Goal: Contribute content: Contribute content

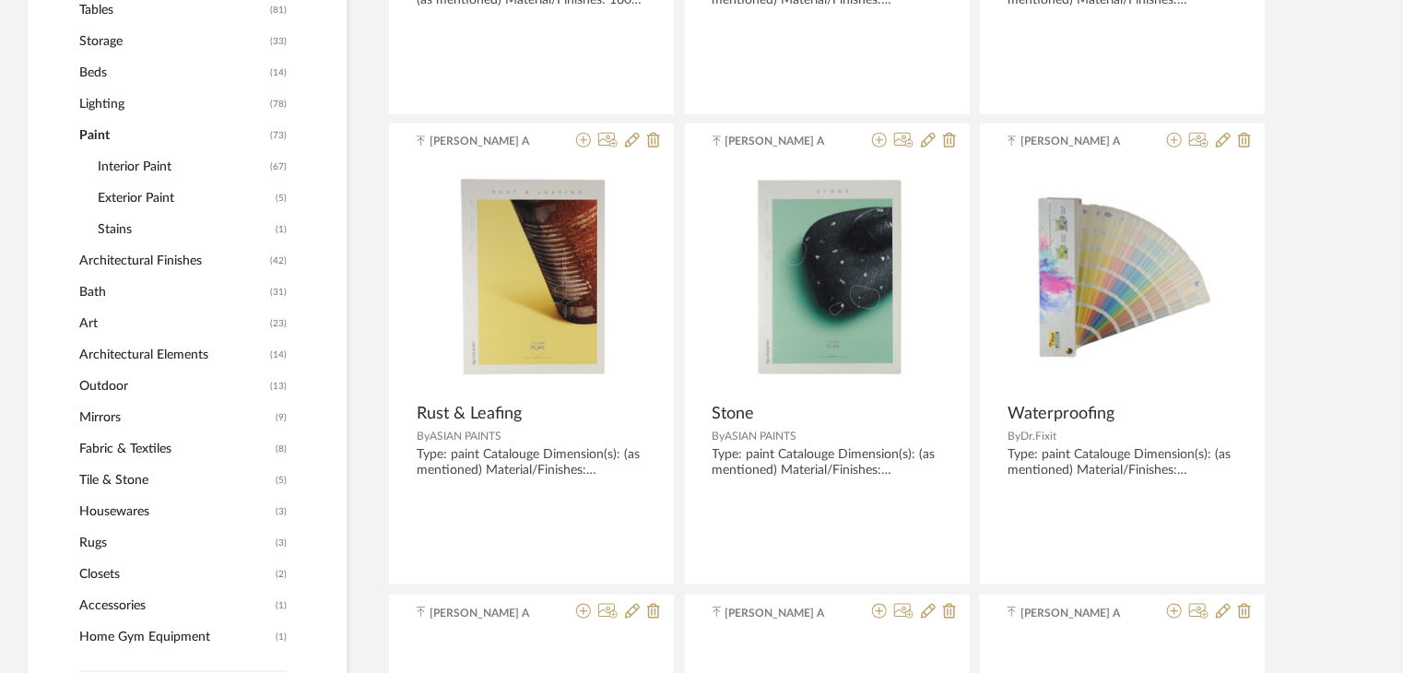
scroll to position [829, 0]
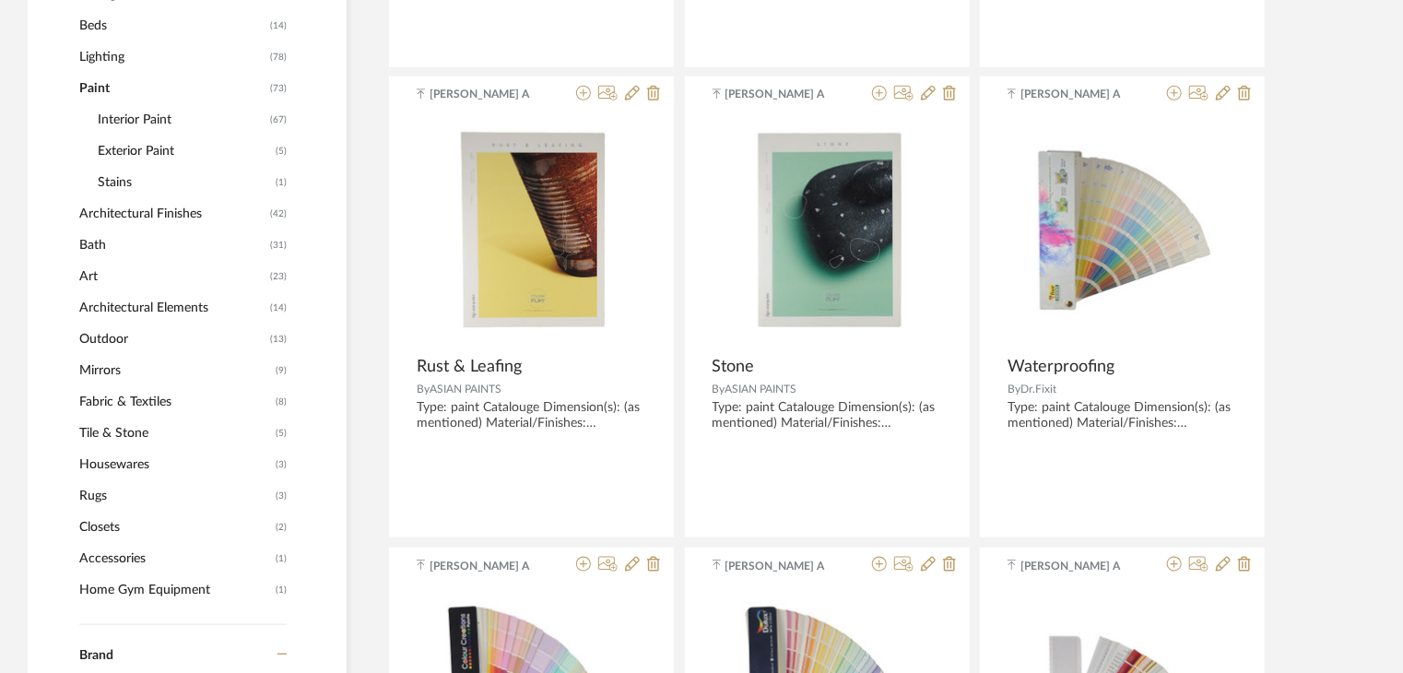
click at [128, 306] on span "Architectural Elements" at bounding box center [172, 307] width 186 height 31
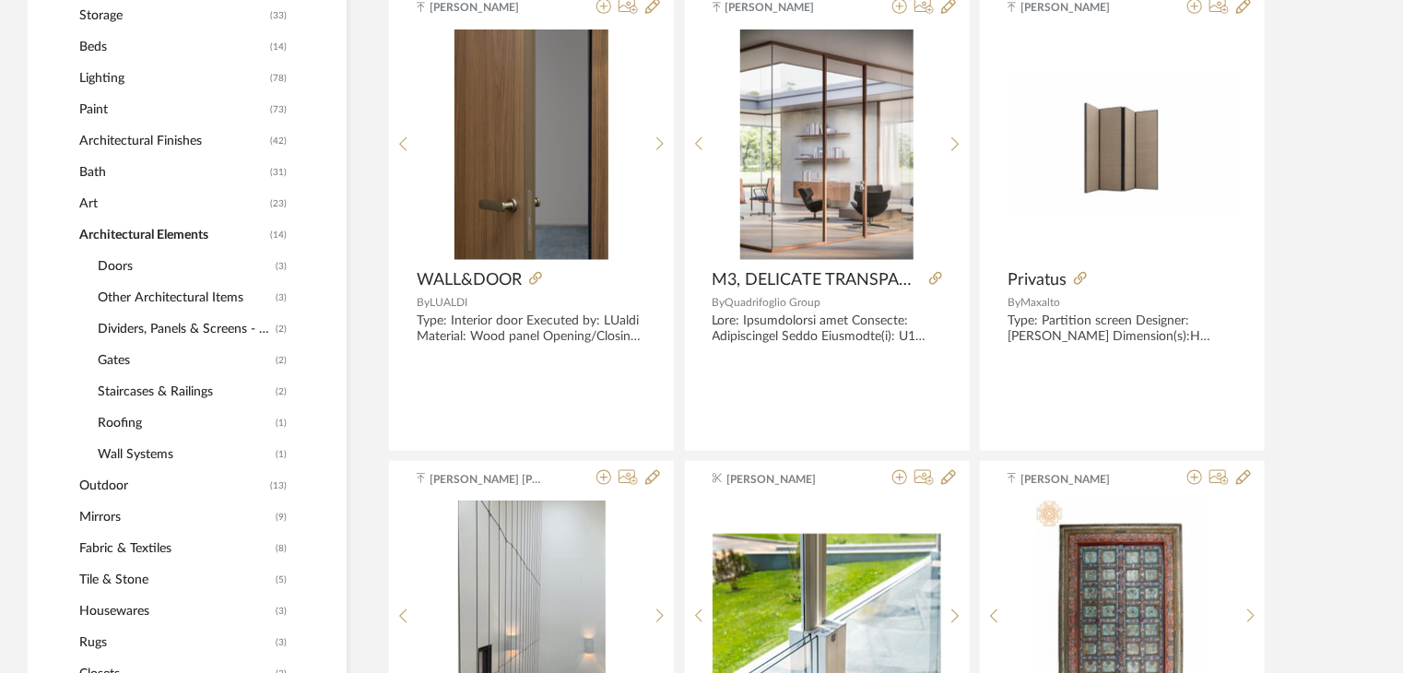
scroll to position [844, 0]
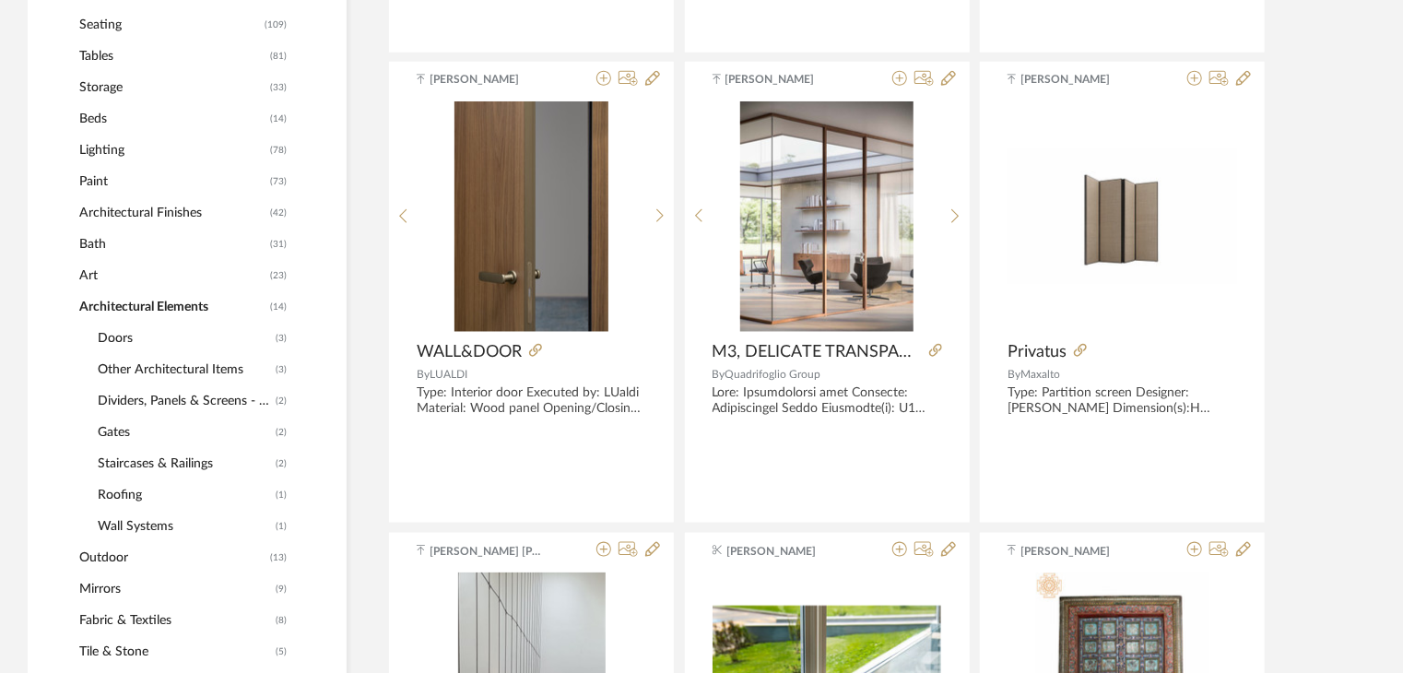
click at [178, 370] on span "Other Architectural Items" at bounding box center [184, 369] width 173 height 31
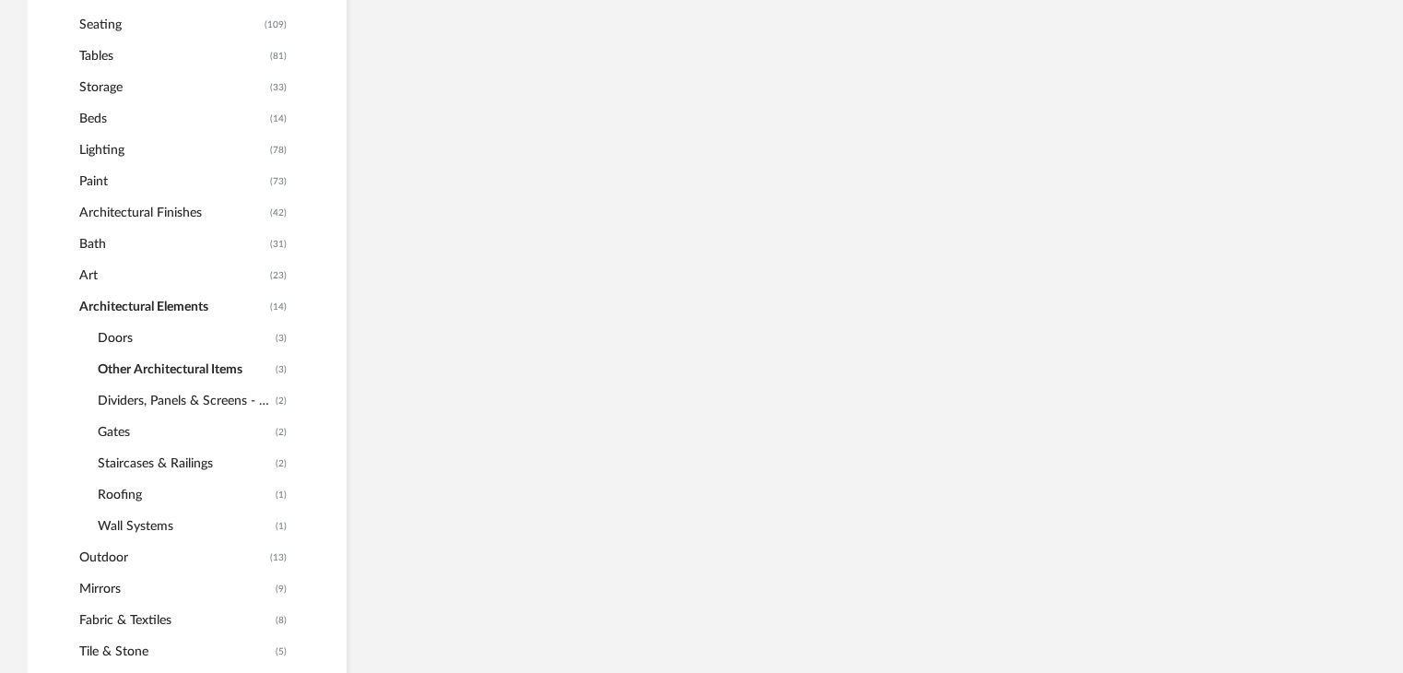
scroll to position [737, 0]
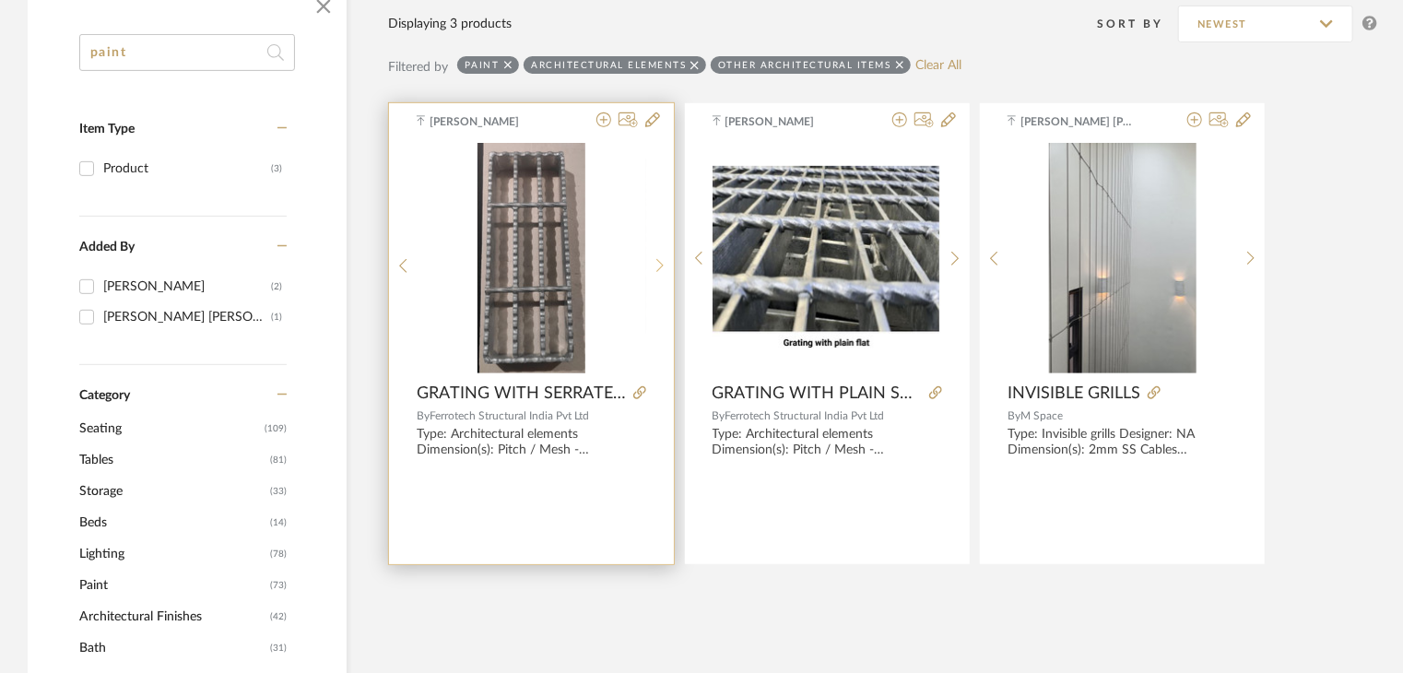
scroll to position [369, 0]
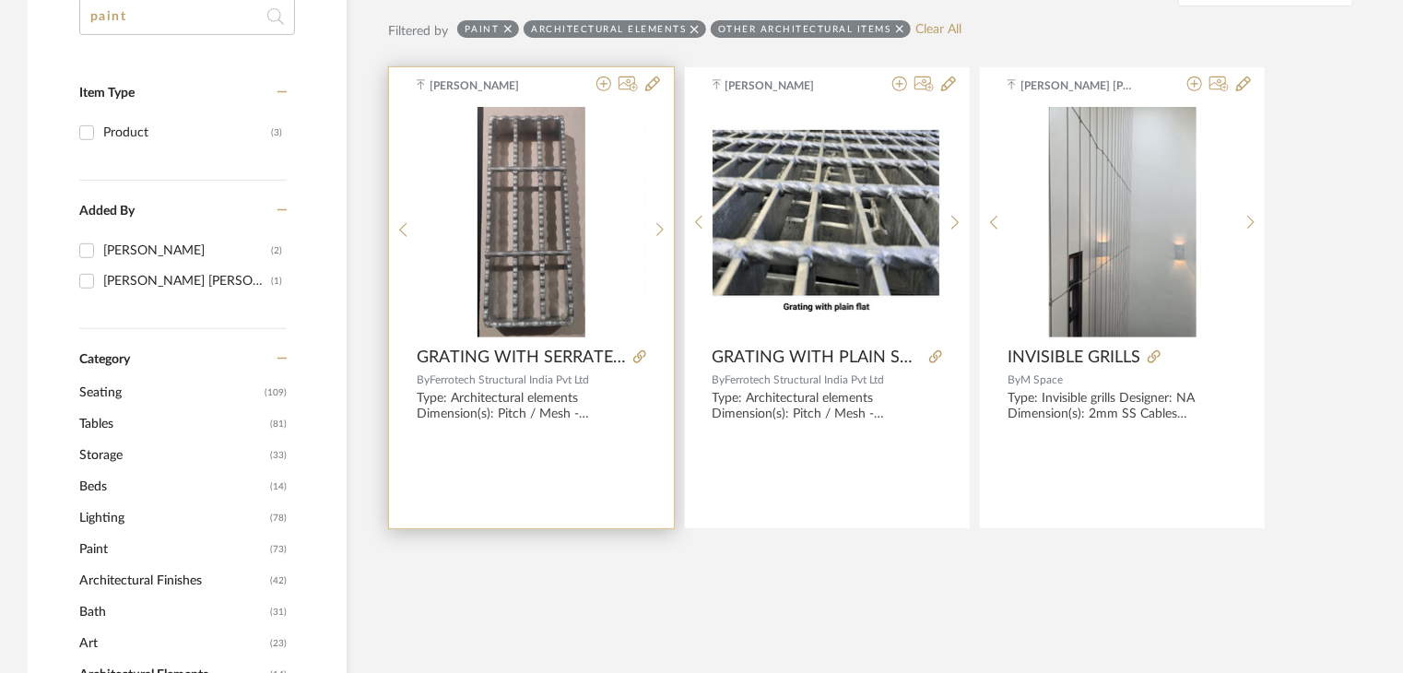
click at [538, 178] on img "0" at bounding box center [531, 222] width 108 height 230
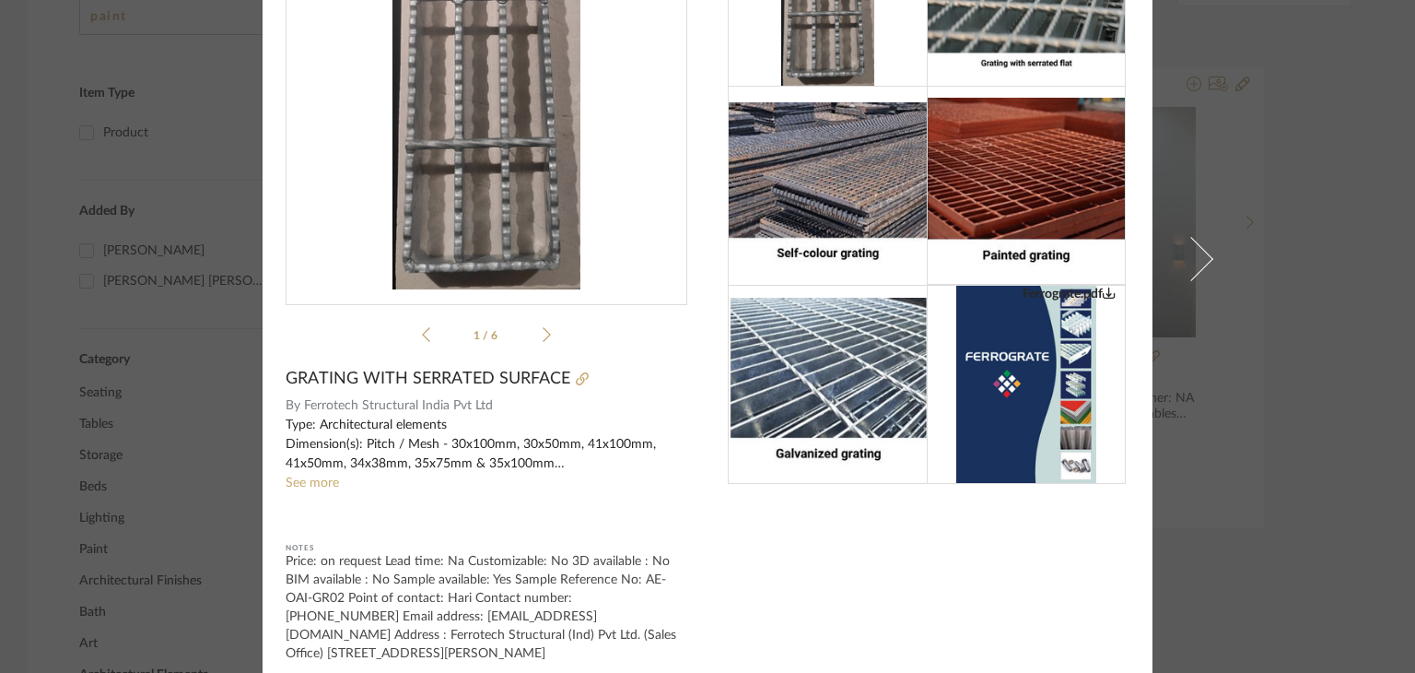
scroll to position [181, 0]
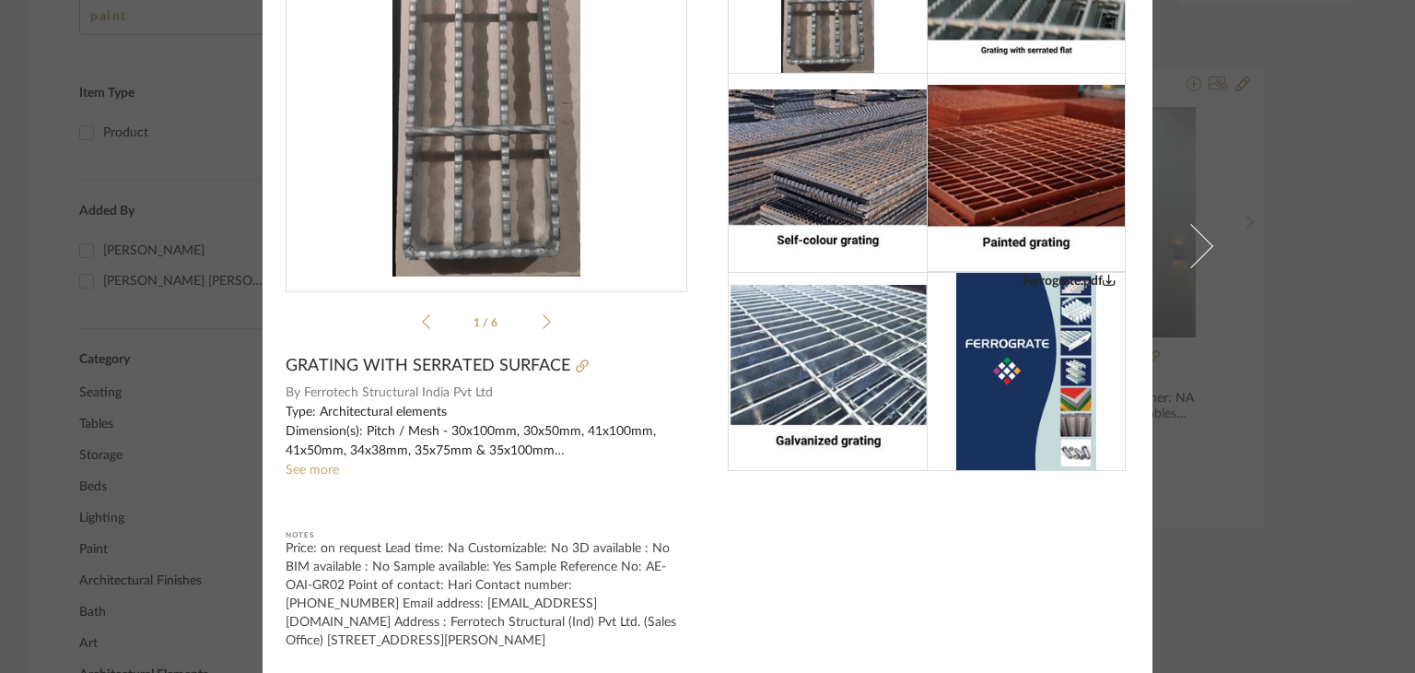
click at [322, 475] on sr-see-more-text "Type: Architectural elements Dimension(s): Pitch / Mesh - 30x100mm, 30x50mm, 41…" at bounding box center [487, 441] width 402 height 77
click at [310, 467] on link "See more" at bounding box center [312, 470] width 53 height 13
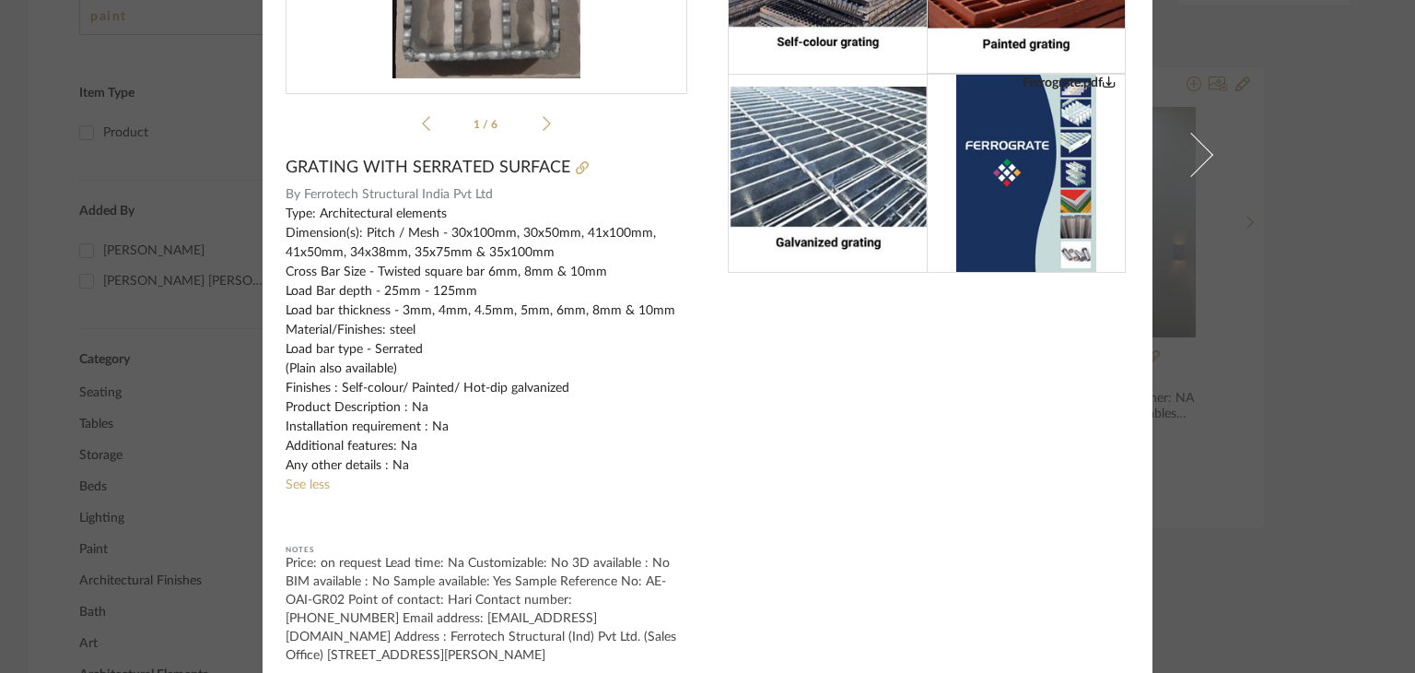
scroll to position [393, 0]
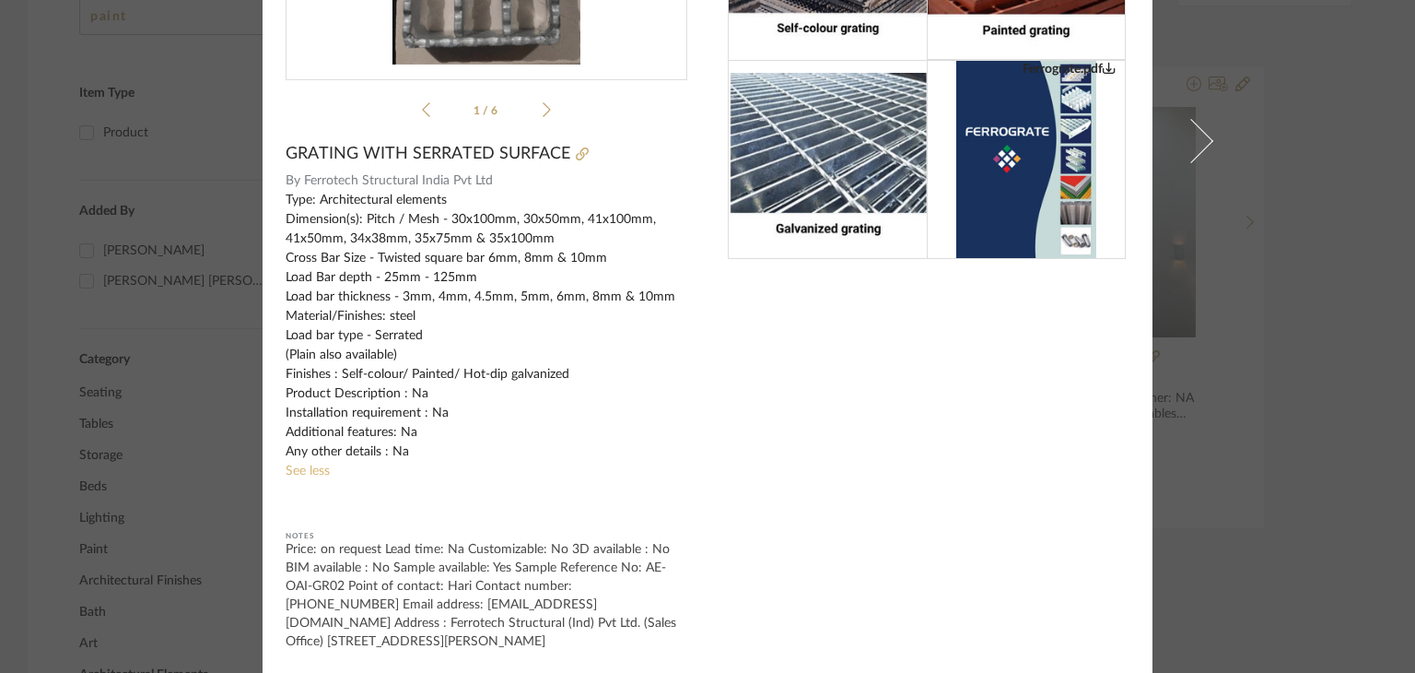
click at [295, 466] on link "See less" at bounding box center [308, 470] width 44 height 13
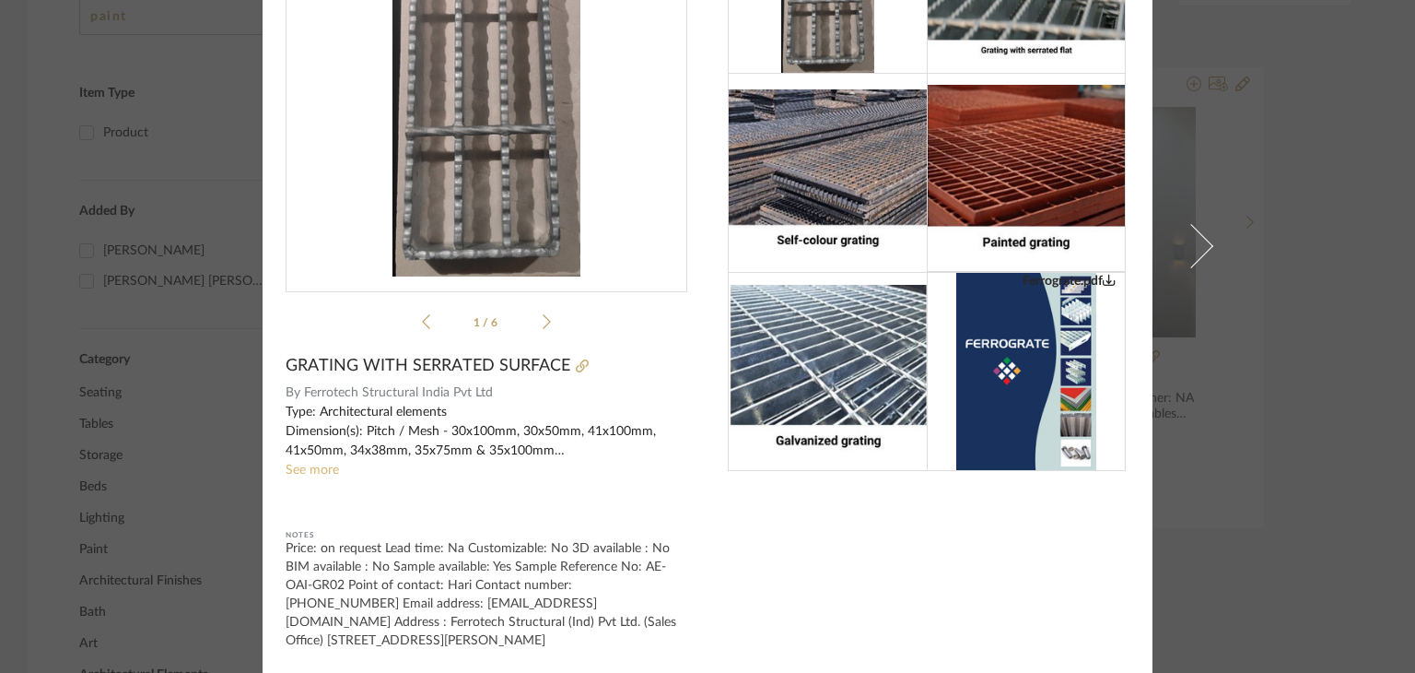
click at [295, 466] on link "See more" at bounding box center [312, 470] width 53 height 13
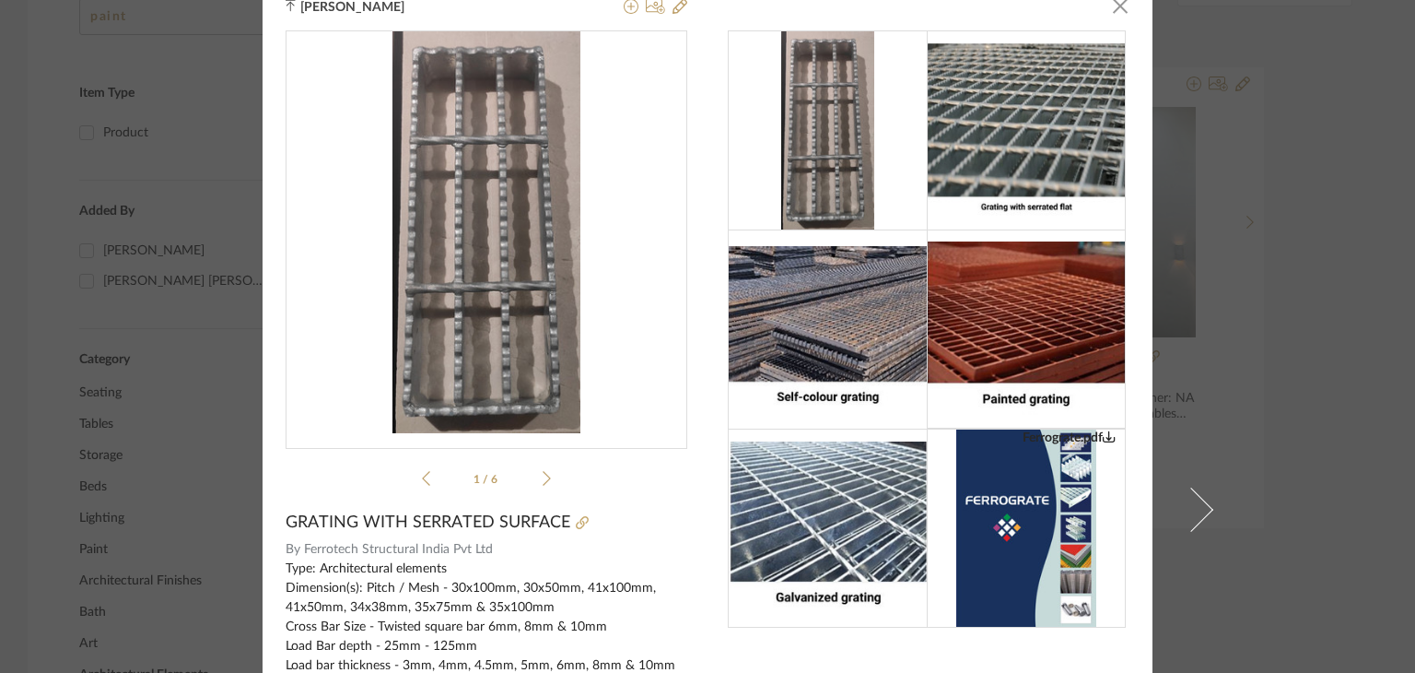
scroll to position [0, 0]
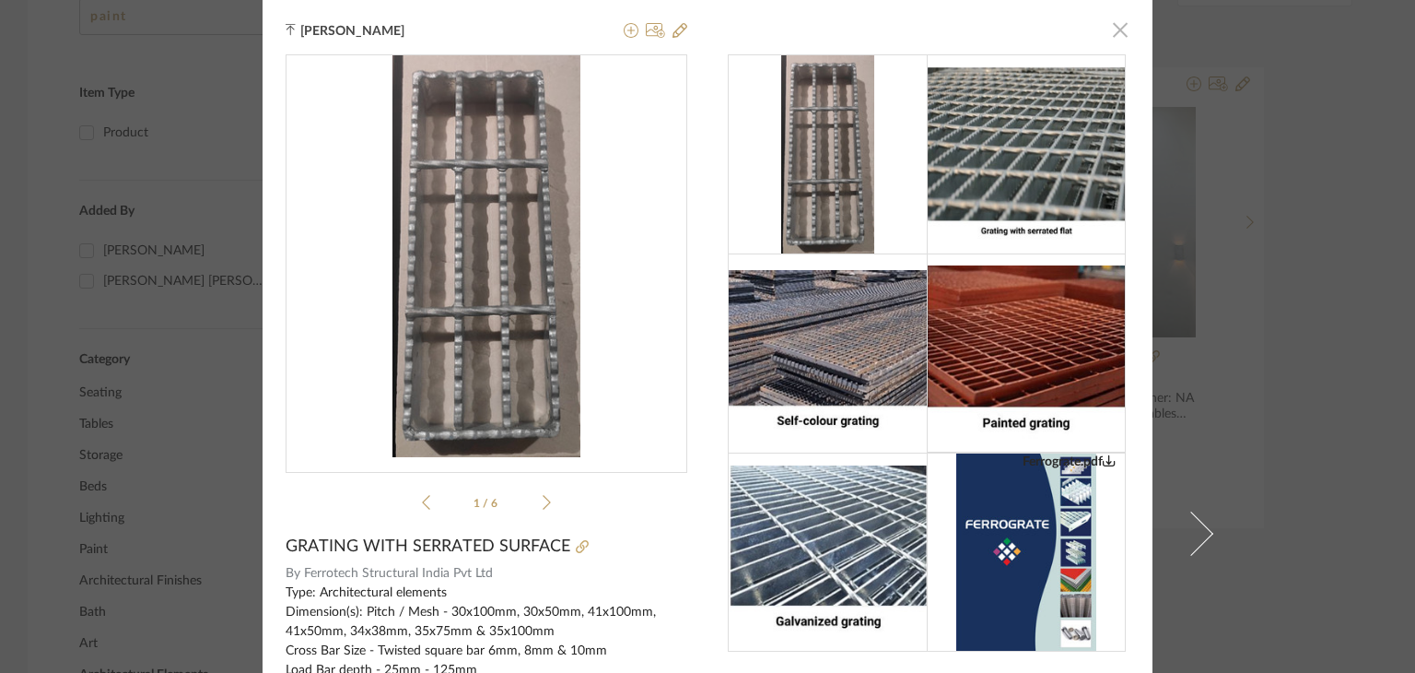
click at [1118, 33] on span "button" at bounding box center [1120, 29] width 37 height 37
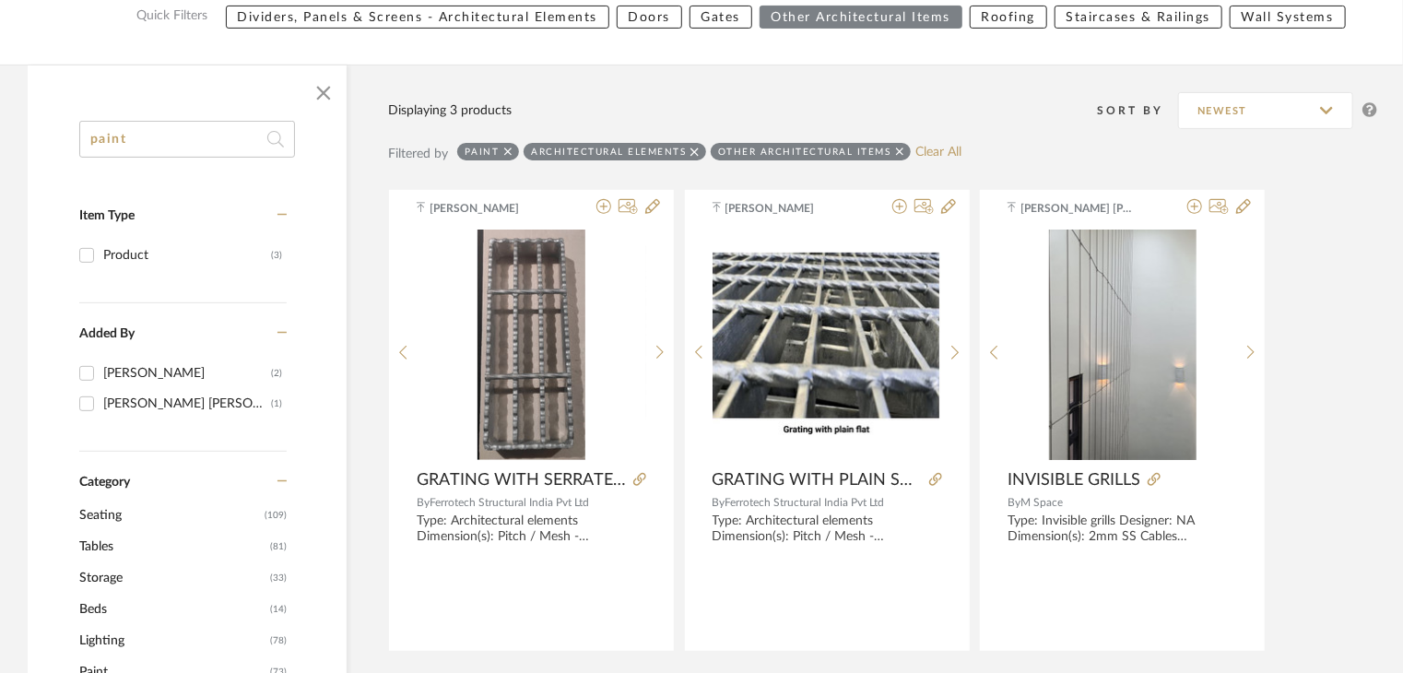
scroll to position [184, 0]
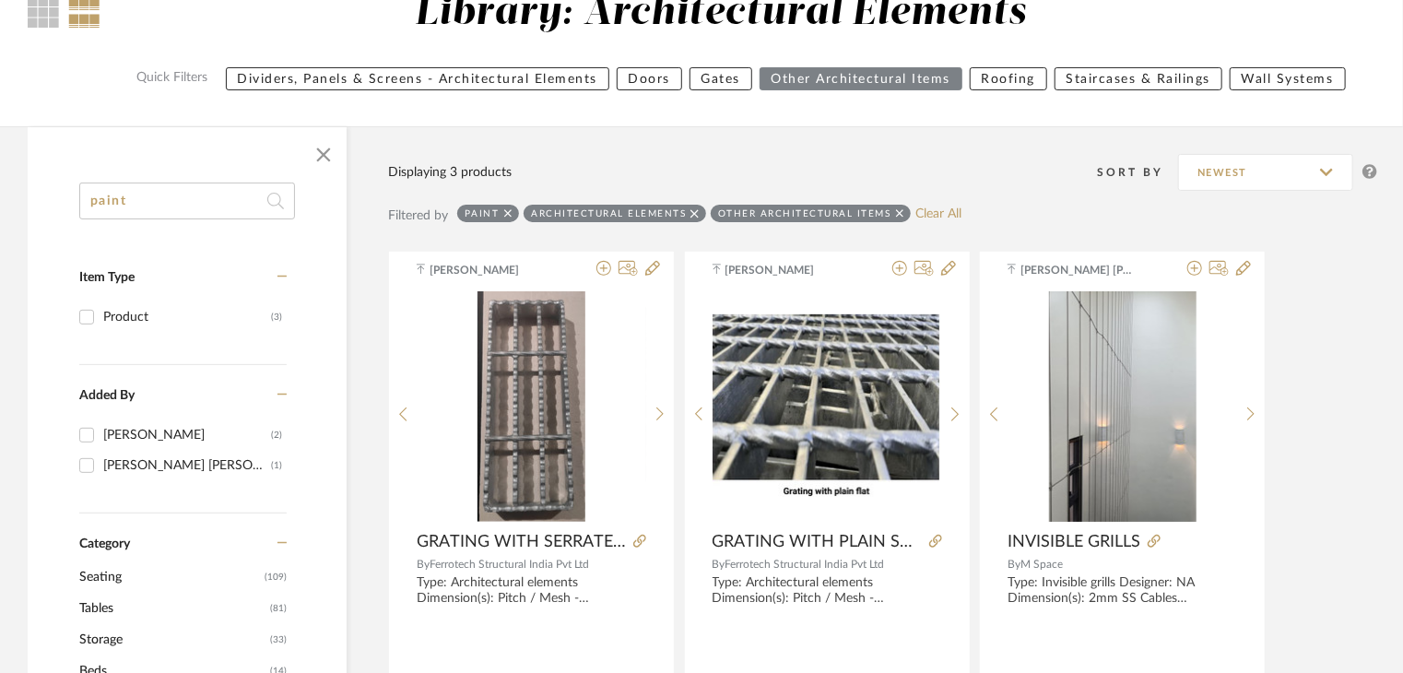
click at [284, 200] on input "paint" at bounding box center [187, 200] width 216 height 37
click at [277, 204] on icon at bounding box center [275, 201] width 17 height 17
drag, startPoint x: 224, startPoint y: 205, endPoint x: 0, endPoint y: 194, distance: 224.2
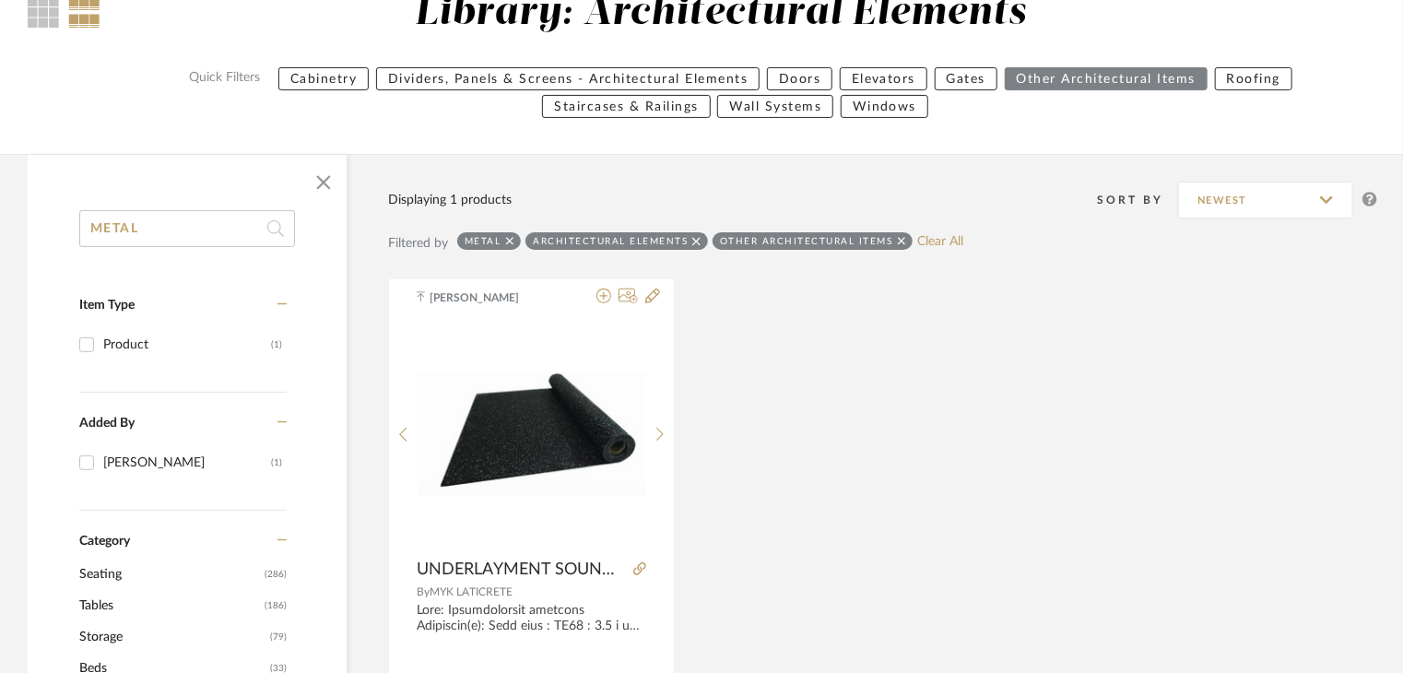
type input "METAL"
click at [479, 241] on div "METAL" at bounding box center [482, 241] width 37 height 12
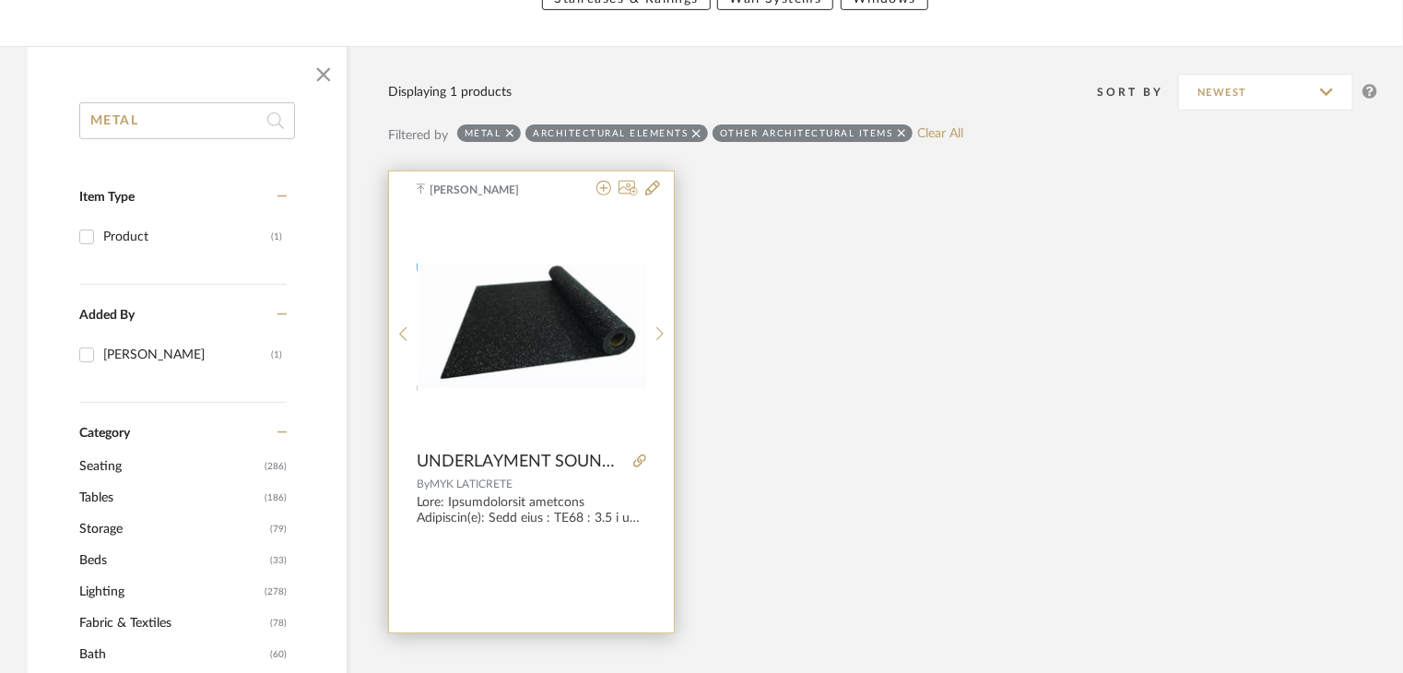
scroll to position [553, 0]
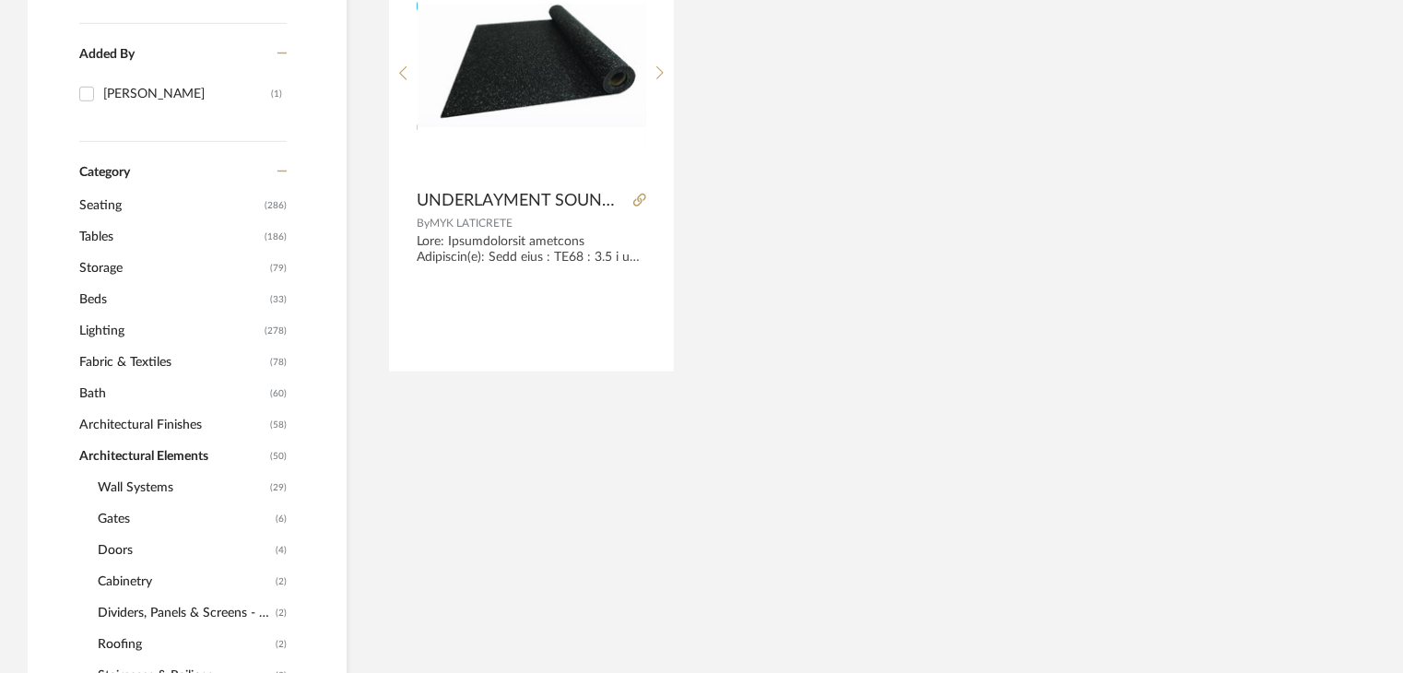
click at [126, 430] on span "Architectural Finishes" at bounding box center [172, 424] width 186 height 31
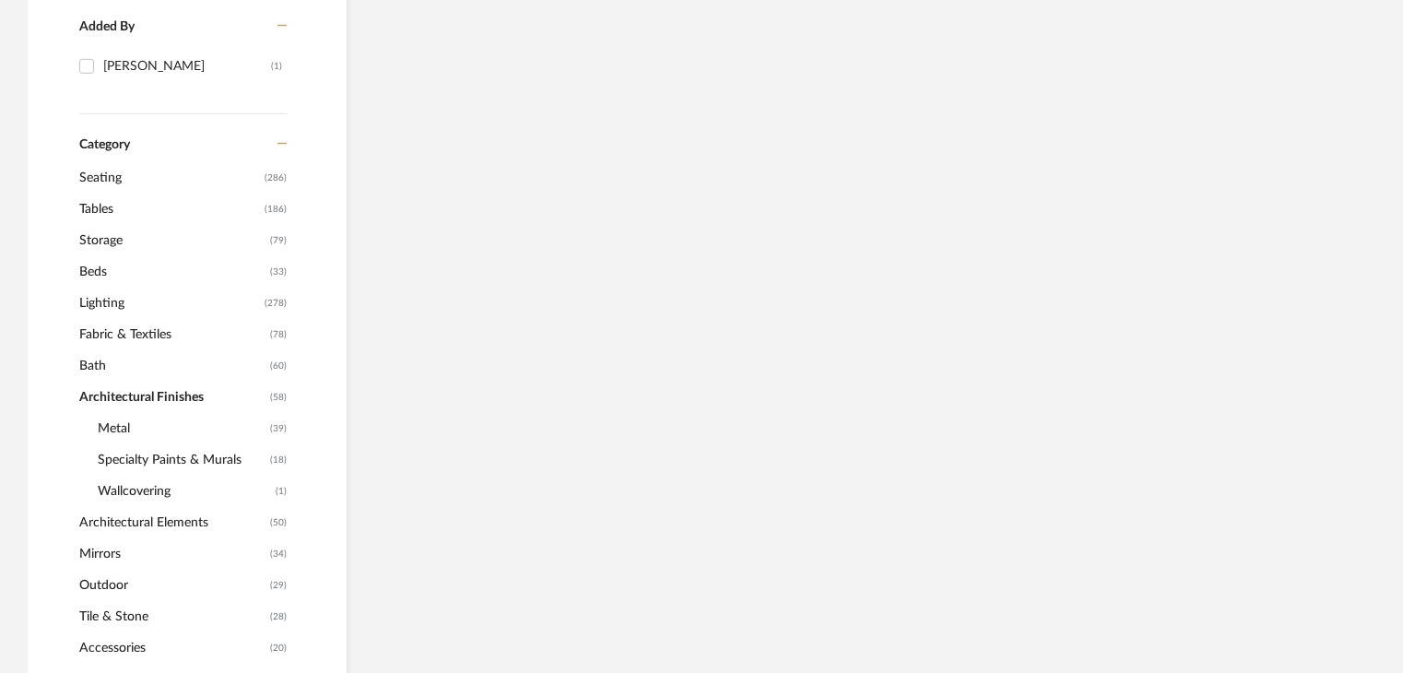
scroll to position [525, 0]
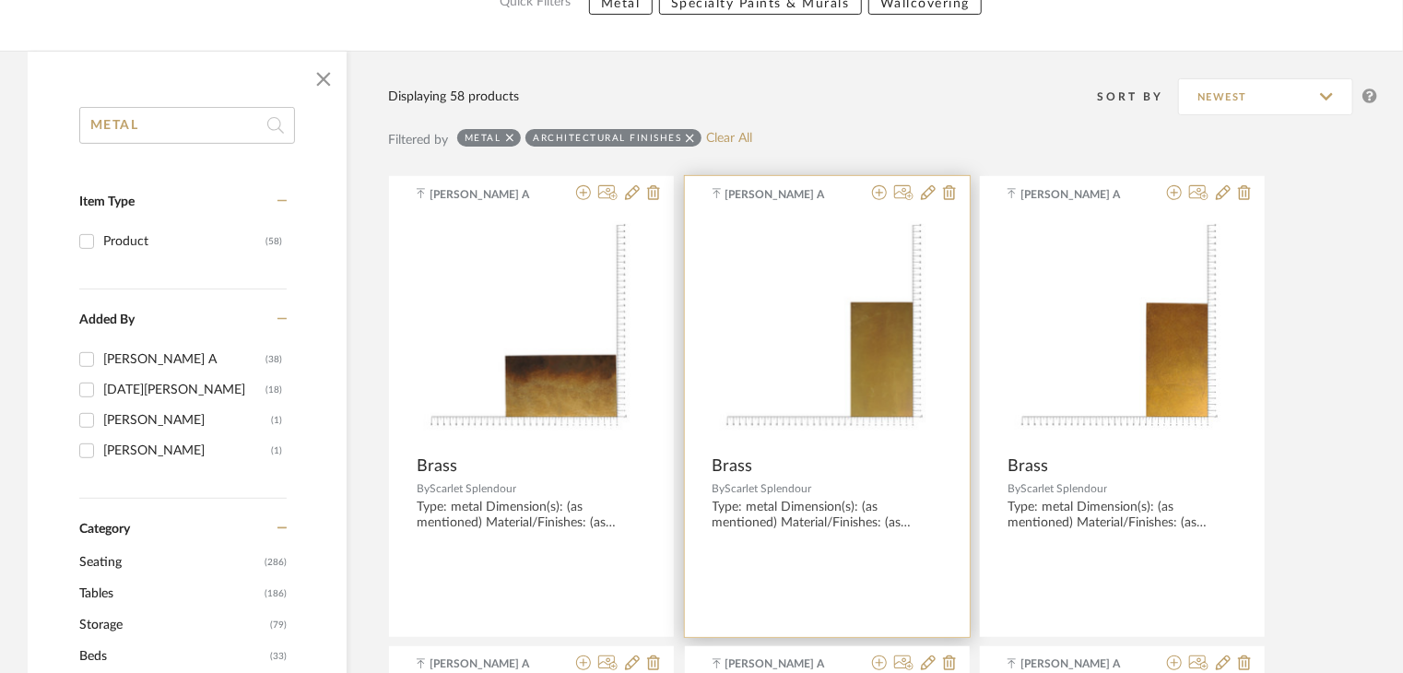
scroll to position [276, 0]
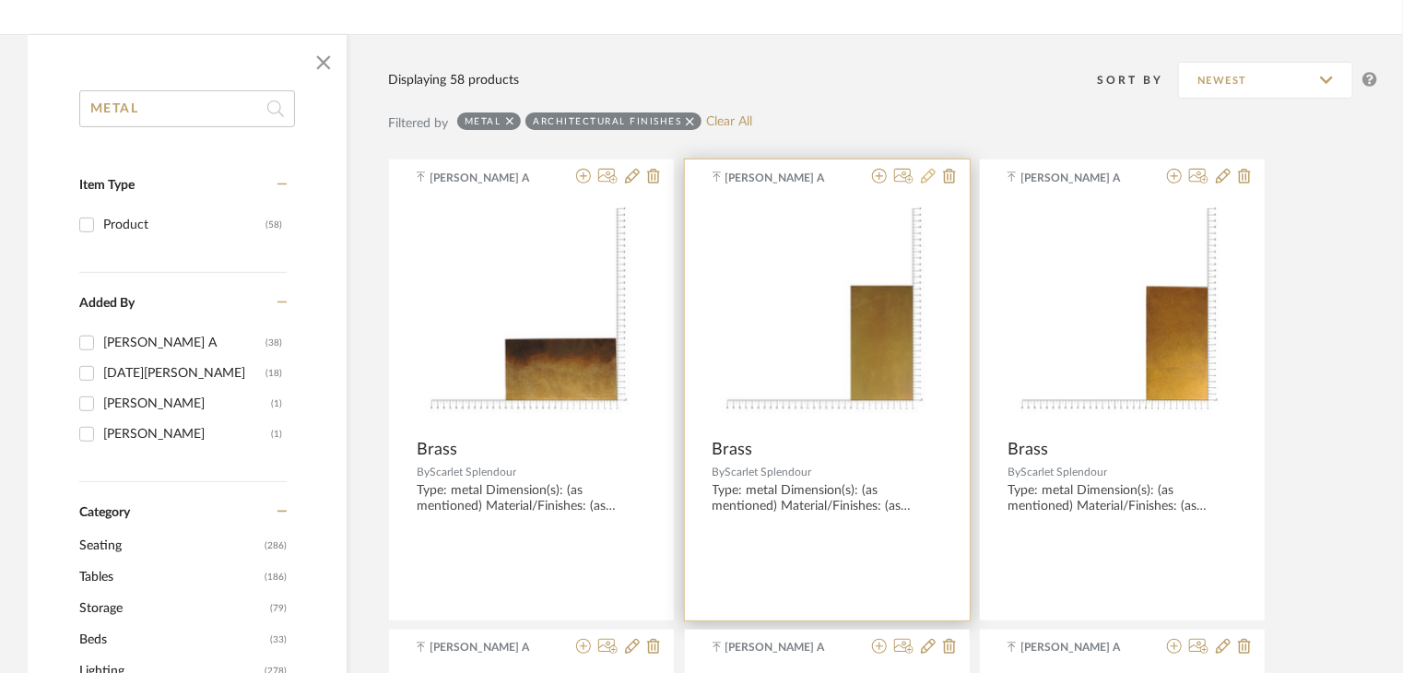
click at [922, 182] on icon at bounding box center [928, 176] width 15 height 15
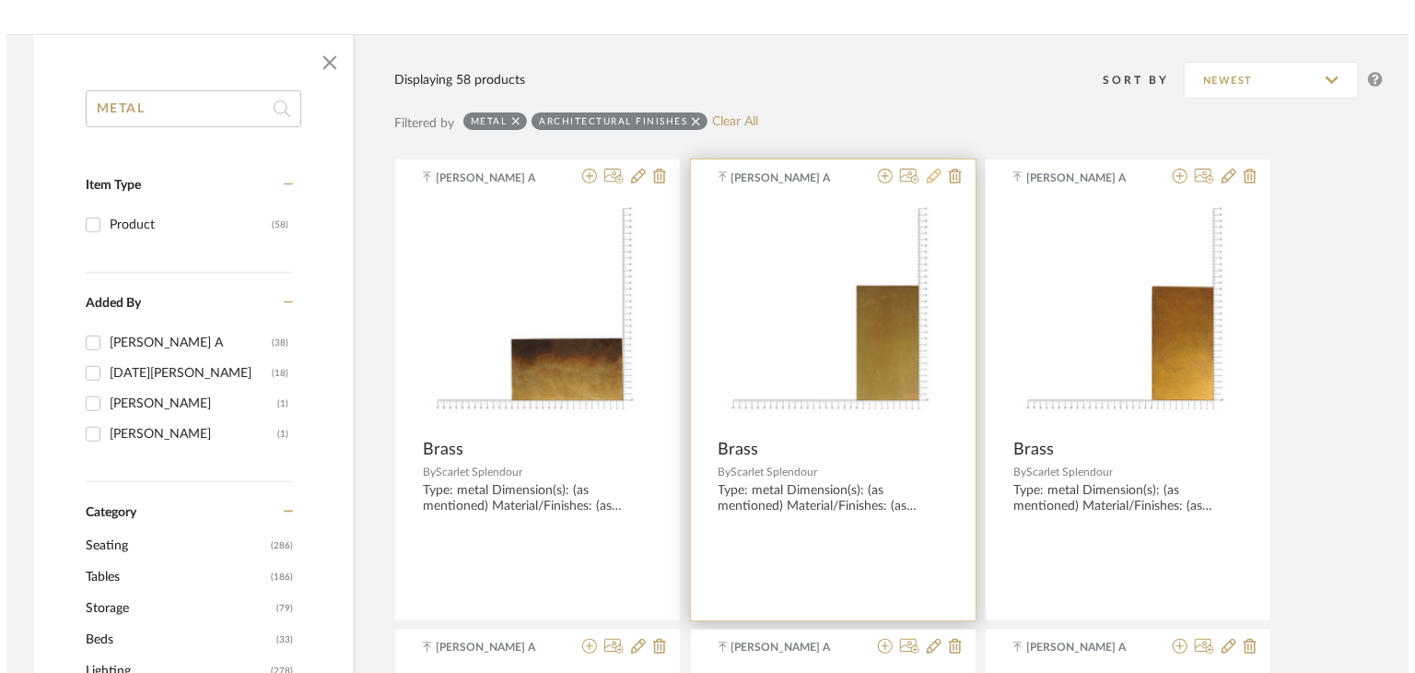
scroll to position [0, 0]
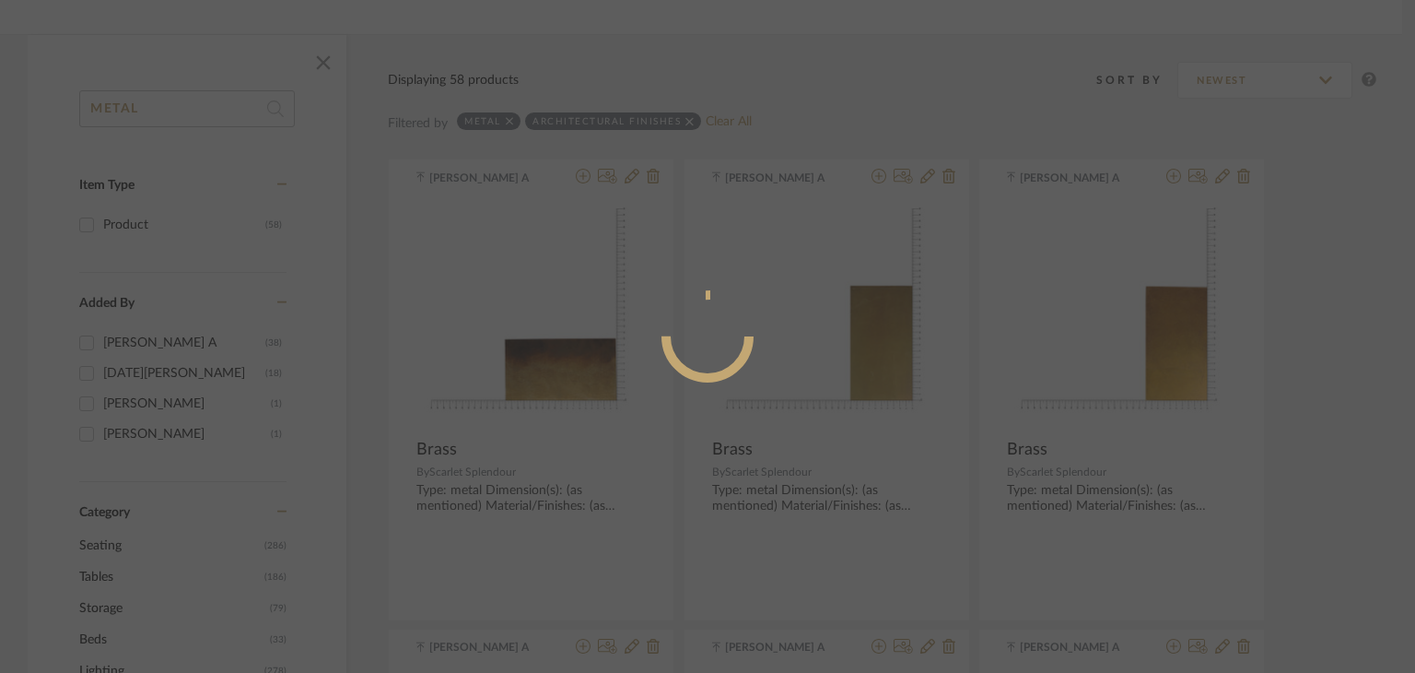
radio input "true"
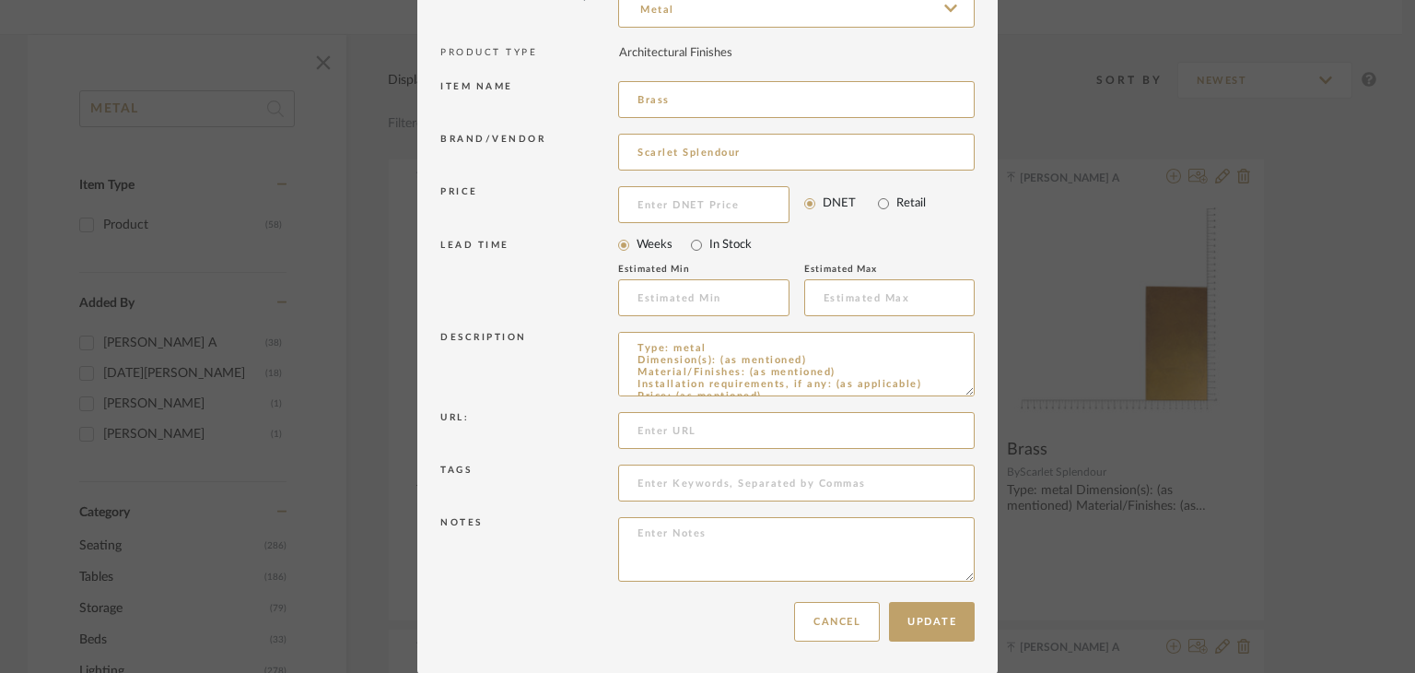
drag, startPoint x: 818, startPoint y: 385, endPoint x: 608, endPoint y: 257, distance: 246.1
click at [608, 257] on div "Item Type required Product Inspiration Image Site Photo or PDF Upload JPG/PNG i…" at bounding box center [707, 245] width 534 height 695
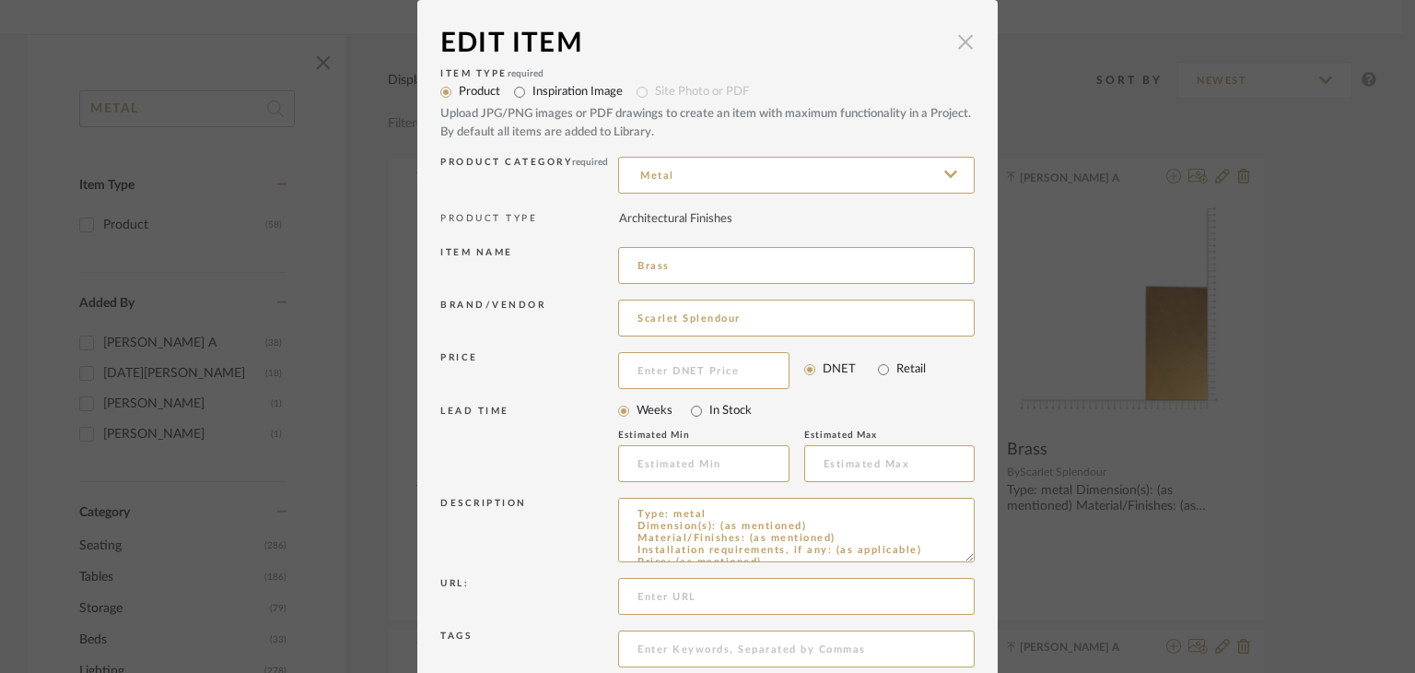
click at [949, 41] on span "button" at bounding box center [965, 41] width 37 height 37
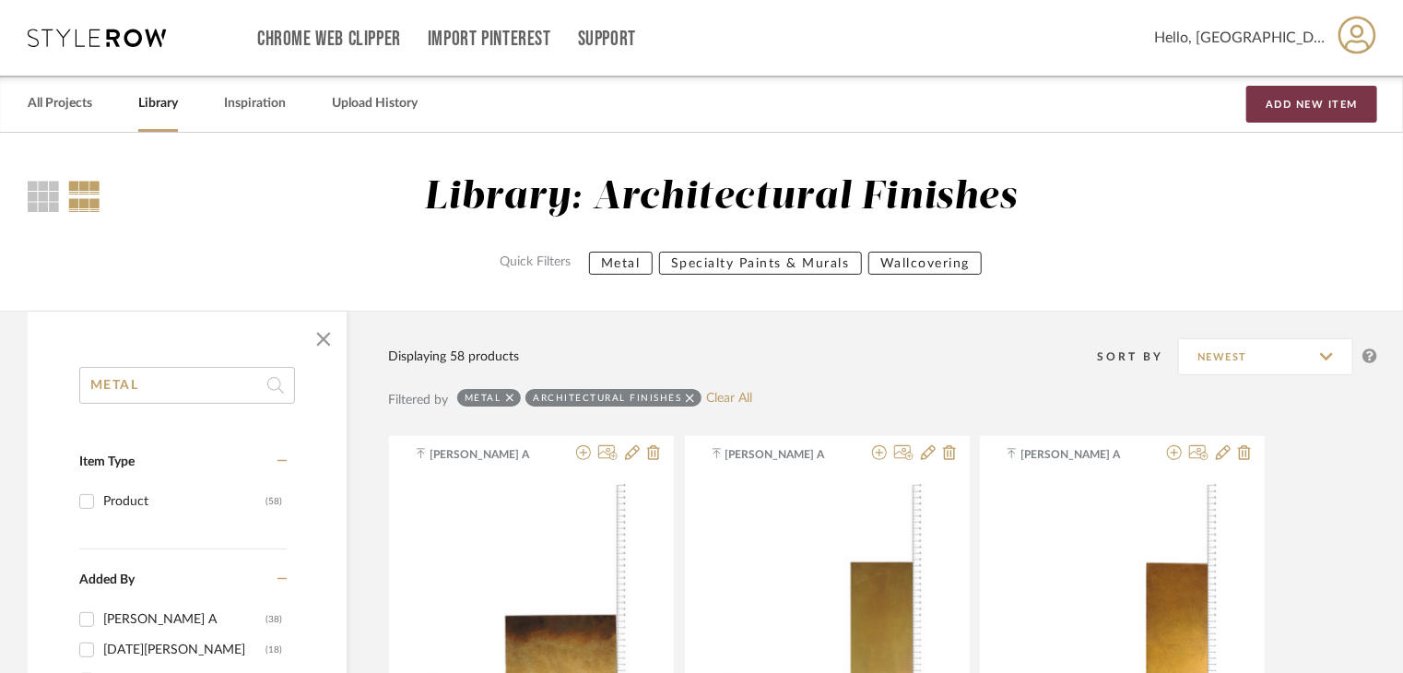
drag, startPoint x: 1285, startPoint y: 93, endPoint x: 1210, endPoint y: 134, distance: 84.9
click at [1285, 93] on button "Add New Item" at bounding box center [1311, 104] width 131 height 37
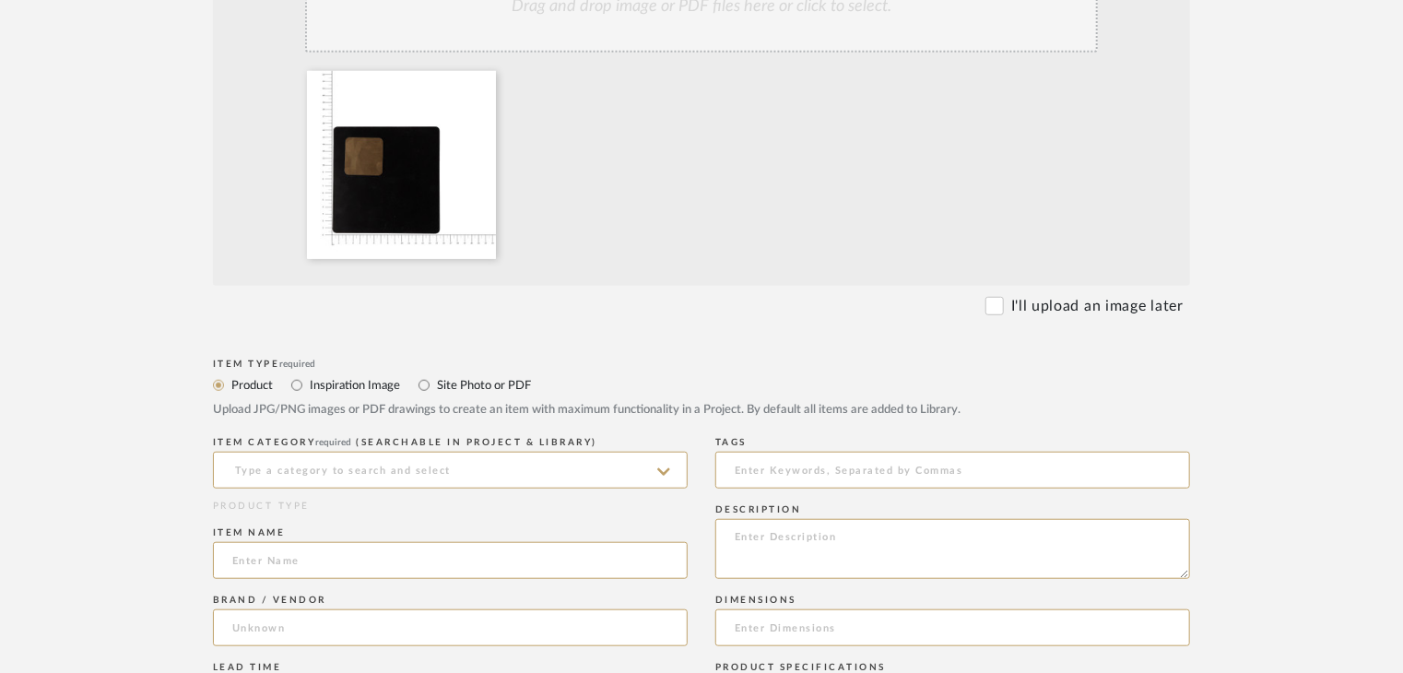
scroll to position [553, 0]
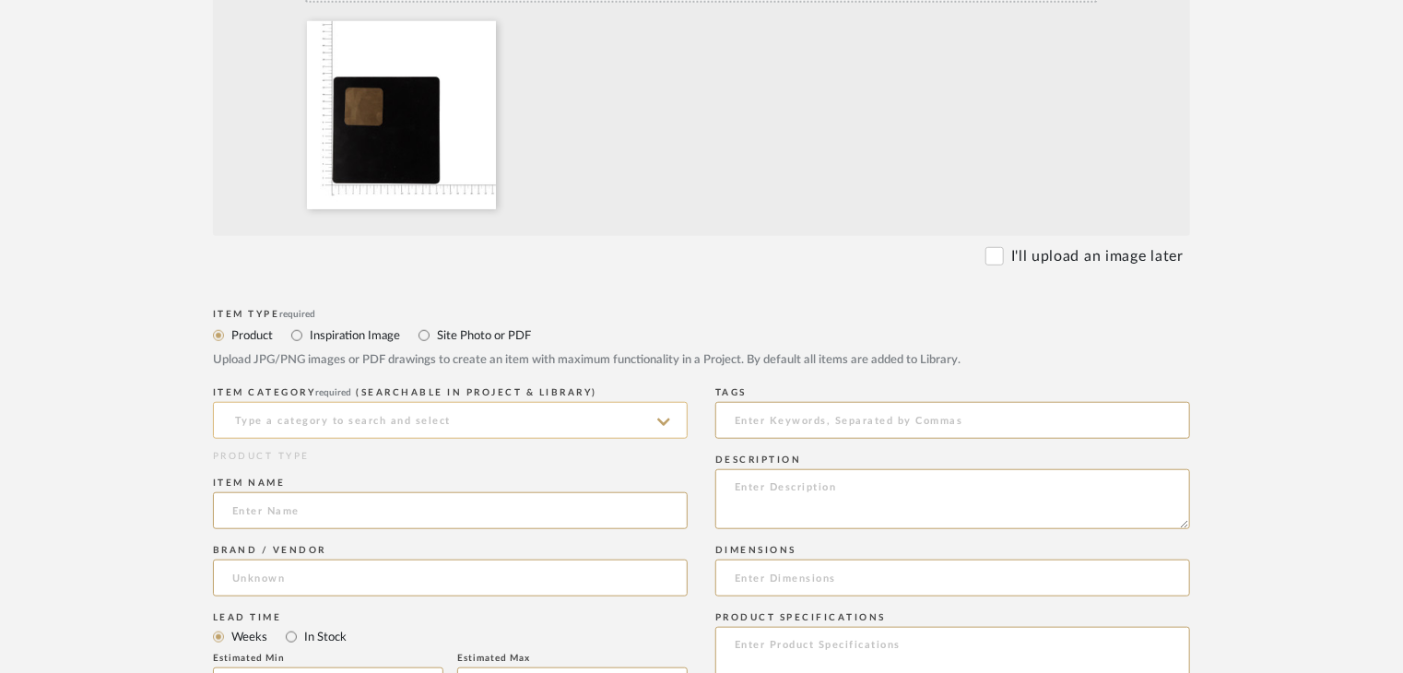
click at [478, 421] on input at bounding box center [450, 420] width 475 height 37
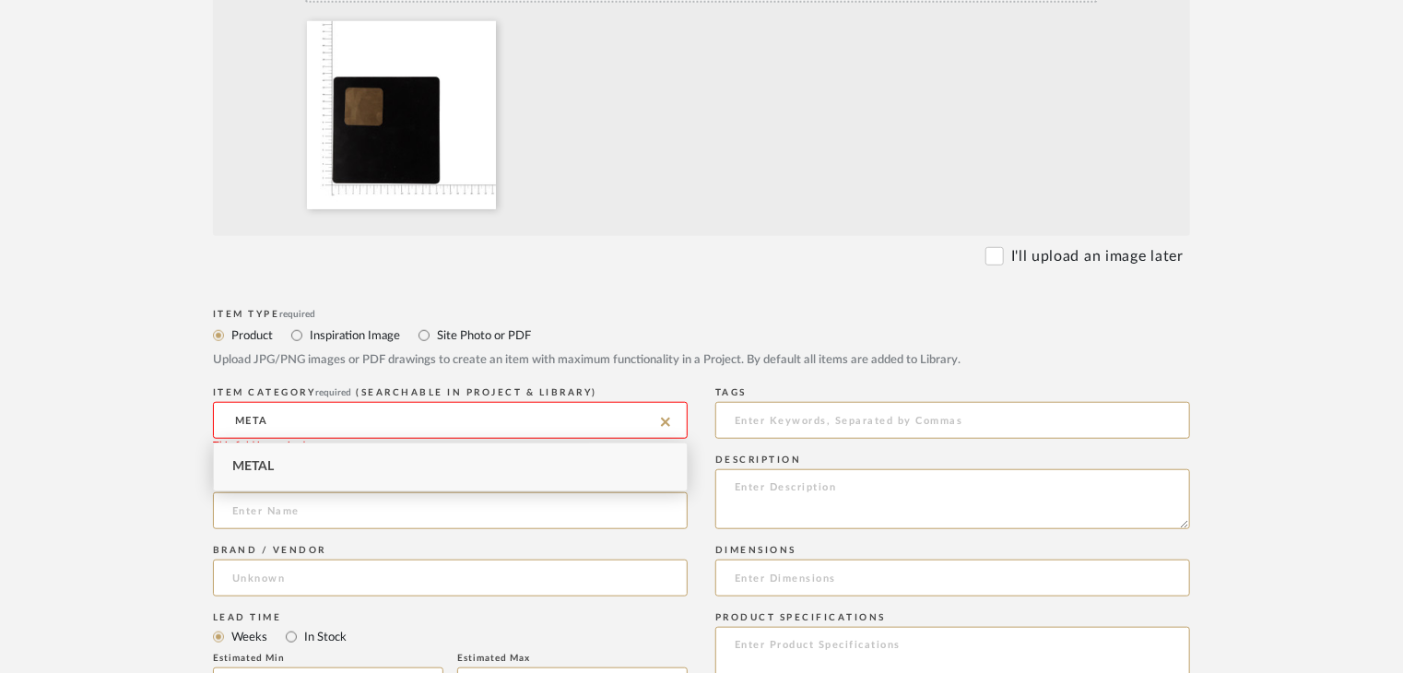
type input "Metal"
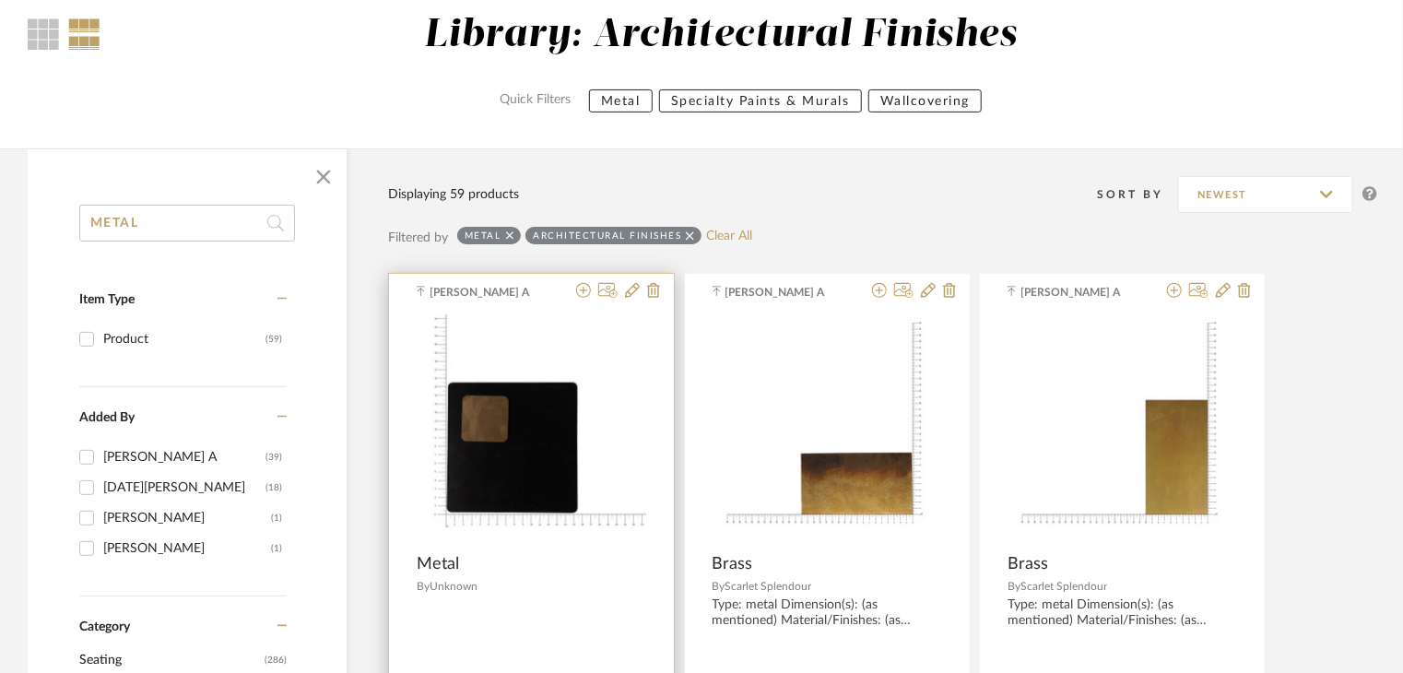
scroll to position [184, 0]
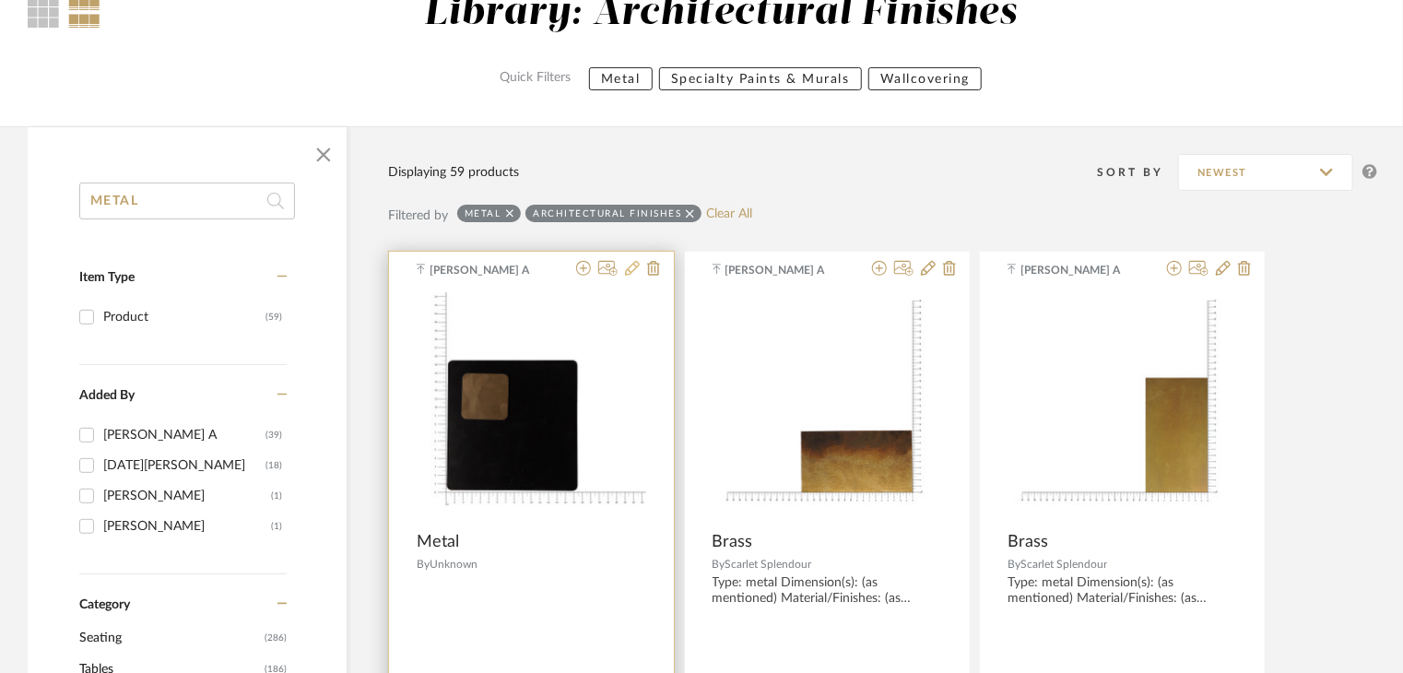
click at [633, 272] on icon at bounding box center [632, 268] width 15 height 15
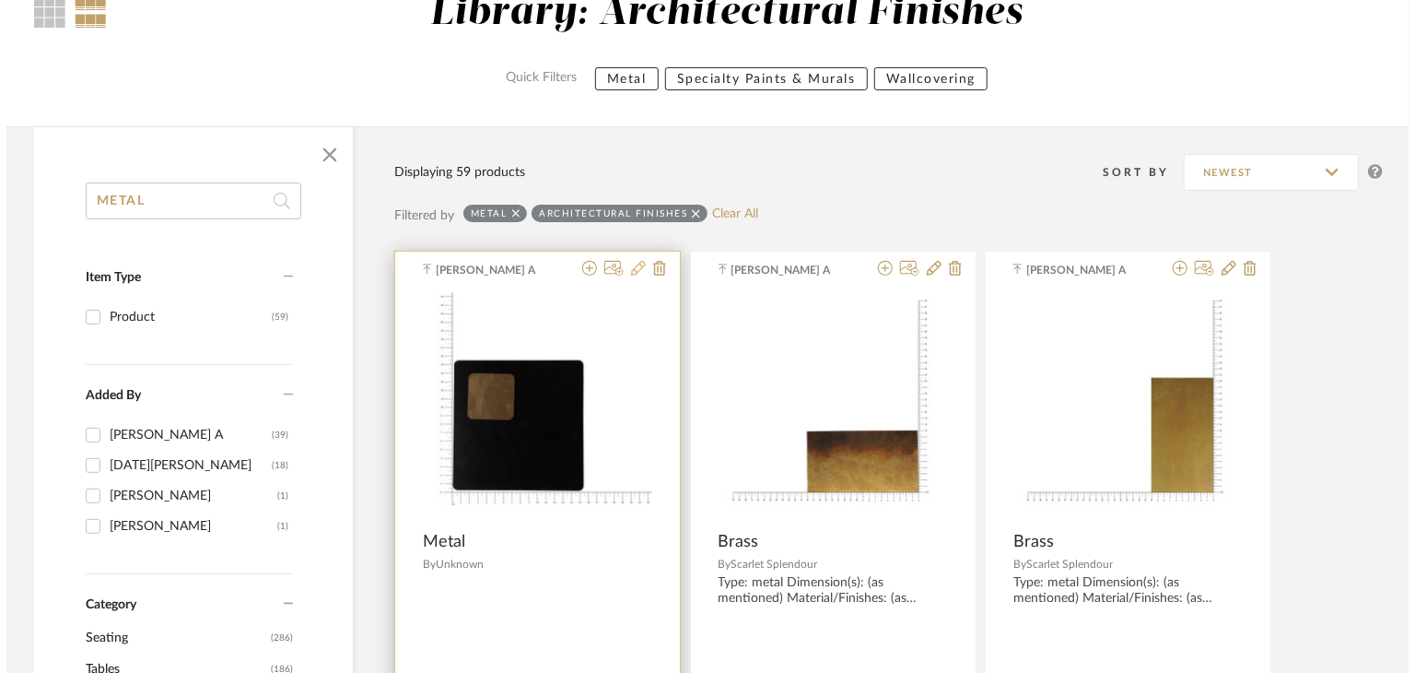
scroll to position [0, 0]
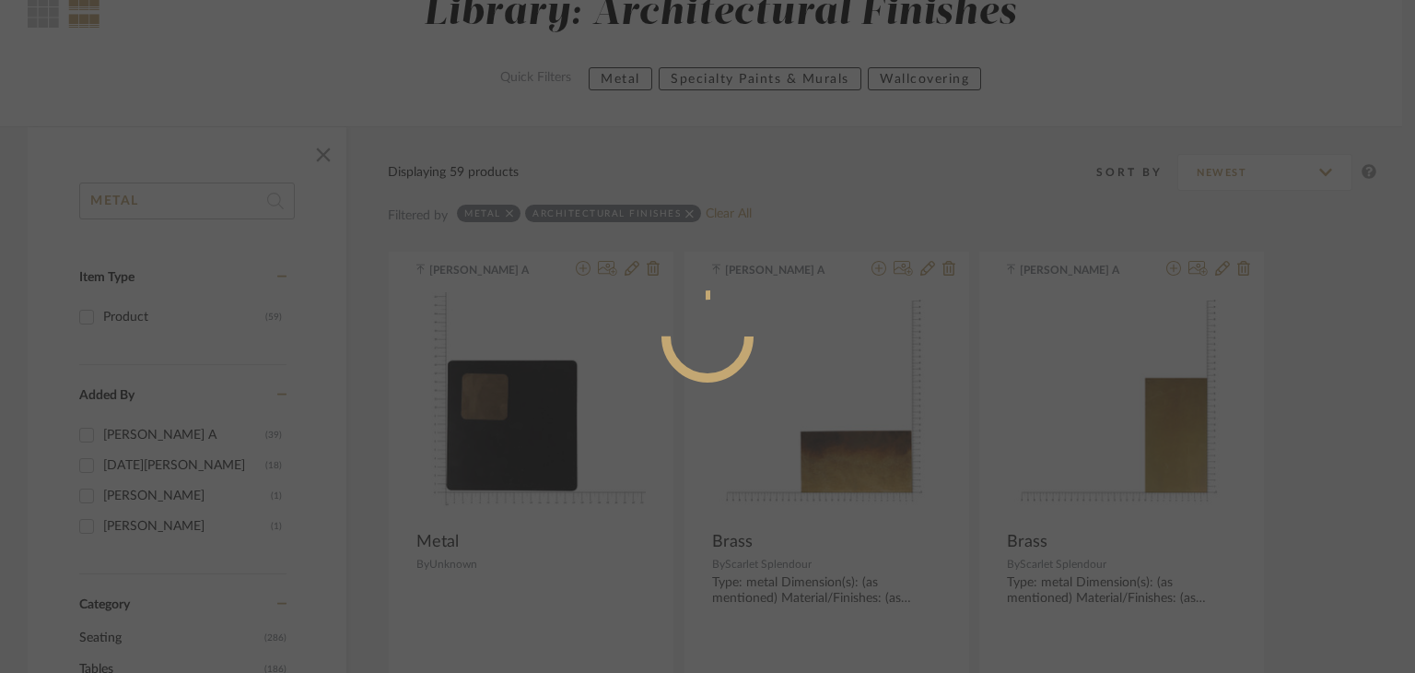
radio input "true"
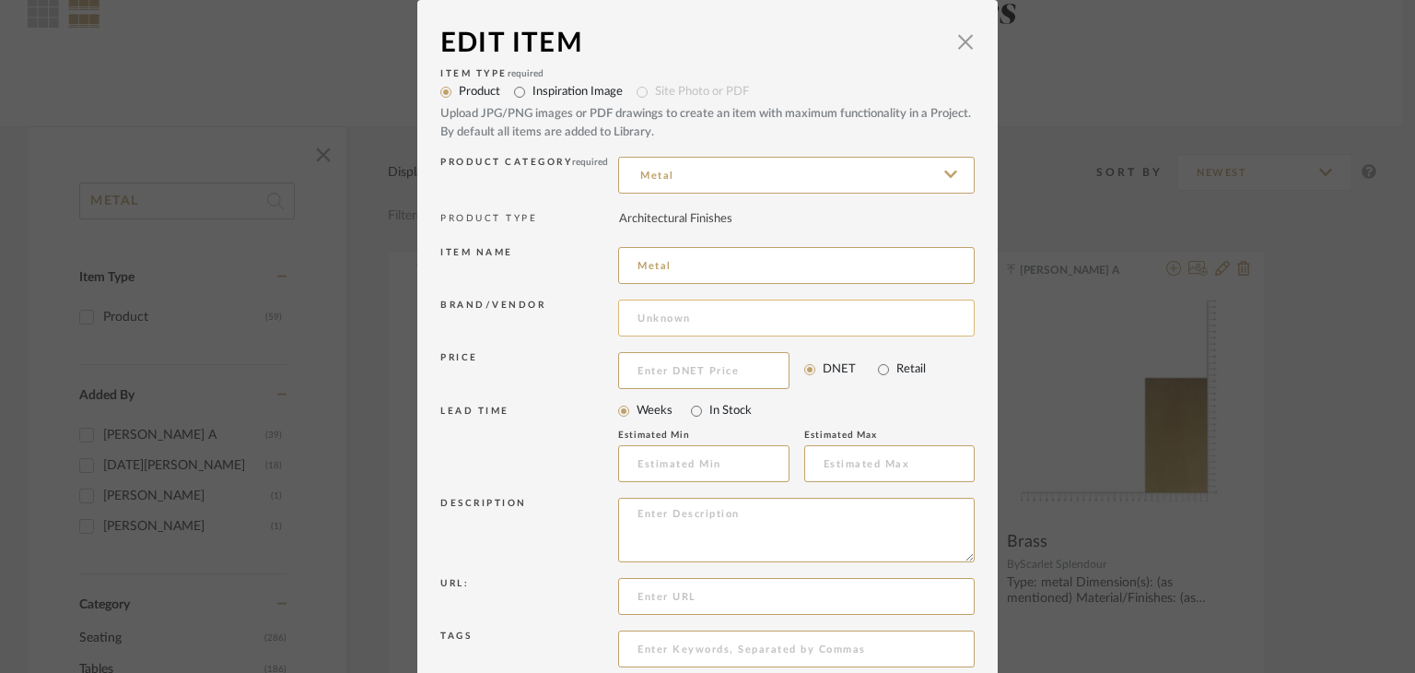
click at [676, 301] on input at bounding box center [796, 317] width 357 height 37
drag, startPoint x: 679, startPoint y: 270, endPoint x: 586, endPoint y: 263, distance: 93.4
click at [588, 265] on div "Item name Metal" at bounding box center [707, 268] width 534 height 53
type input "ALUMINIUM"
click at [675, 327] on input at bounding box center [796, 317] width 357 height 37
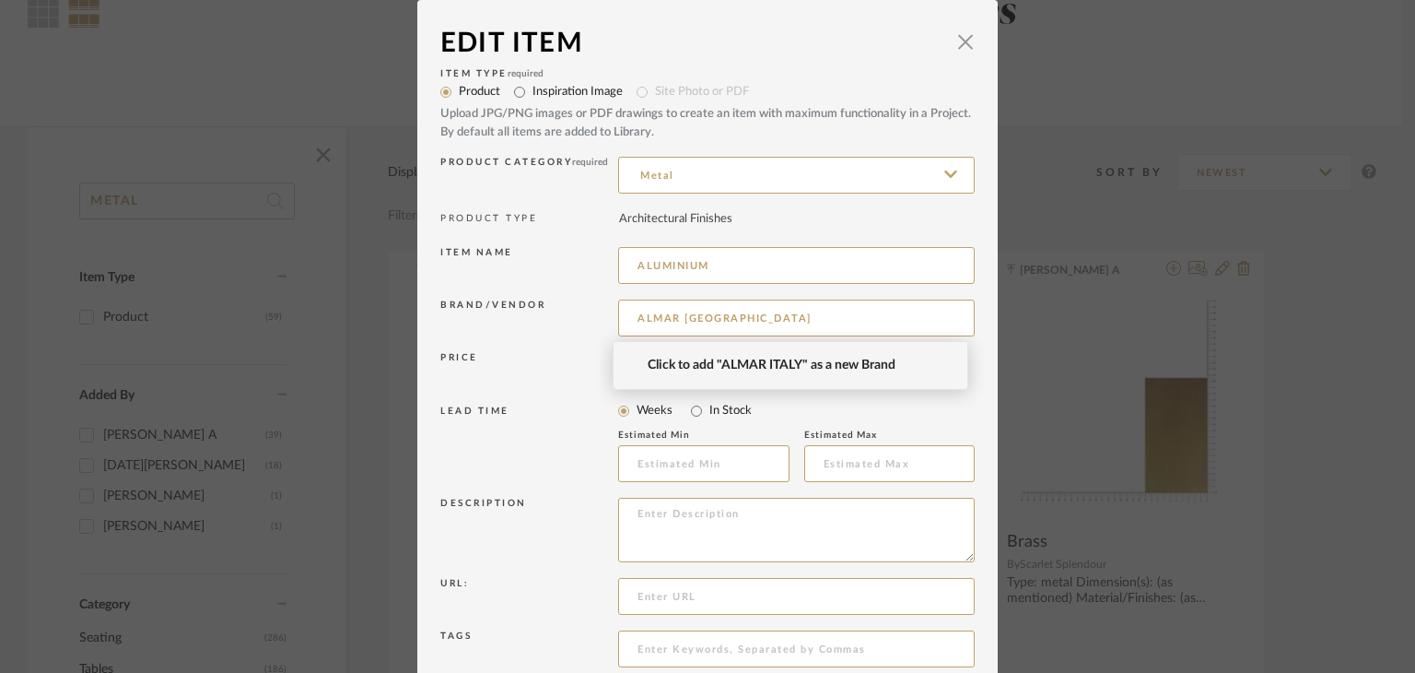
type input "ALMAR [GEOGRAPHIC_DATA]"
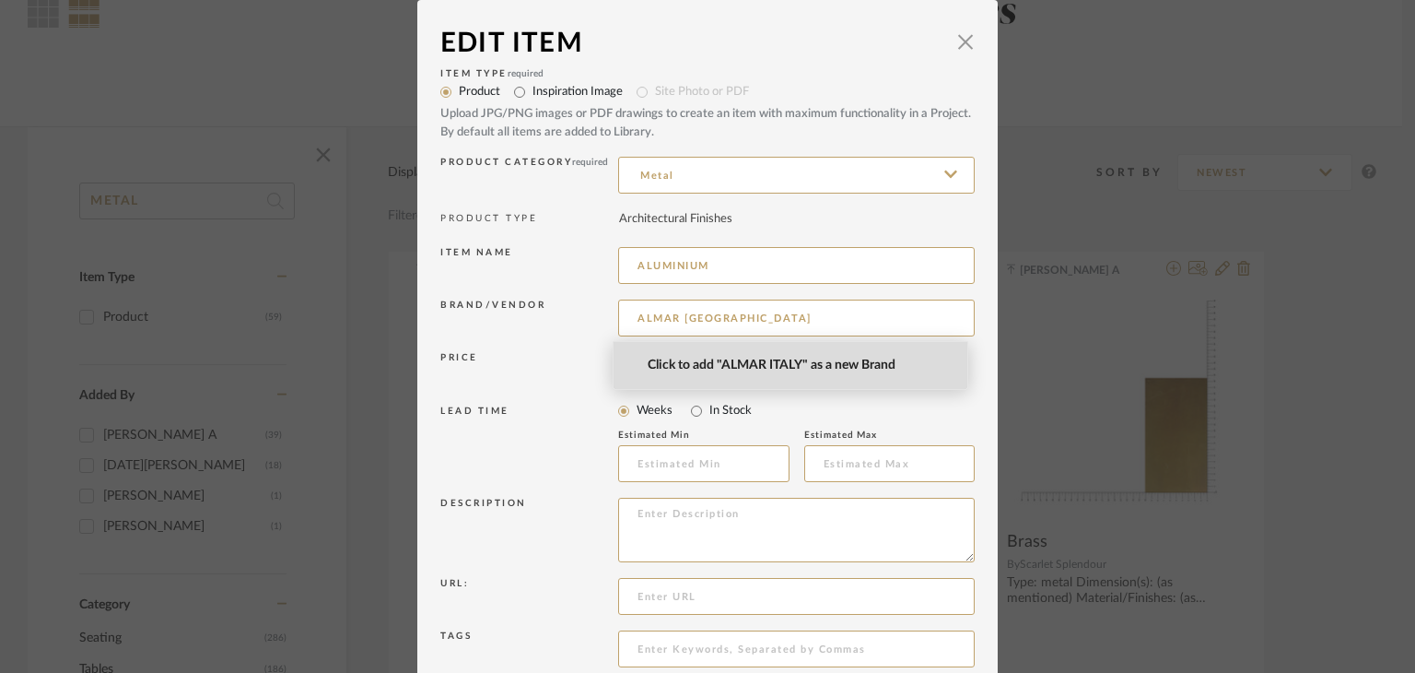
click at [828, 380] on mat-option "Click to add "ALMAR ITALY" as a new Brand" at bounding box center [791, 365] width 355 height 47
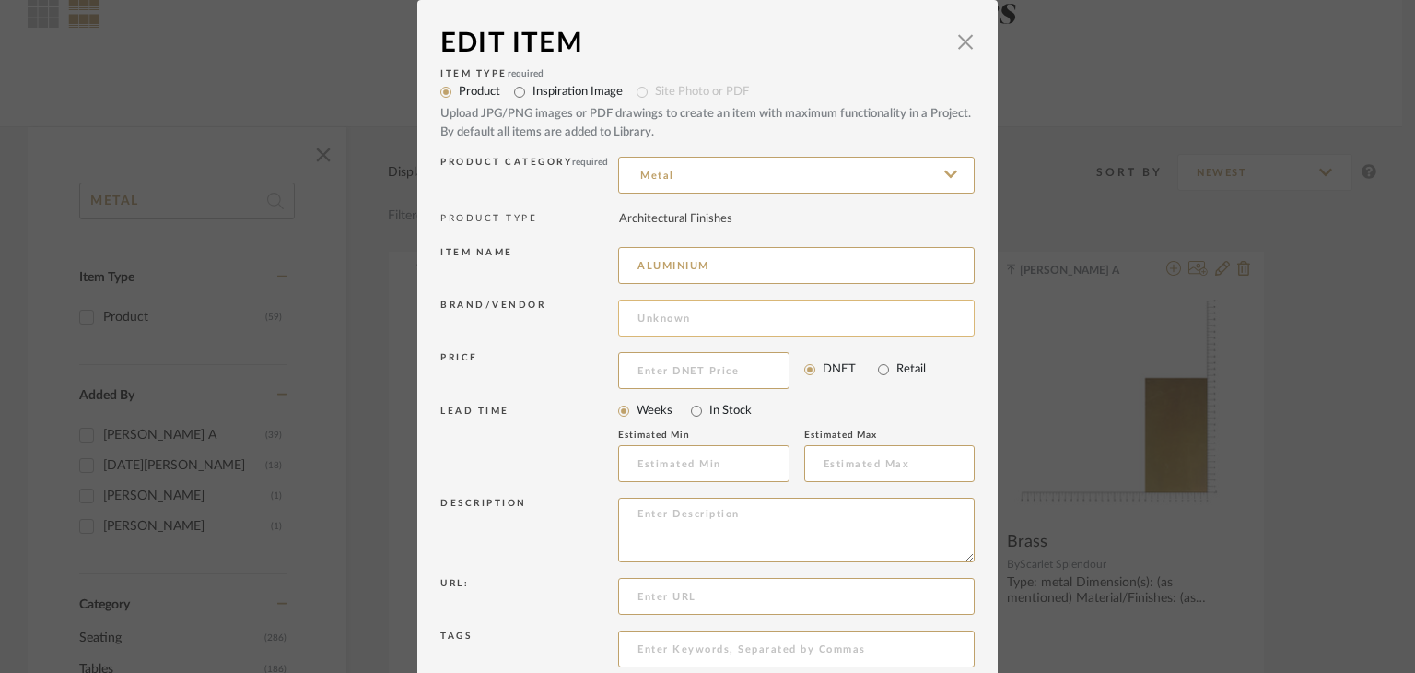
click at [664, 311] on input at bounding box center [796, 317] width 357 height 37
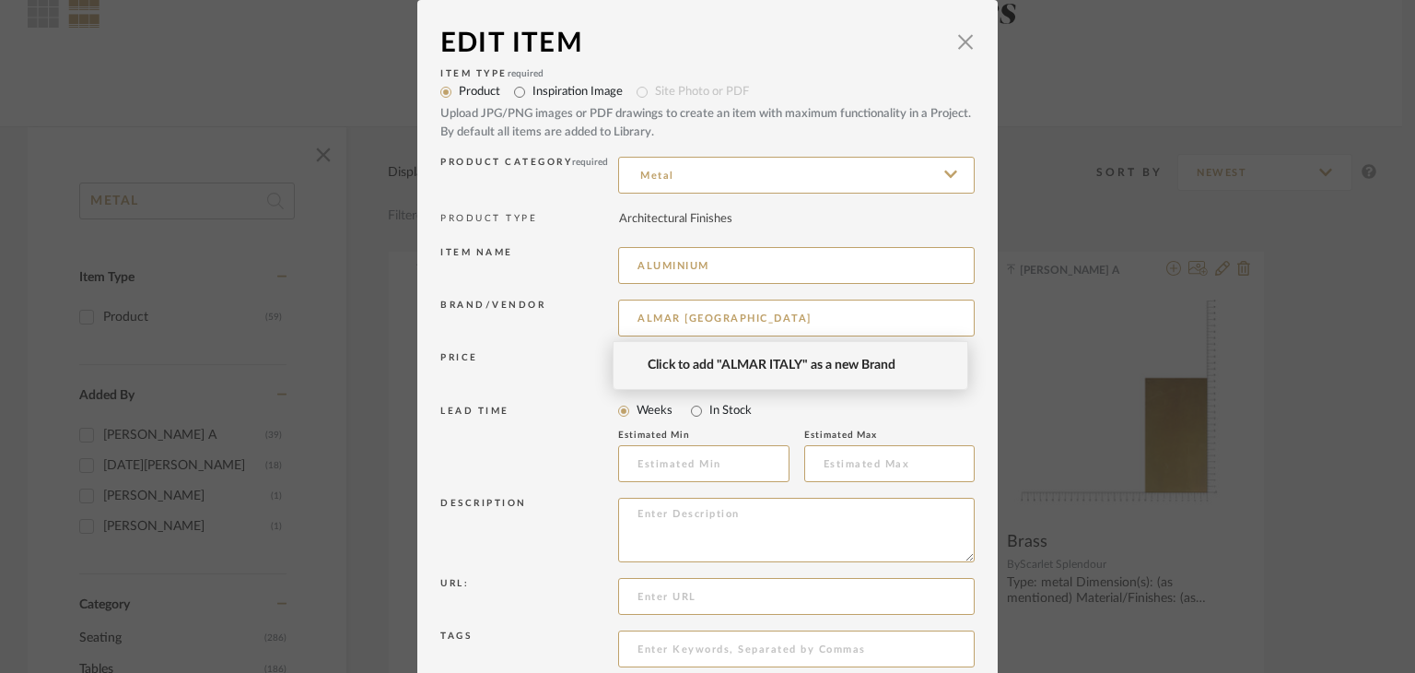
type input "ALMAR [GEOGRAPHIC_DATA]"
click at [751, 358] on span "Click to add "ALMAR ITALY" as a new Brand" at bounding box center [798, 366] width 301 height 16
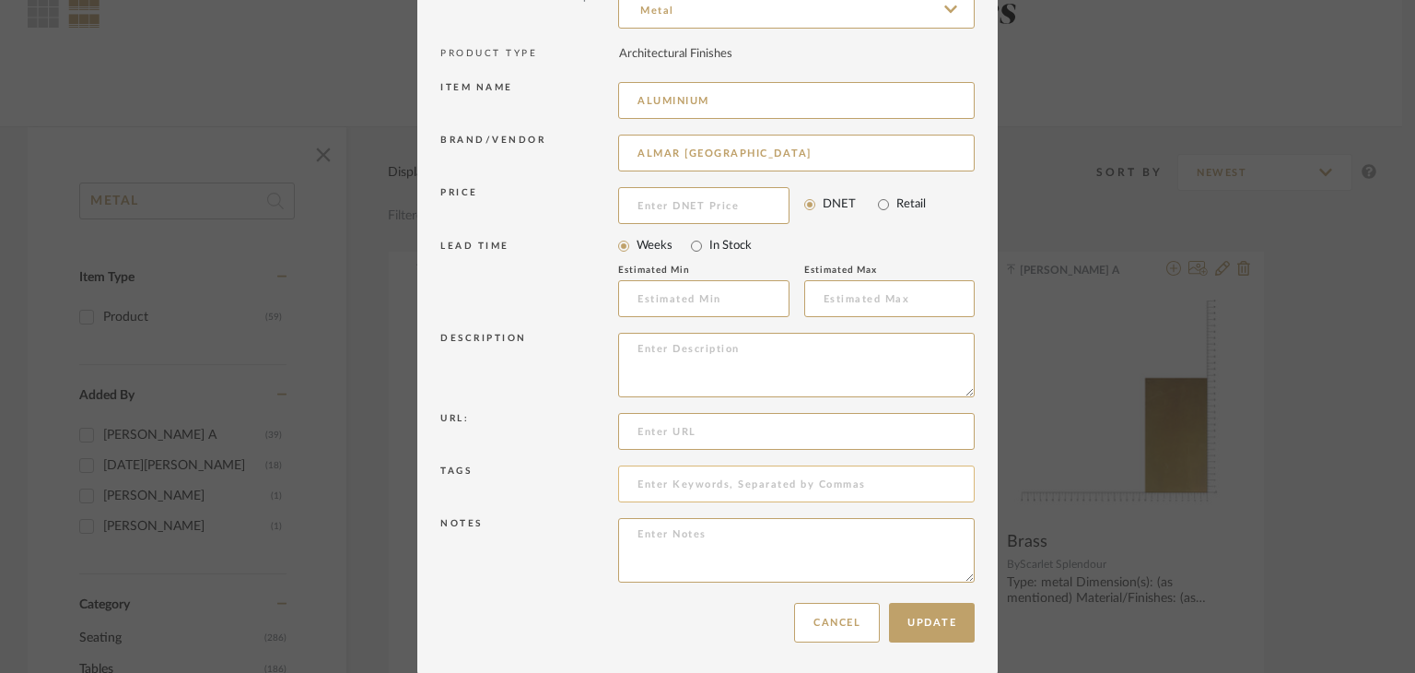
scroll to position [166, 0]
click at [671, 539] on textarea at bounding box center [796, 549] width 357 height 65
click at [638, 352] on textarea at bounding box center [796, 364] width 357 height 65
click at [675, 535] on textarea at bounding box center [796, 549] width 357 height 65
click at [646, 361] on textarea at bounding box center [796, 364] width 357 height 65
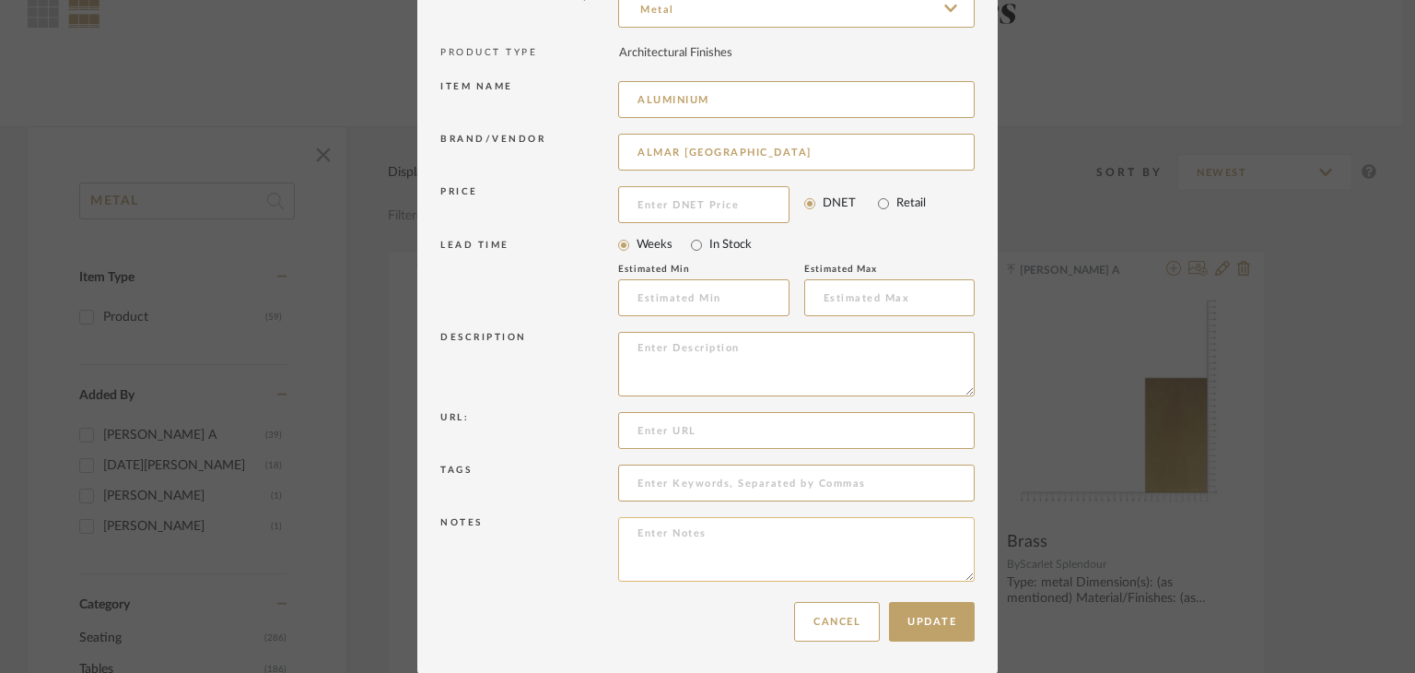
click at [671, 543] on textarea at bounding box center [796, 549] width 357 height 65
click at [933, 626] on button "Update" at bounding box center [932, 622] width 86 height 40
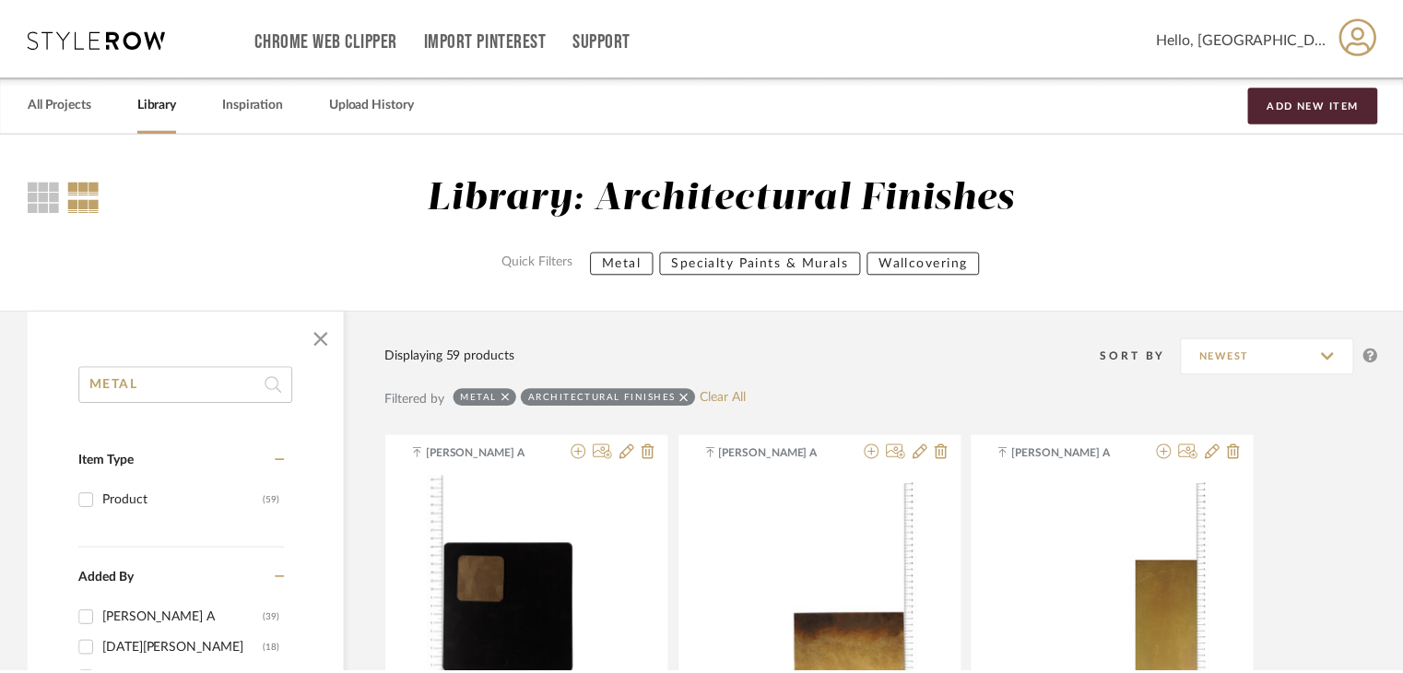
scroll to position [184, 0]
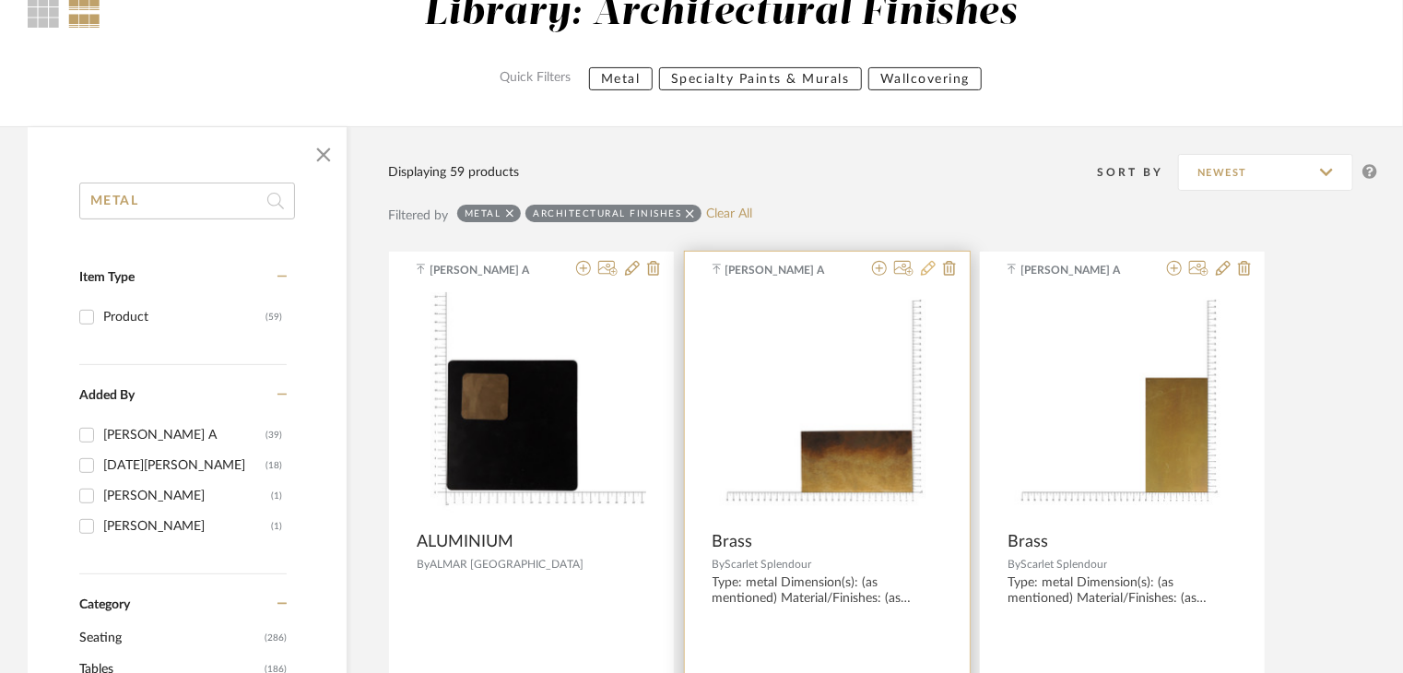
click at [922, 270] on icon at bounding box center [928, 268] width 15 height 15
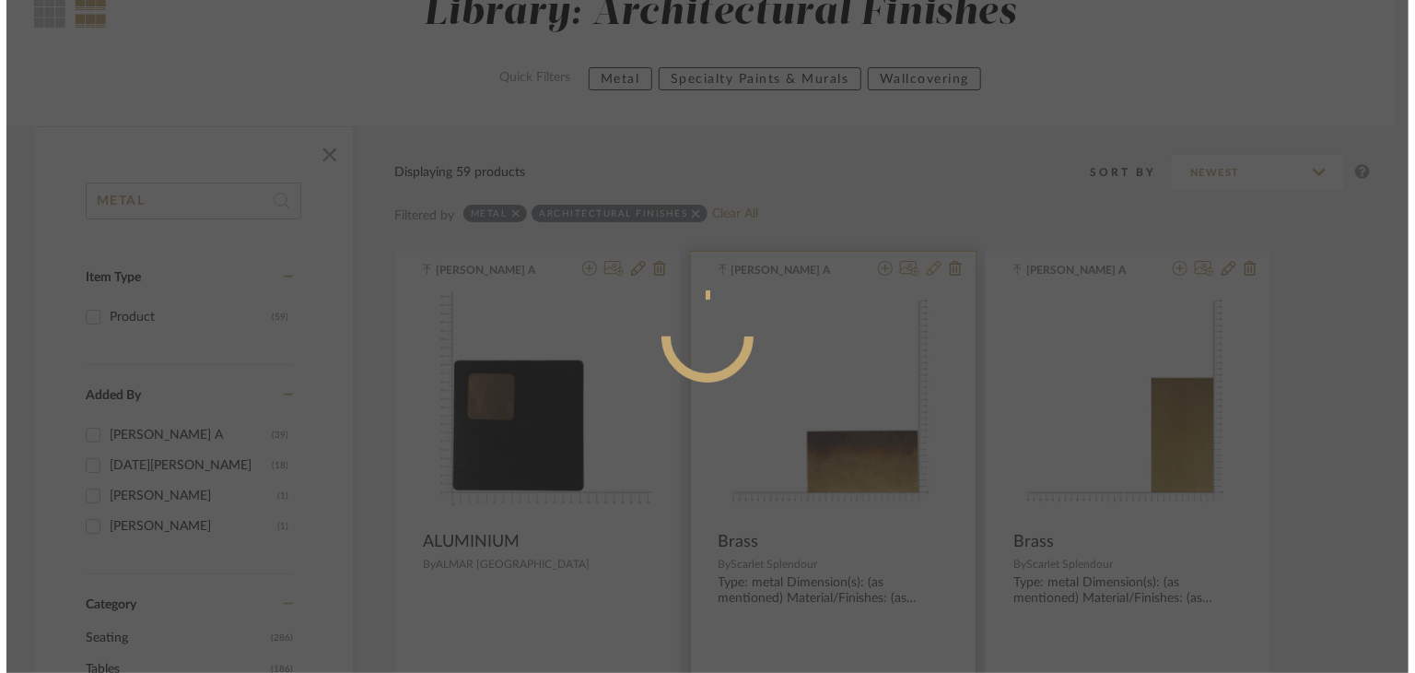
scroll to position [0, 0]
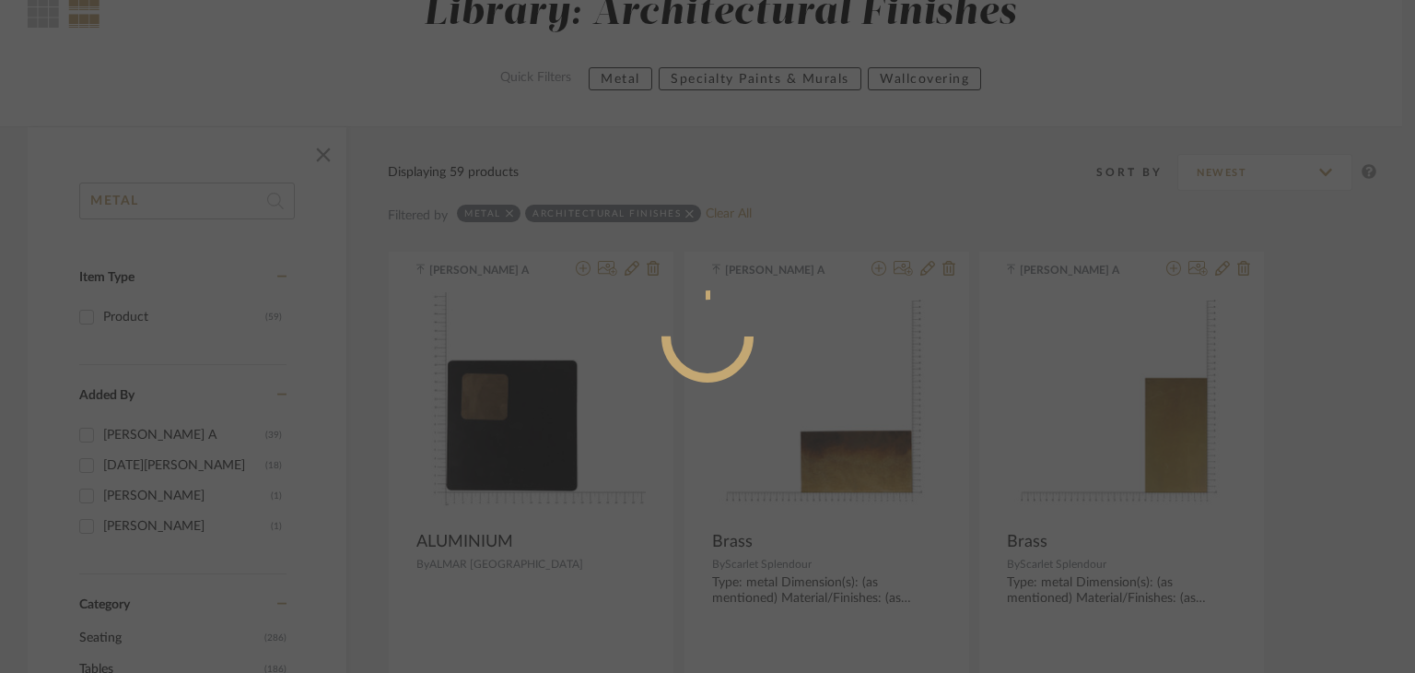
radio input "true"
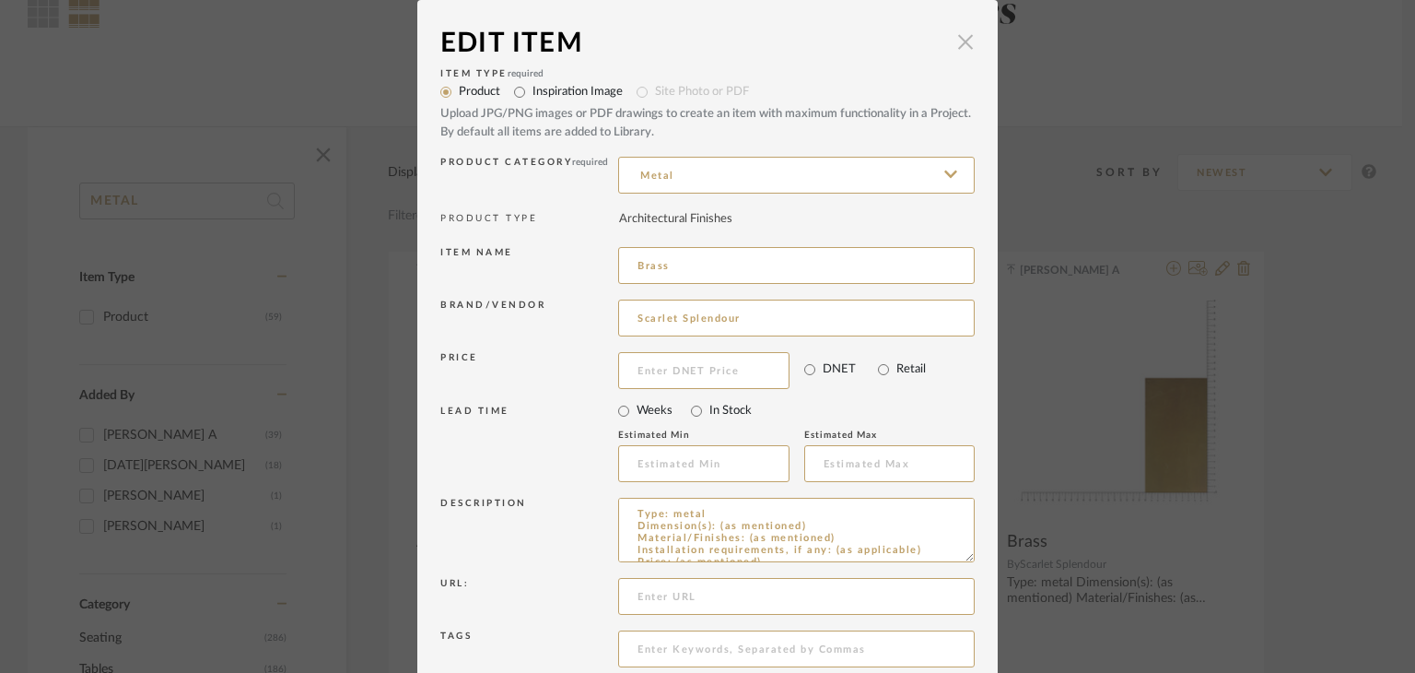
click at [958, 49] on span "button" at bounding box center [965, 41] width 37 height 37
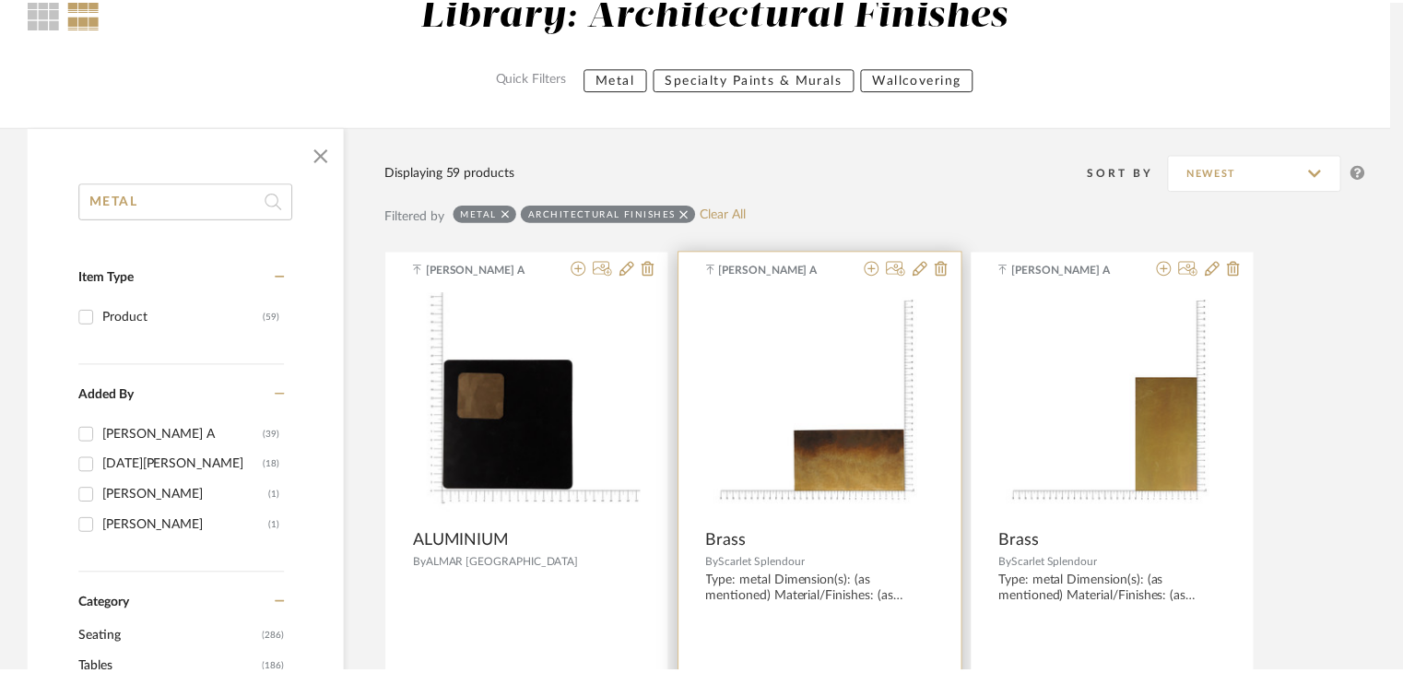
scroll to position [184, 0]
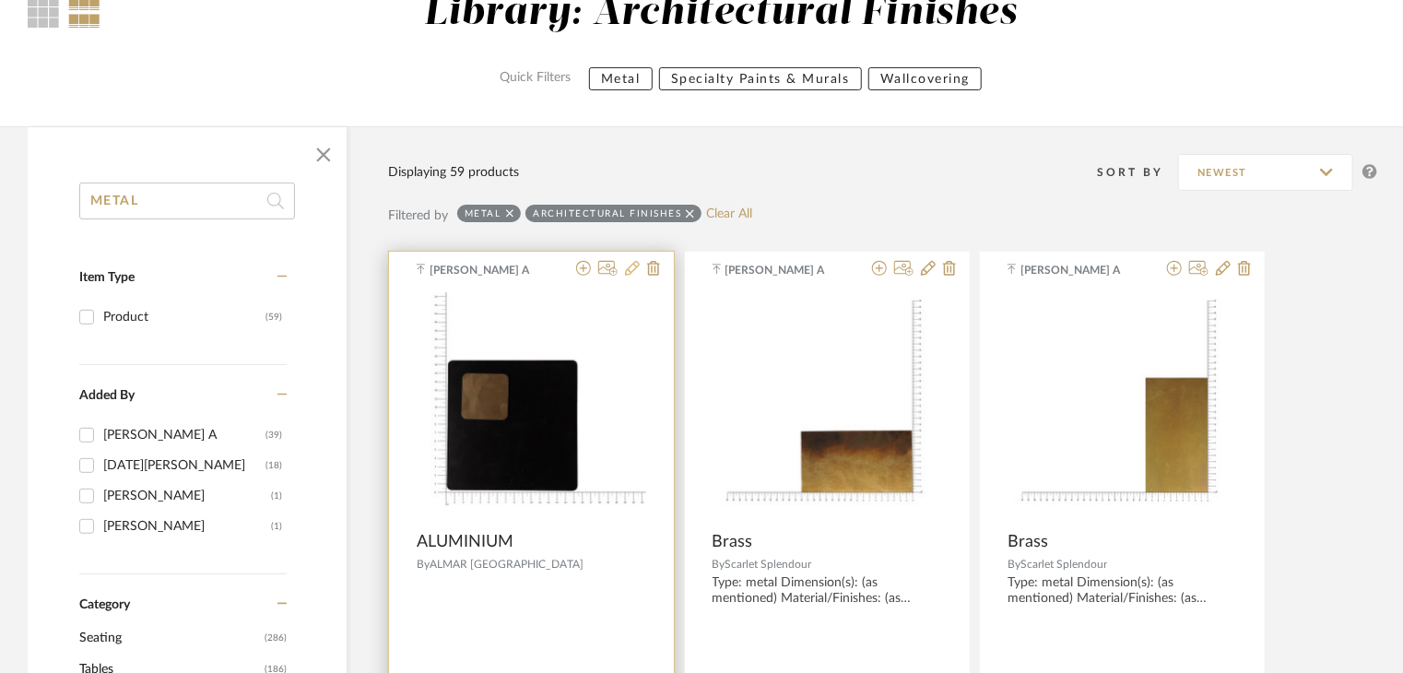
click at [635, 270] on icon at bounding box center [632, 268] width 15 height 15
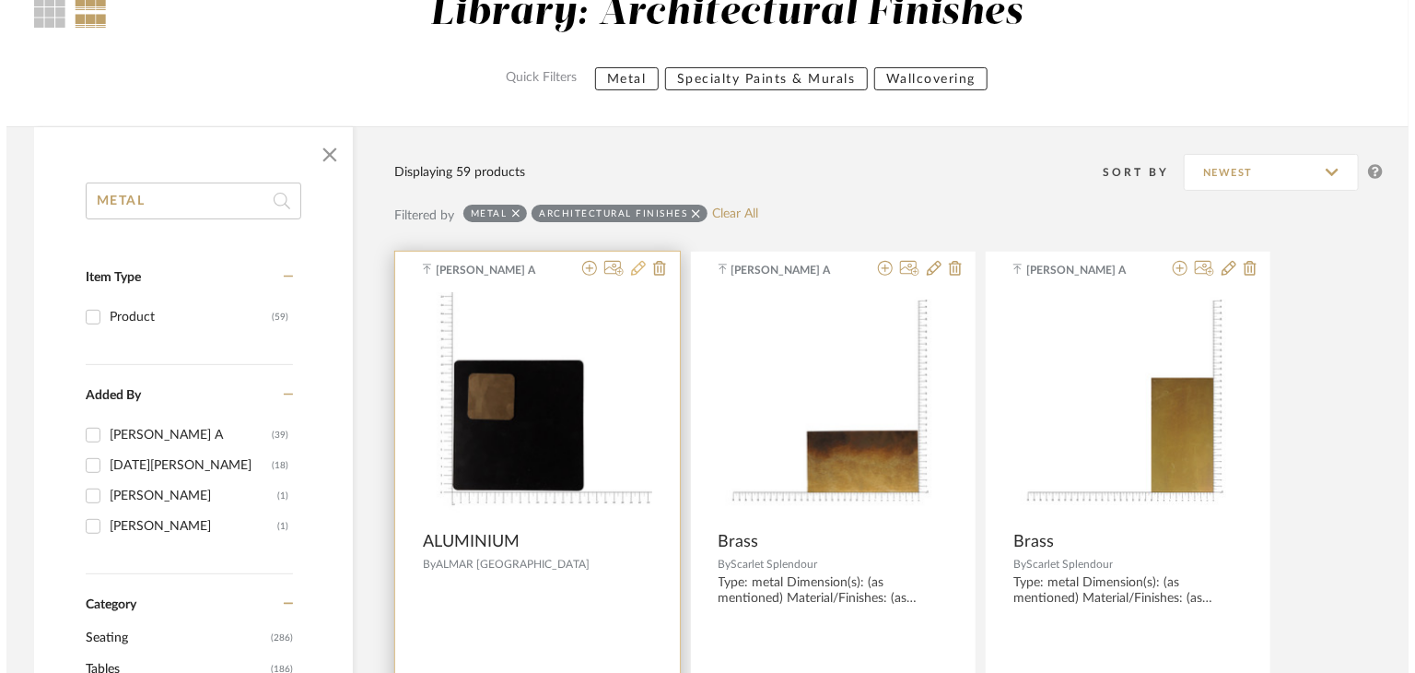
scroll to position [0, 0]
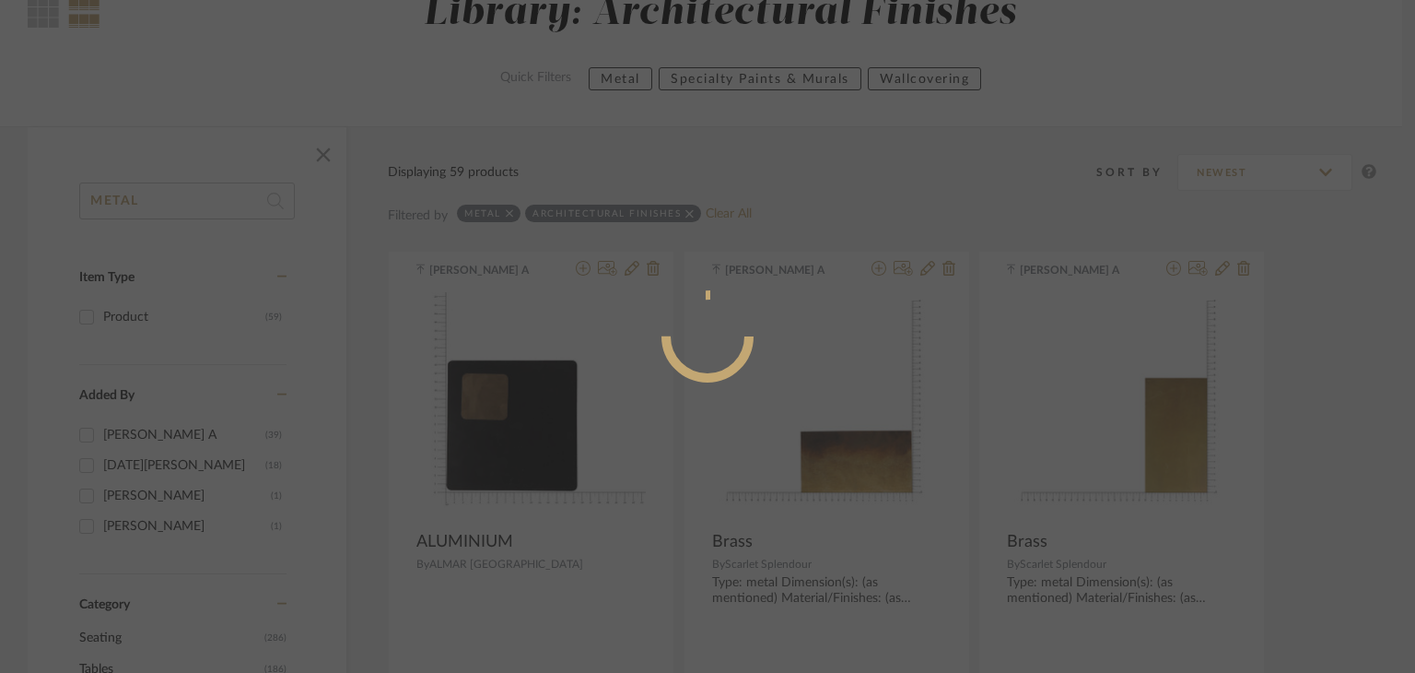
radio input "true"
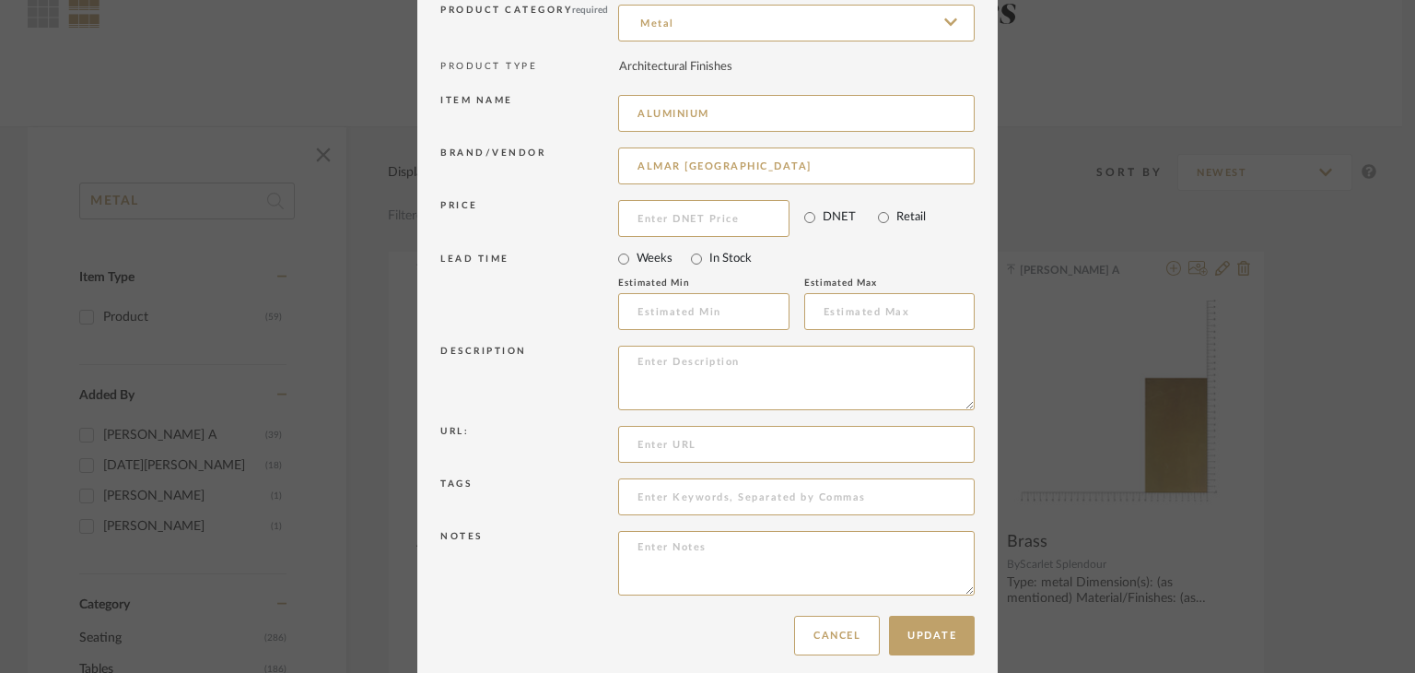
scroll to position [166, 0]
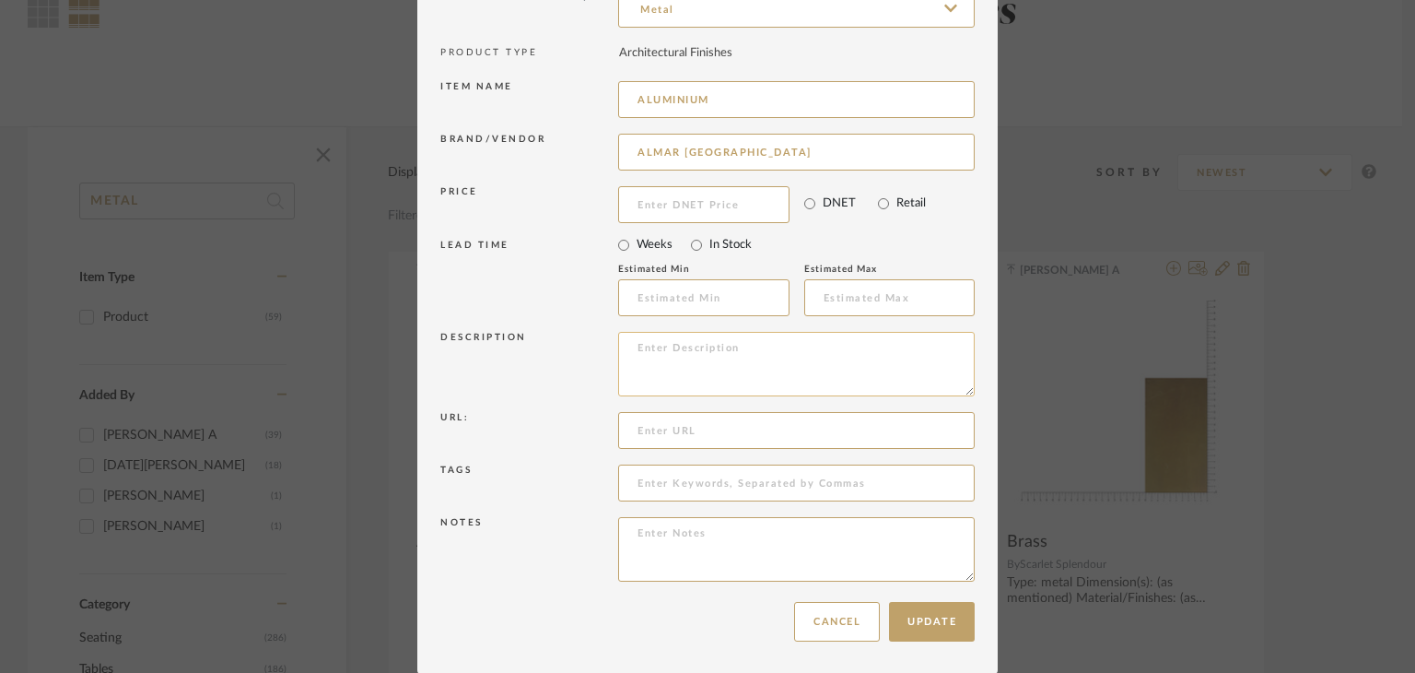
click at [639, 333] on textarea at bounding box center [796, 364] width 357 height 65
click at [657, 362] on textarea at bounding box center [796, 364] width 357 height 65
paste textarea "Type: metal Dimension(s): (as mentioned) Material/Finishes: (as mentioned) Inst…"
drag, startPoint x: 841, startPoint y: 366, endPoint x: 776, endPoint y: 336, distance: 71.8
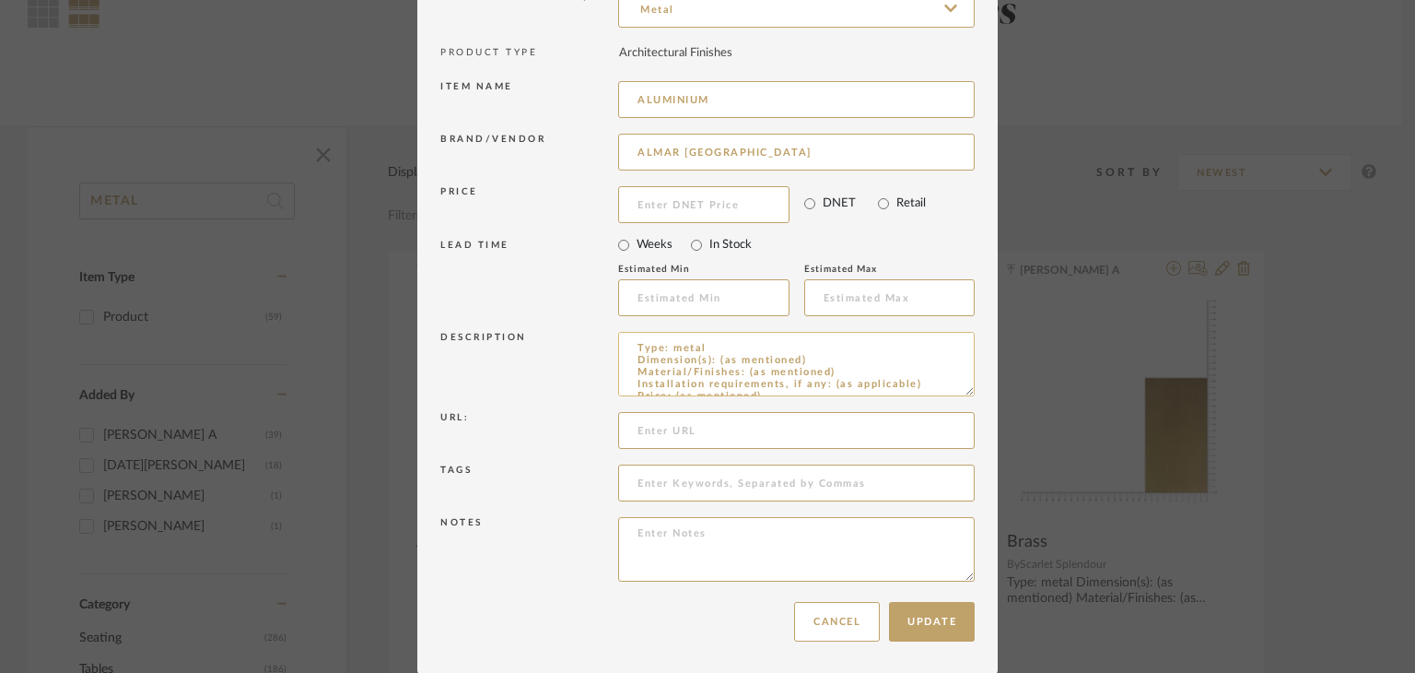
click at [776, 336] on textarea "Type: metal Dimension(s): (as mentioned) Material/Finishes: (as mentioned) Inst…" at bounding box center [796, 364] width 357 height 65
click at [851, 370] on textarea "Type: metal Dimension(s): (as mentioned) Material/Finishes: (as mentioned) Inst…" at bounding box center [796, 364] width 357 height 65
drag, startPoint x: 841, startPoint y: 370, endPoint x: 745, endPoint y: 373, distance: 96.8
click at [745, 373] on textarea "Type: metal Dimension(s): (as mentioned) Material/Finishes: (as mentioned) Inst…" at bounding box center [796, 364] width 357 height 65
click at [780, 376] on textarea "Type: metal Dimension(s): (as mentioned) Material/Finishes: BRONZE Installation…" at bounding box center [796, 364] width 357 height 65
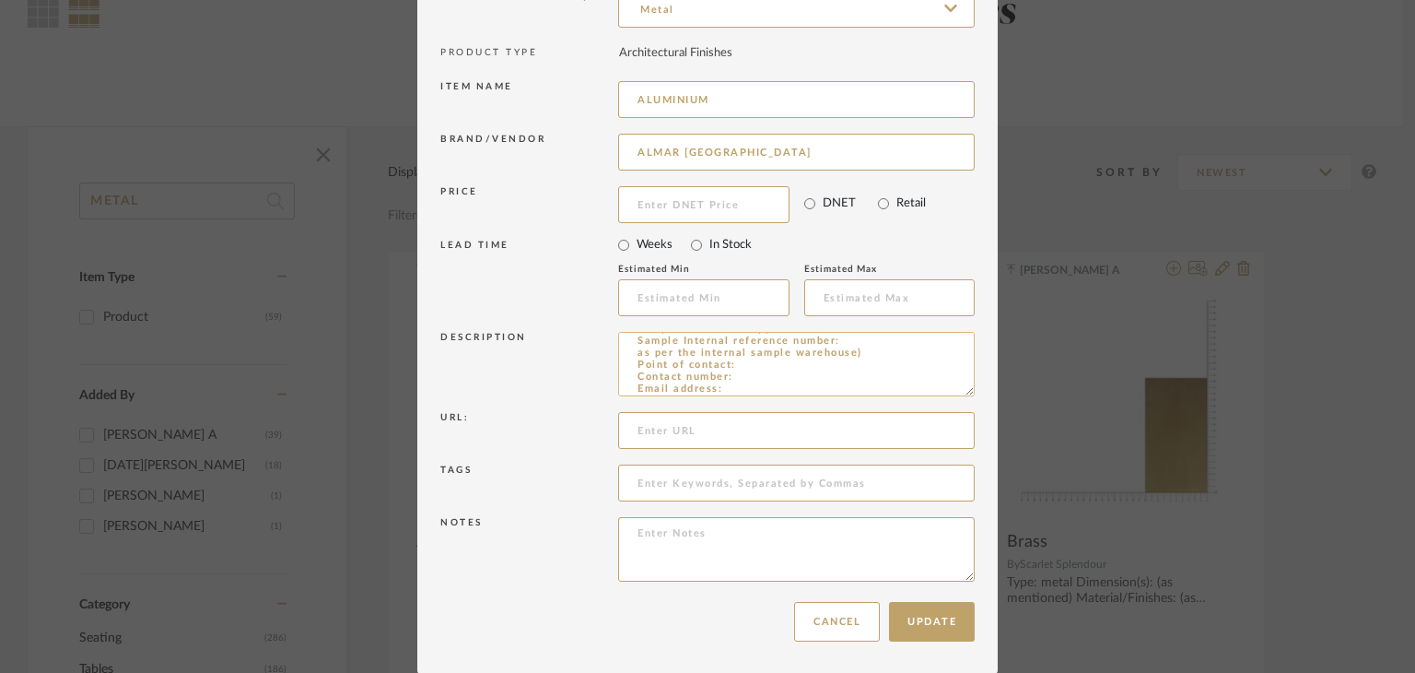
scroll to position [92, 0]
click at [843, 334] on textarea "Type: metal Dimension(s): (as mentioned) Material/Finishes: BRONZE Installation…" at bounding box center [796, 364] width 357 height 65
type textarea "Type: metal Dimension(s): (as mentioned) Material/Finishes: BRONZE Installation…"
click at [935, 611] on button "Update" at bounding box center [932, 622] width 86 height 40
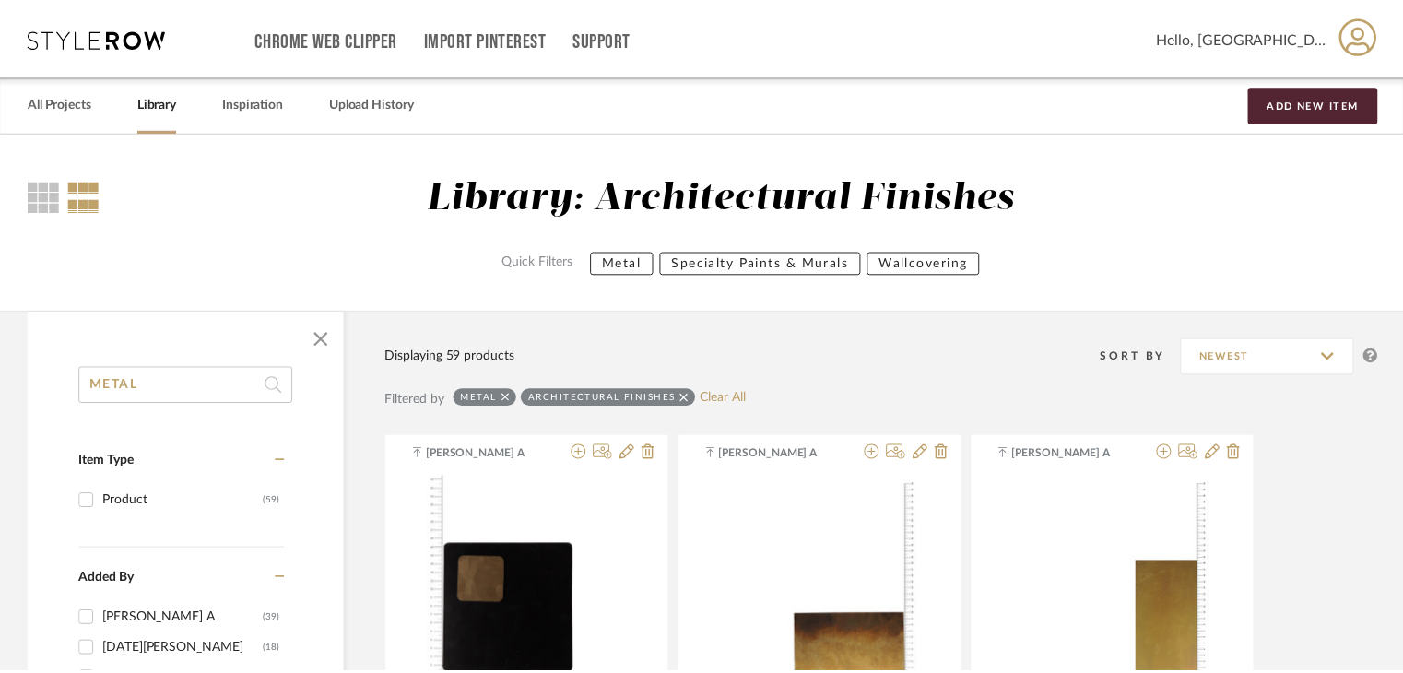
scroll to position [184, 0]
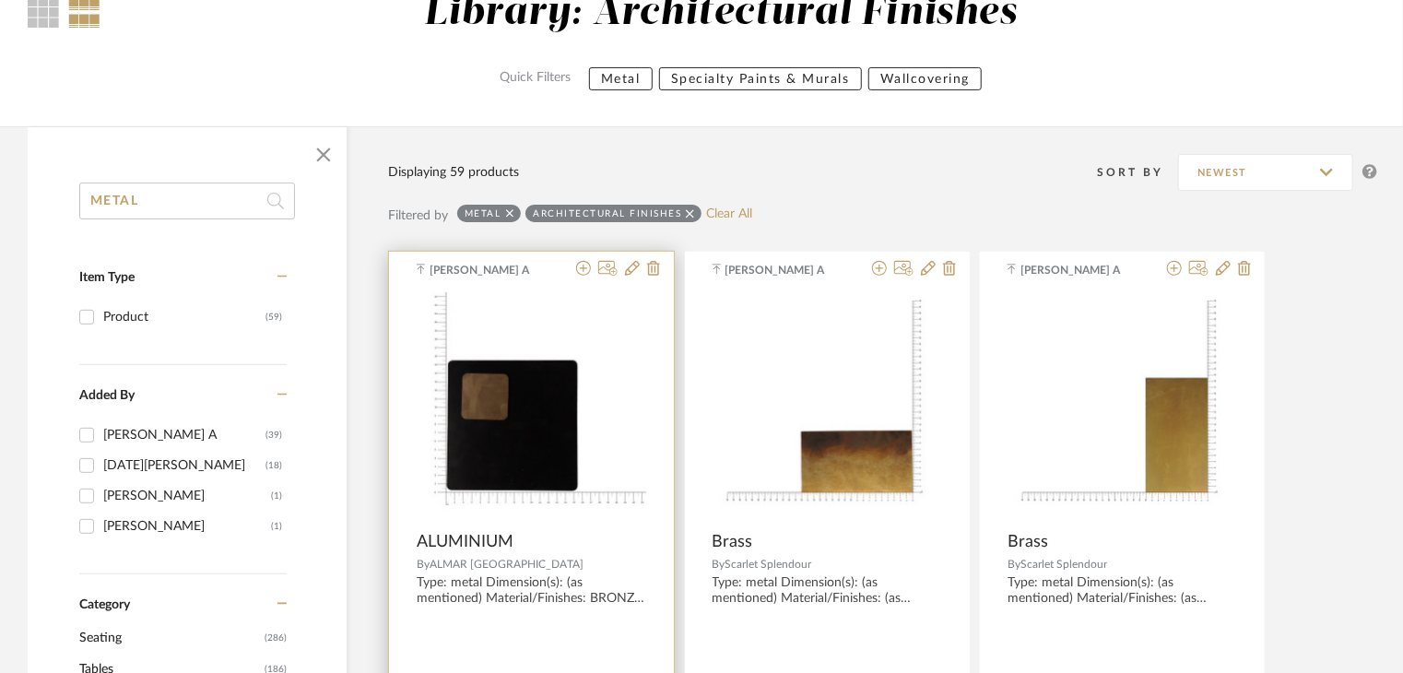
click at [510, 409] on img "0" at bounding box center [531, 406] width 229 height 229
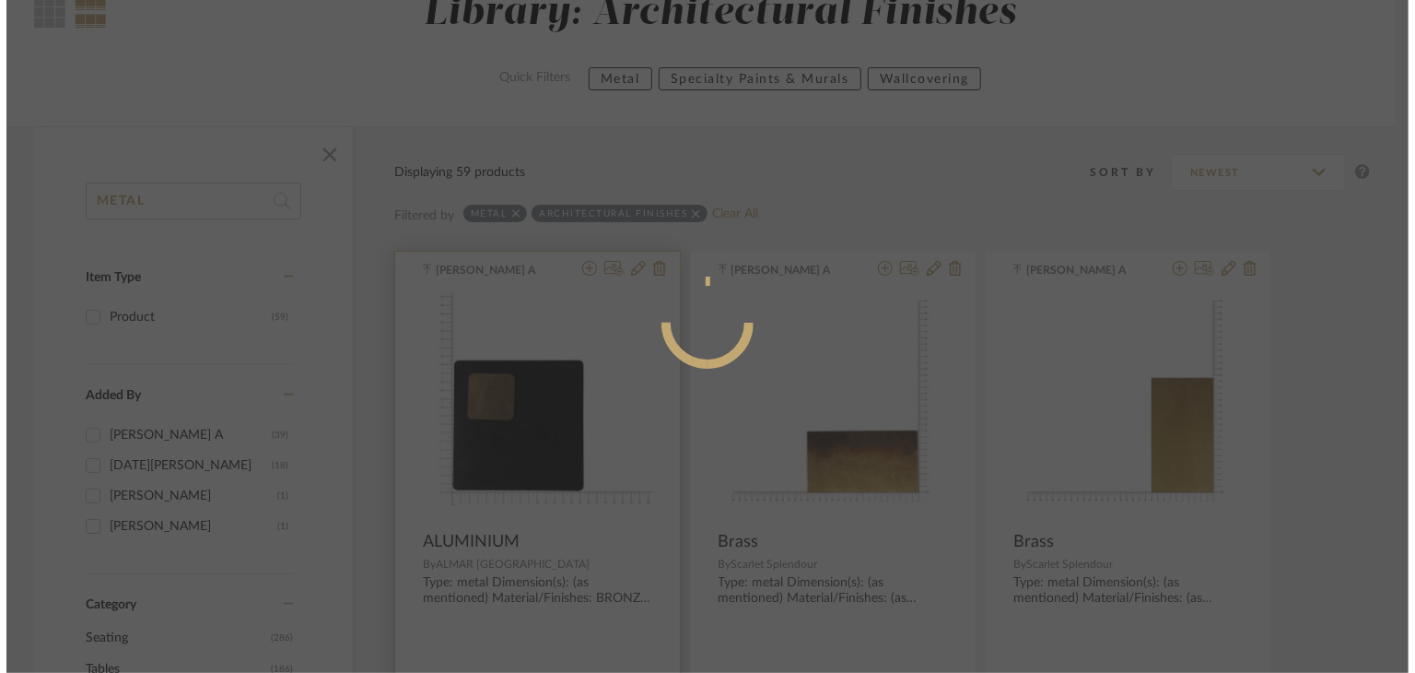
scroll to position [0, 0]
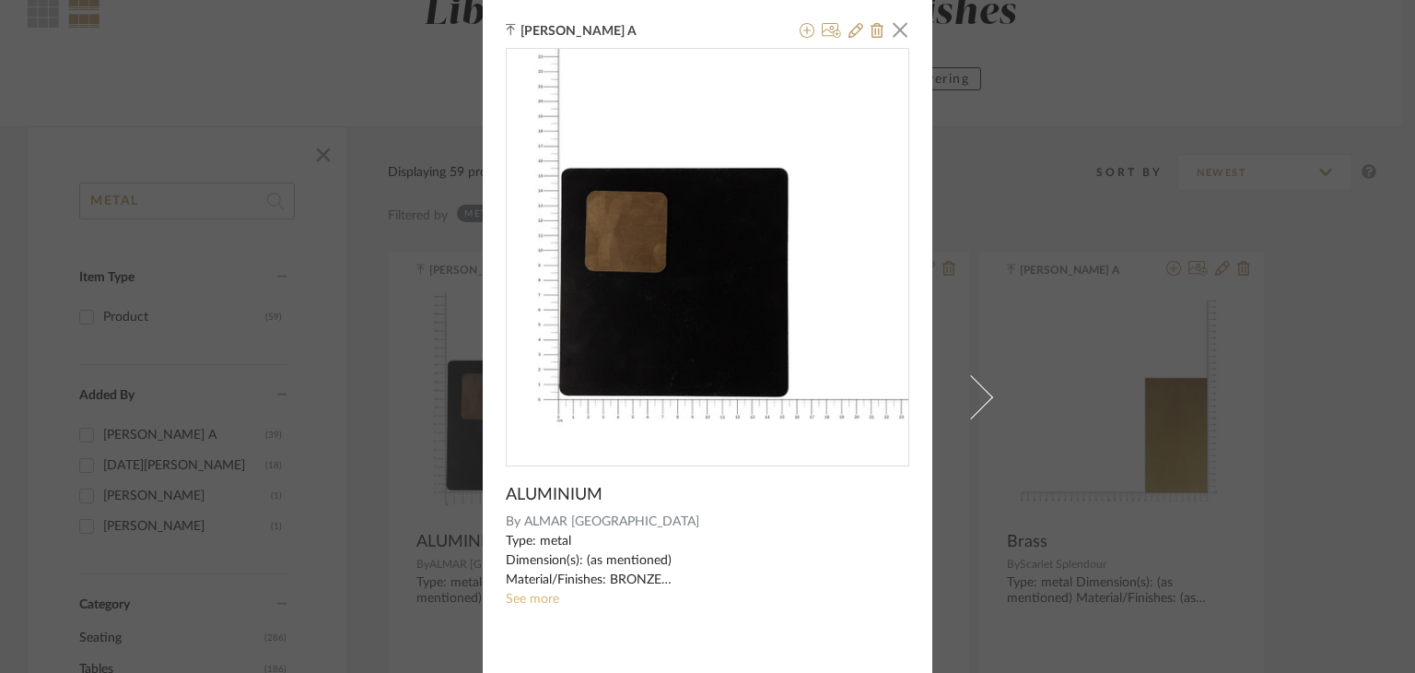
click at [523, 601] on link "See more" at bounding box center [532, 599] width 53 height 13
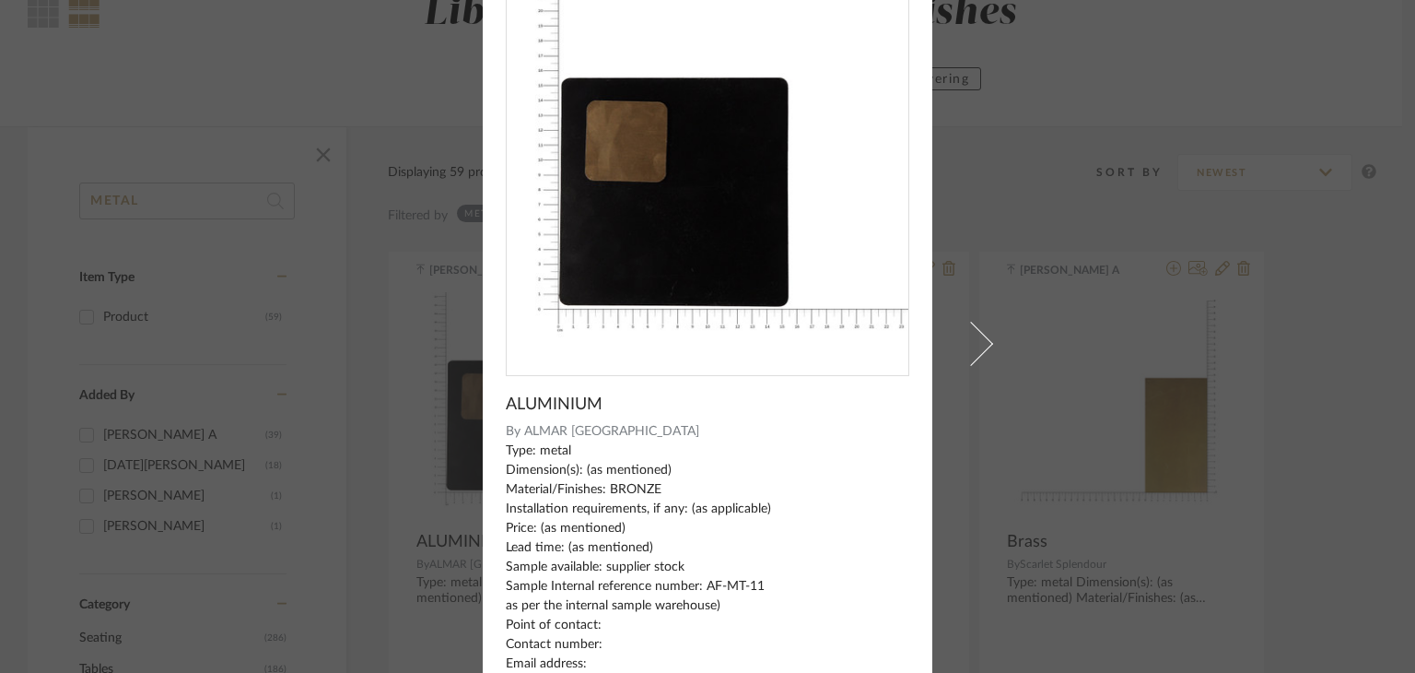
scroll to position [92, 0]
drag, startPoint x: 711, startPoint y: 580, endPoint x: 699, endPoint y: 580, distance: 12.0
click at [699, 580] on div "Type: metal Dimension(s): (as mentioned) Material/Finishes: BRONZE Installation…" at bounding box center [708, 575] width 404 height 271
copy div "AF-MT-11"
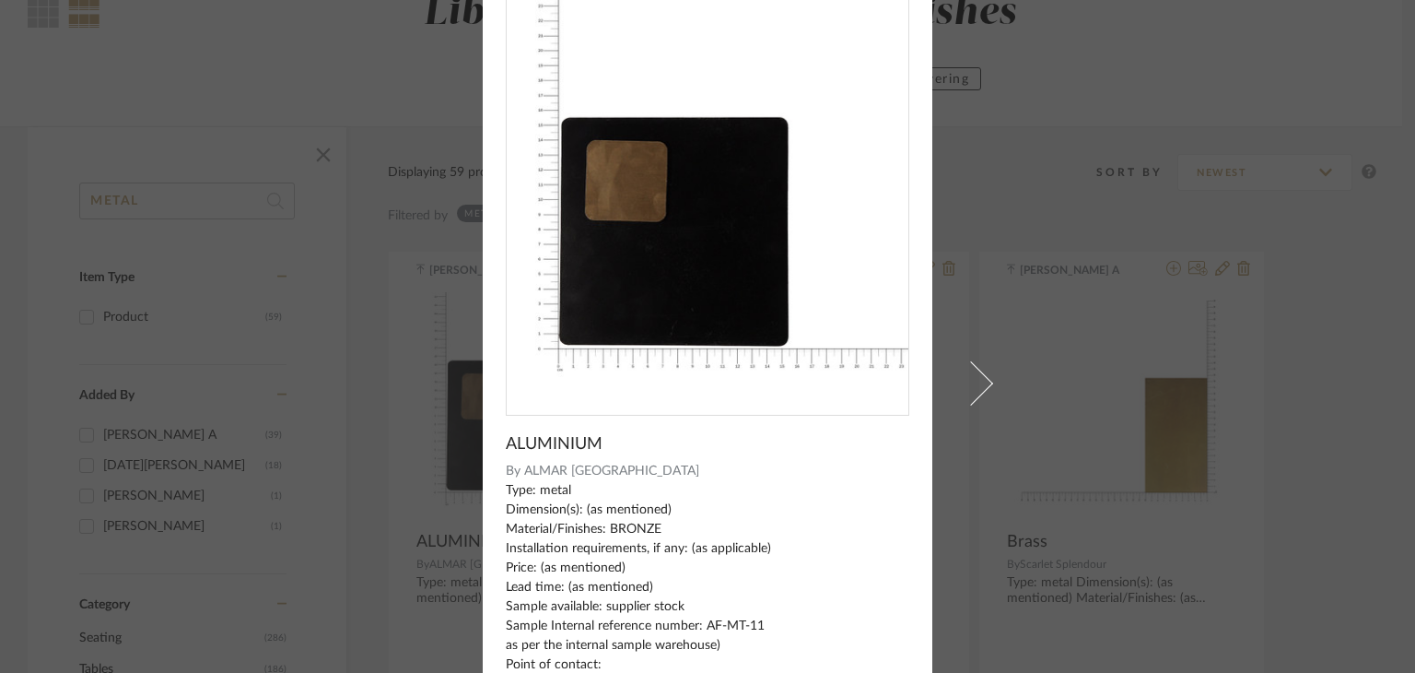
scroll to position [0, 0]
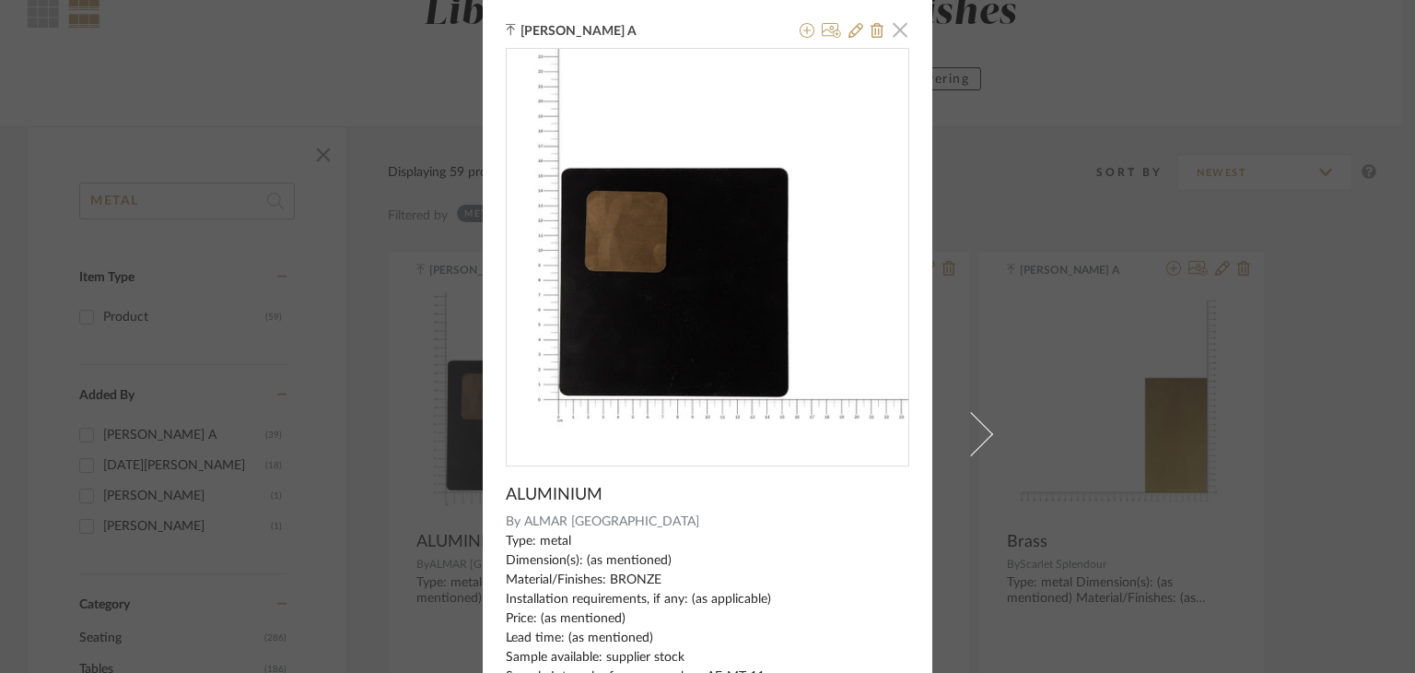
click at [892, 35] on span "button" at bounding box center [900, 29] width 37 height 37
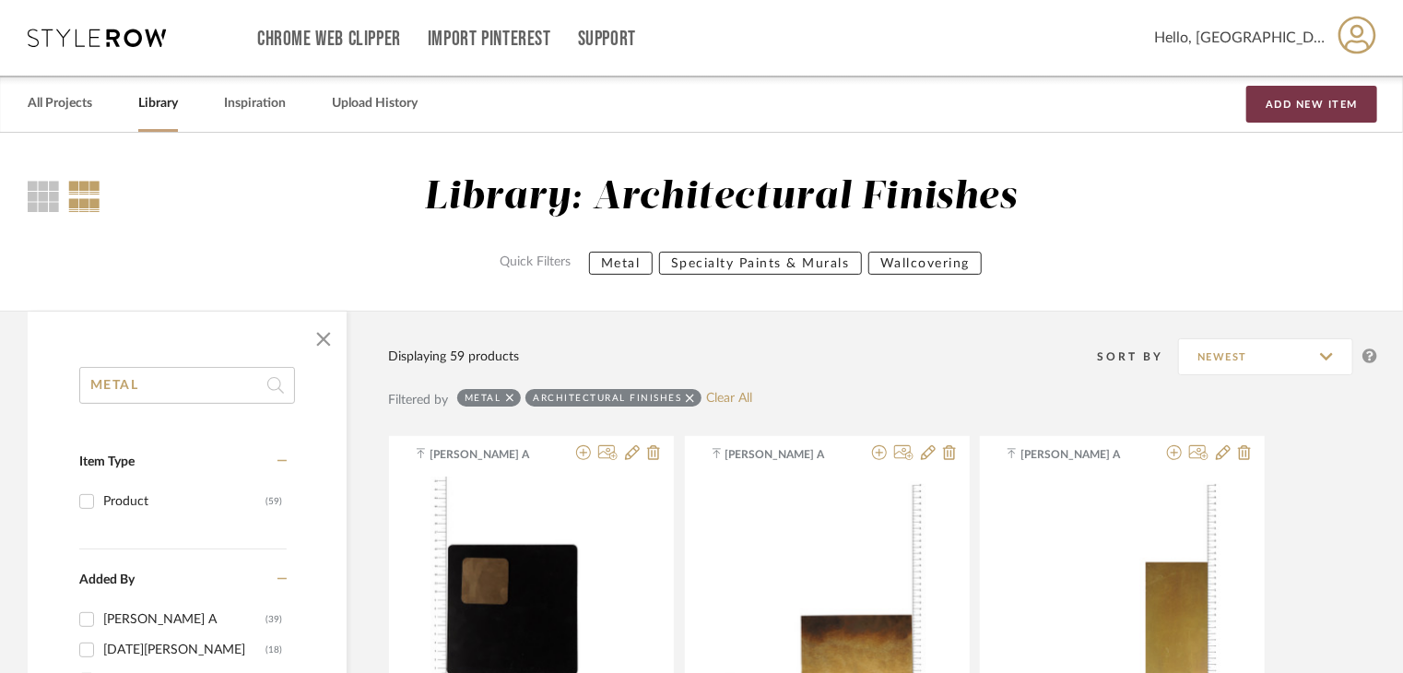
click at [1288, 86] on button "Add New Item" at bounding box center [1311, 104] width 131 height 37
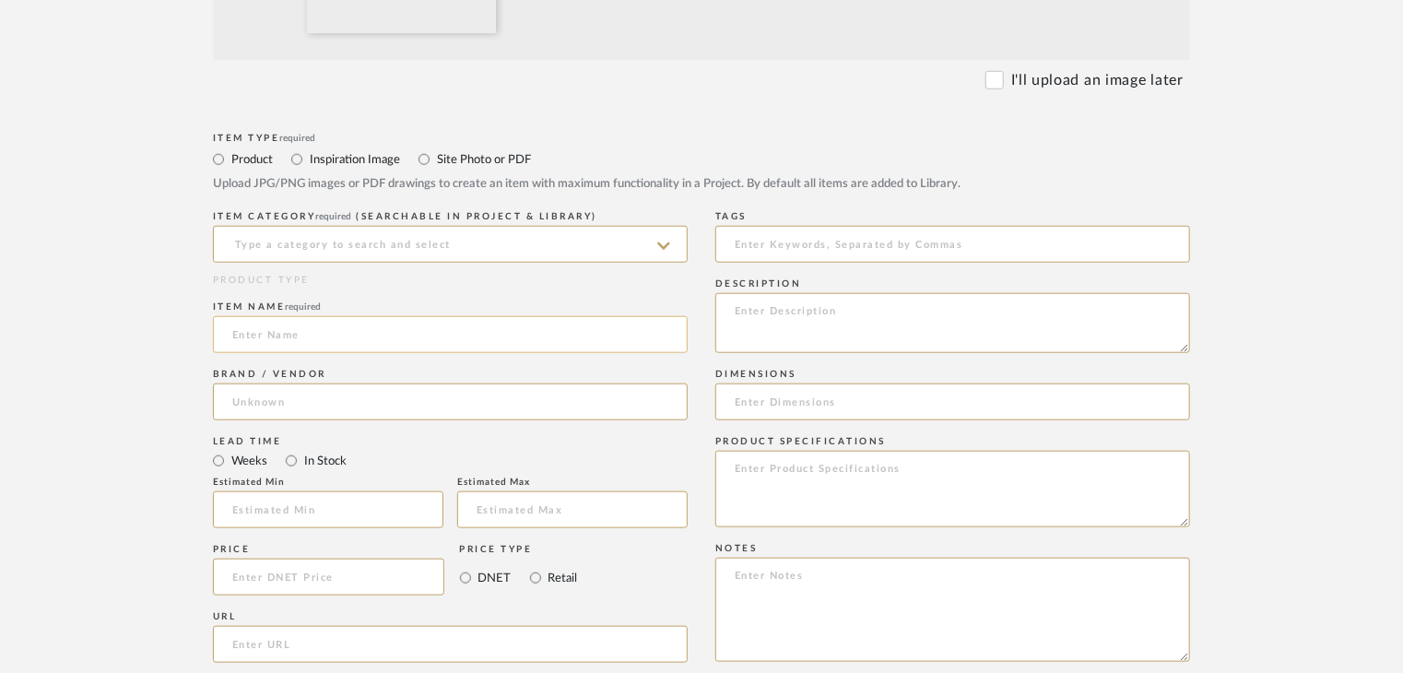
scroll to position [737, 0]
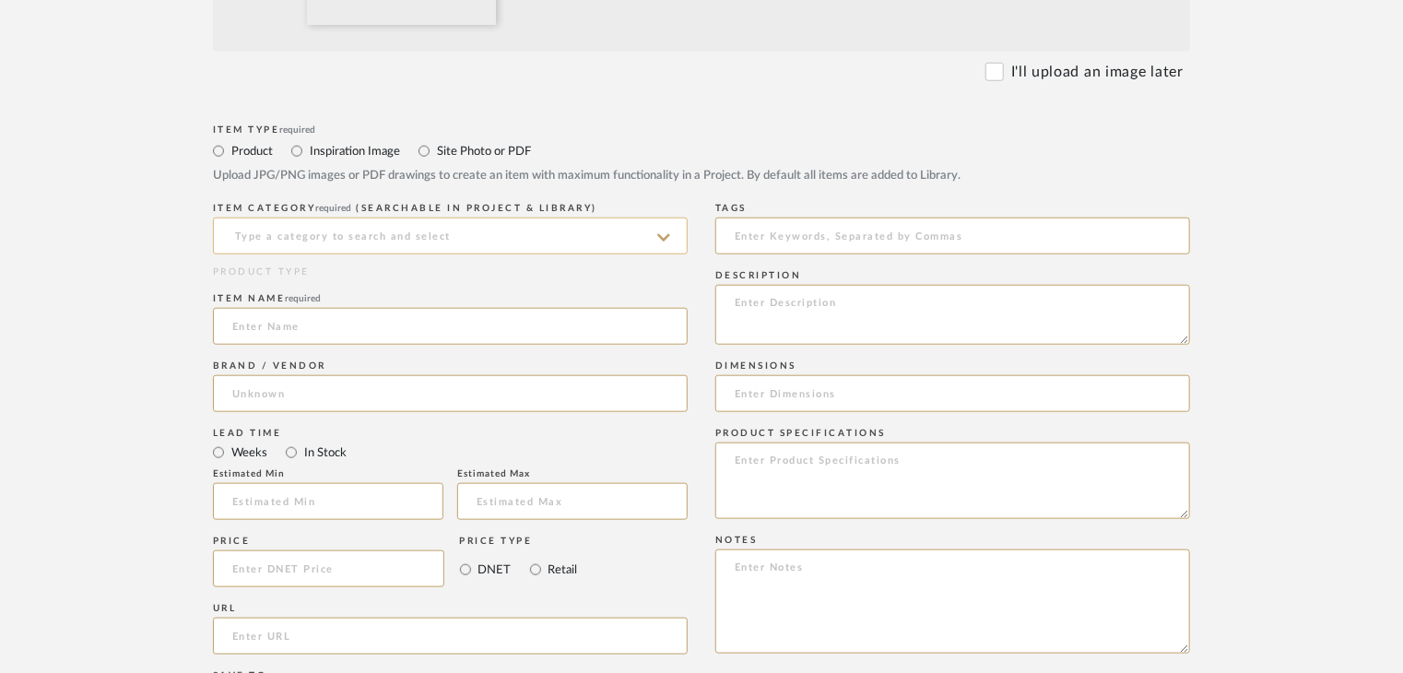
click at [317, 237] on input at bounding box center [450, 235] width 475 height 37
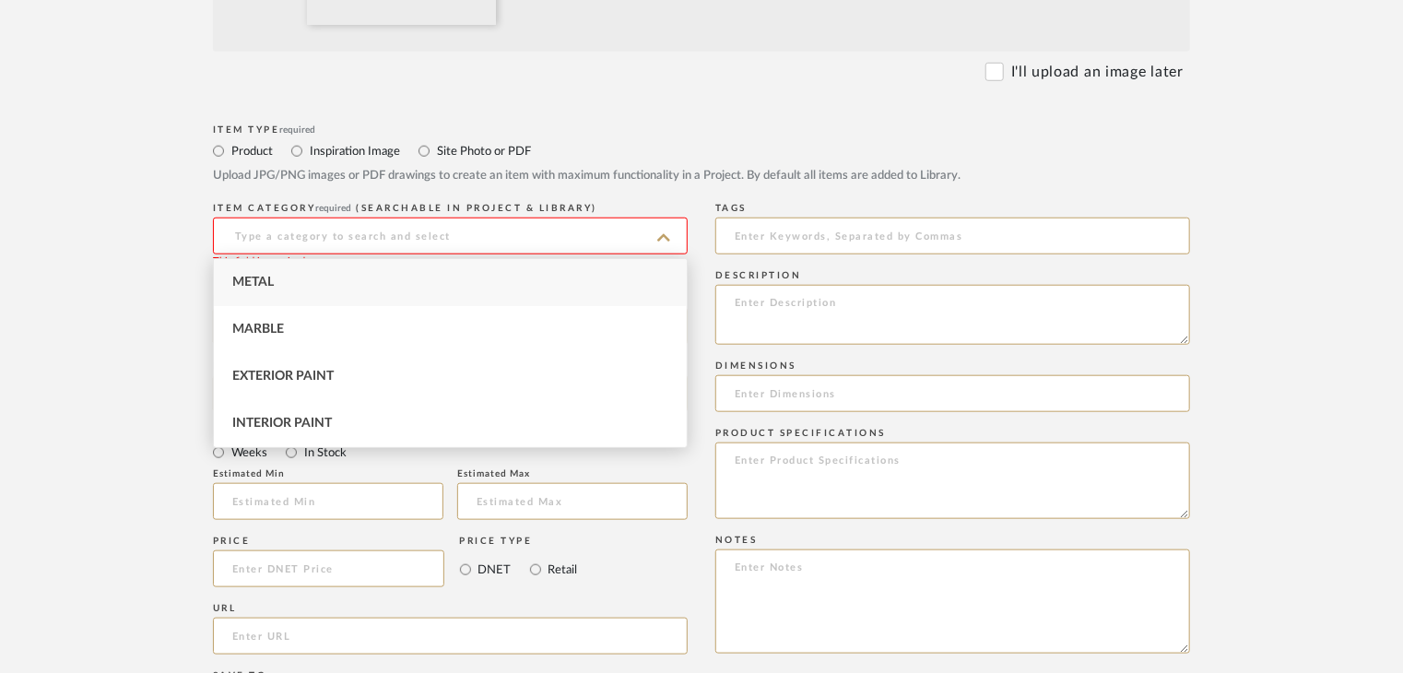
click at [313, 276] on div "Metal" at bounding box center [450, 282] width 473 height 47
type input "Metal"
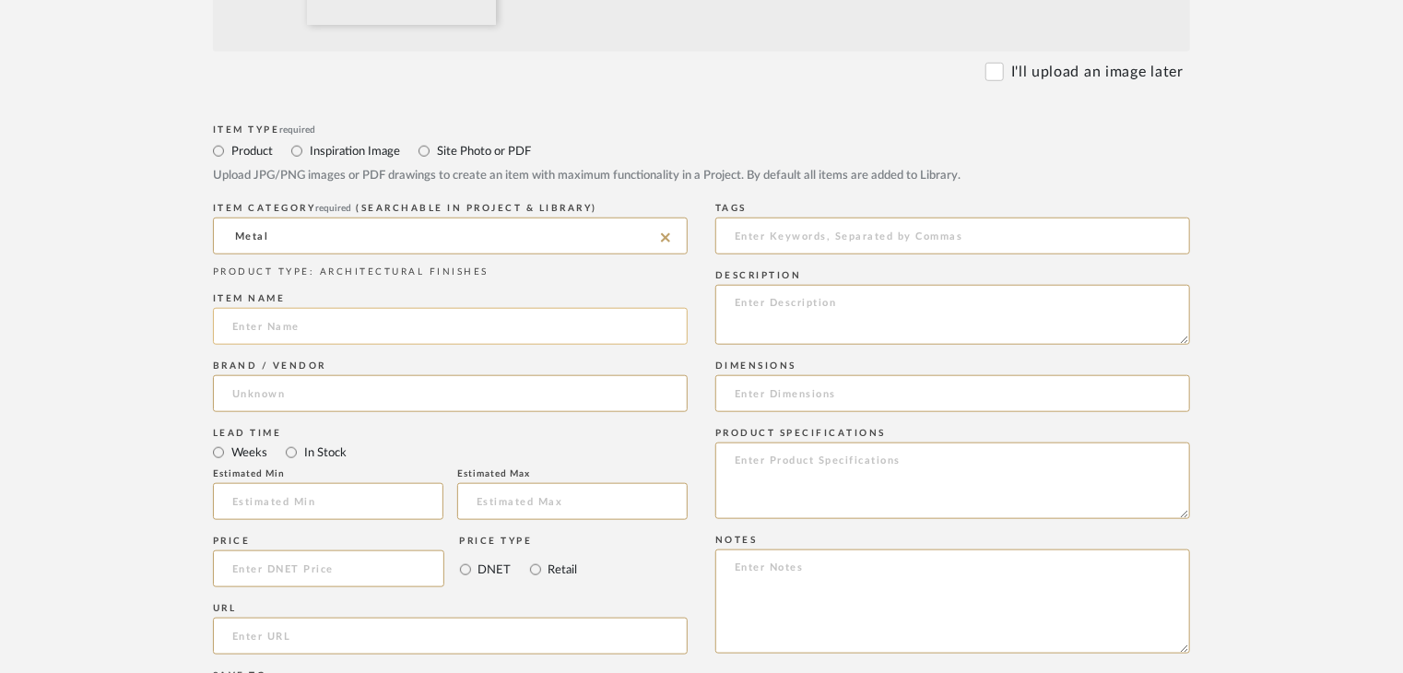
click at [306, 340] on input at bounding box center [450, 326] width 475 height 37
type input "ALUMINIUM"
click at [304, 395] on input at bounding box center [450, 393] width 475 height 37
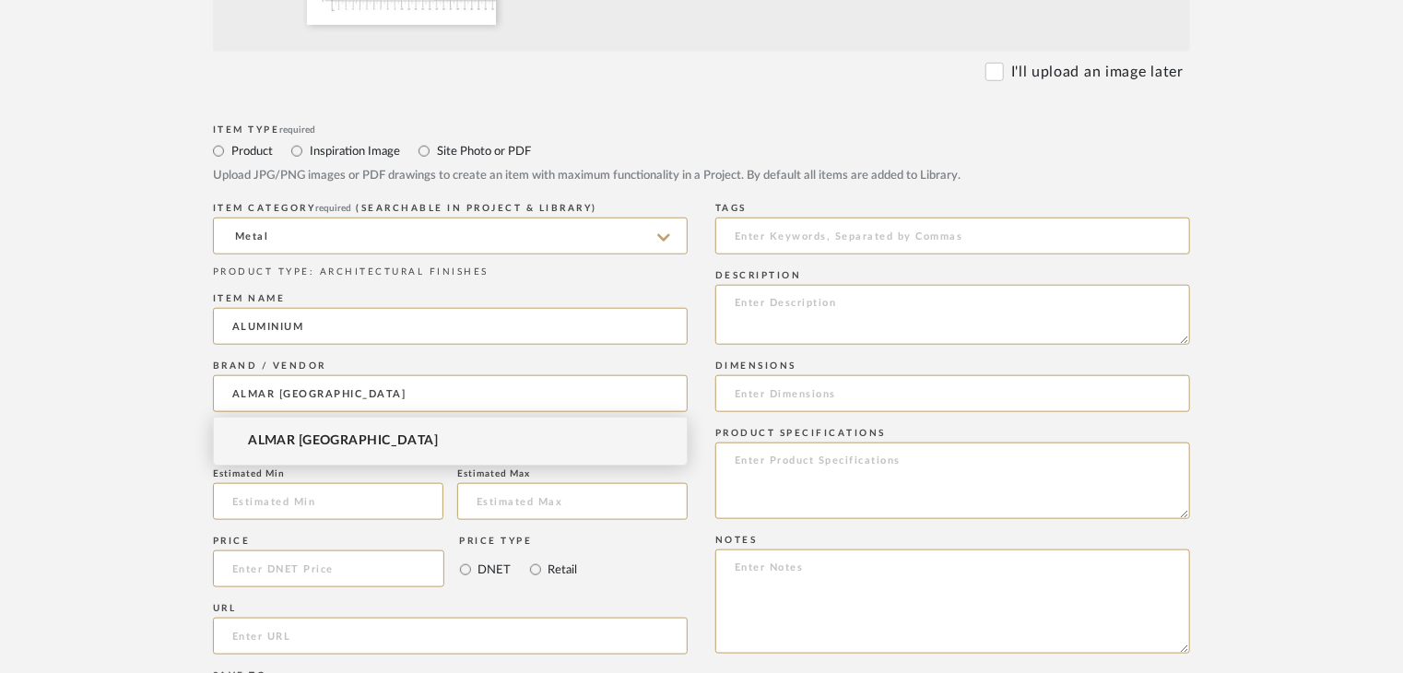
type input "ALMAR [GEOGRAPHIC_DATA]"
click at [391, 435] on mat-option "ALMAR [GEOGRAPHIC_DATA]" at bounding box center [450, 440] width 473 height 47
click at [778, 318] on textarea at bounding box center [952, 315] width 475 height 60
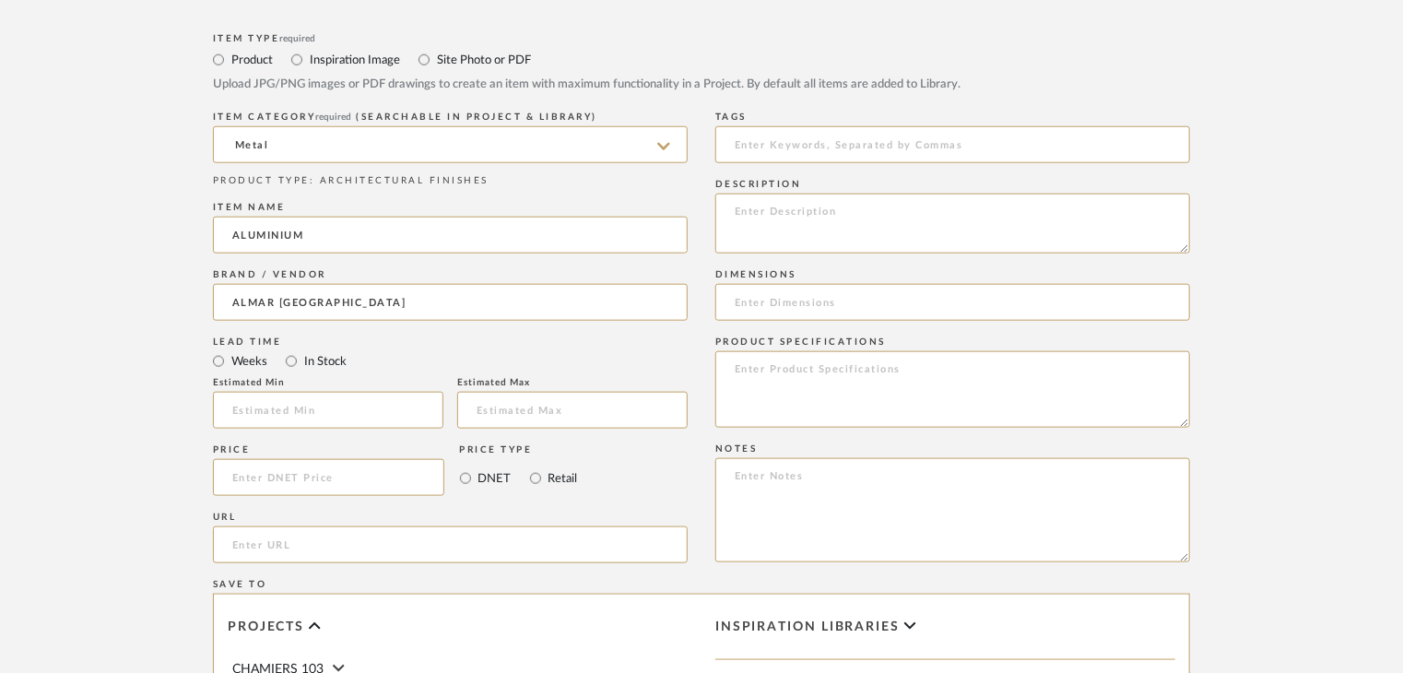
scroll to position [829, 0]
paste textarea "Type: metal Dimension(s): (as mentioned) Material/Finishes: (as mentioned) Inst…"
click at [943, 233] on textarea "Type: metal Dimension(s): (as mentioned) Material/Finishes: (as mentioned) Inst…" at bounding box center [952, 223] width 475 height 60
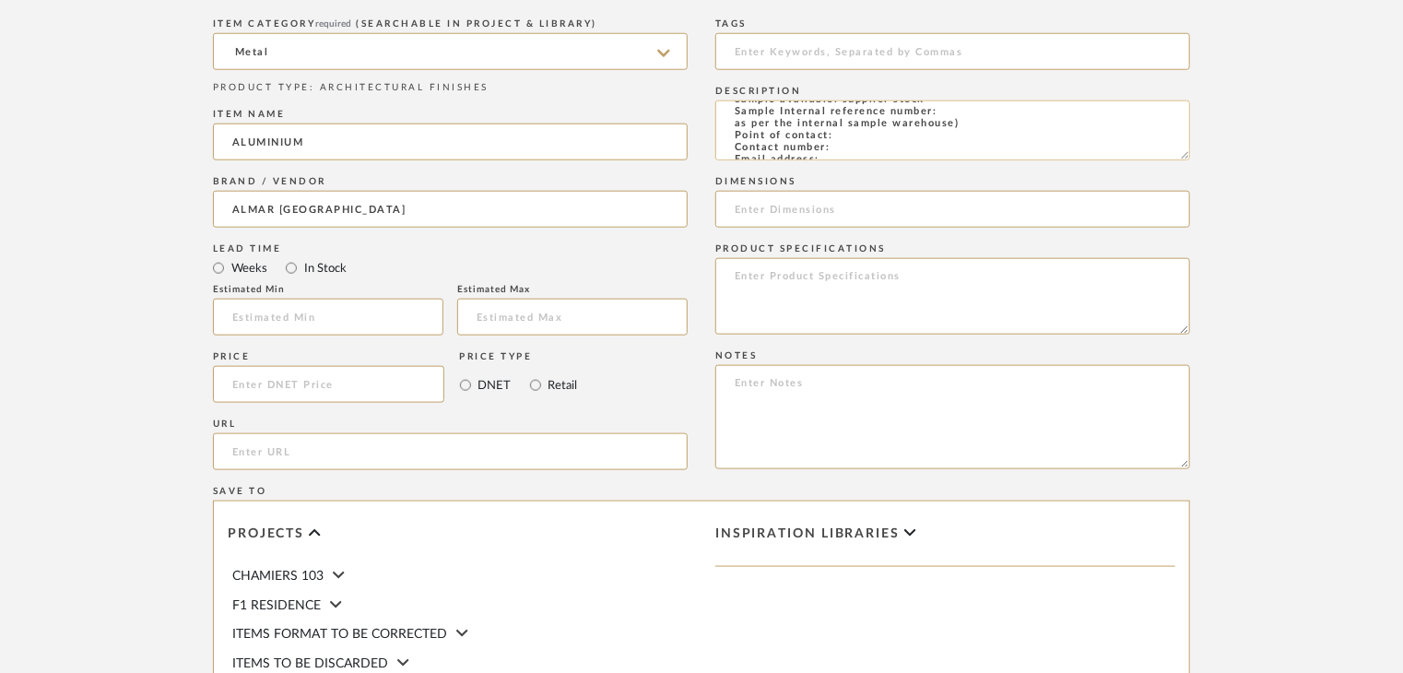
scroll to position [92, 0]
click at [968, 111] on textarea "Type: metal Dimension(s): (as mentioned) Material/Finishes: NICKEL Installation…" at bounding box center [952, 130] width 475 height 60
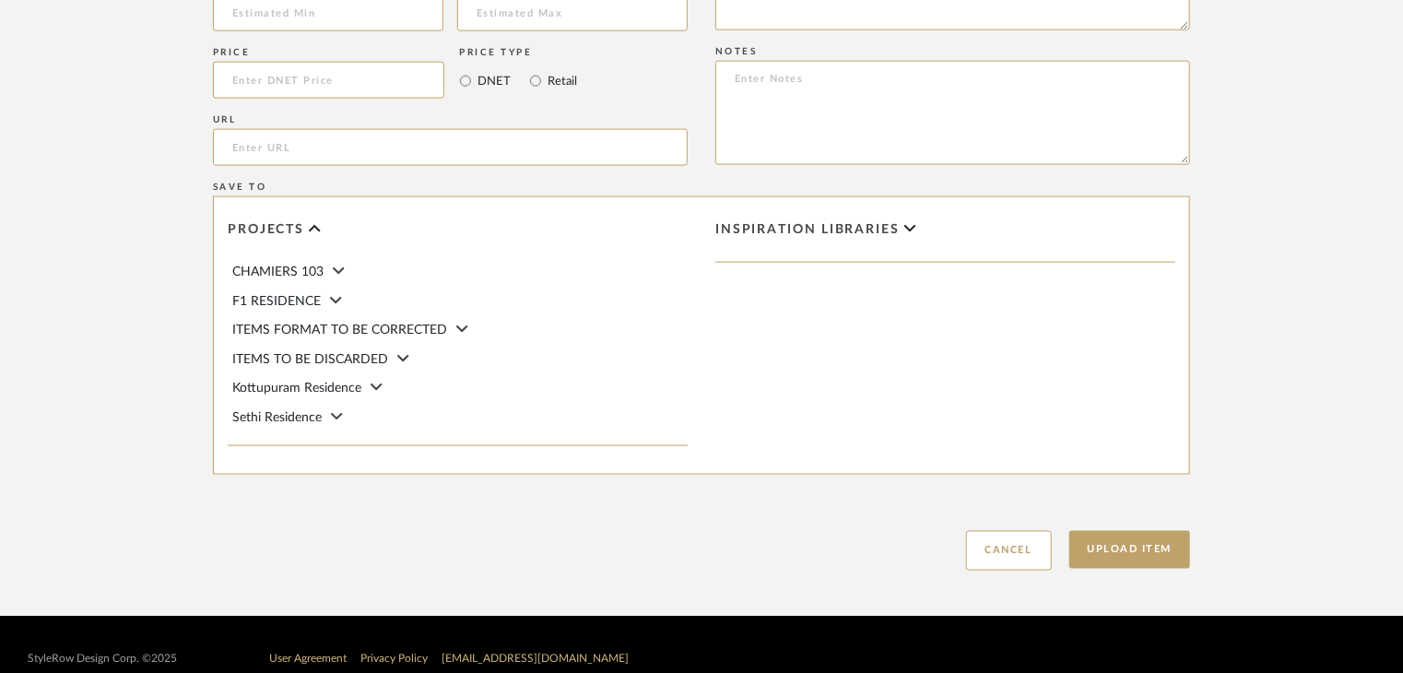
scroll to position [1253, 0]
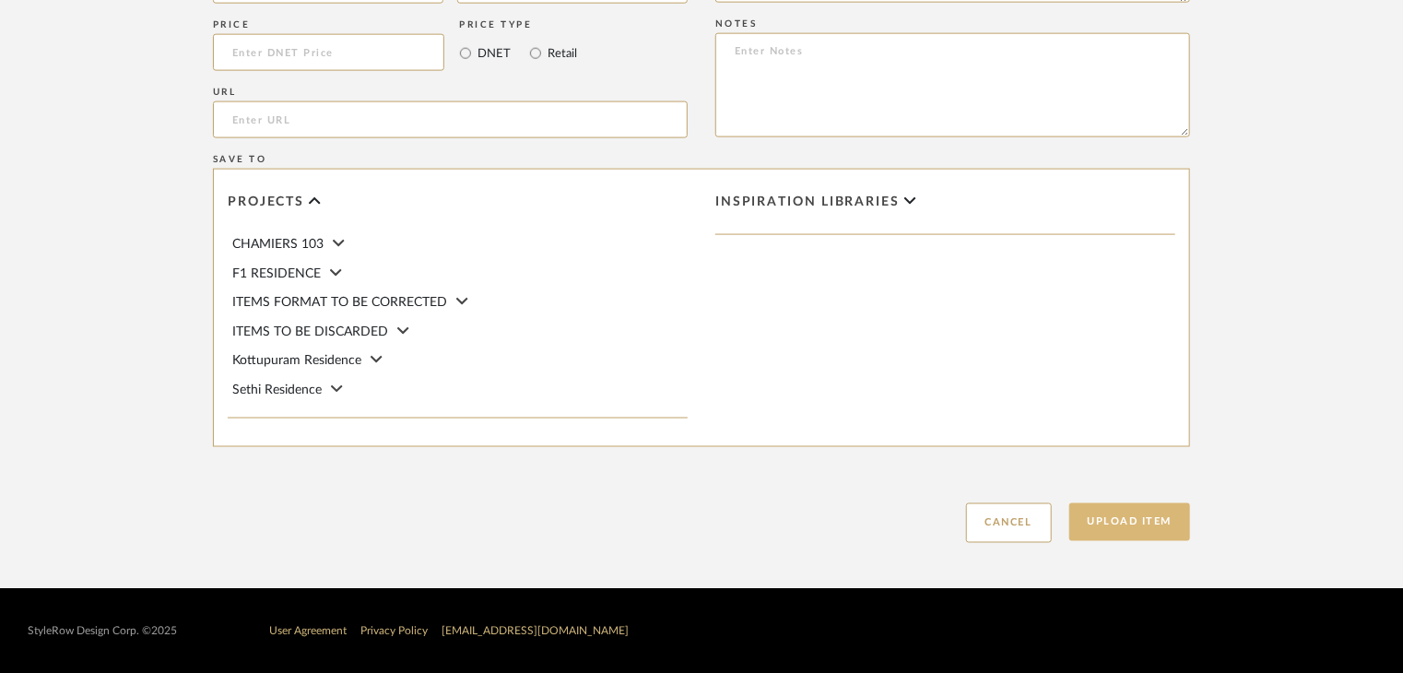
type textarea "Type: metal Dimension(s): (as mentioned) Material/Finishes: NICKEL Installation…"
click at [1125, 530] on button "Upload Item" at bounding box center [1130, 522] width 122 height 38
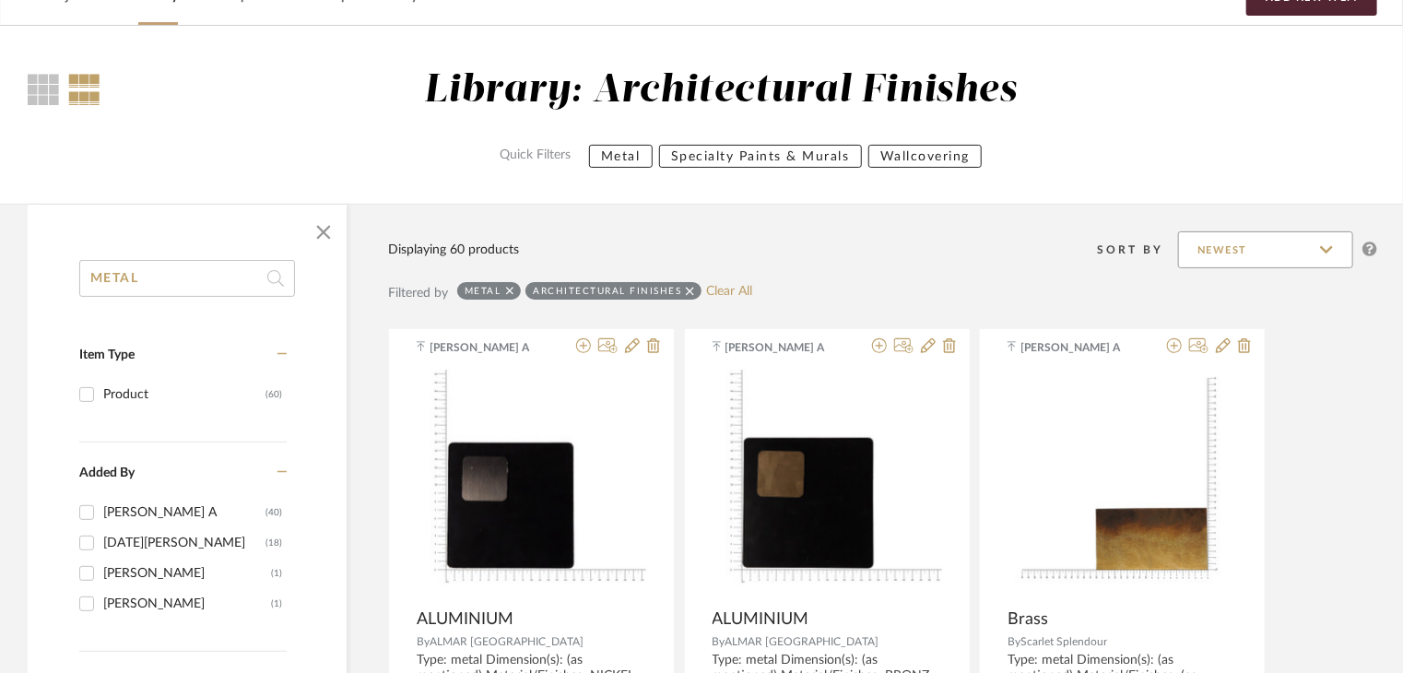
scroll to position [92, 0]
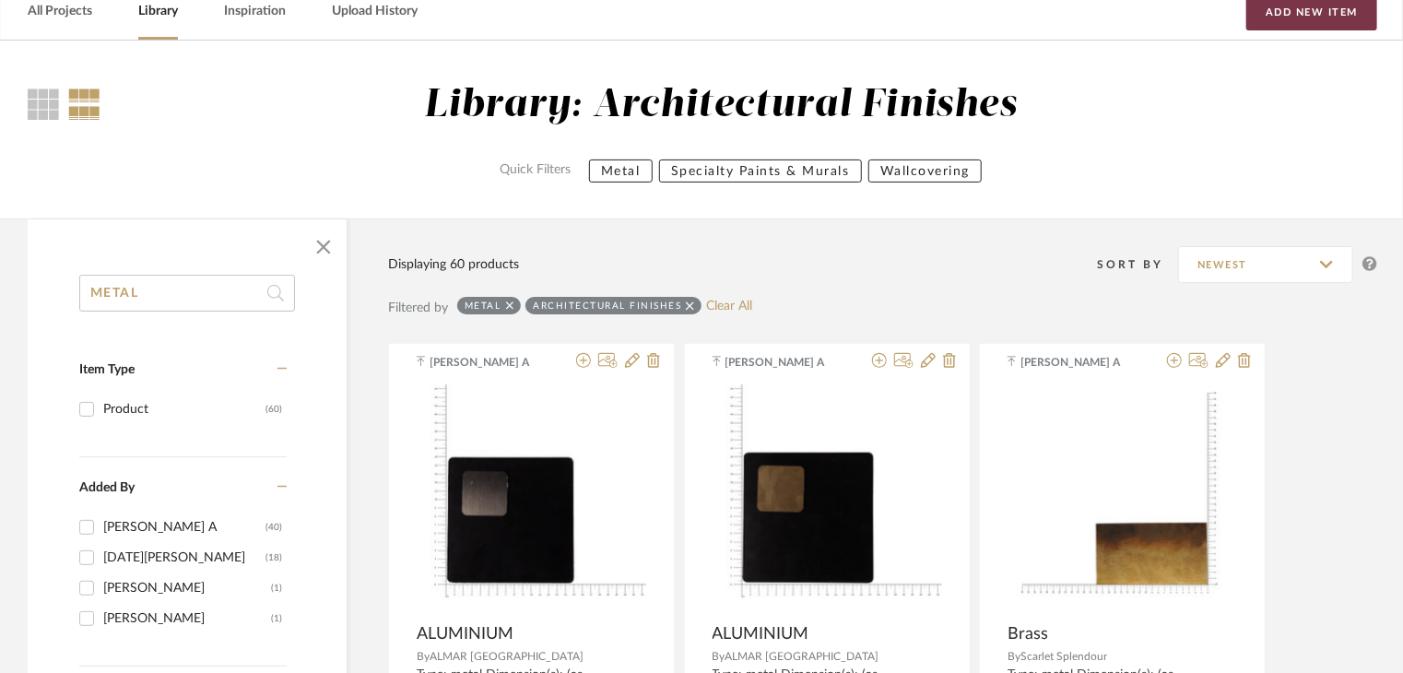
click at [1275, 15] on button "Add New Item" at bounding box center [1311, 12] width 131 height 37
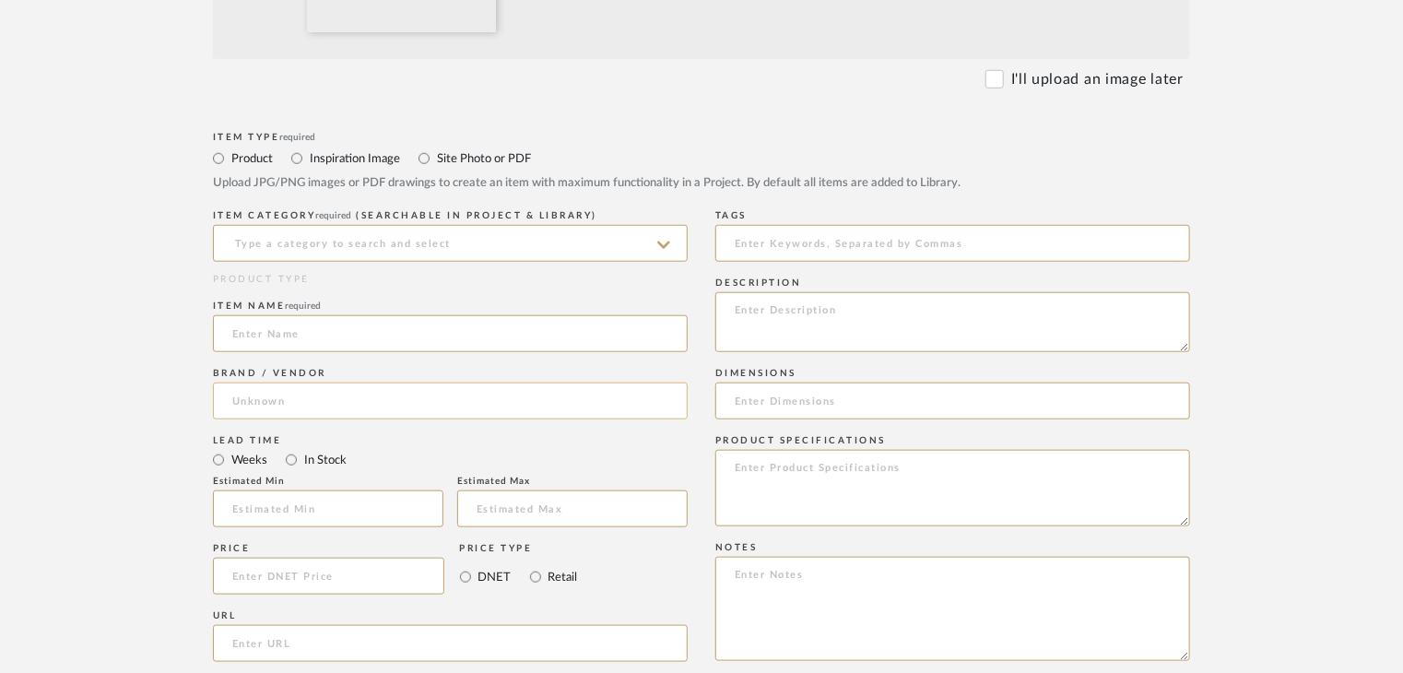
scroll to position [737, 0]
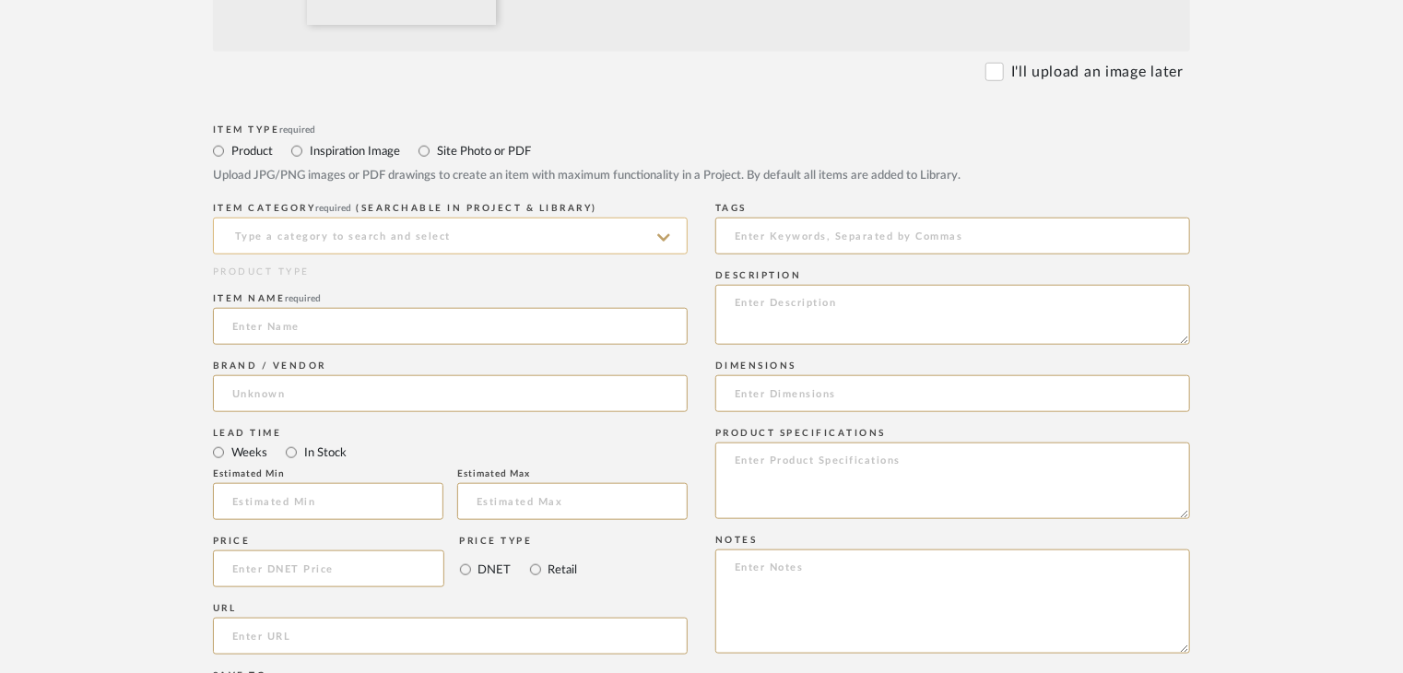
click at [320, 248] on input at bounding box center [450, 235] width 475 height 37
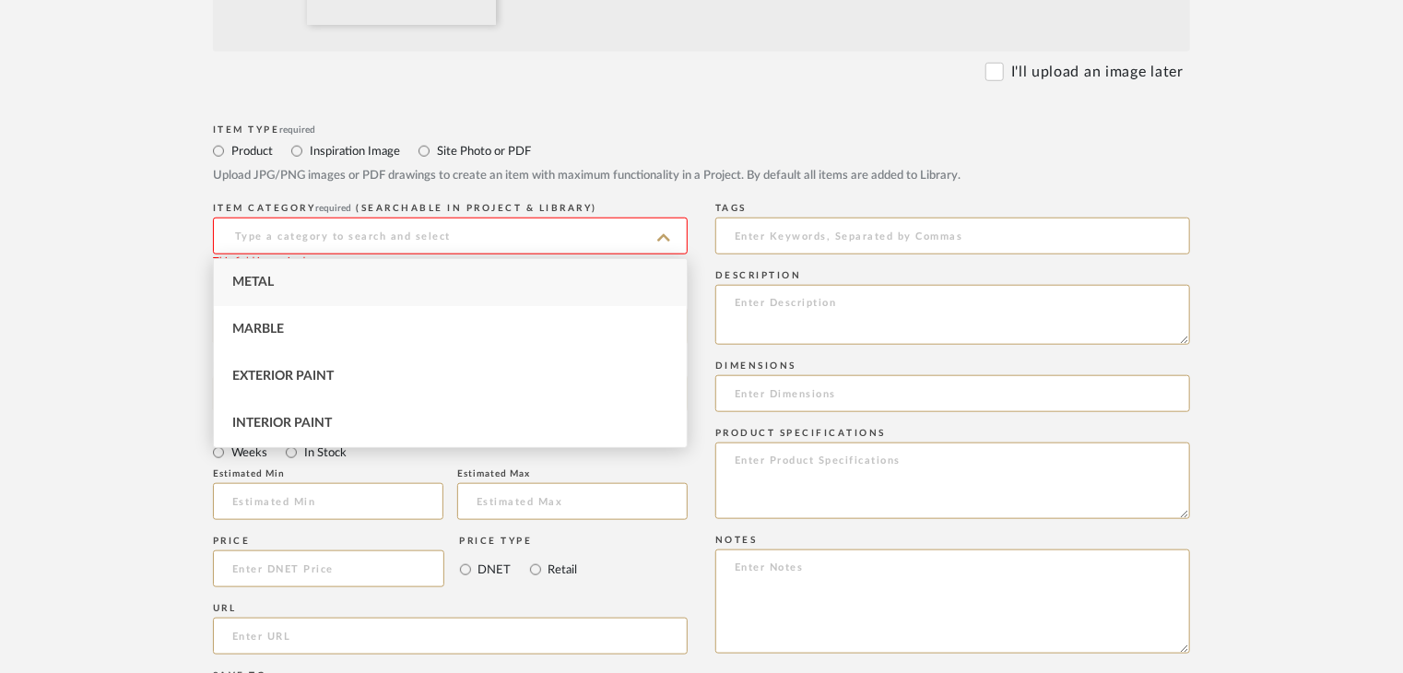
click at [328, 275] on div "Metal" at bounding box center [450, 282] width 473 height 47
type input "Metal"
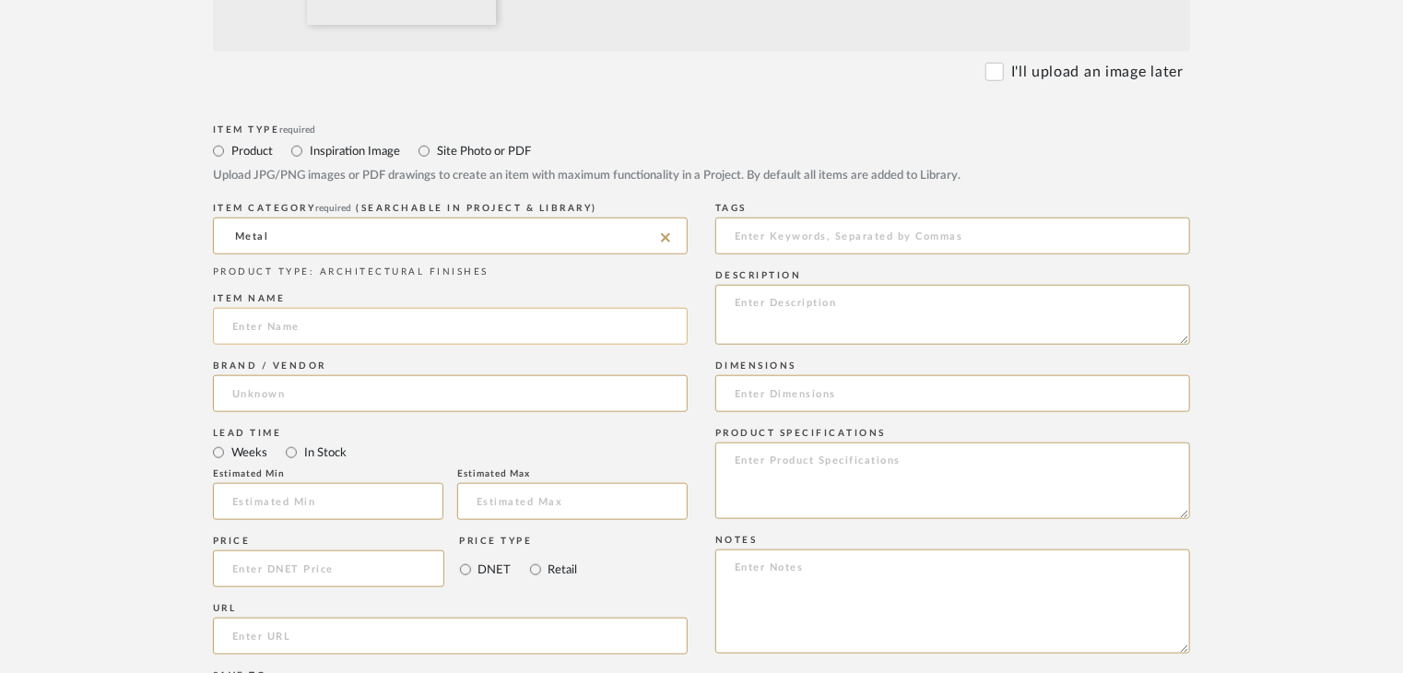
click at [339, 332] on input at bounding box center [450, 326] width 475 height 37
type input "ALUMINUM"
click at [248, 410] on input at bounding box center [450, 393] width 475 height 37
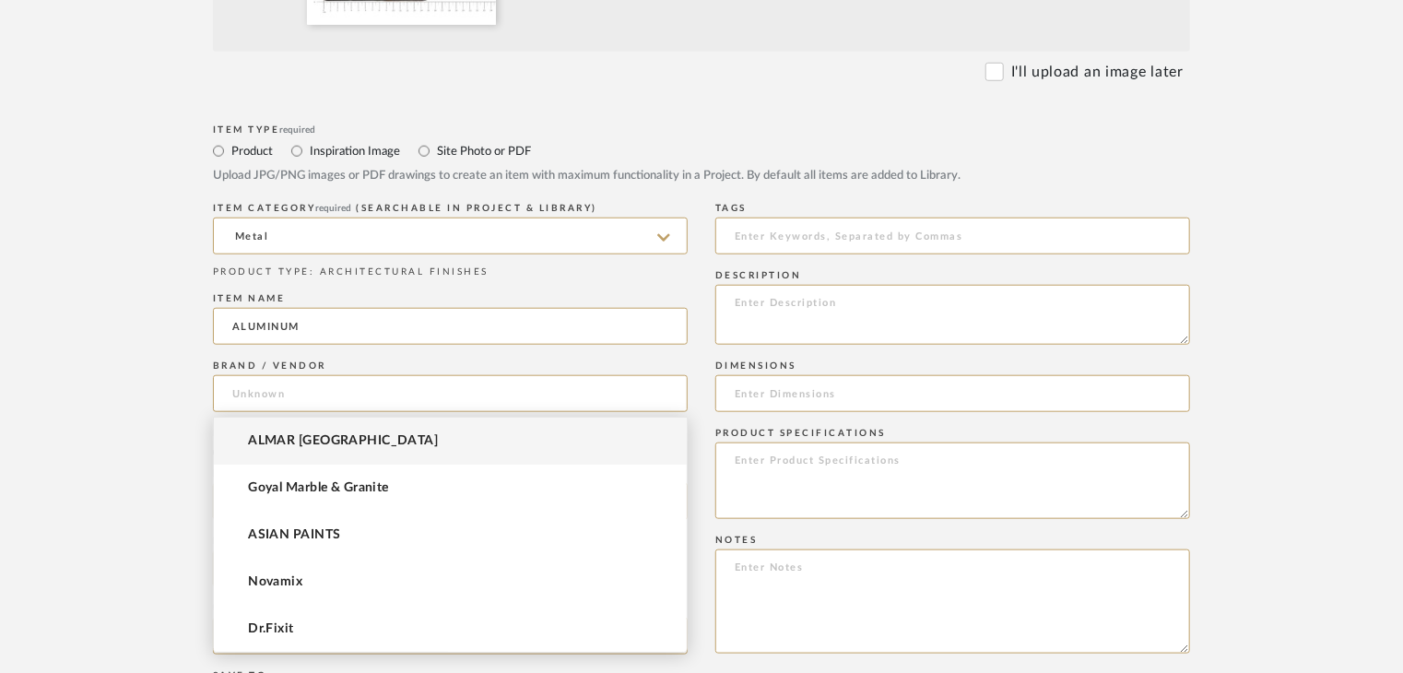
click at [282, 449] on mat-option "ALMAR [GEOGRAPHIC_DATA]" at bounding box center [450, 440] width 473 height 47
type input "ALMAR [GEOGRAPHIC_DATA]"
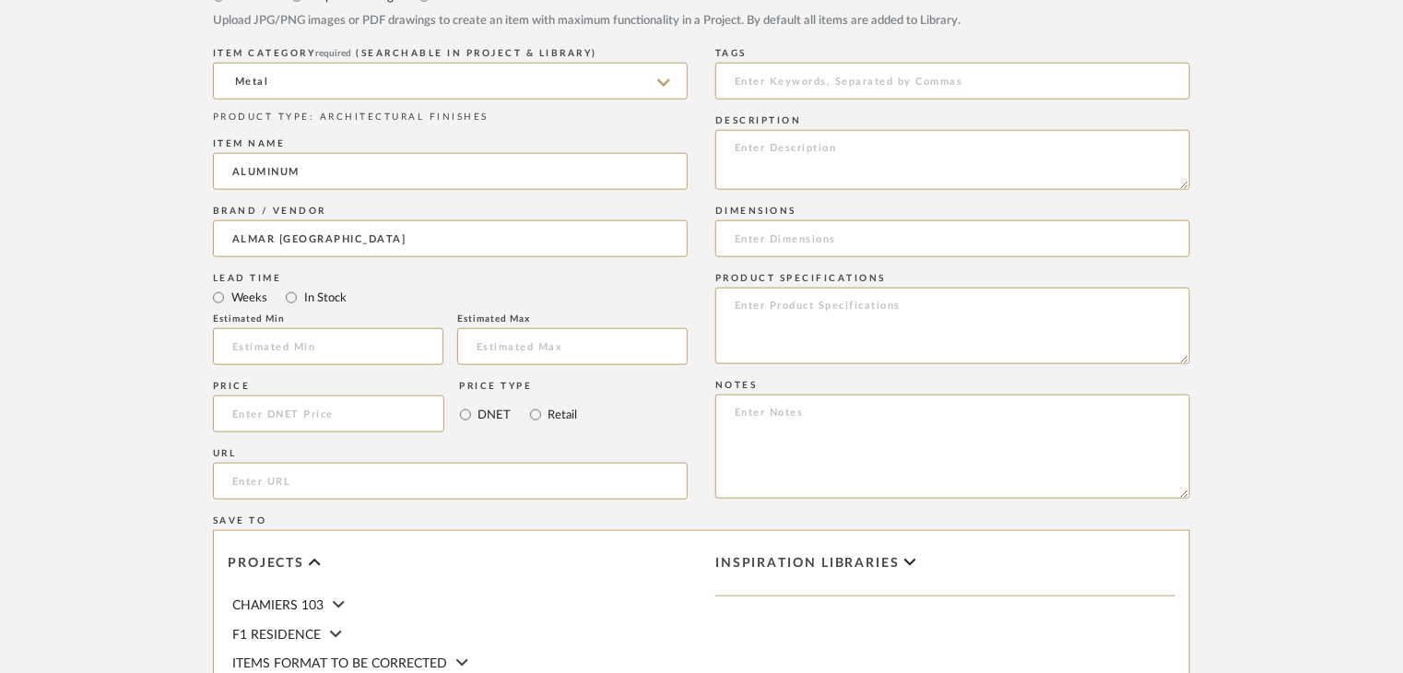
scroll to position [921, 0]
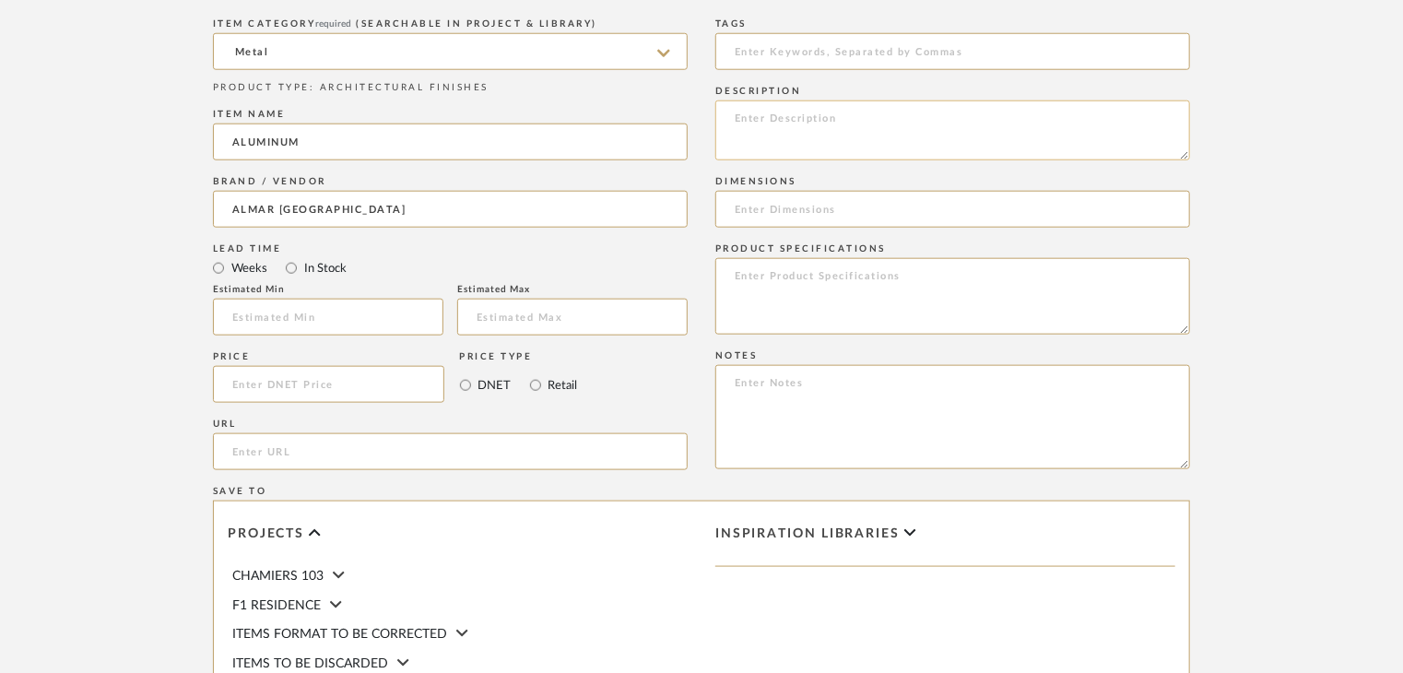
click at [770, 124] on textarea at bounding box center [952, 130] width 475 height 60
paste textarea "Type: metal Dimension(s): (as mentioned) Material/Finishes: (as mentioned) Inst…"
click at [957, 138] on textarea "Type: metal Dimension(s): (as mentioned) Material/Finishes: (as mentioned) Inst…" at bounding box center [952, 130] width 475 height 60
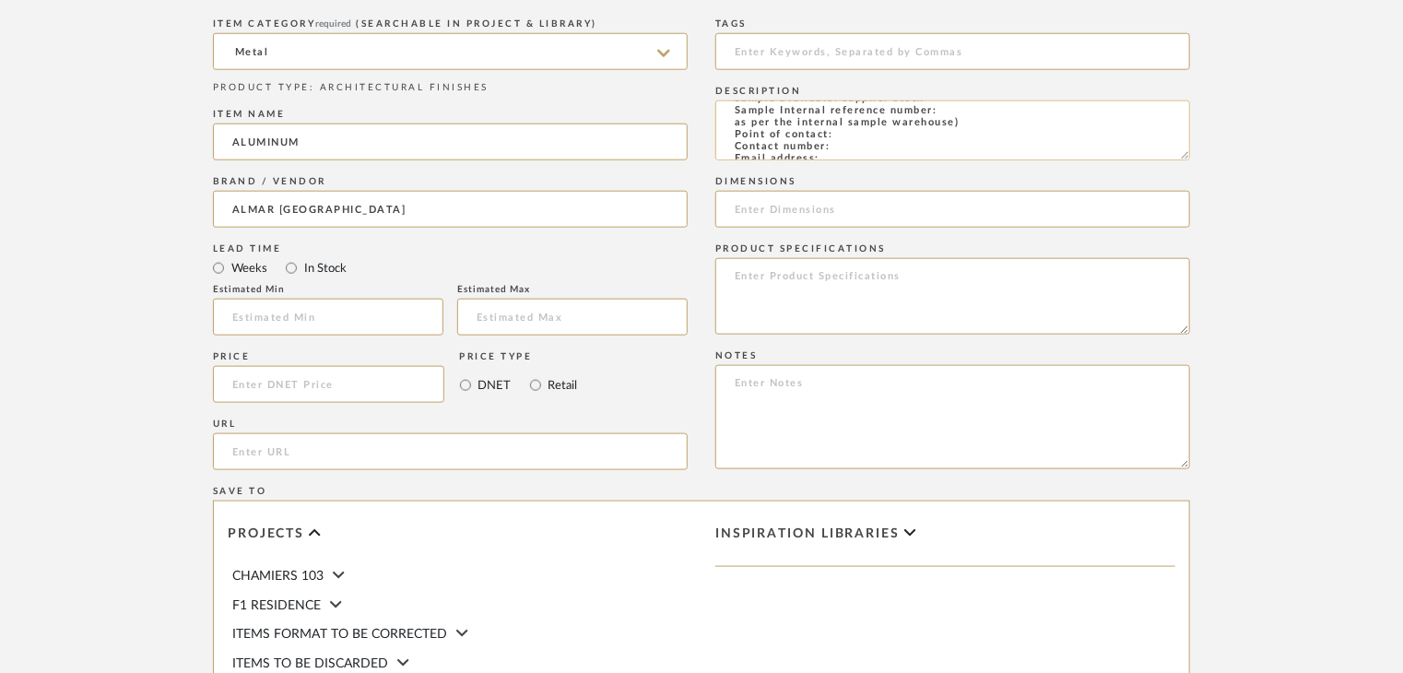
click at [956, 114] on textarea "Type: metal Dimension(s): (as mentioned) Material/Finishes: [PERSON_NAME] Insta…" at bounding box center [952, 130] width 475 height 60
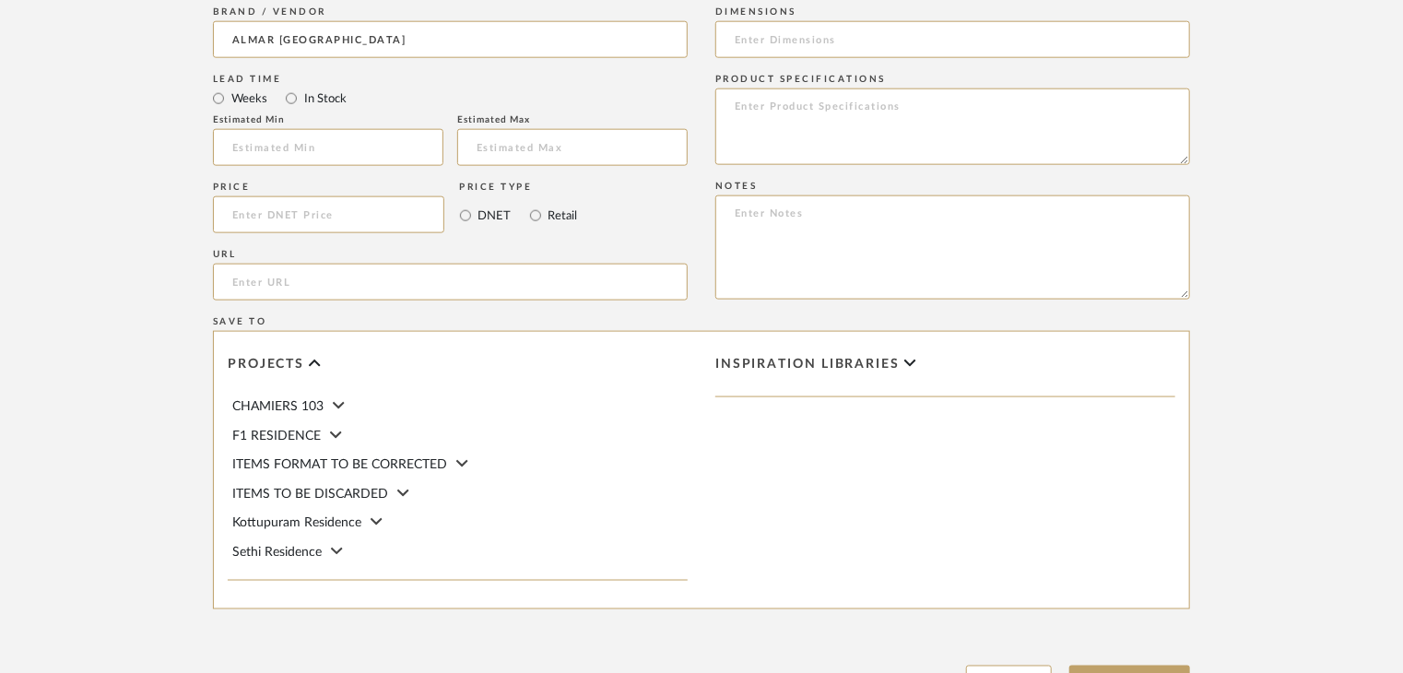
scroll to position [1253, 0]
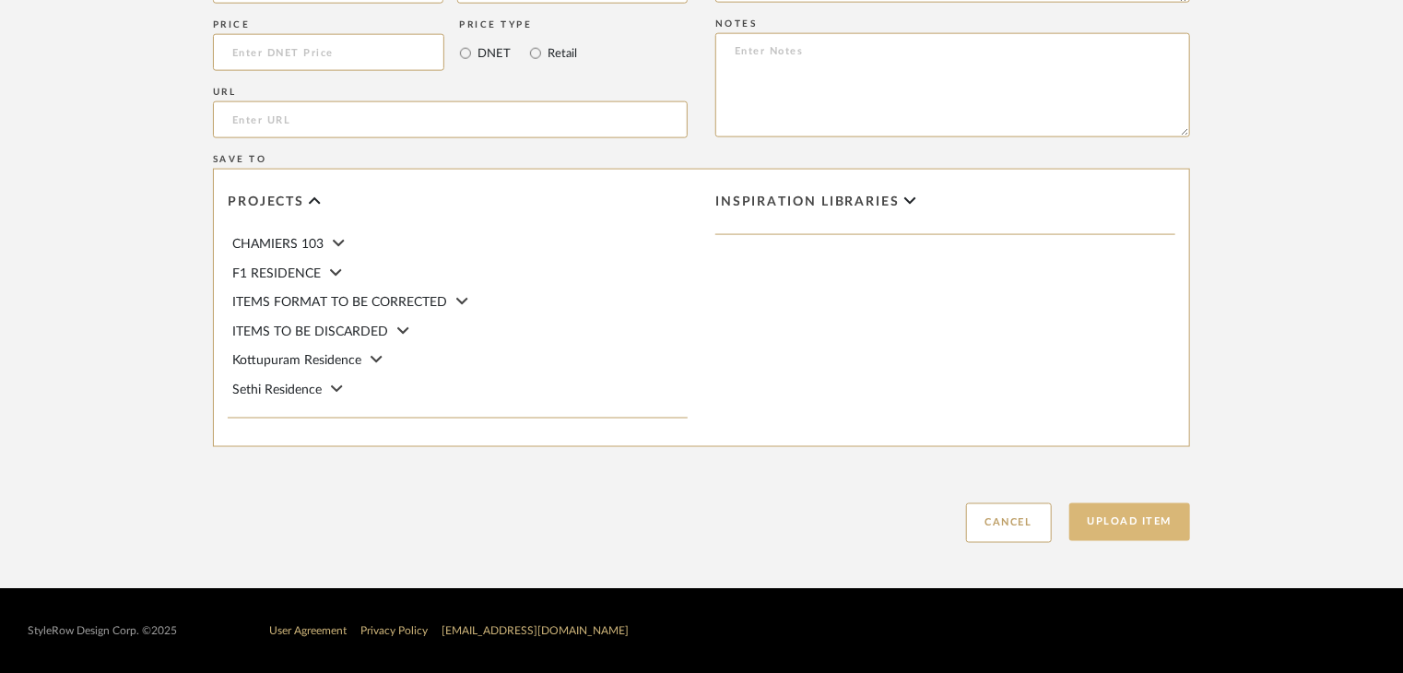
type textarea "Type: metal Dimension(s): (as mentioned) Material/Finishes: [PERSON_NAME] Insta…"
click at [1102, 511] on button "Upload Item" at bounding box center [1130, 522] width 122 height 38
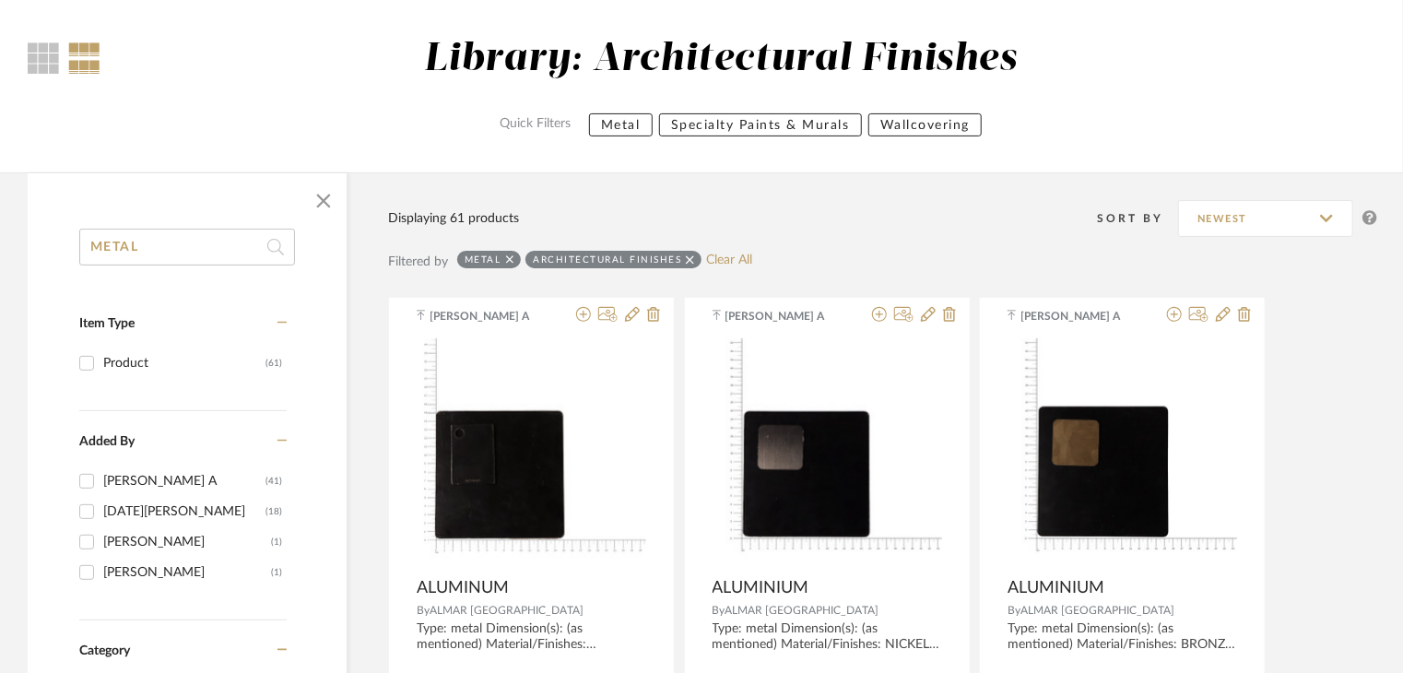
scroll to position [92, 0]
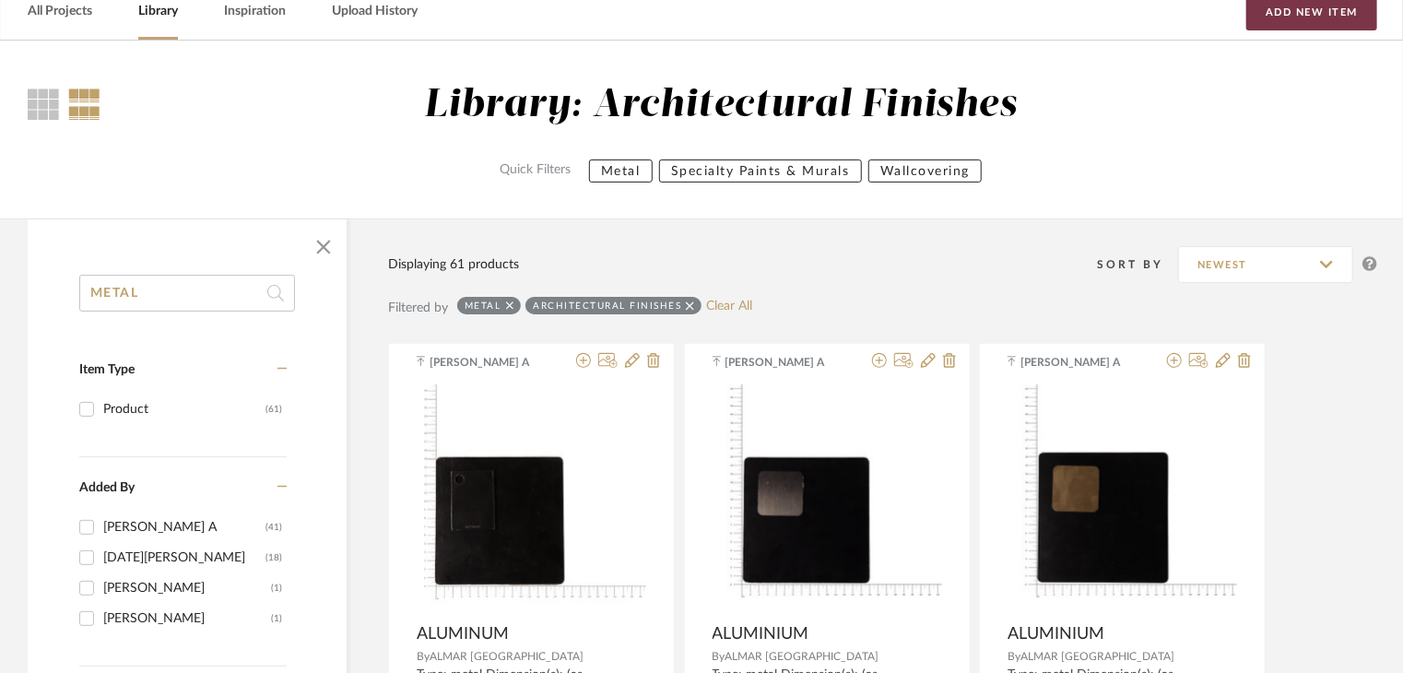
drag, startPoint x: 1283, startPoint y: 17, endPoint x: 917, endPoint y: 148, distance: 388.8
click at [1284, 16] on button "Add New Item" at bounding box center [1311, 12] width 131 height 37
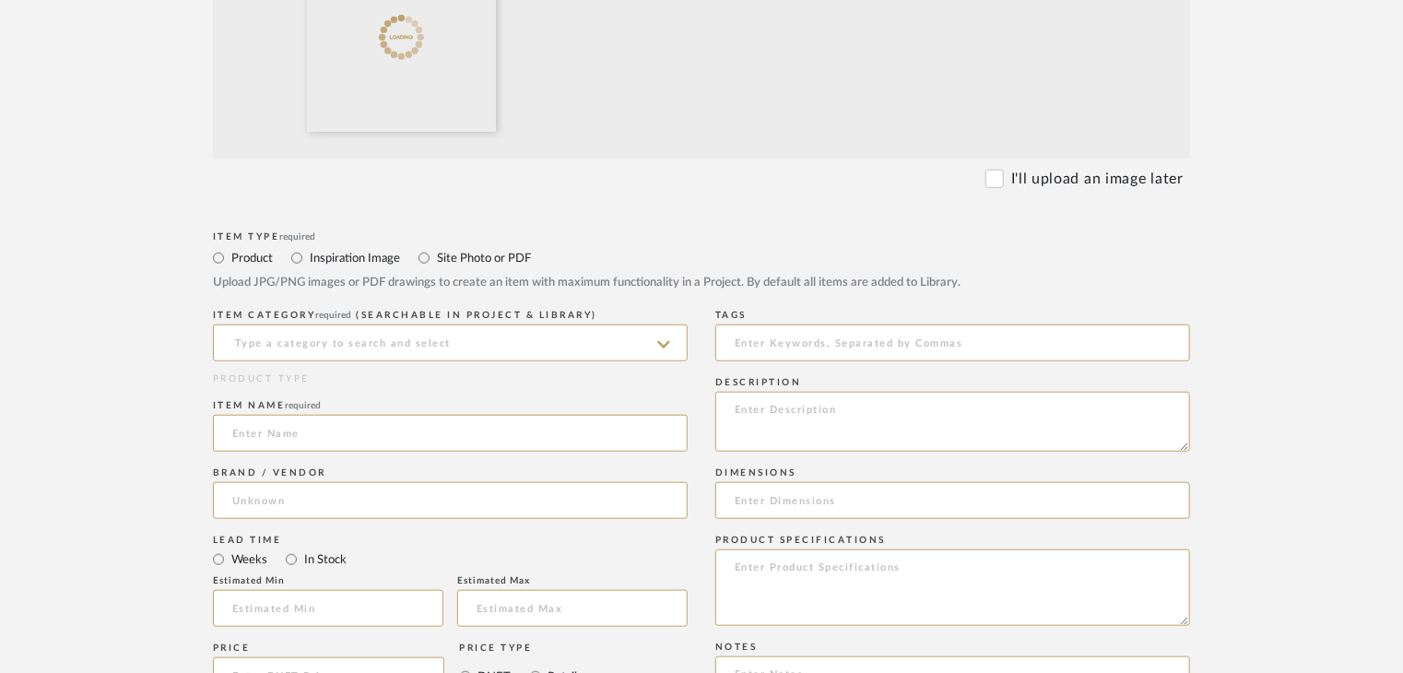
scroll to position [645, 0]
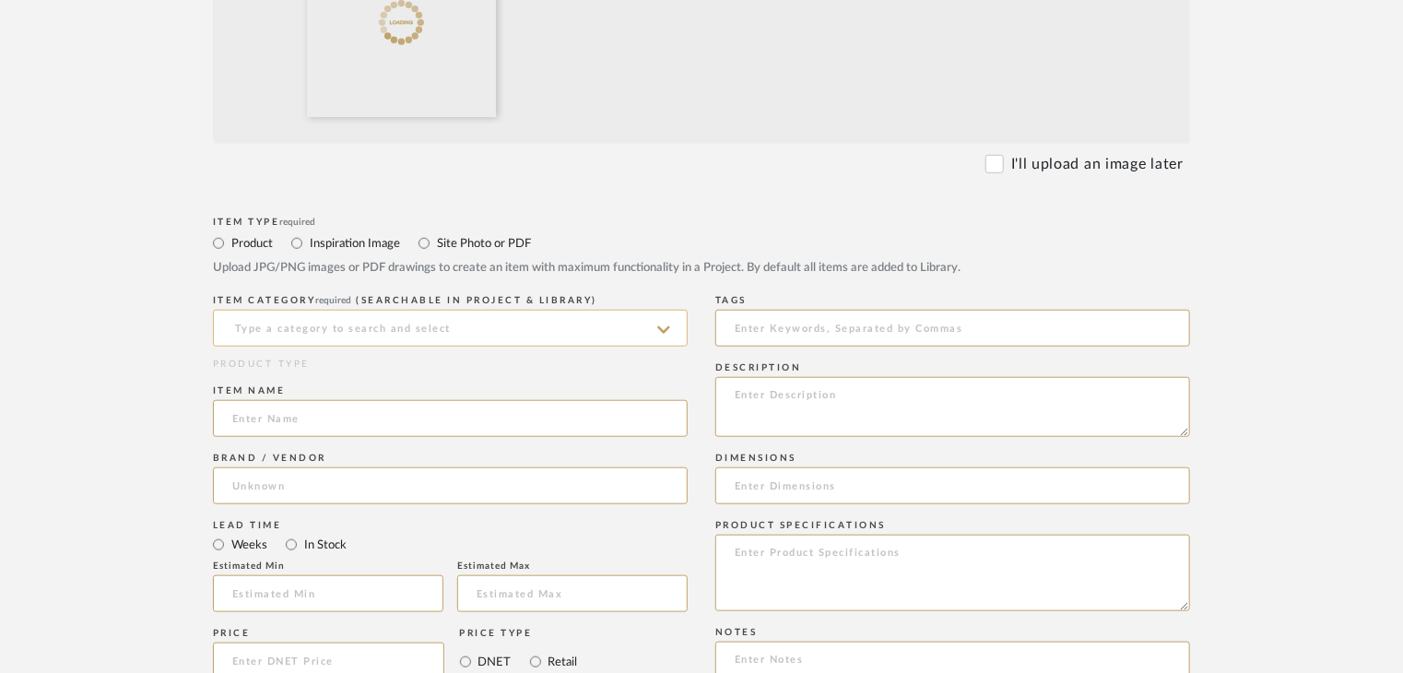
click at [331, 333] on input at bounding box center [450, 328] width 475 height 37
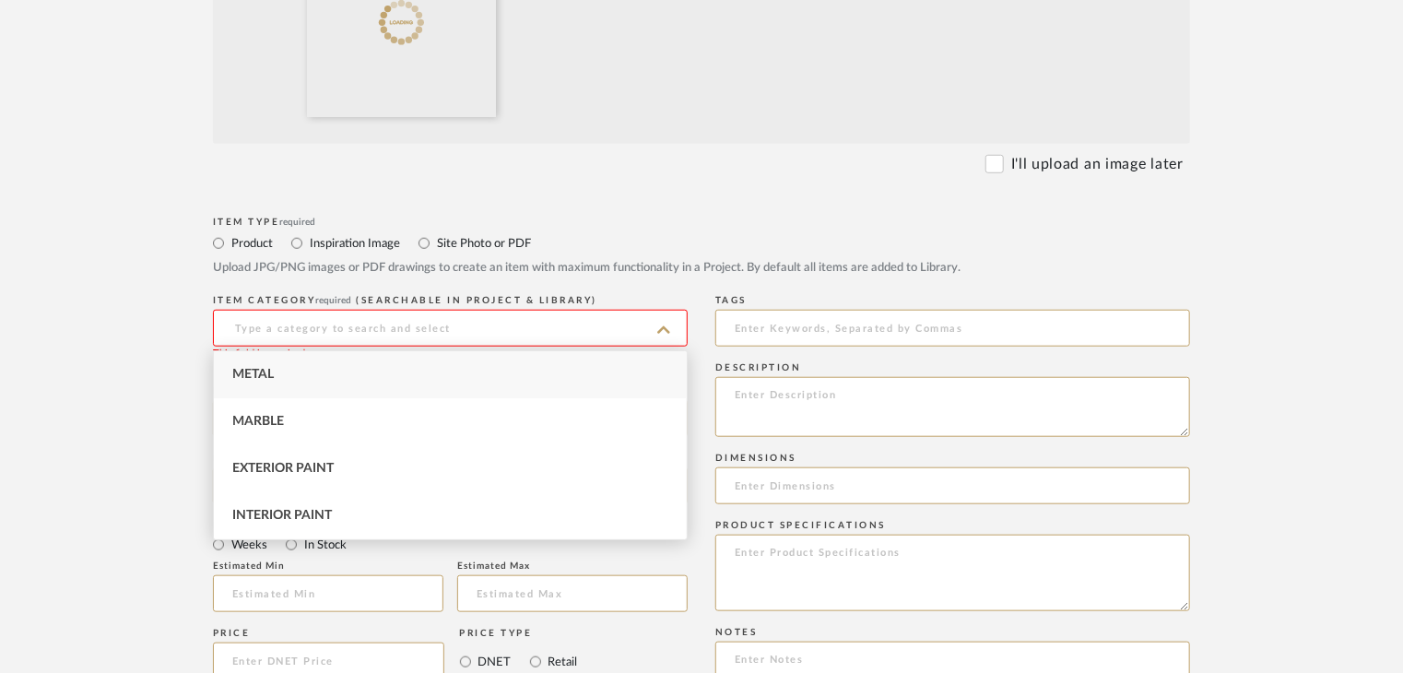
click at [329, 362] on div "Metal" at bounding box center [450, 374] width 473 height 47
type input "Metal"
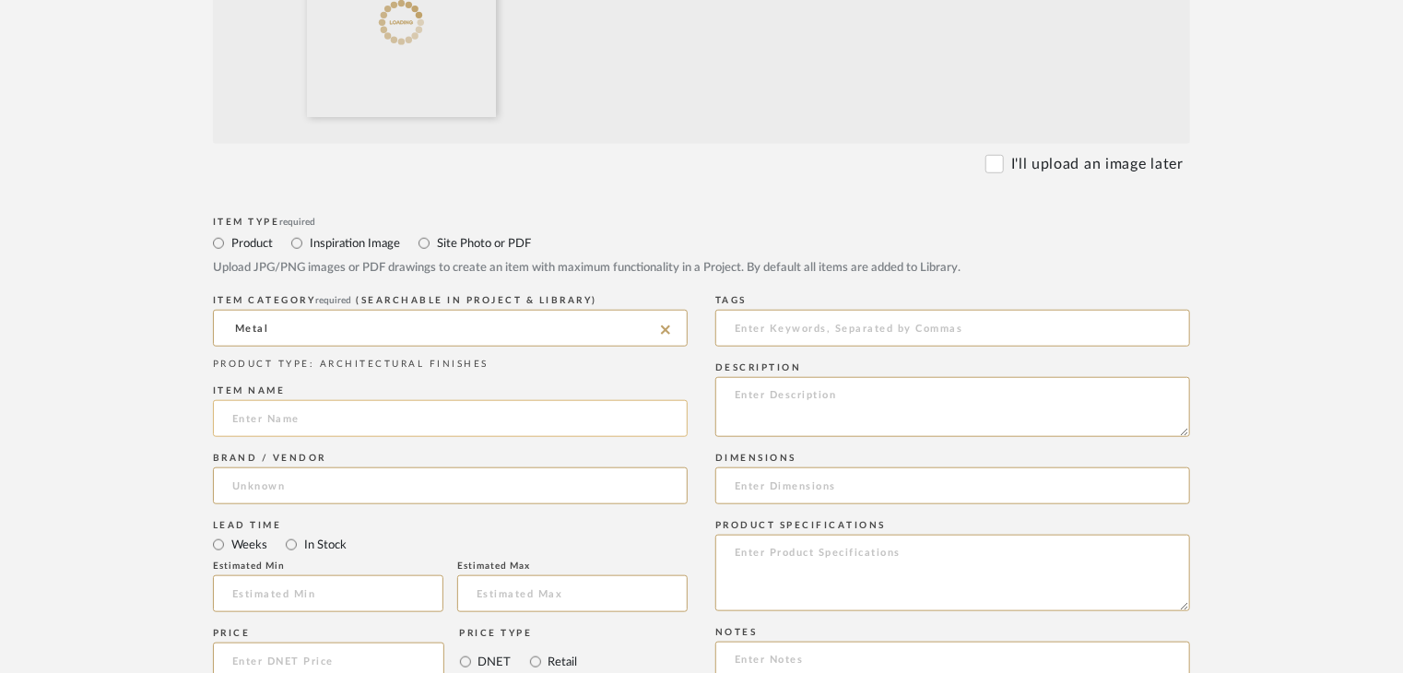
click at [318, 424] on input at bounding box center [450, 418] width 475 height 37
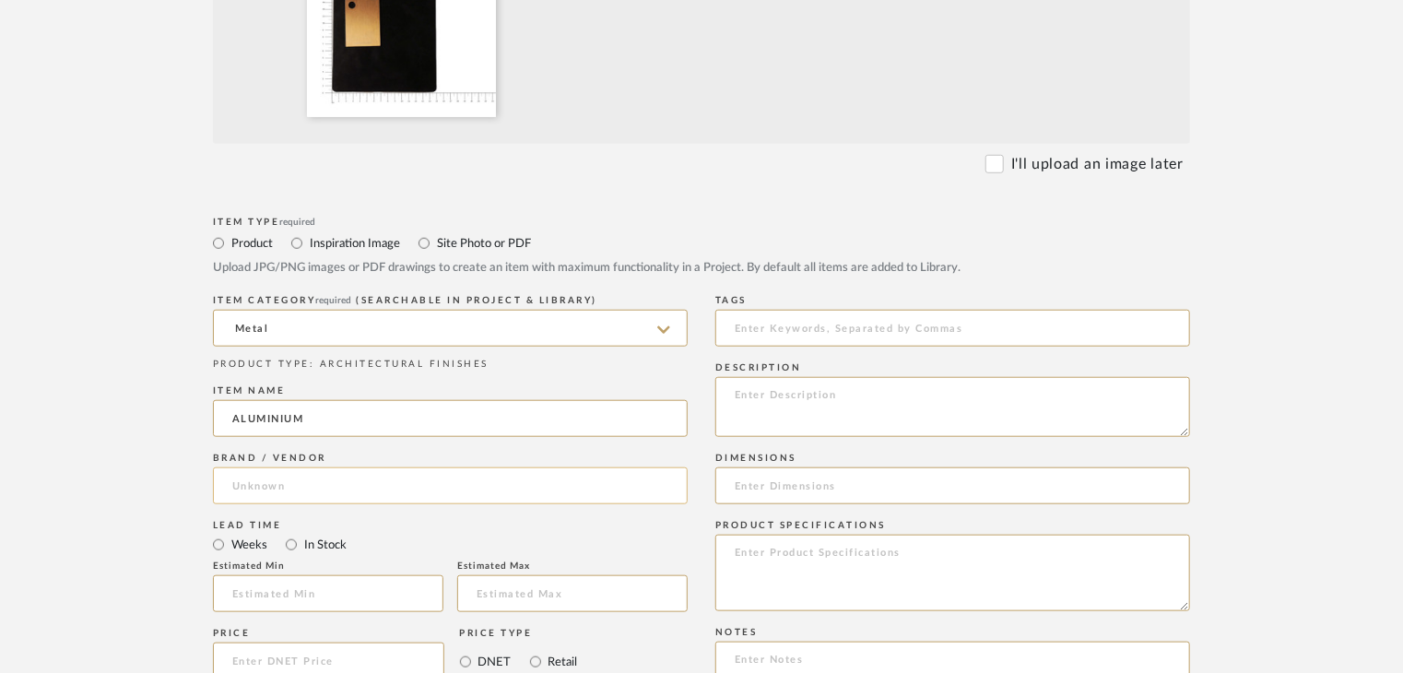
type input "ALUMINIUM"
click at [321, 487] on input at bounding box center [450, 485] width 475 height 37
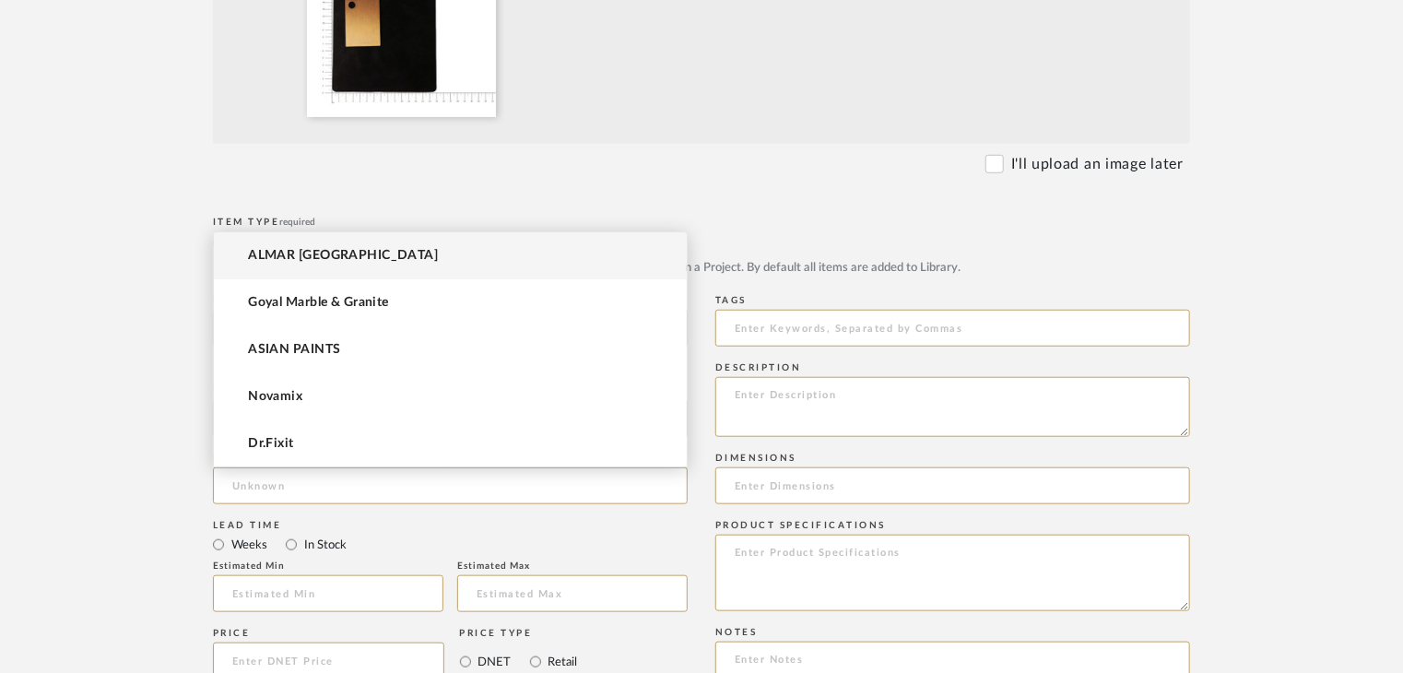
click at [337, 248] on mat-option "ALMAR [GEOGRAPHIC_DATA]" at bounding box center [450, 255] width 473 height 47
type input "ALMAR [GEOGRAPHIC_DATA]"
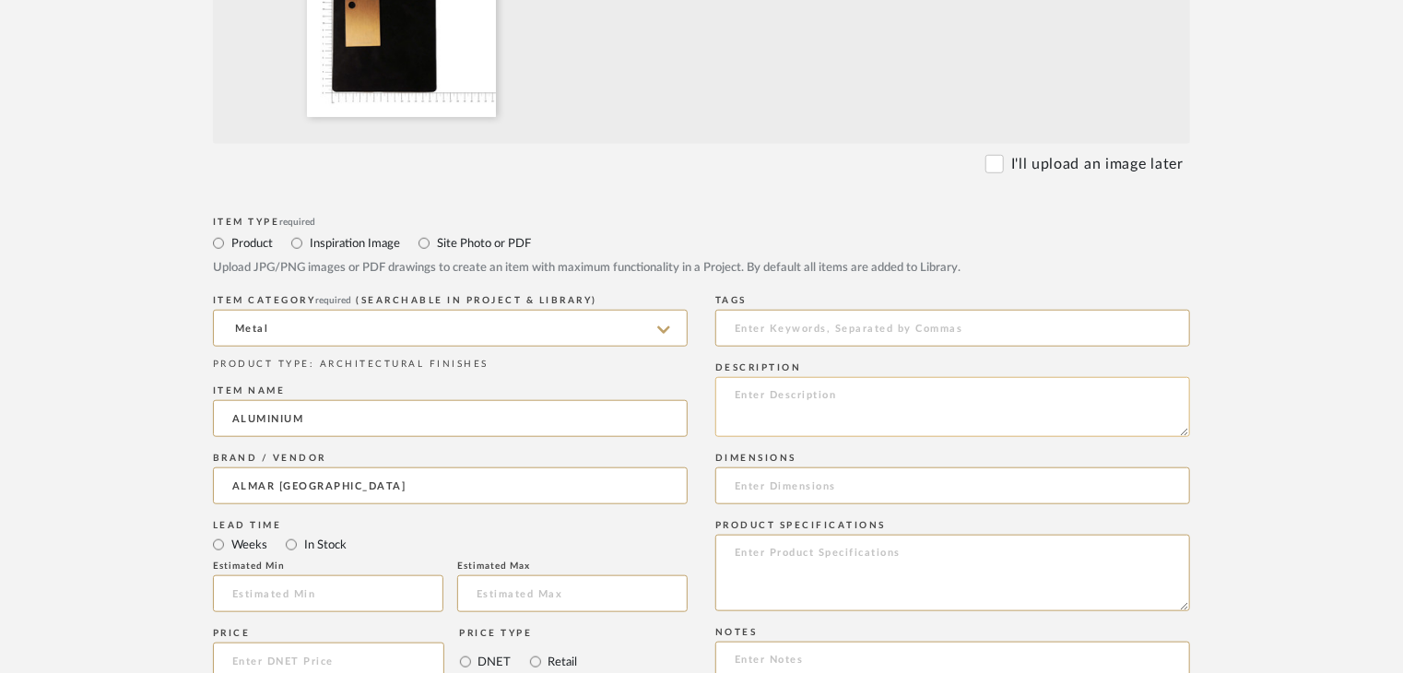
click at [840, 411] on textarea at bounding box center [952, 407] width 475 height 60
paste textarea "Type: metal Dimension(s): (as mentioned) Material/Finishes: (as mentioned) Inst…"
drag, startPoint x: 940, startPoint y: 418, endPoint x: 846, endPoint y: 419, distance: 94.0
click at [846, 419] on textarea "Type: metal Dimension(s): (as mentioned) Material/Finishes: (as mentioned) Inst…" at bounding box center [952, 407] width 475 height 60
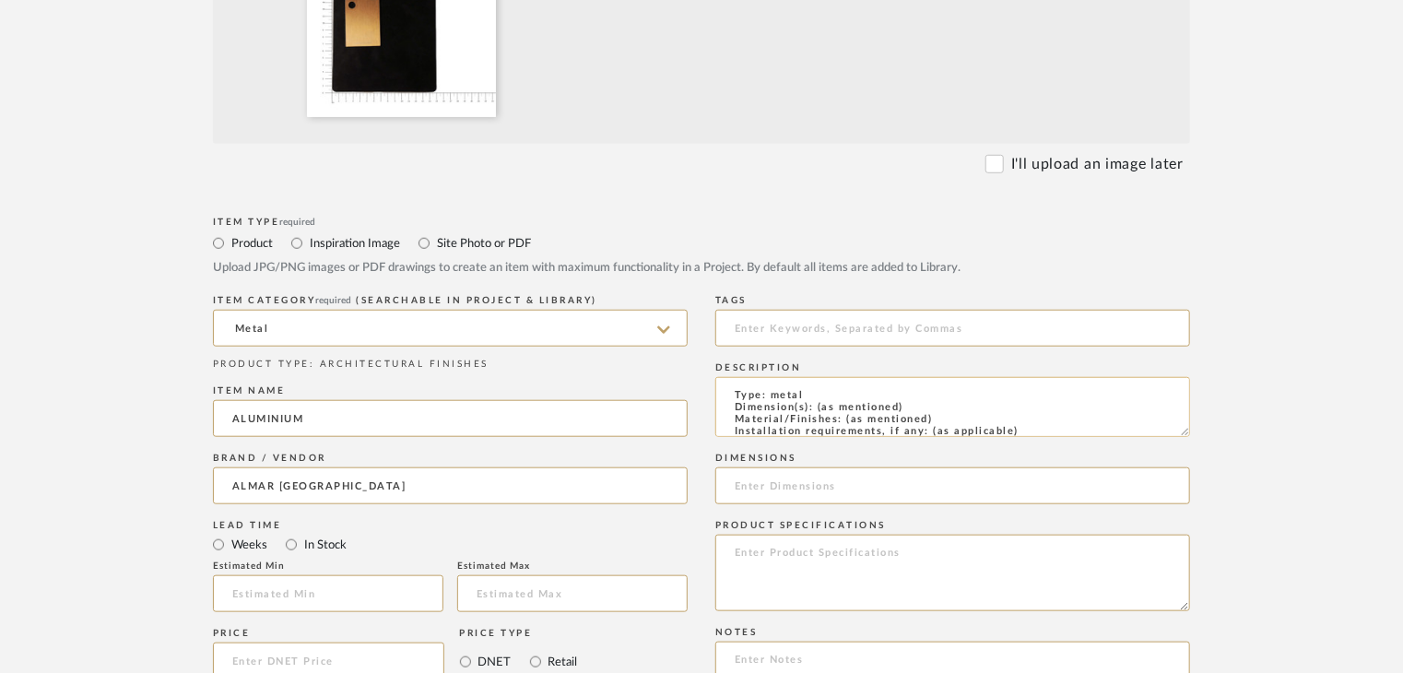
paste textarea "316 PVD COPPER"
click at [951, 386] on textarea "Type: metal Dimension(s): (as mentioned) Material/Finishes: 316 PVD COPPER Inst…" at bounding box center [952, 407] width 475 height 60
paste textarea "AF-MT-15"
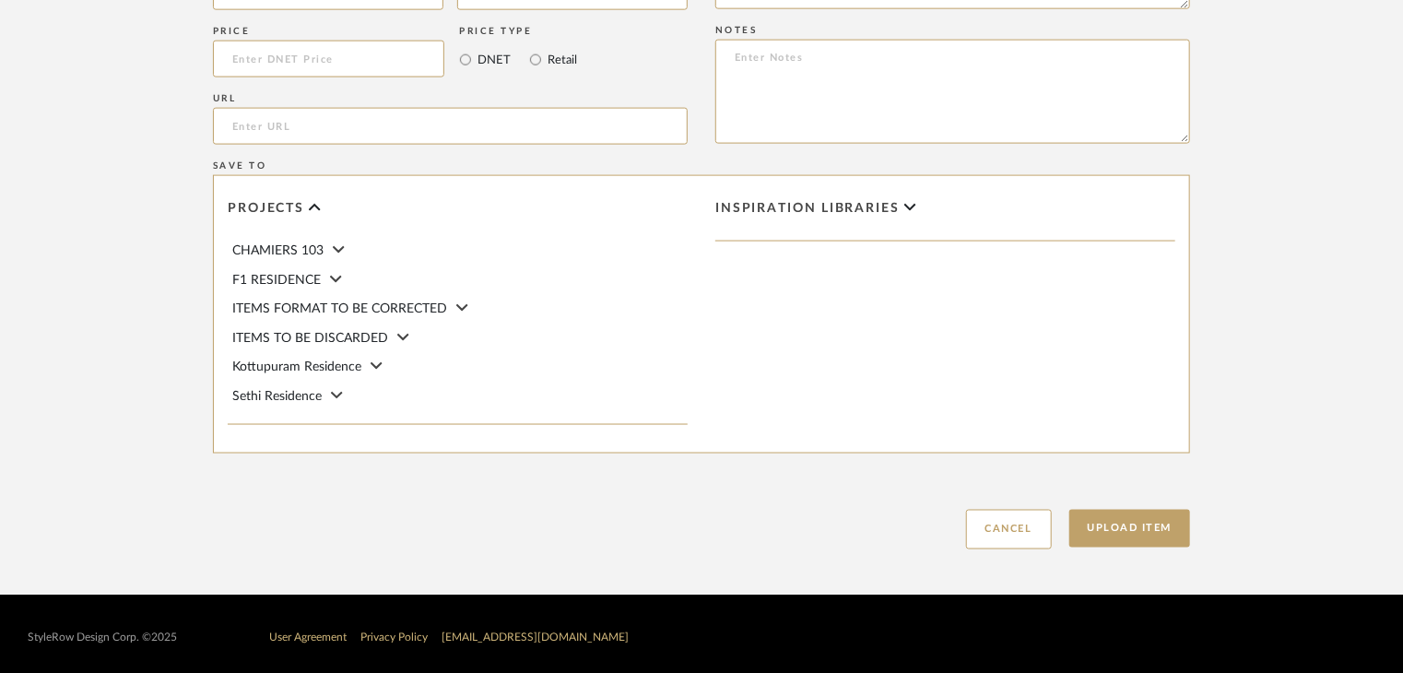
scroll to position [1253, 0]
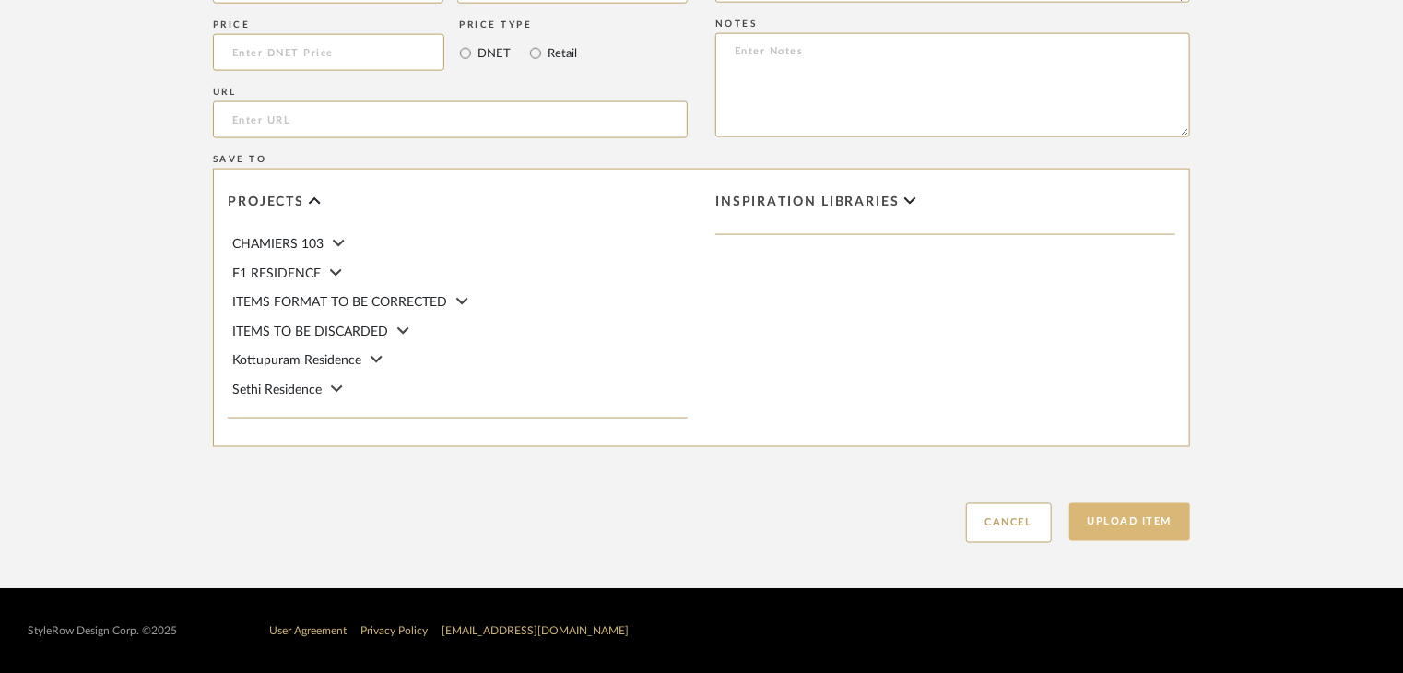
type textarea "Type: metal Dimension(s): (as mentioned) Material/Finishes: 316 PVD COPPER Inst…"
click at [1098, 518] on button "Upload Item" at bounding box center [1130, 522] width 122 height 38
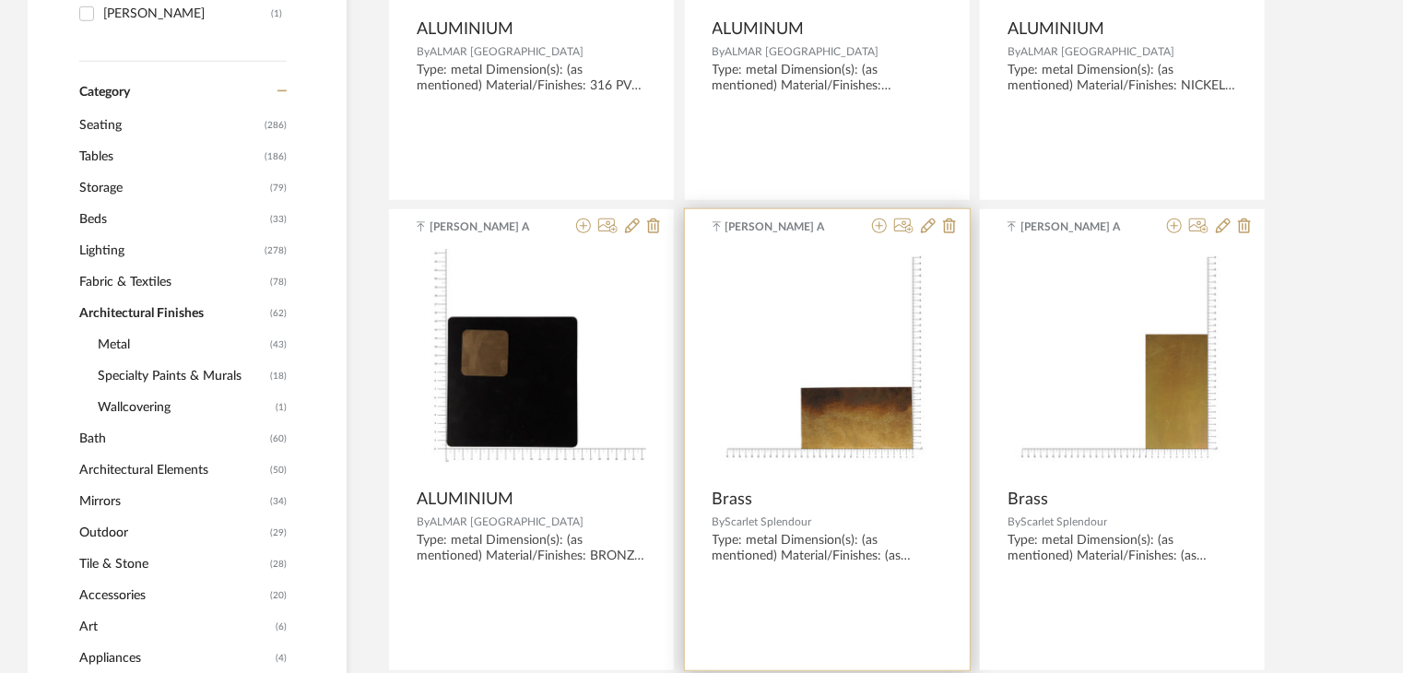
scroll to position [737, 0]
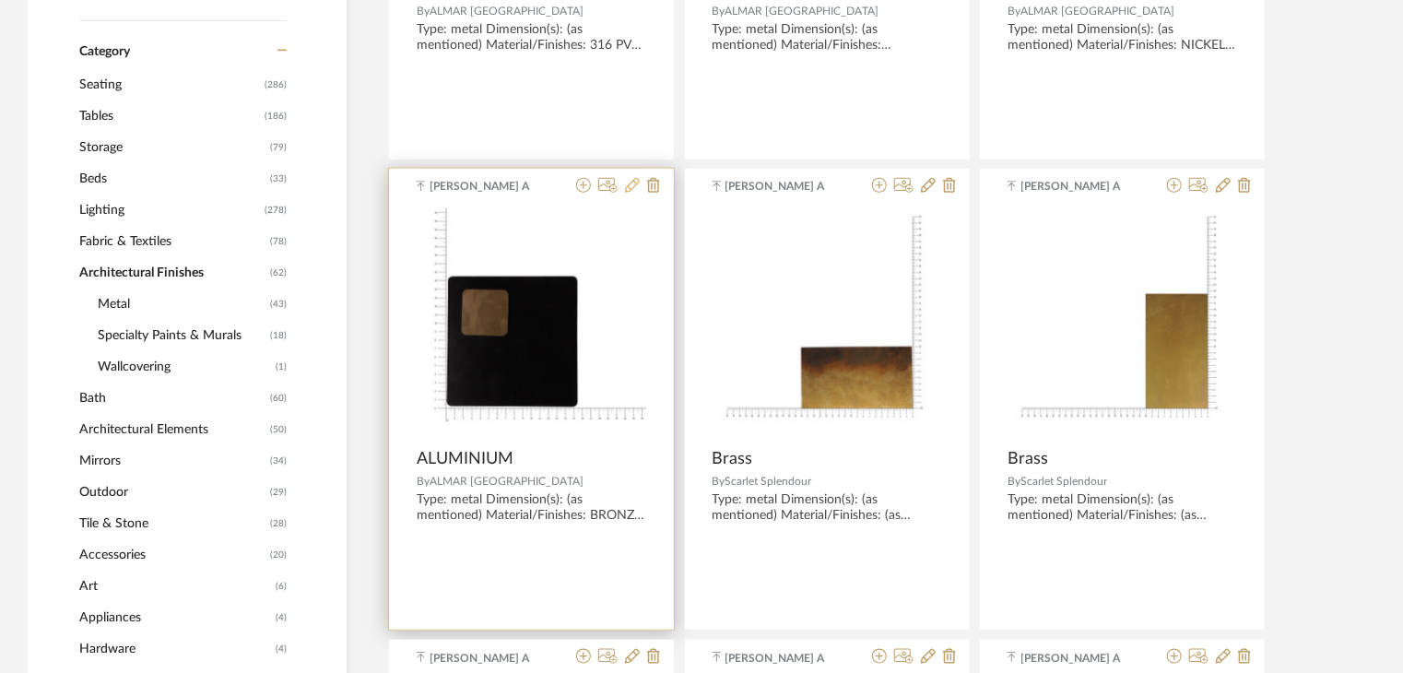
click at [628, 183] on icon at bounding box center [632, 185] width 15 height 15
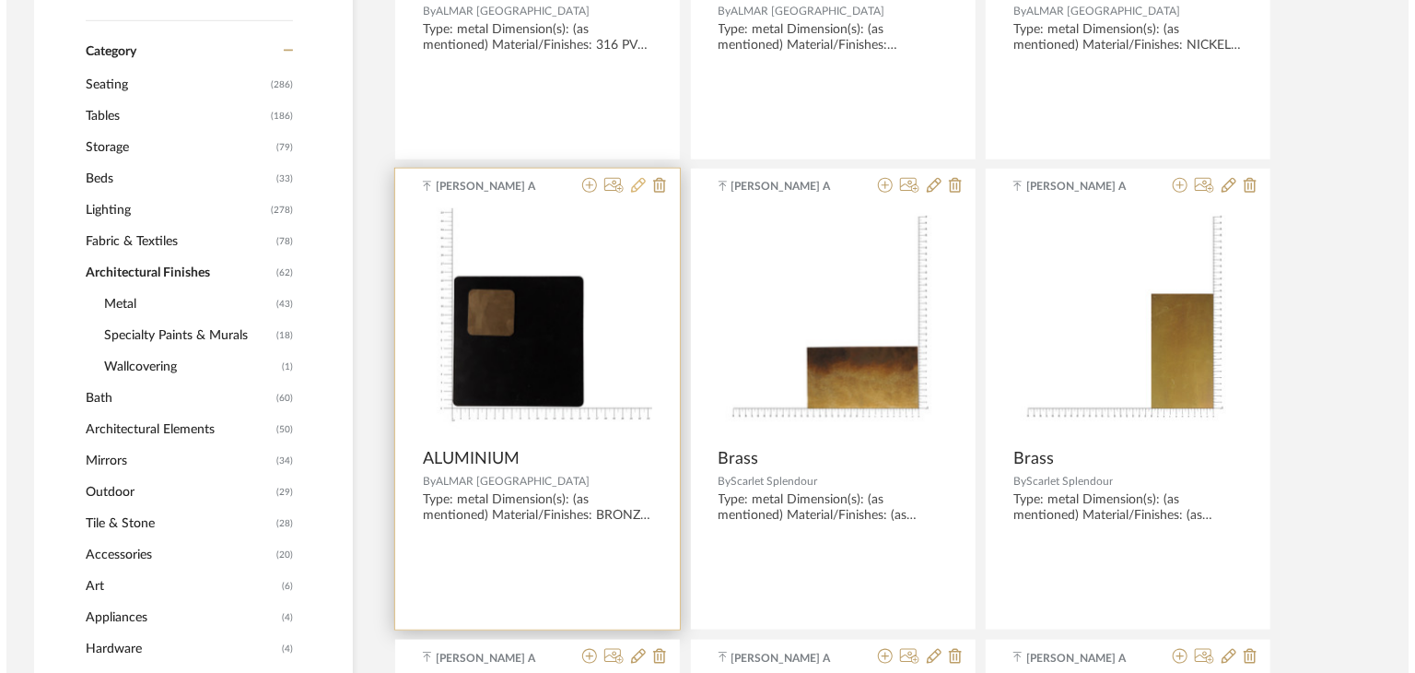
scroll to position [0, 0]
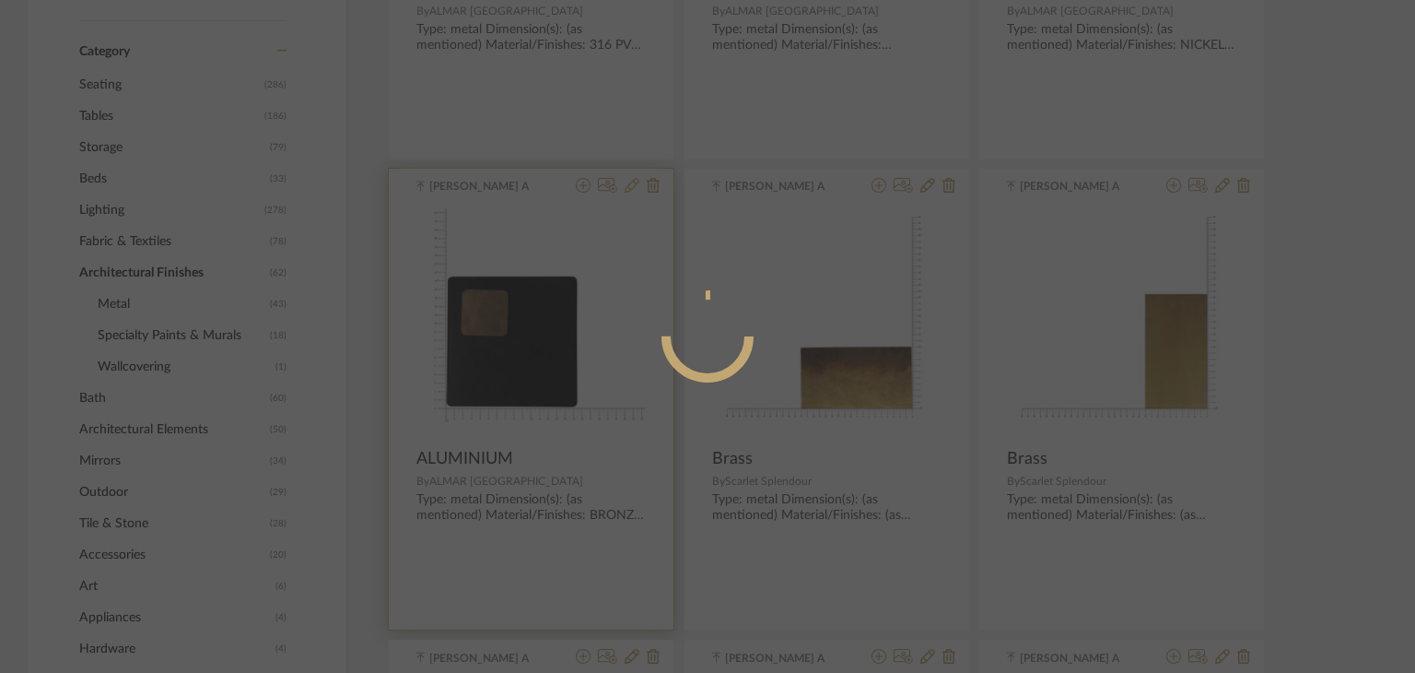
radio input "true"
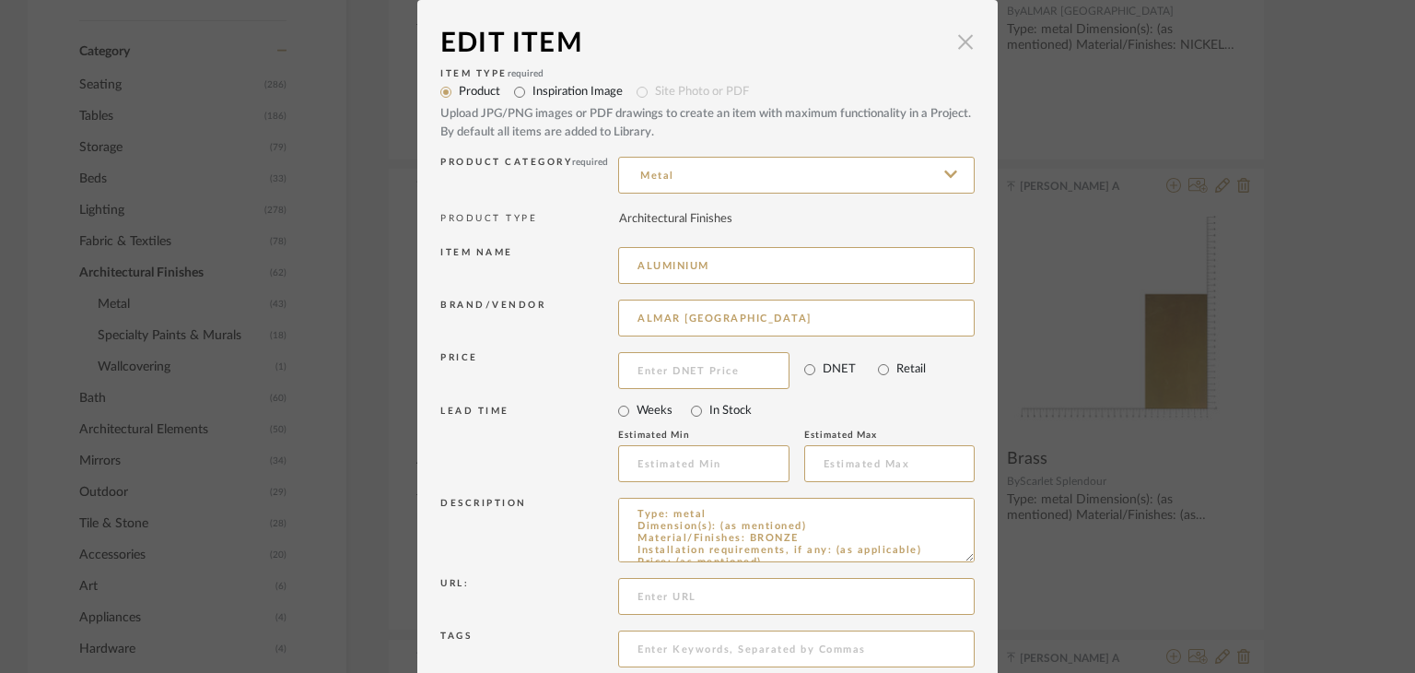
drag, startPoint x: 962, startPoint y: 41, endPoint x: 945, endPoint y: 42, distance: 17.6
click at [962, 40] on span "button" at bounding box center [965, 41] width 37 height 37
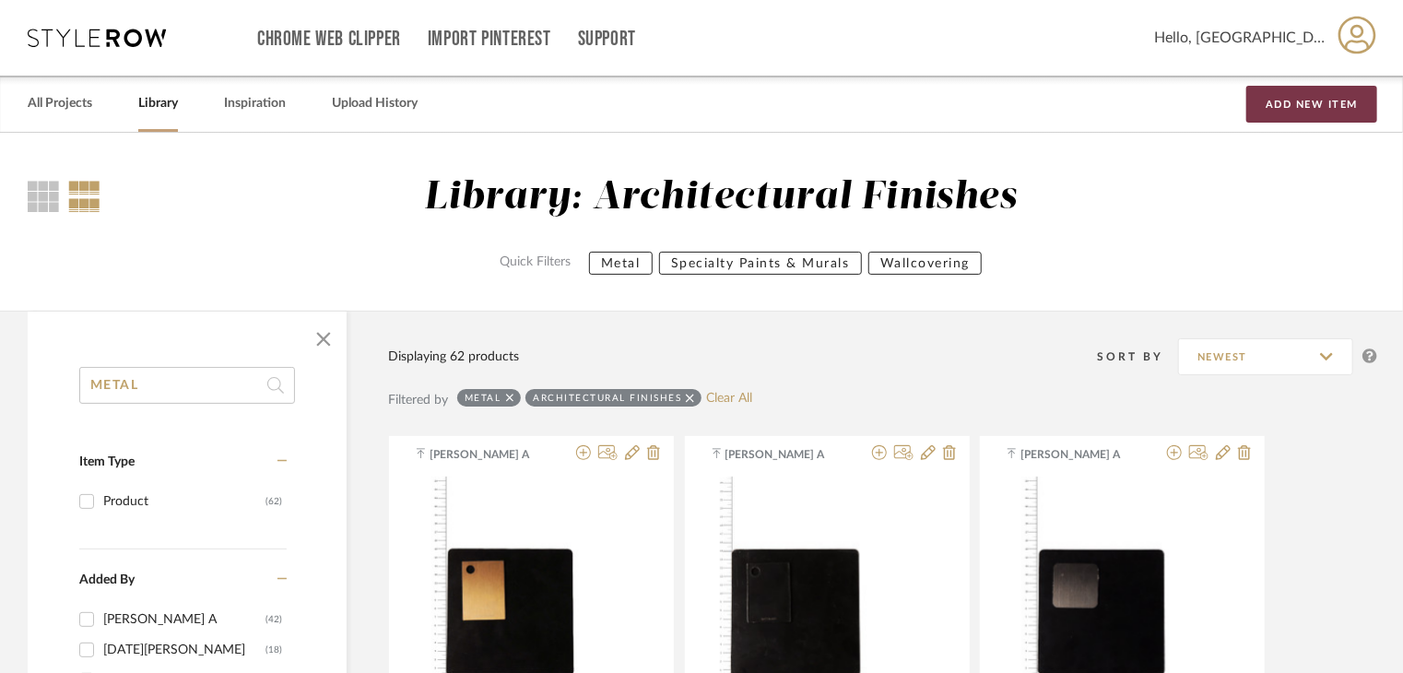
click at [1326, 89] on button "Add New Item" at bounding box center [1311, 104] width 131 height 37
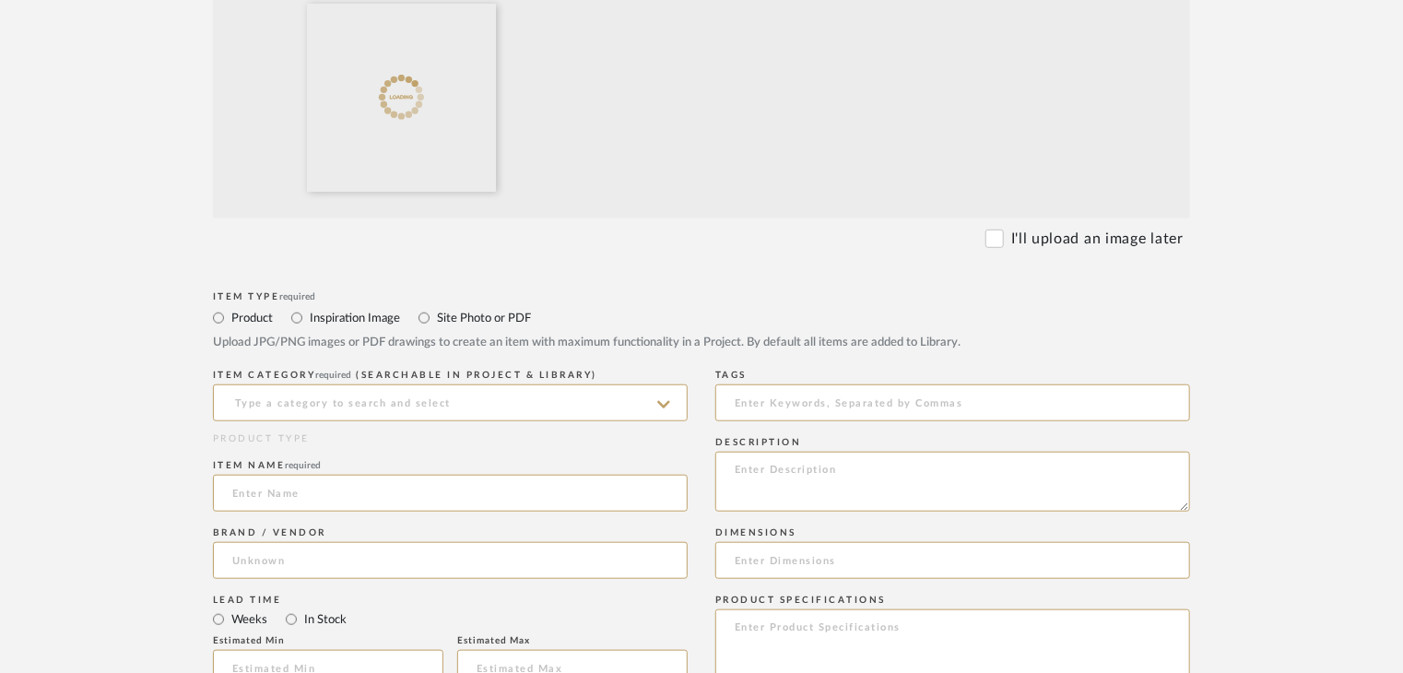
scroll to position [737, 0]
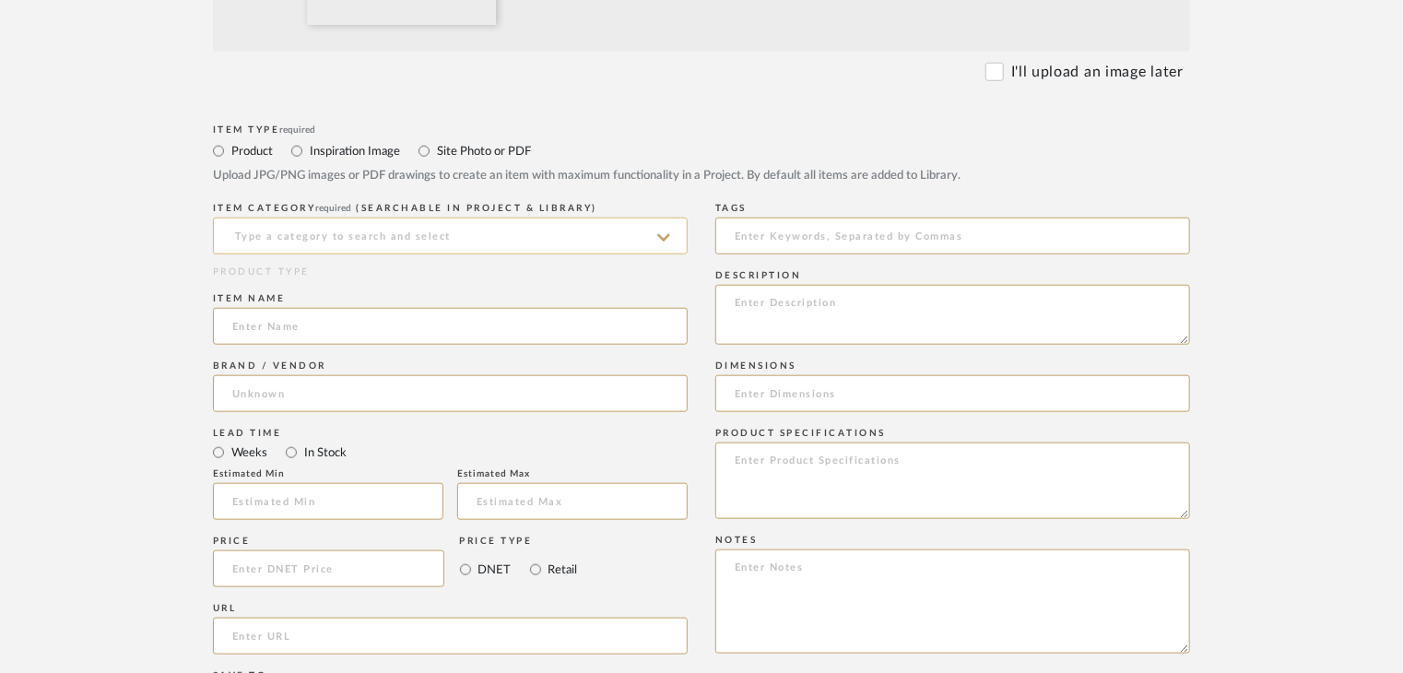
click at [326, 233] on input at bounding box center [450, 235] width 475 height 37
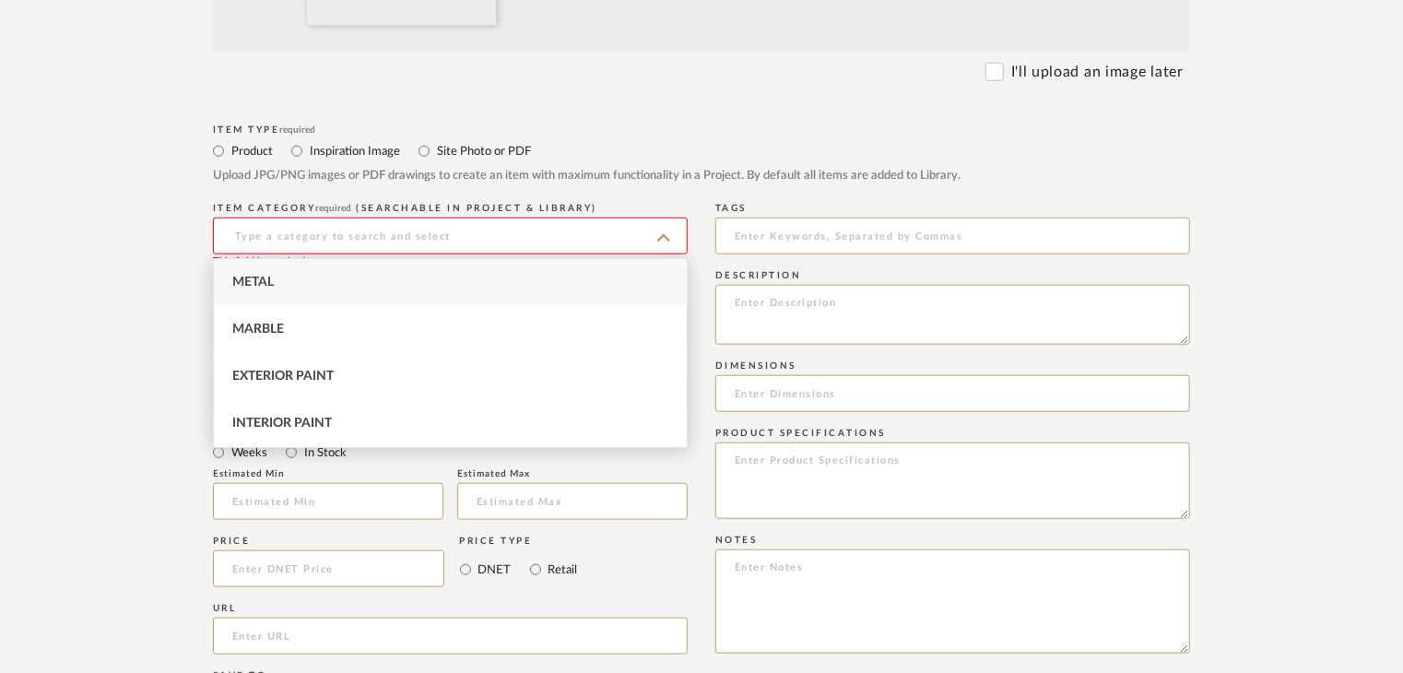
click at [346, 270] on div "Metal" at bounding box center [450, 282] width 473 height 47
type input "Metal"
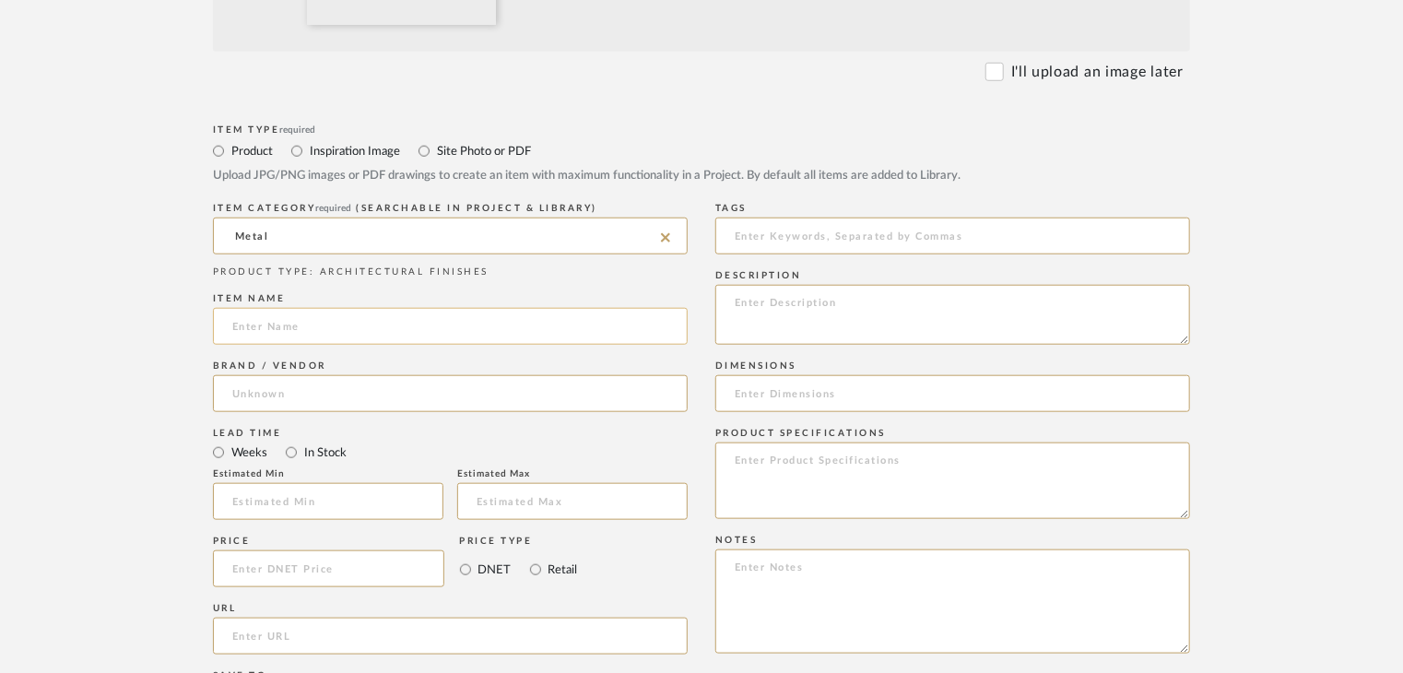
click at [328, 321] on input at bounding box center [450, 326] width 475 height 37
type input "ALUMINIUM"
click at [311, 395] on input at bounding box center [450, 393] width 475 height 37
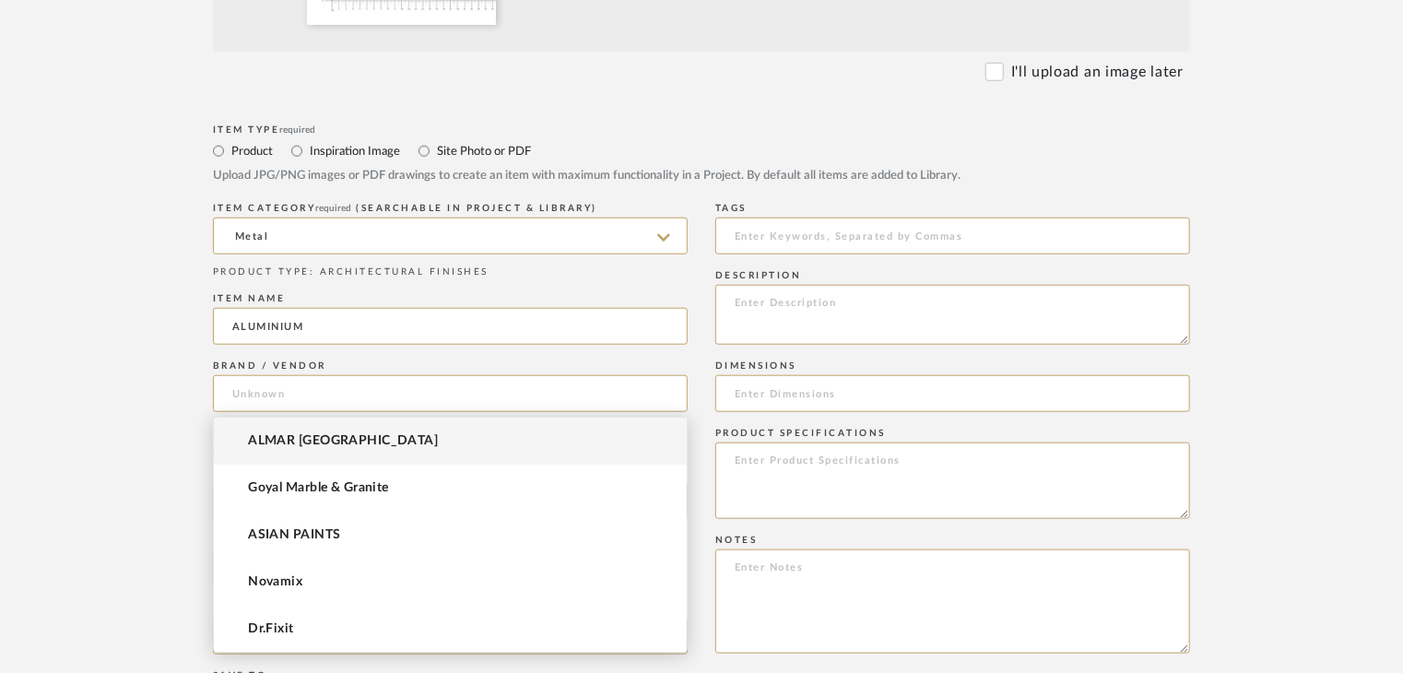
click at [317, 432] on mat-option "ALMAR [GEOGRAPHIC_DATA]" at bounding box center [450, 440] width 473 height 47
type input "ALMAR [GEOGRAPHIC_DATA]"
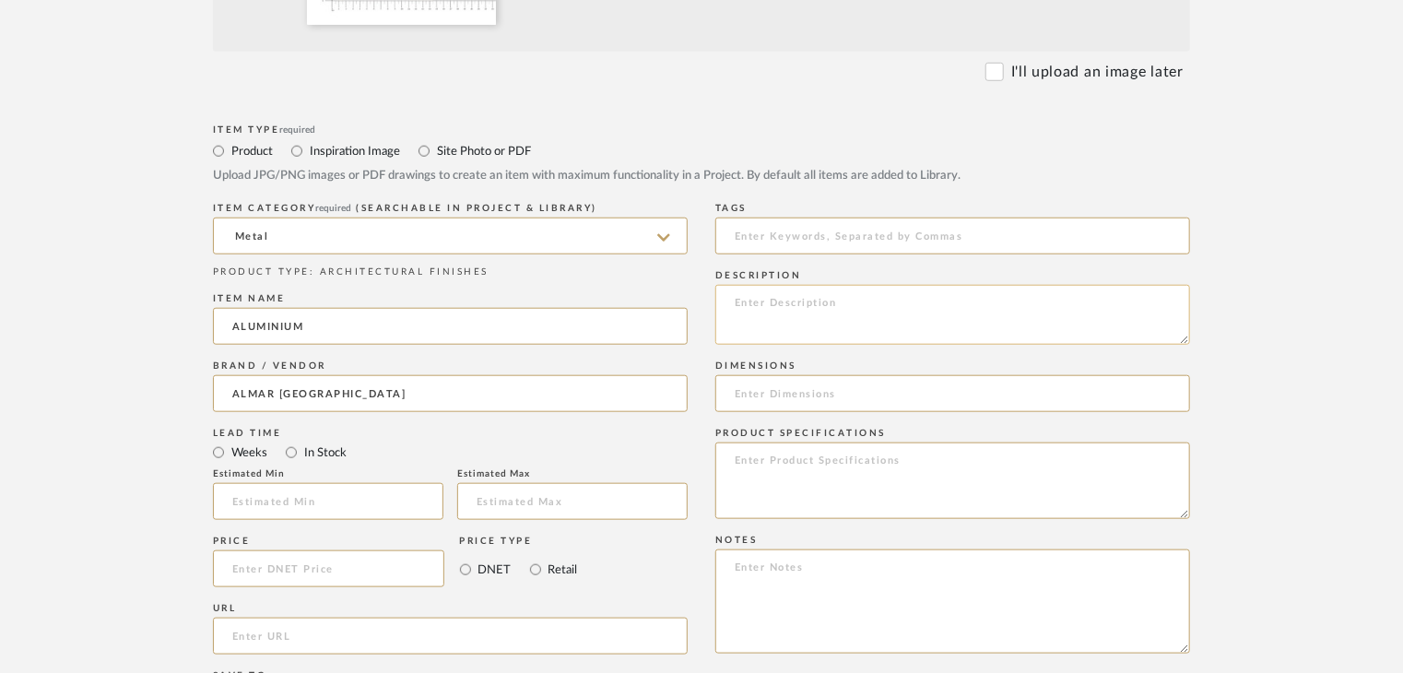
click at [755, 323] on textarea at bounding box center [952, 315] width 475 height 60
paste textarea "Type: metal Dimension(s): (as mentioned) Material/Finishes: (as mentioned) Inst…"
drag, startPoint x: 934, startPoint y: 327, endPoint x: 844, endPoint y: 327, distance: 90.3
click at [844, 327] on textarea "Type: metal Dimension(s): (as mentioned) Material/Finishes: (as mentioned) Inst…" at bounding box center [952, 315] width 475 height 60
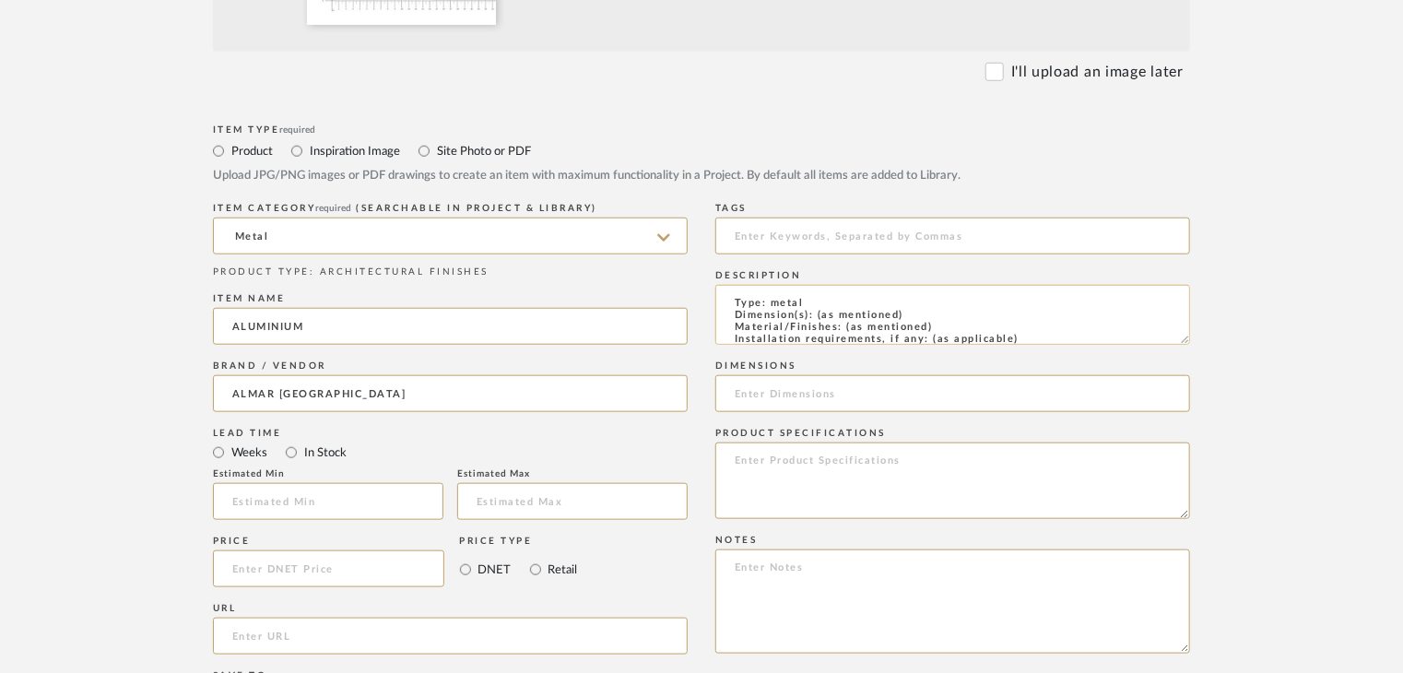
paste textarea "316 PVD HIGH BRASS"
click at [973, 292] on textarea "Type: metal Dimension(s): (as mentioned) Material/Finishes: 316 PVD HIGH BRASS …" at bounding box center [952, 315] width 475 height 60
paste textarea "AF-MT-16"
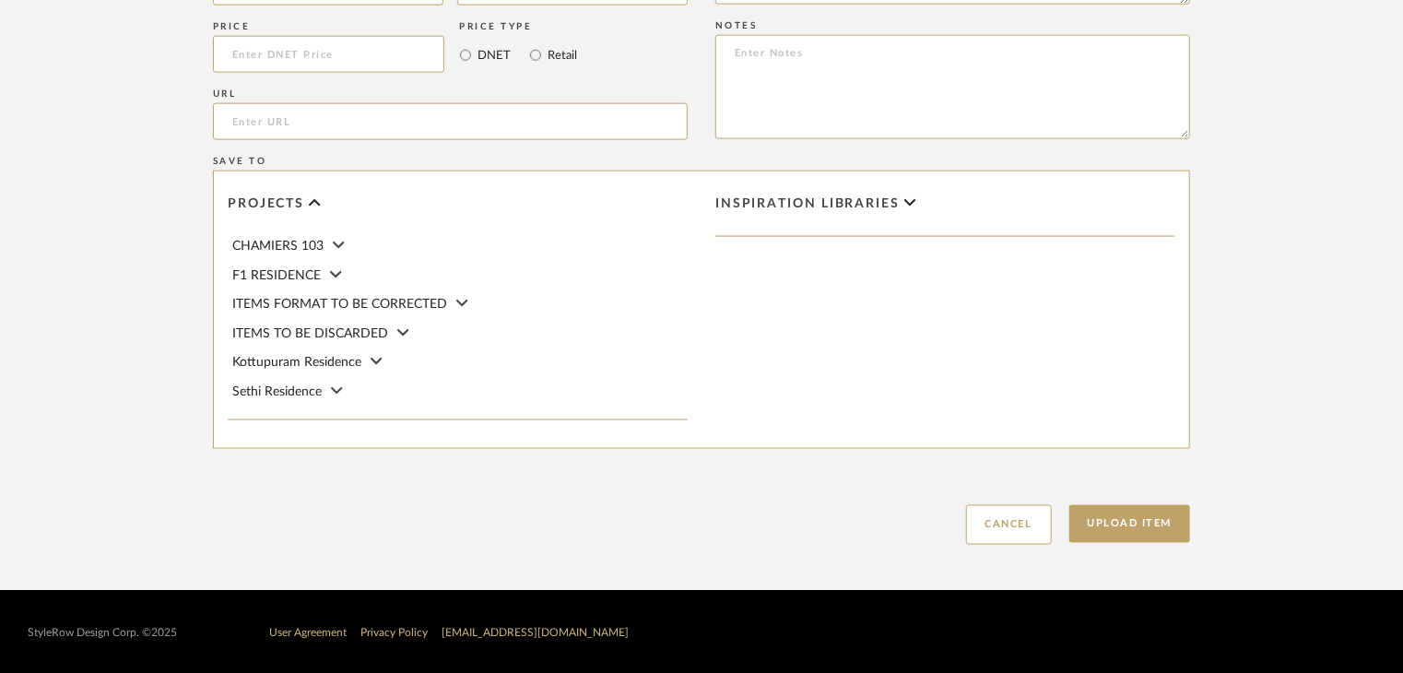
scroll to position [1253, 0]
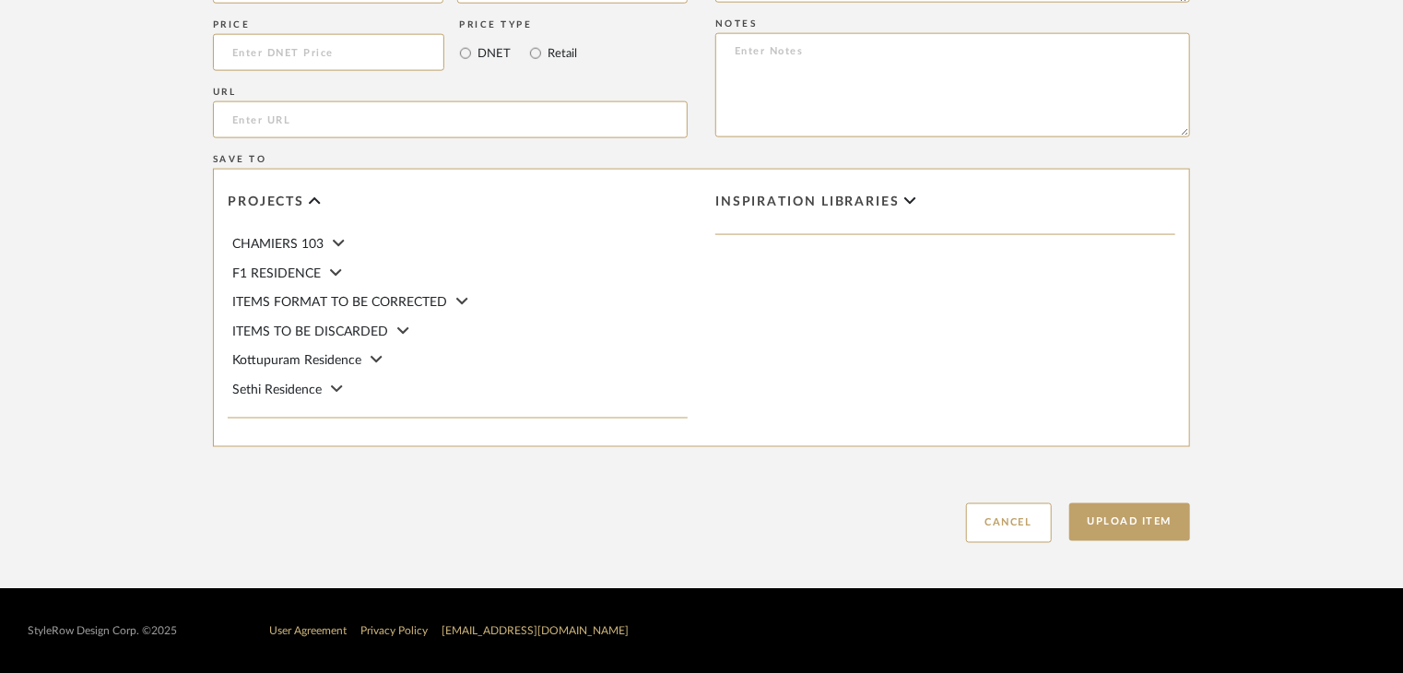
type textarea "Type: metal Dimension(s): (as mentioned) Material/Finishes: 316 PVD HIGH BRASS …"
click at [1154, 541] on div "Upload Item Cancel" at bounding box center [701, 500] width 977 height 85
click at [1145, 518] on button "Upload Item" at bounding box center [1130, 522] width 122 height 38
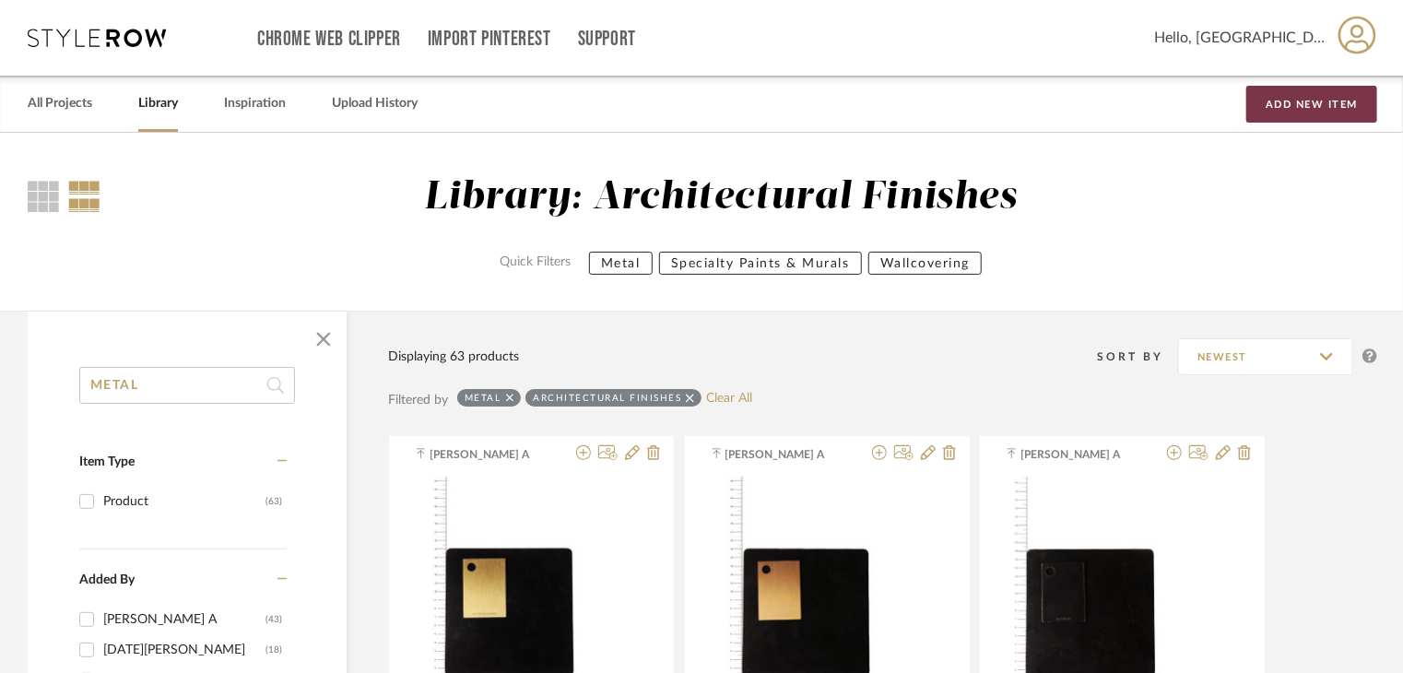
click at [1285, 119] on div "All Projects Library Inspiration Upload History Add New Item" at bounding box center [701, 104] width 1403 height 56
click at [1289, 94] on button "Add New Item" at bounding box center [1311, 104] width 131 height 37
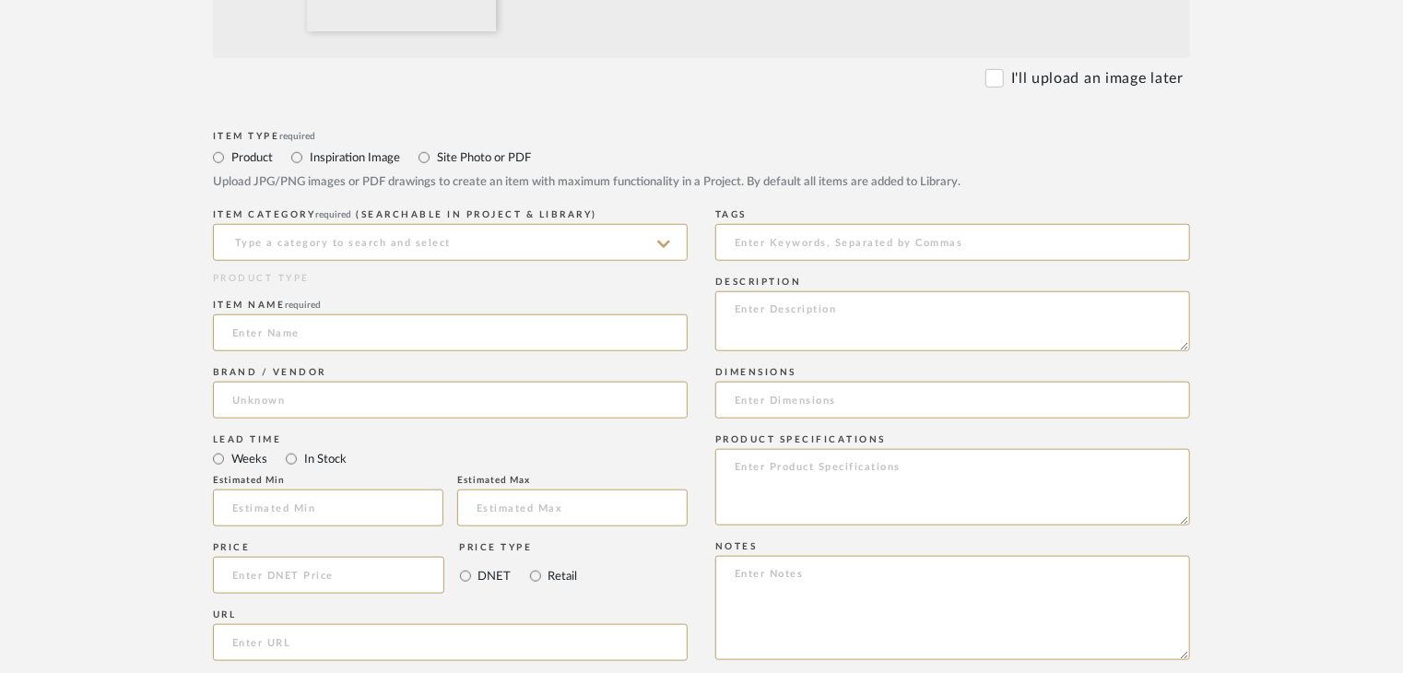
scroll to position [737, 0]
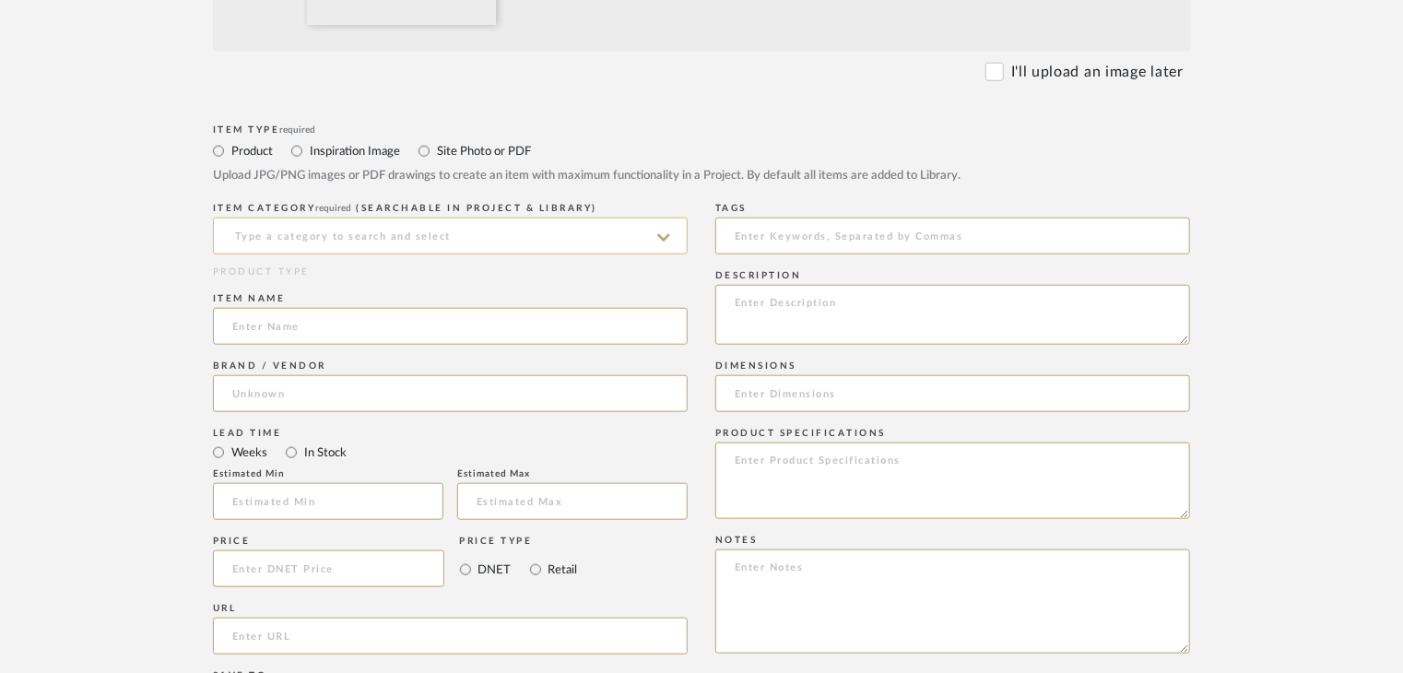
click at [313, 229] on input at bounding box center [450, 235] width 475 height 37
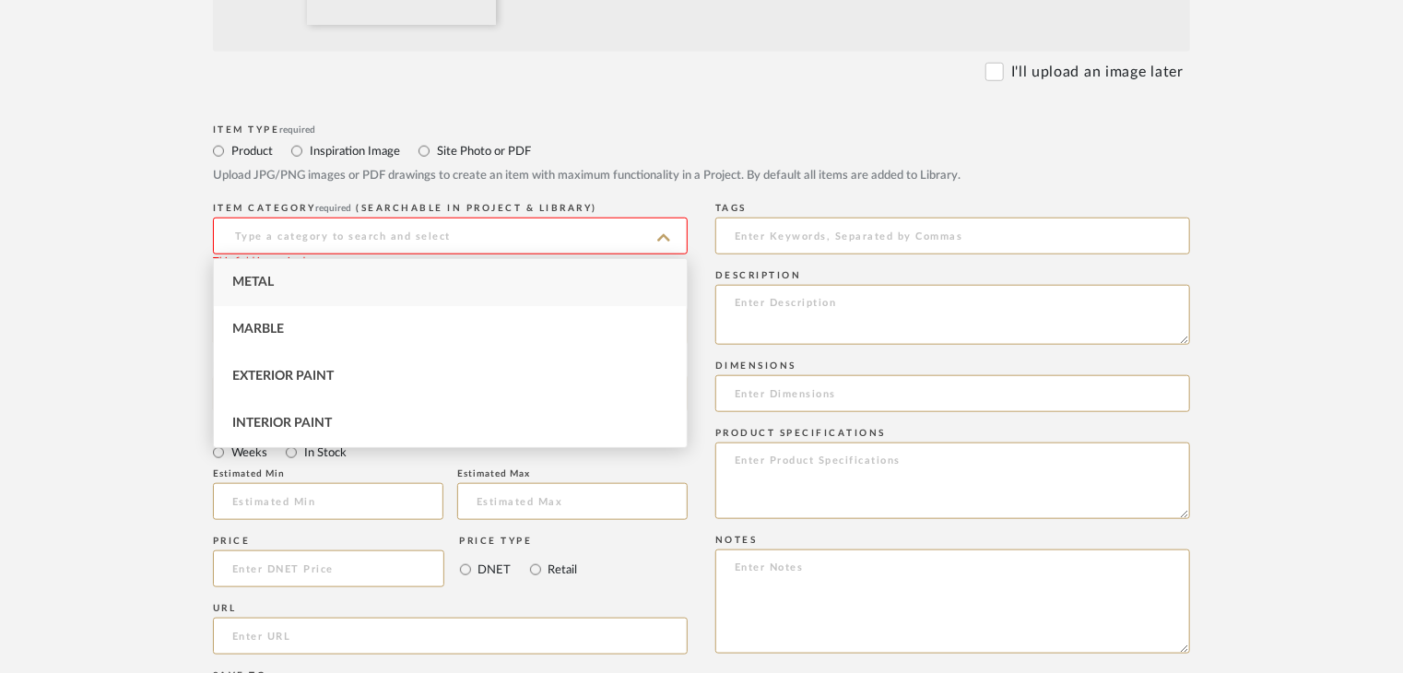
drag, startPoint x: 339, startPoint y: 269, endPoint x: 343, endPoint y: 280, distance: 11.7
click at [340, 272] on div "Metal" at bounding box center [450, 282] width 473 height 47
type input "Metal"
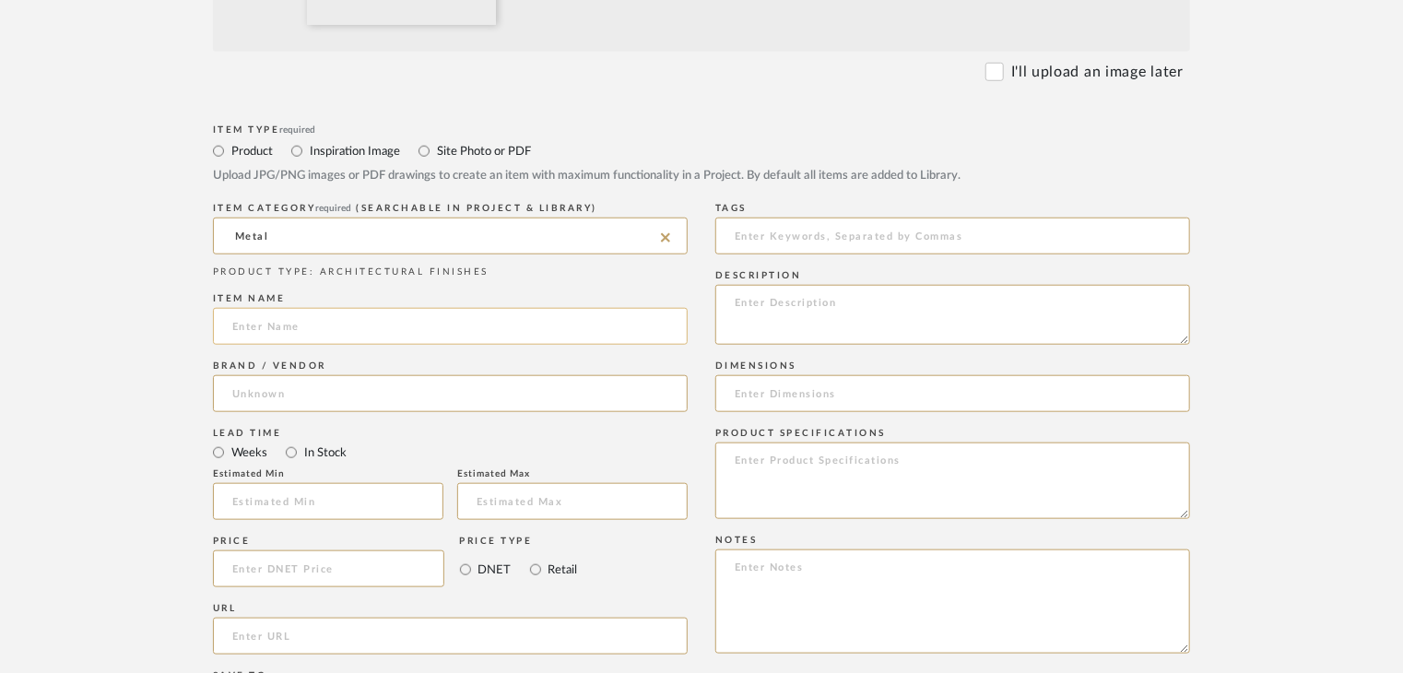
click at [331, 322] on input at bounding box center [450, 326] width 475 height 37
paste input "ALUMINIUM"
type input "ALUMINIUM"
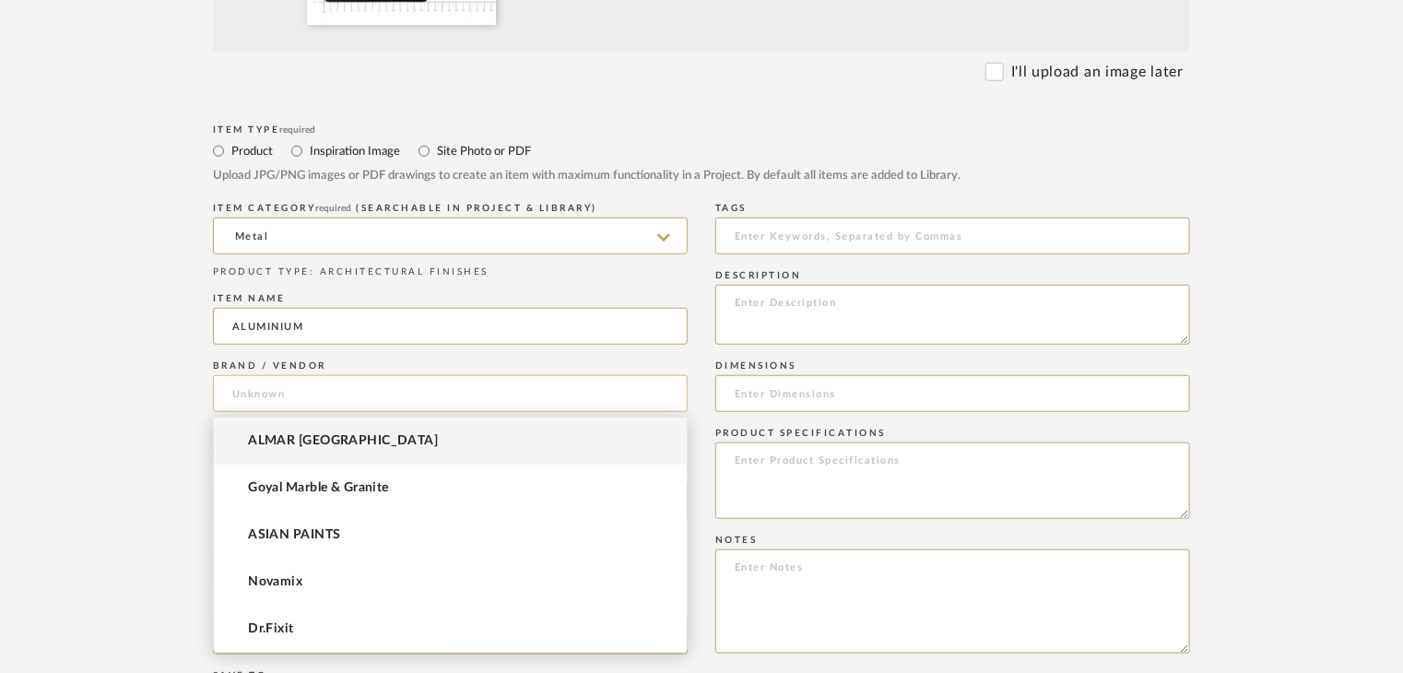
click at [390, 399] on input at bounding box center [450, 393] width 475 height 37
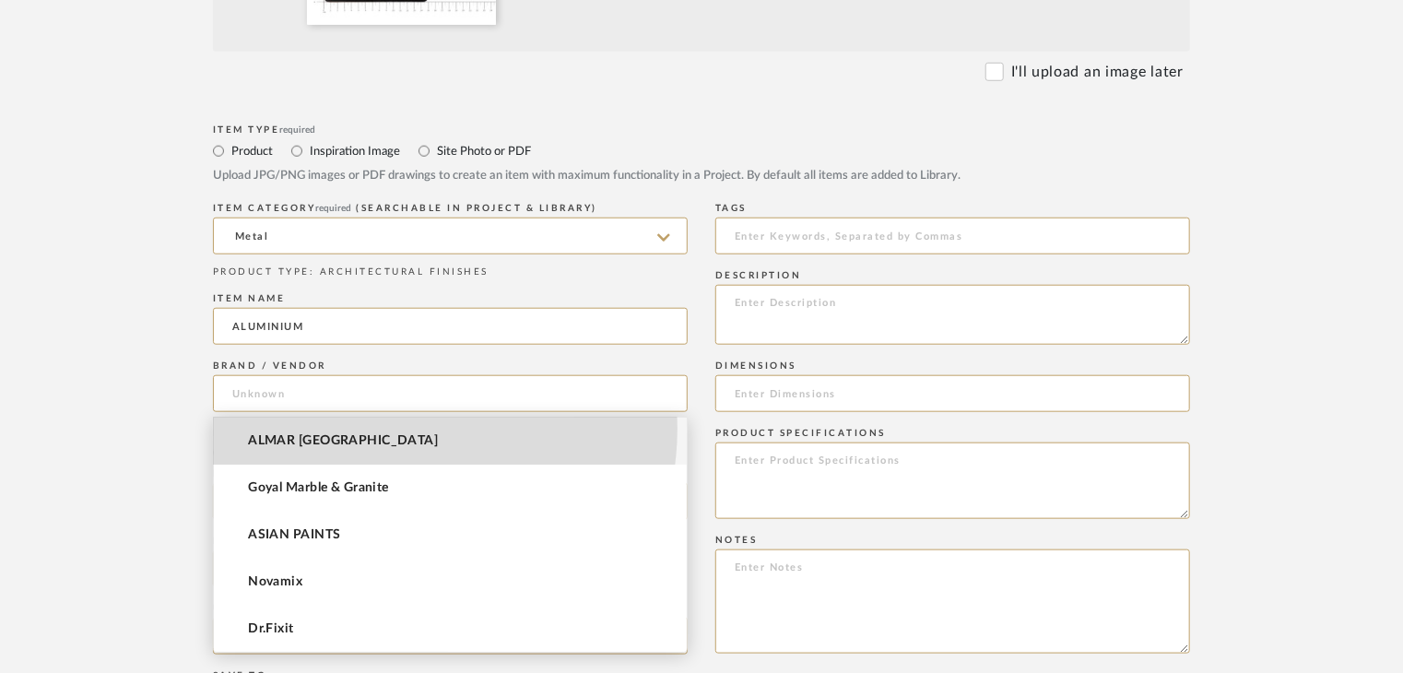
click at [391, 428] on mat-option "ALMAR [GEOGRAPHIC_DATA]" at bounding box center [450, 440] width 473 height 47
type input "ALMAR [GEOGRAPHIC_DATA]"
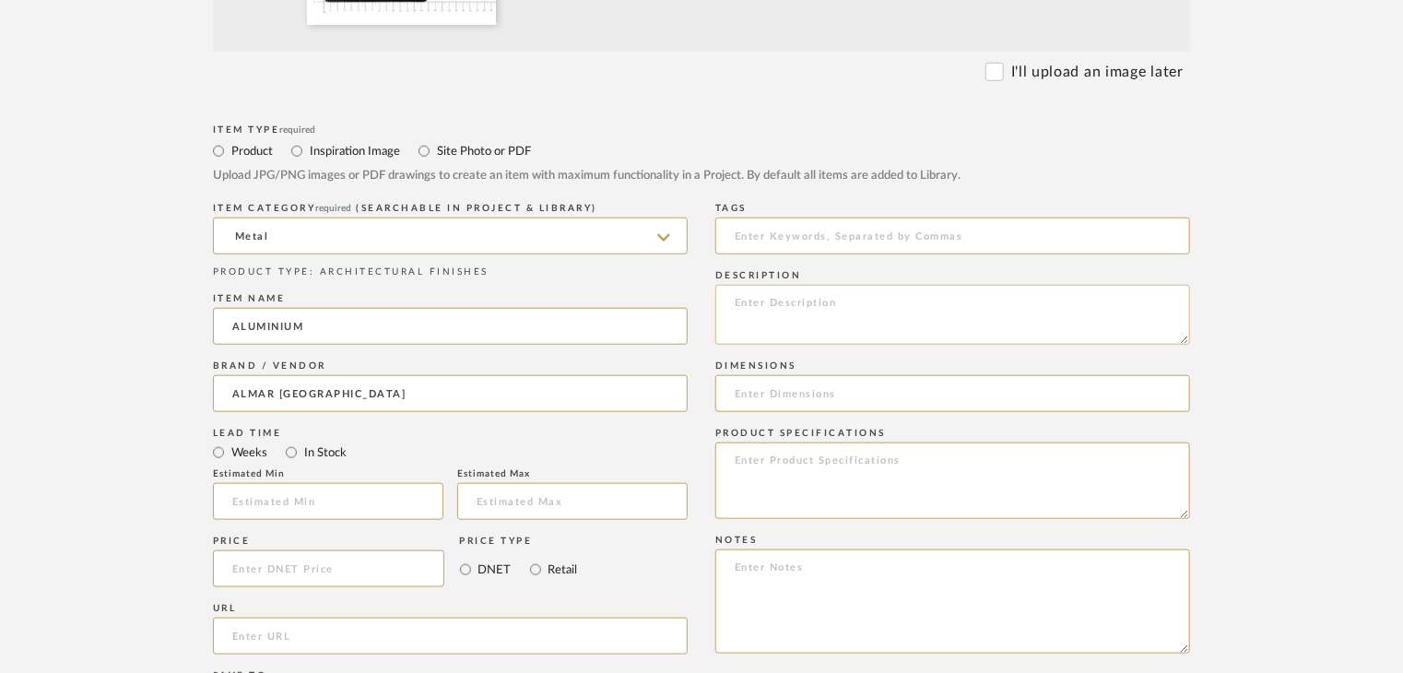
click at [785, 318] on textarea at bounding box center [952, 315] width 475 height 60
paste textarea "Type: metal Dimension(s): (as mentioned) Material/Finishes: (as mentioned) Inst…"
drag, startPoint x: 937, startPoint y: 325, endPoint x: 844, endPoint y: 330, distance: 93.2
click at [844, 330] on textarea "Type: metal Dimension(s): (as mentioned) Material/Finishes: (as mentioned) Inst…" at bounding box center [952, 315] width 475 height 60
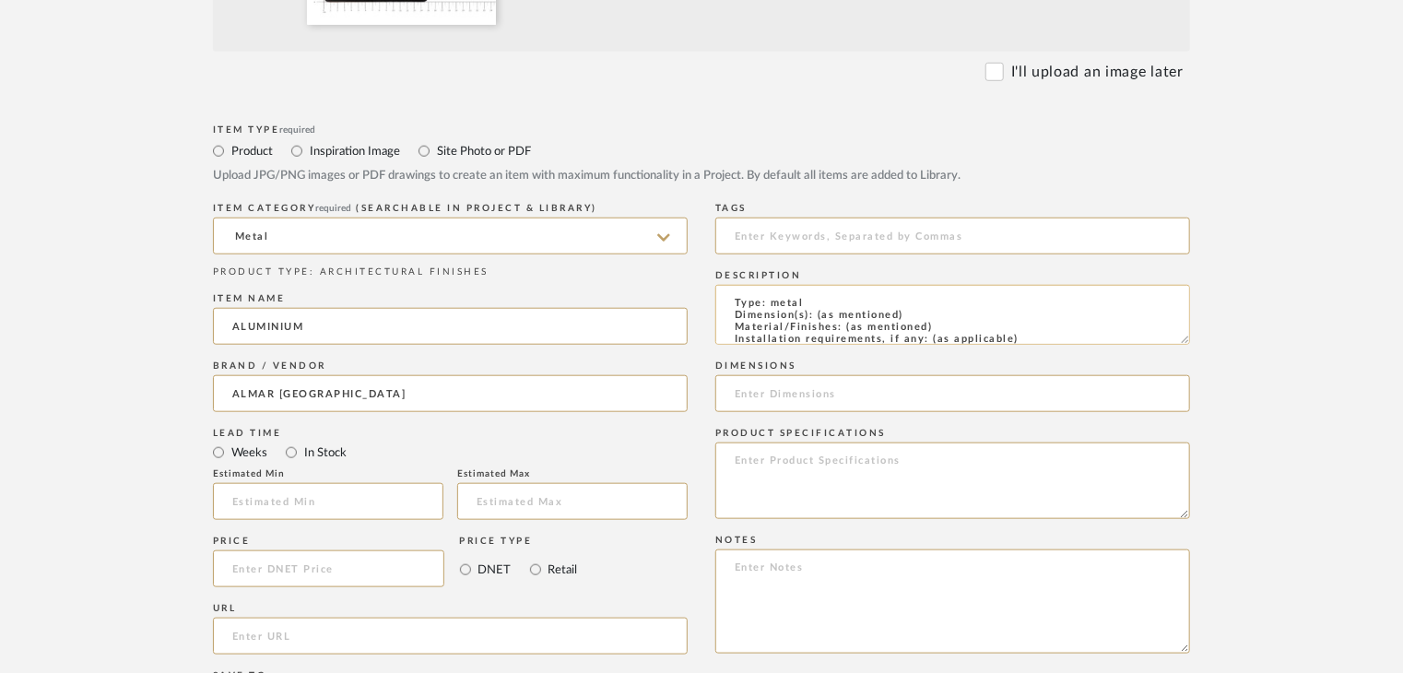
paste textarea "316 PVD GUN METAL"
click at [938, 295] on textarea "Type: metal Dimension(s): (as mentioned) Material/Finishes: 316 PVD GUN METAL I…" at bounding box center [952, 315] width 475 height 60
paste textarea "AF-MT-17"
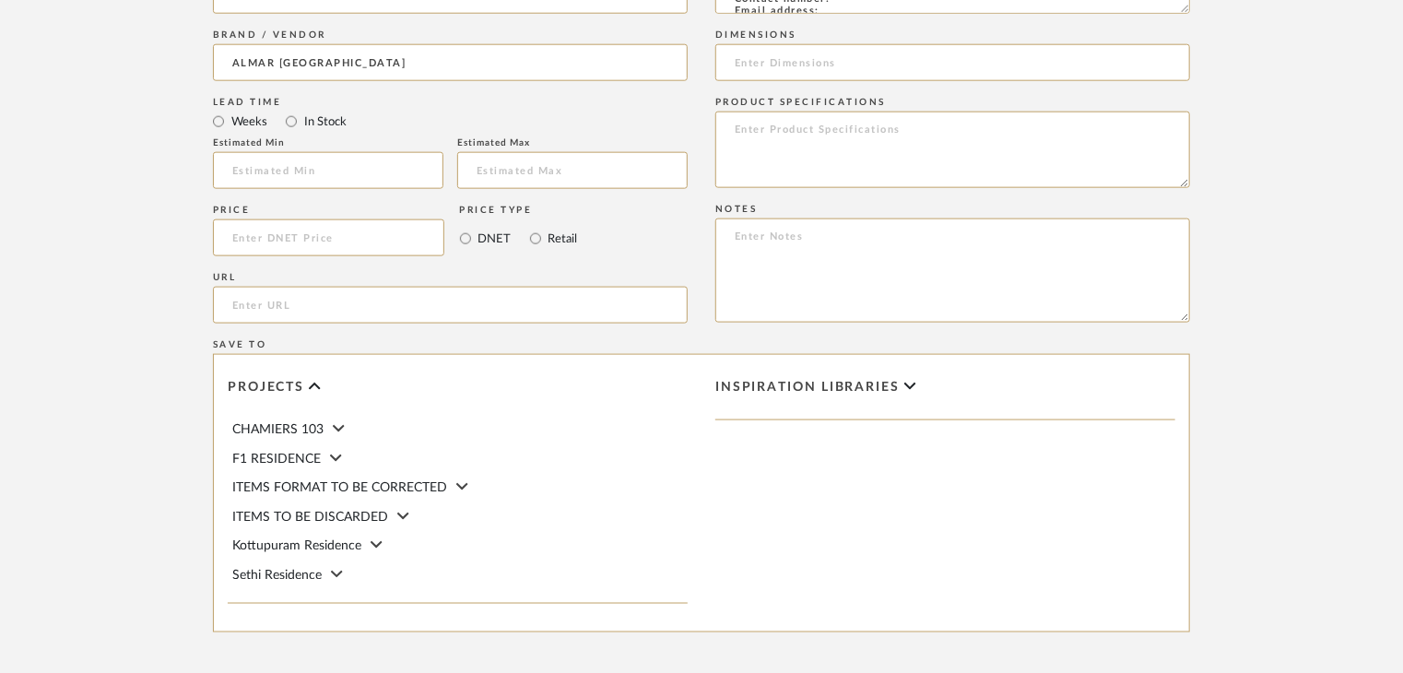
scroll to position [1253, 0]
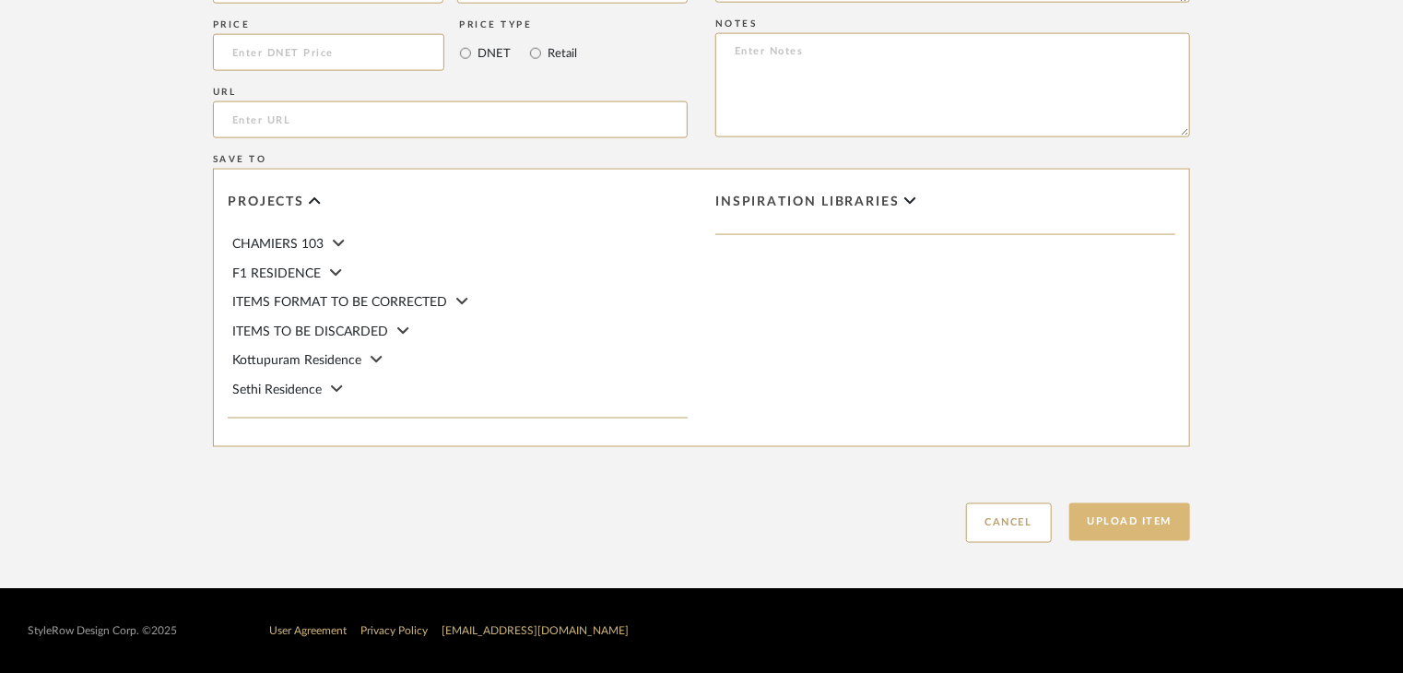
type textarea "Type: metal Dimension(s): (as mentioned) Material/Finishes: 316 PVD GUN METAL I…"
click at [1113, 518] on button "Upload Item" at bounding box center [1130, 522] width 122 height 38
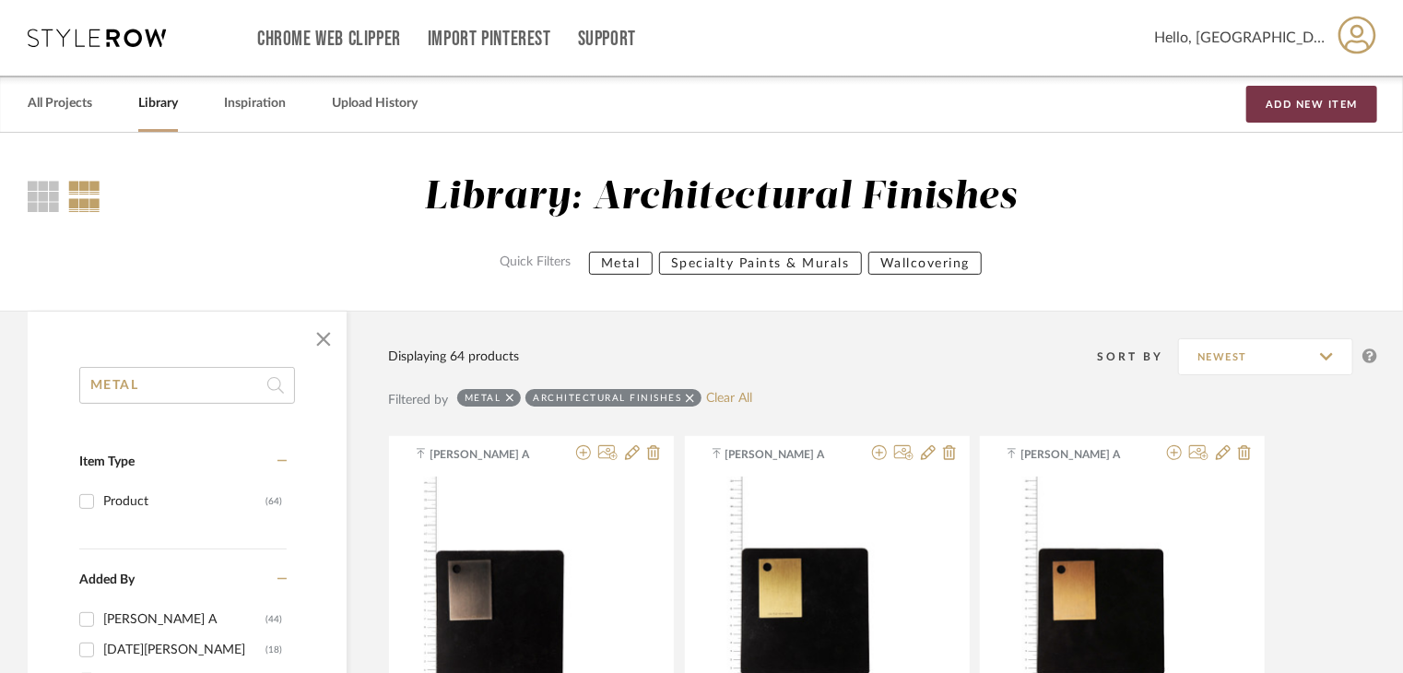
click at [1293, 109] on button "Add New Item" at bounding box center [1311, 104] width 131 height 37
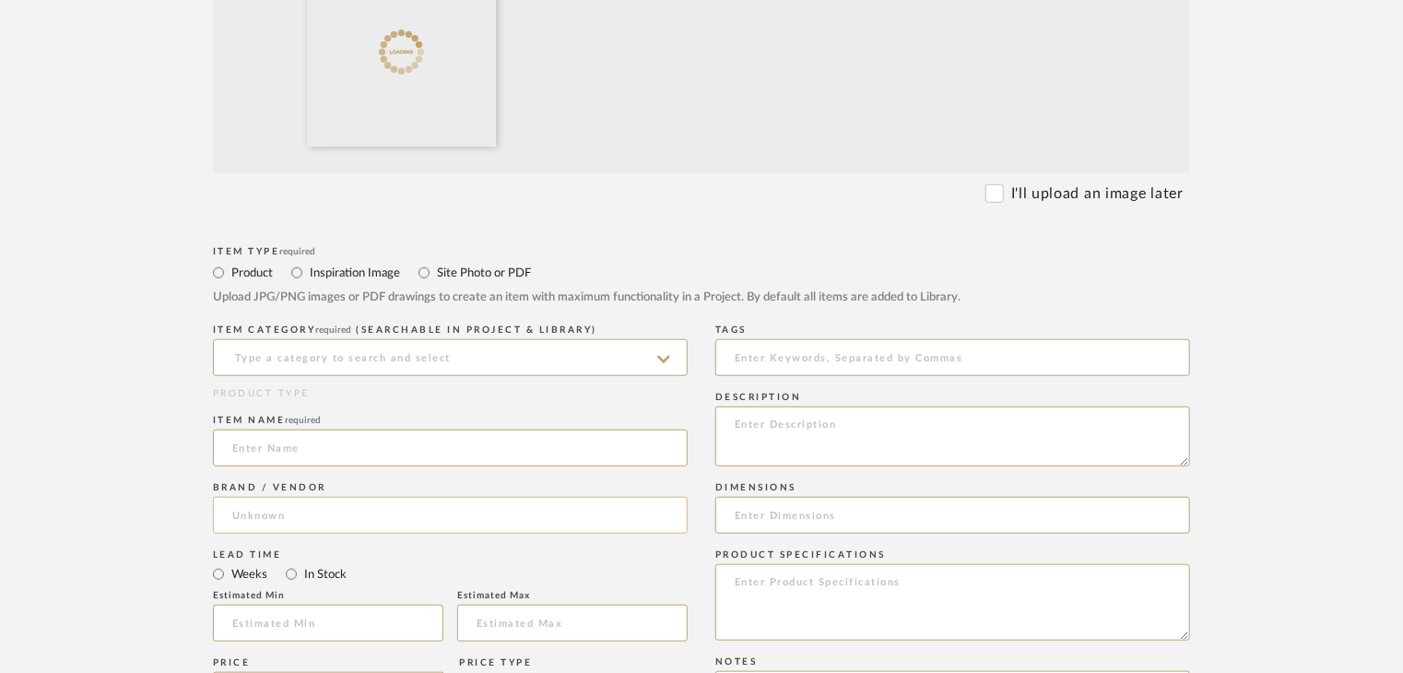
scroll to position [737, 0]
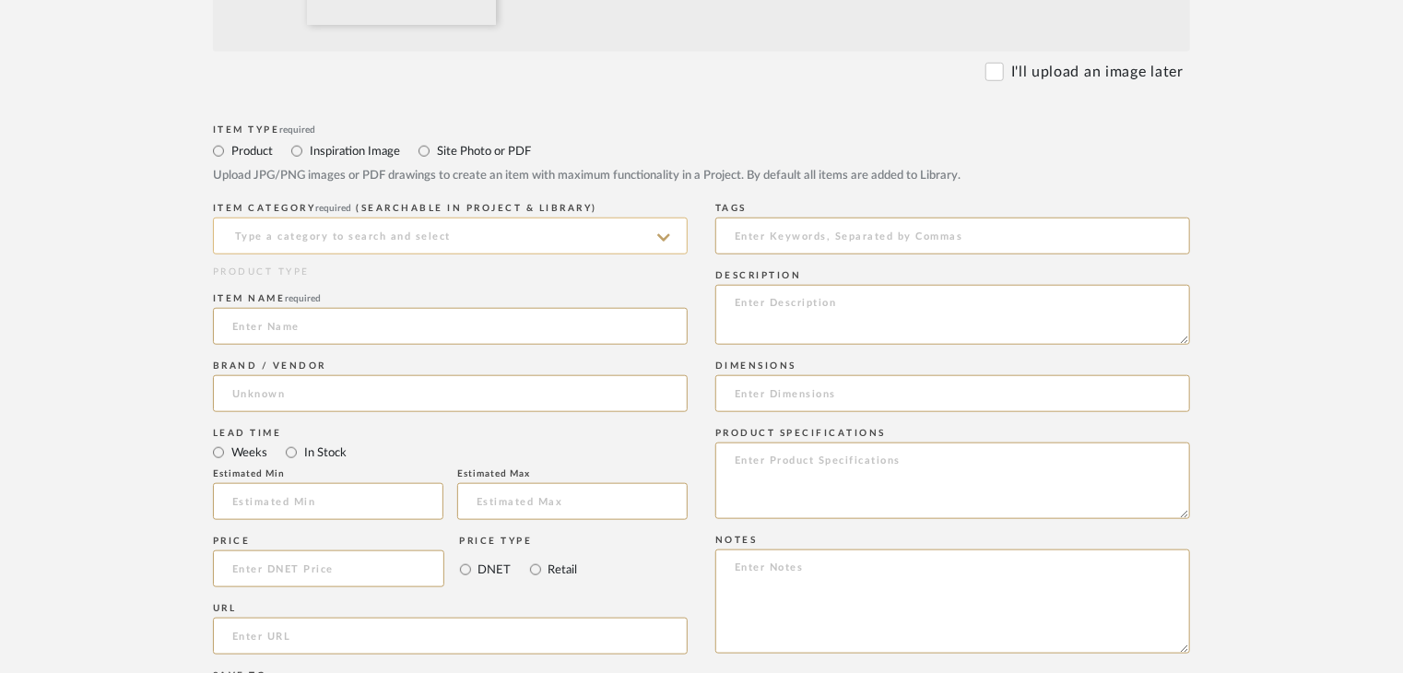
click at [410, 238] on input at bounding box center [450, 235] width 475 height 37
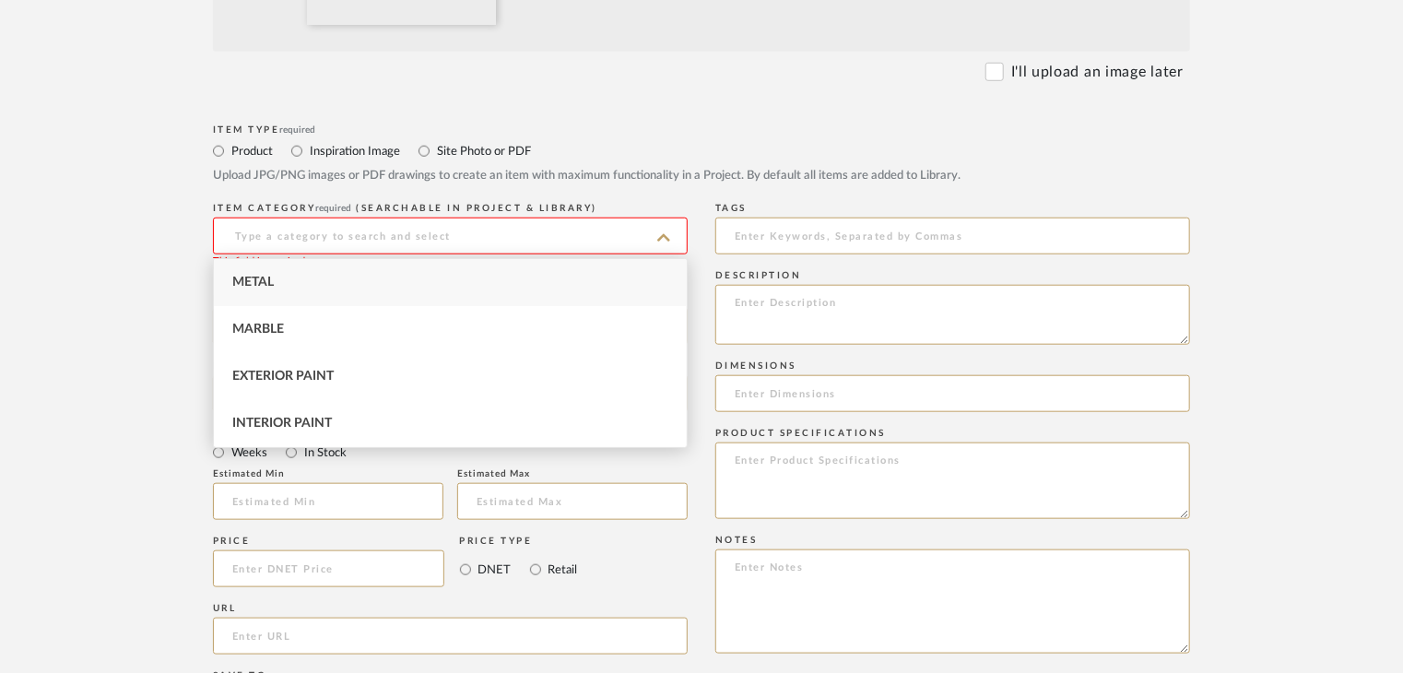
click at [394, 281] on div "Metal" at bounding box center [450, 282] width 473 height 47
type input "Metal"
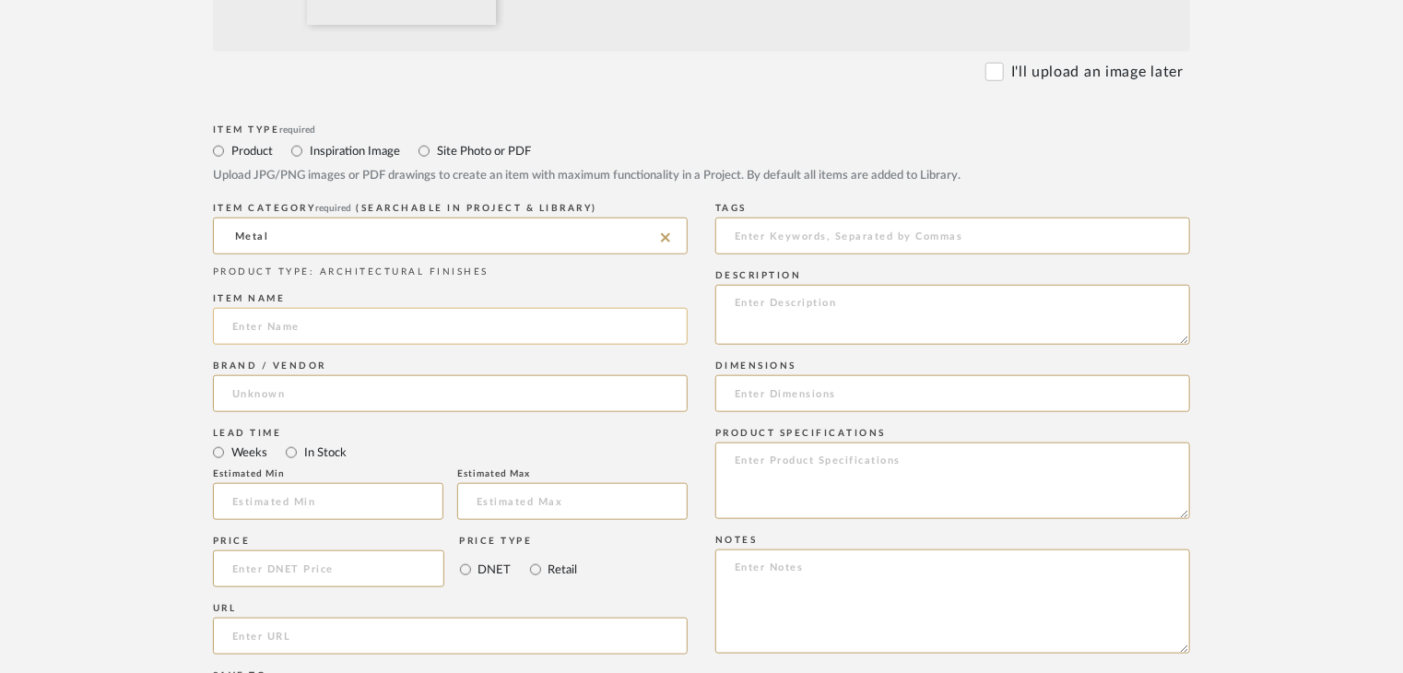
click at [374, 322] on input at bounding box center [450, 326] width 475 height 37
paste input "ALUMINIUM"
type input "ALUMINIUM"
click at [398, 385] on input at bounding box center [450, 393] width 475 height 37
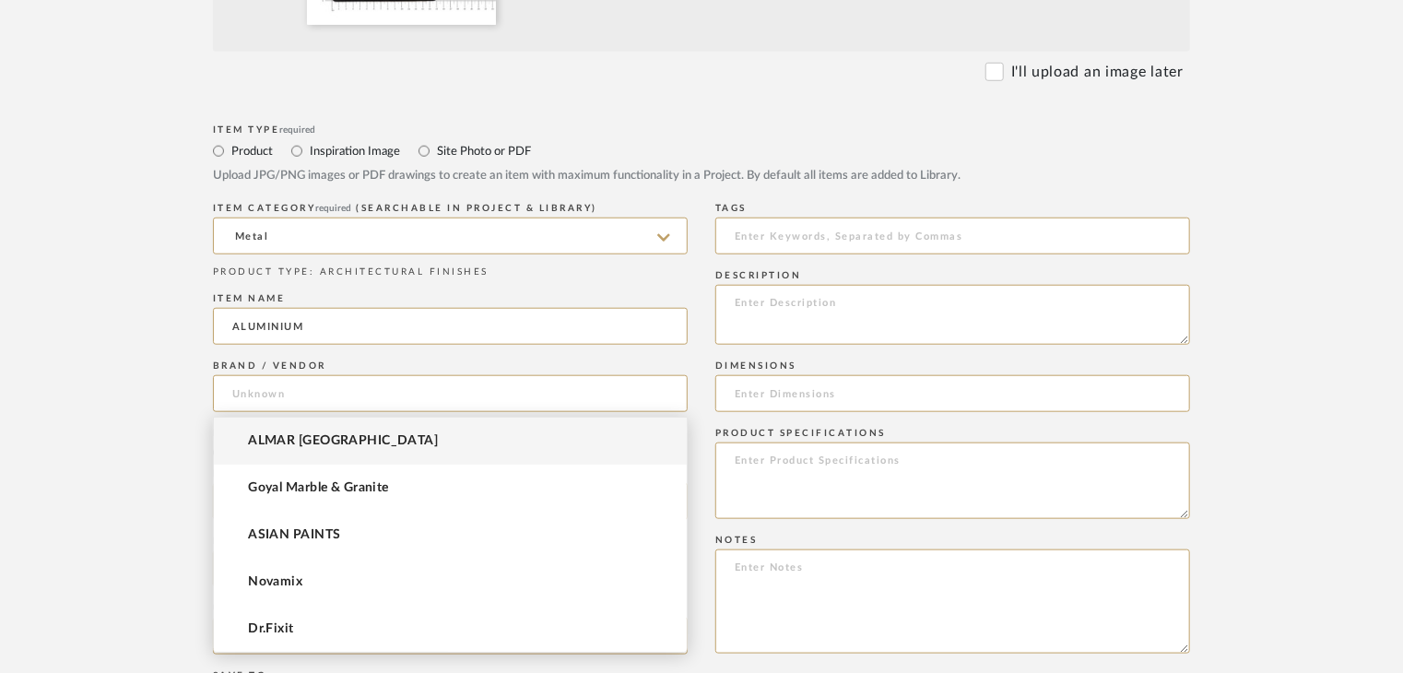
click at [391, 428] on mat-option "ALMAR [GEOGRAPHIC_DATA]" at bounding box center [450, 440] width 473 height 47
type input "ALMAR [GEOGRAPHIC_DATA]"
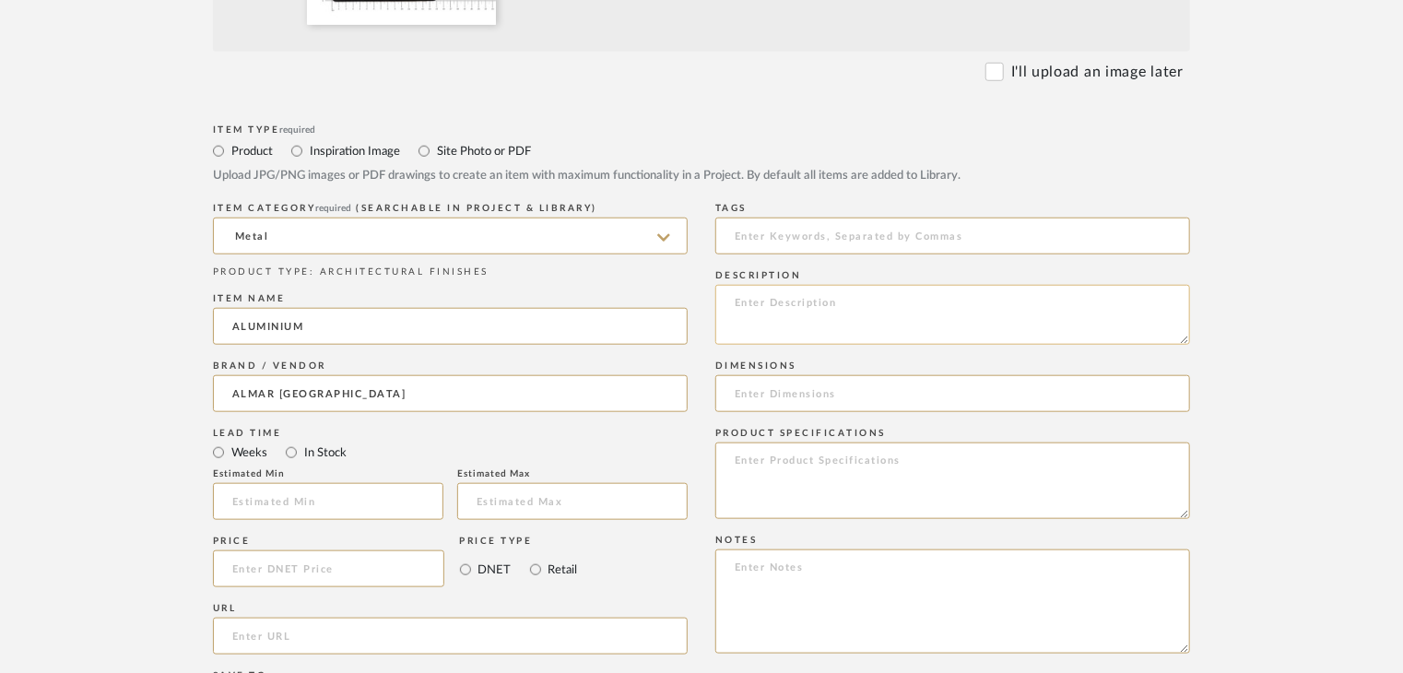
click at [788, 328] on textarea at bounding box center [952, 315] width 475 height 60
paste textarea "Type: metal Dimension(s): (as mentioned) Material/Finishes: (as mentioned) Inst…"
drag, startPoint x: 929, startPoint y: 328, endPoint x: 844, endPoint y: 328, distance: 84.8
click at [844, 328] on textarea "Type: metal Dimension(s): (as mentioned) Material/Finishes: (as mentioned) Inst…" at bounding box center [952, 315] width 475 height 60
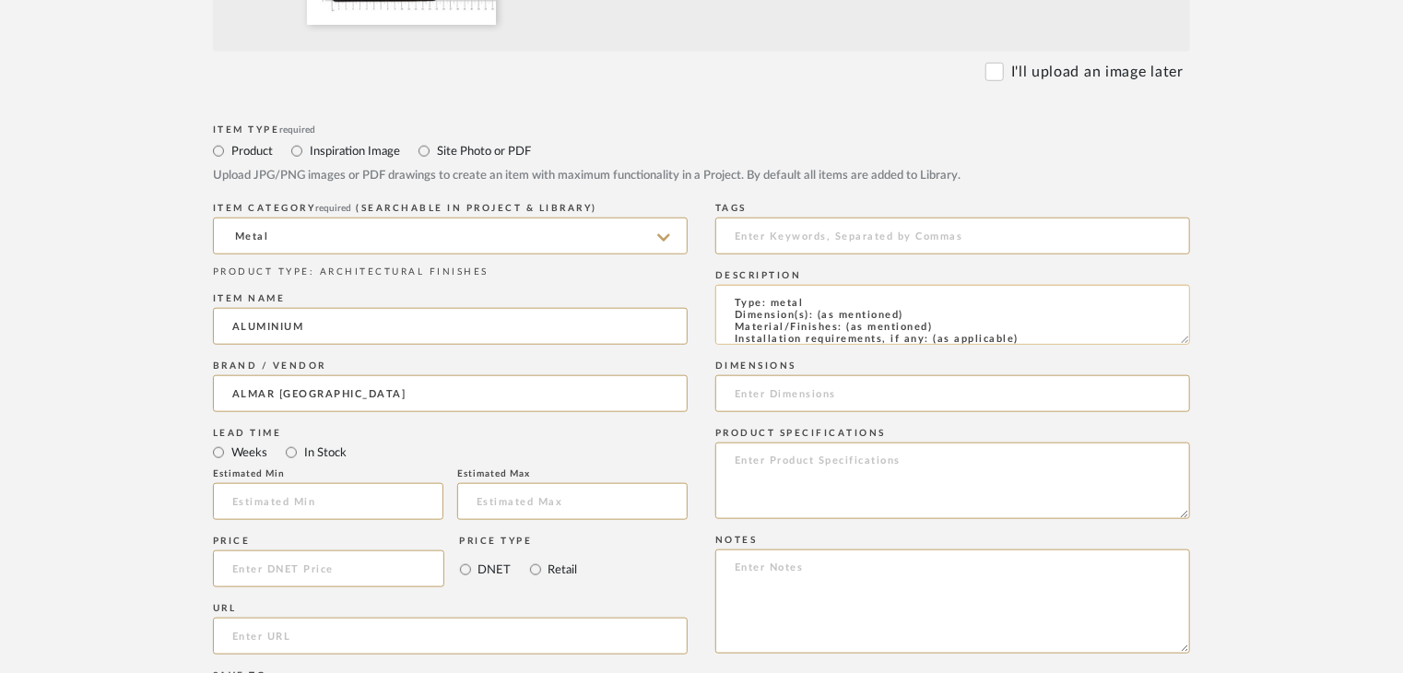
paste textarea "316 STAINLESS STEEL"
click at [965, 298] on textarea "Type: metal Dimension(s): (as mentioned) Material/Finishes: 316 STAINLESS STEEL…" at bounding box center [952, 315] width 475 height 60
paste textarea "AF-MT-21"
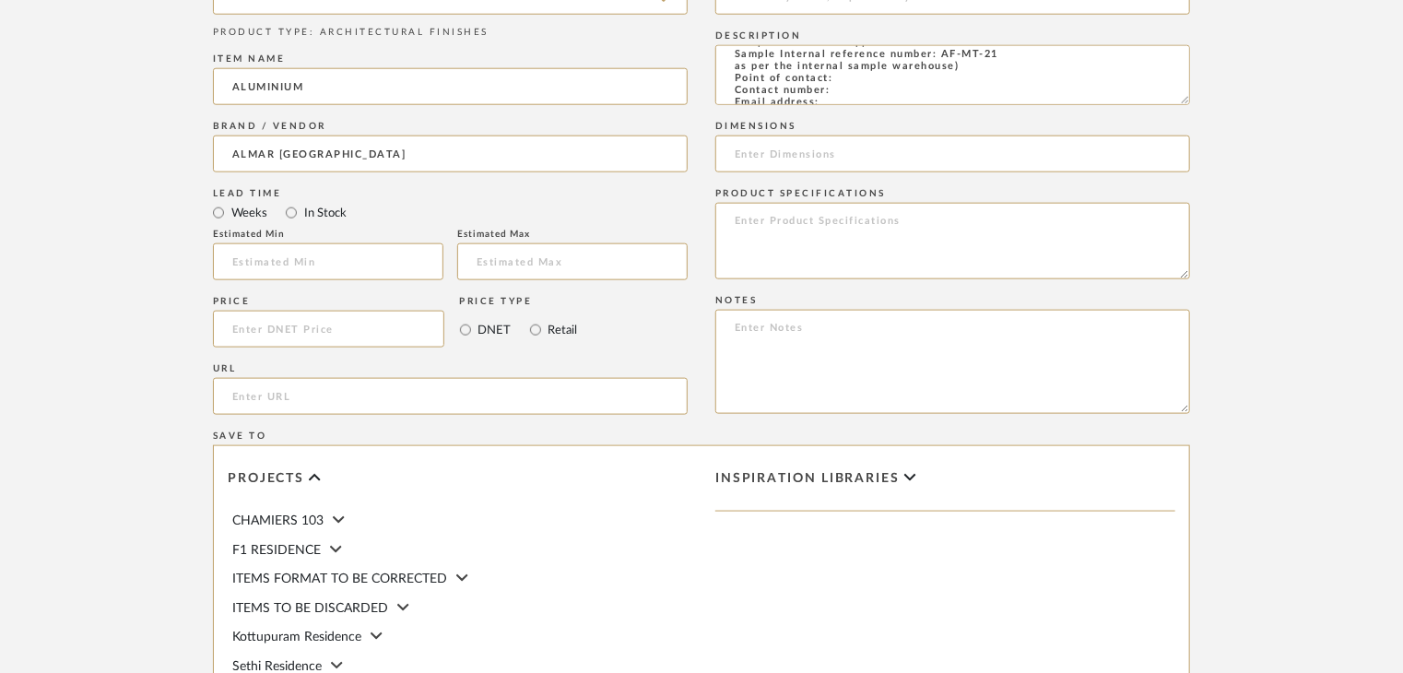
scroll to position [1253, 0]
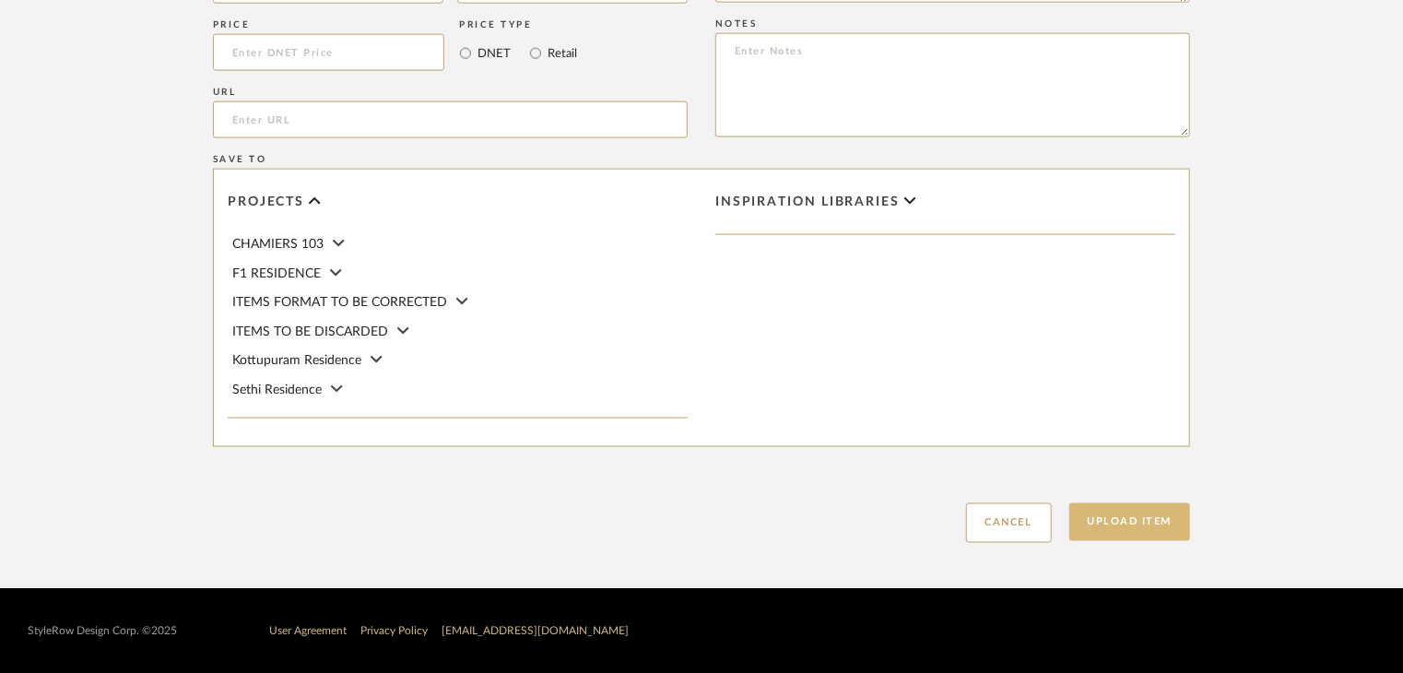
type textarea "Type: metal Dimension(s): (as mentioned) Material/Finishes: 316 STAINLESS STEEL…"
click at [1132, 517] on button "Upload Item" at bounding box center [1130, 522] width 122 height 38
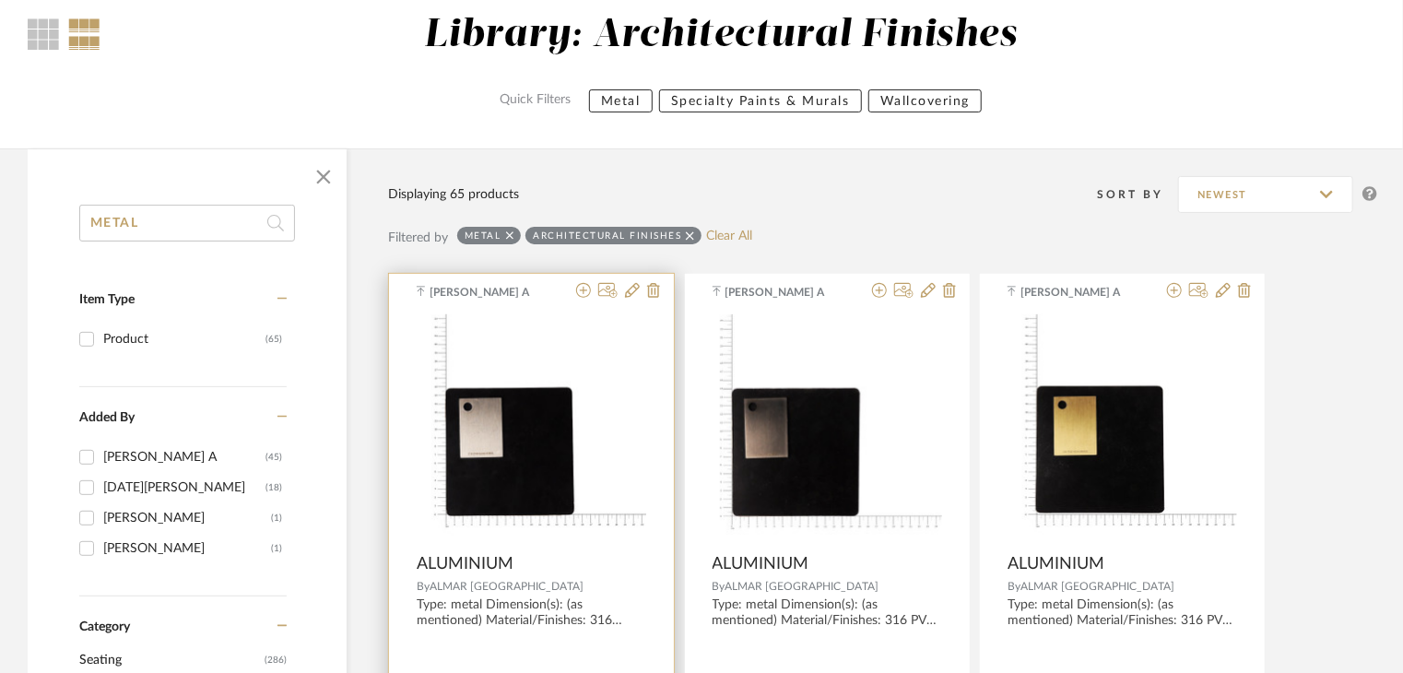
scroll to position [184, 0]
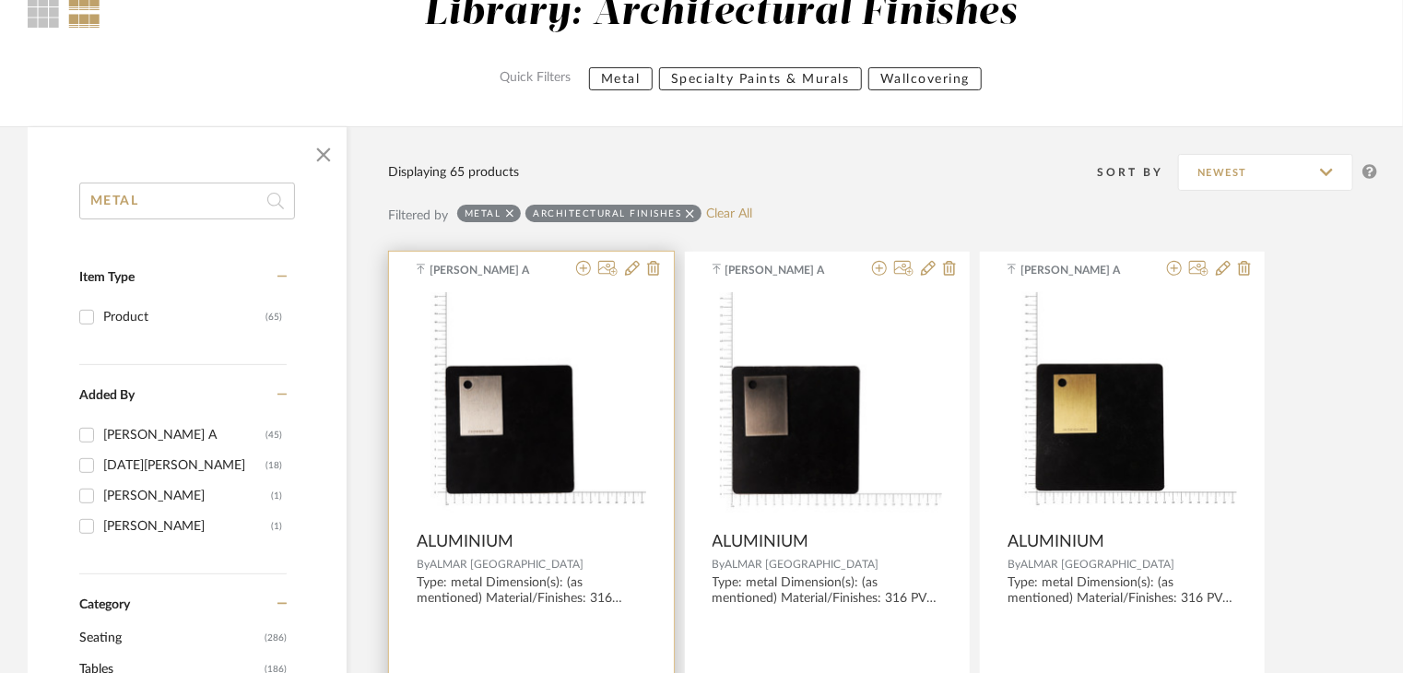
click at [569, 338] on img "0" at bounding box center [531, 406] width 229 height 229
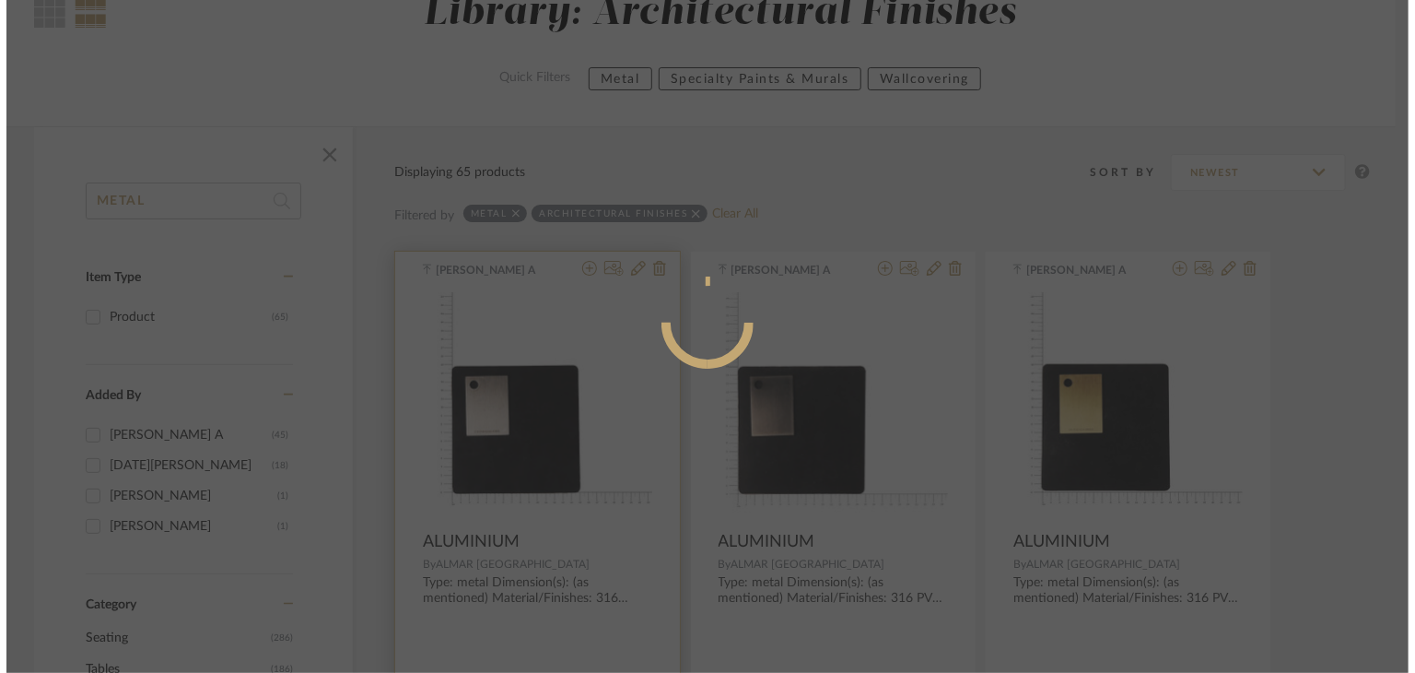
scroll to position [0, 0]
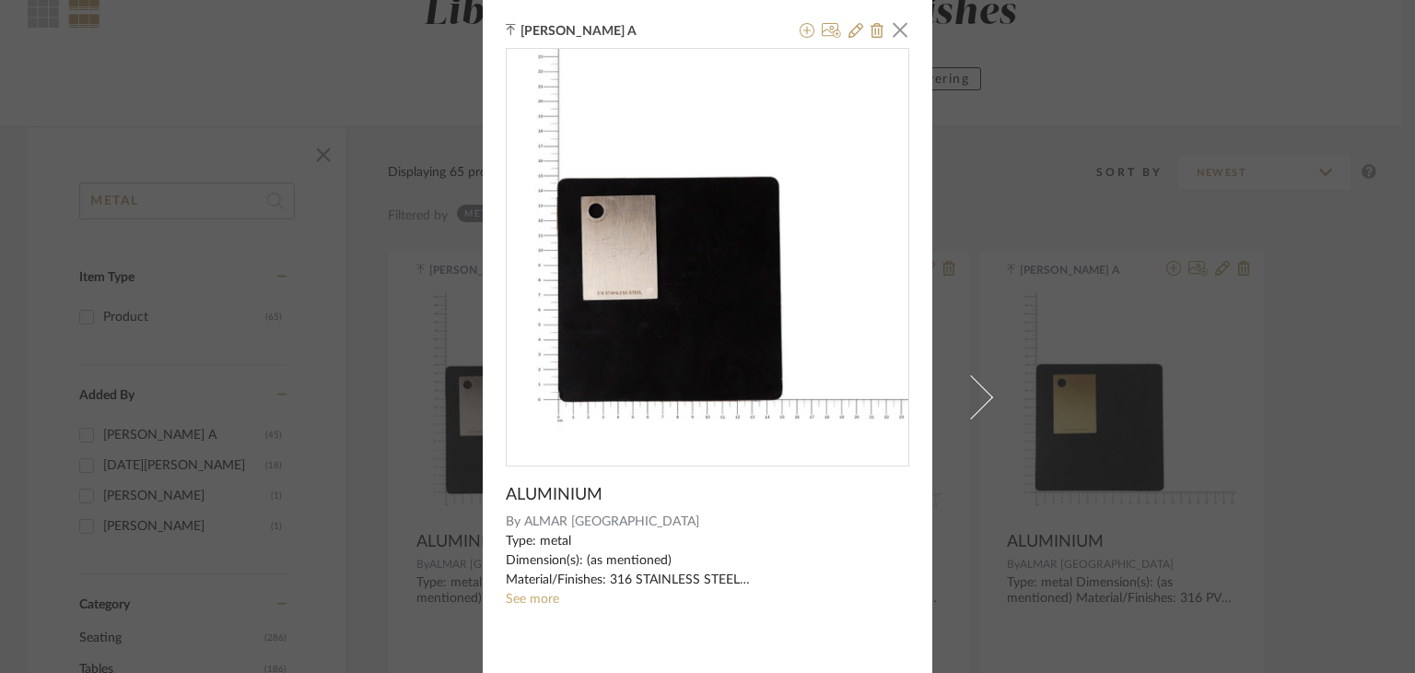
drag, startPoint x: 896, startPoint y: 41, endPoint x: 888, endPoint y: 78, distance: 37.6
click at [896, 41] on span "button" at bounding box center [900, 29] width 37 height 37
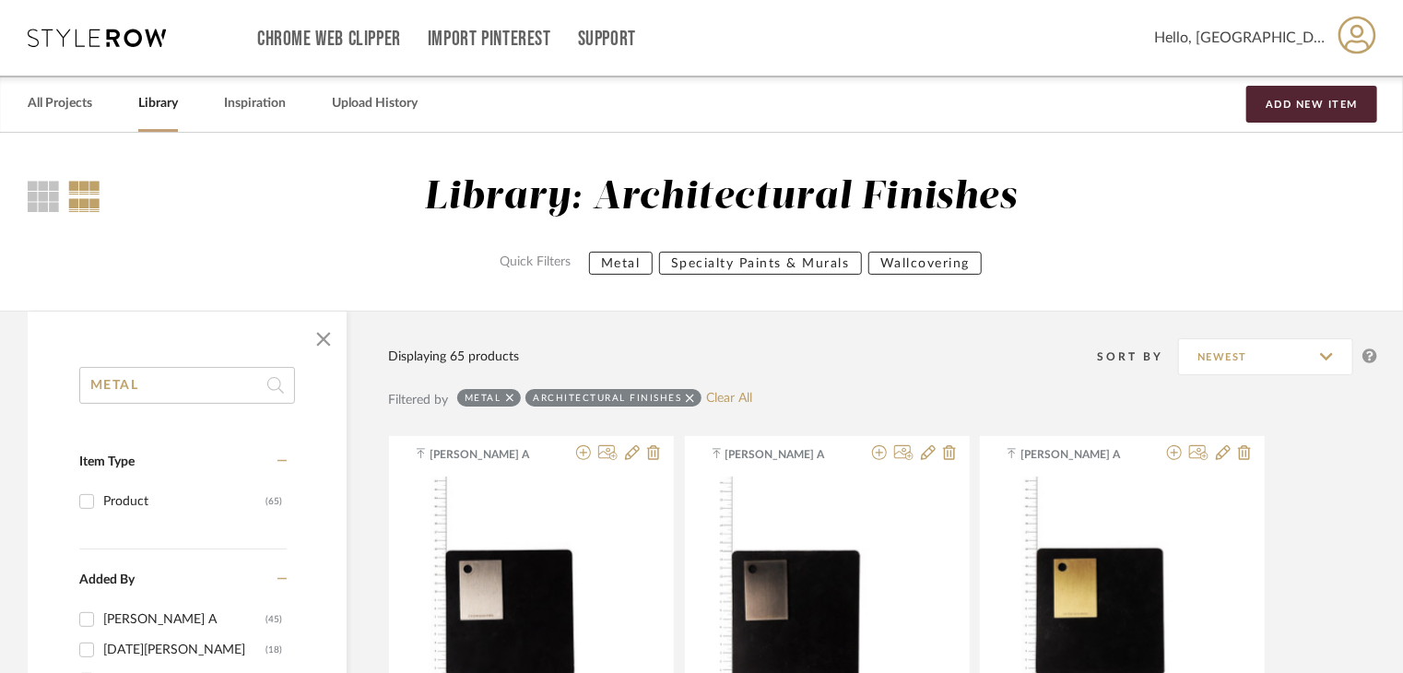
click at [1305, 80] on div "All Projects Library Inspiration Upload History Add New Item" at bounding box center [701, 104] width 1403 height 56
click at [1279, 96] on button "Add New Item" at bounding box center [1311, 104] width 131 height 37
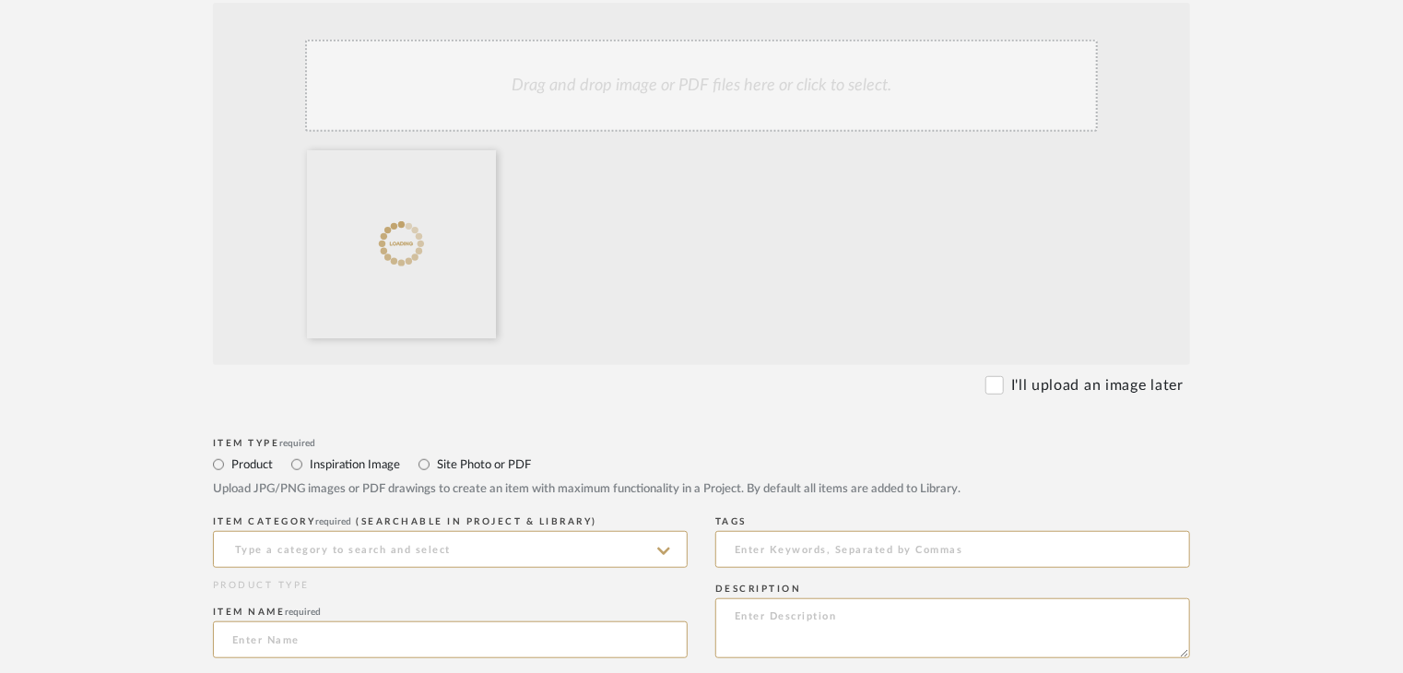
scroll to position [553, 0]
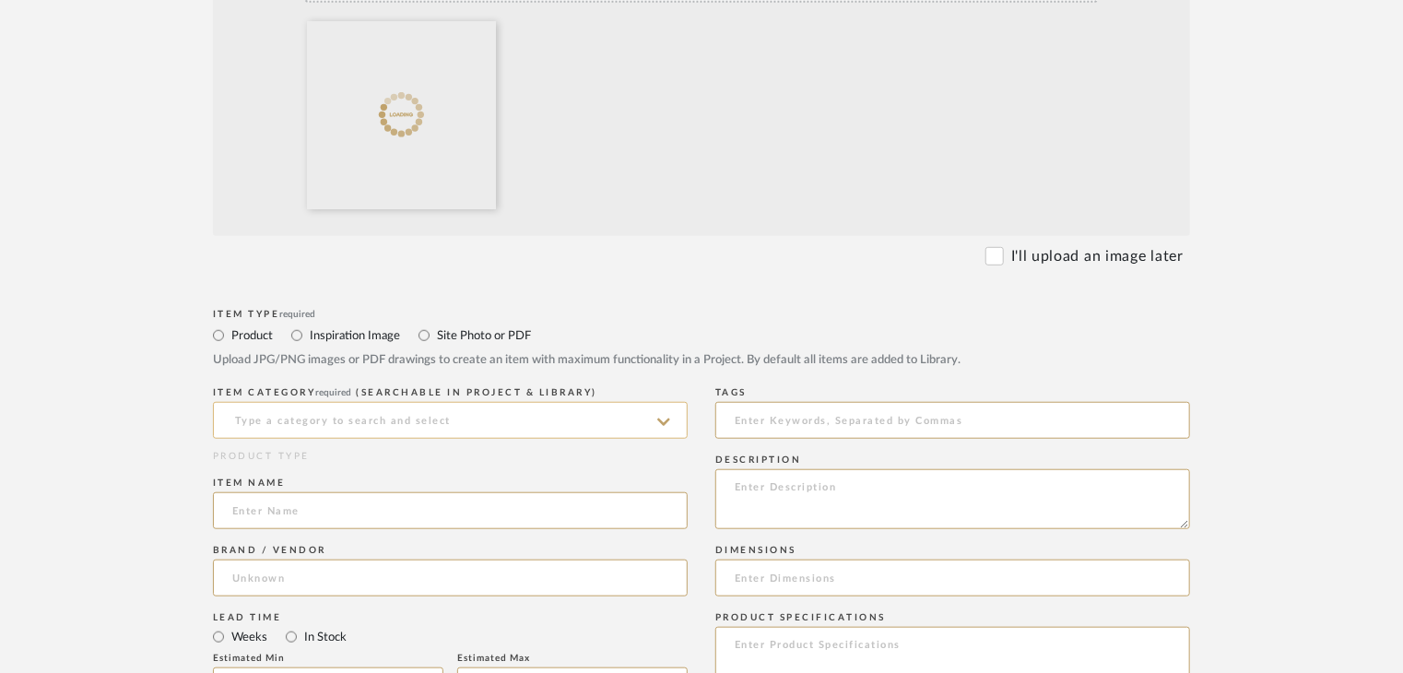
click at [328, 417] on input at bounding box center [450, 420] width 475 height 37
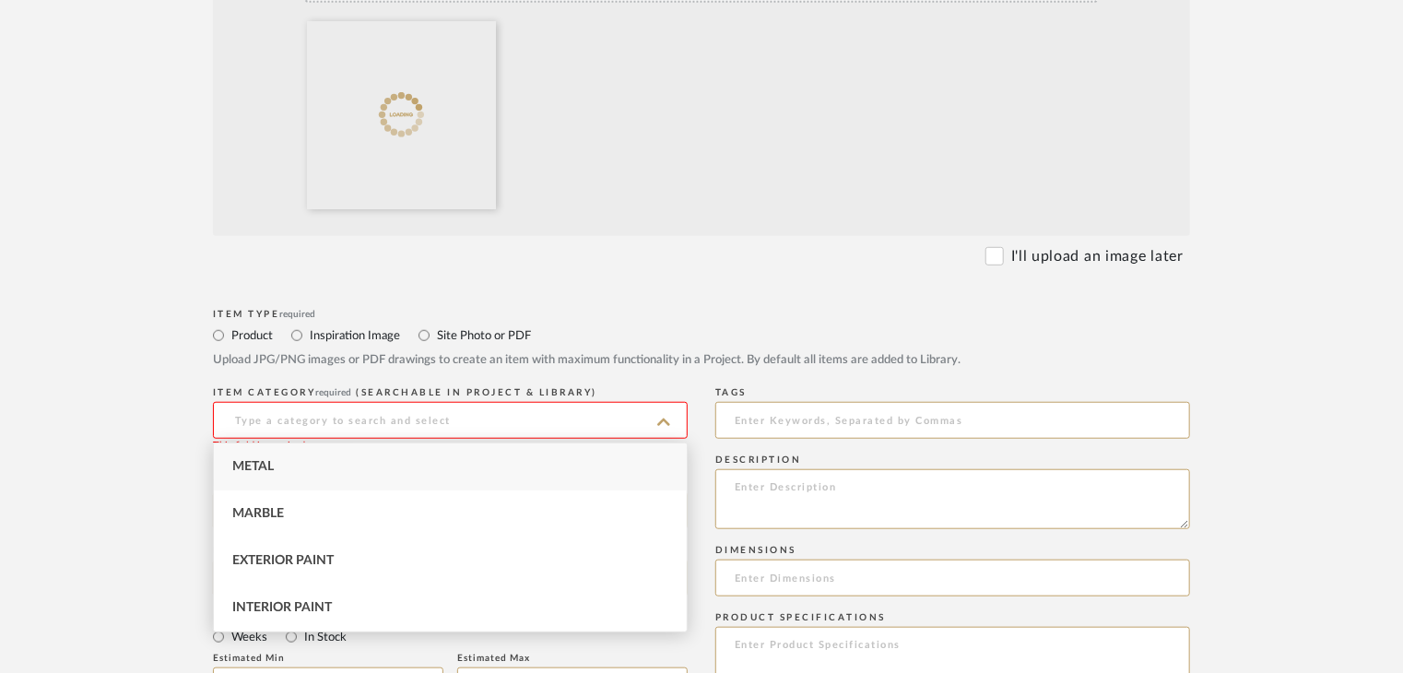
click at [334, 462] on div "Metal" at bounding box center [450, 466] width 473 height 47
type input "Metal"
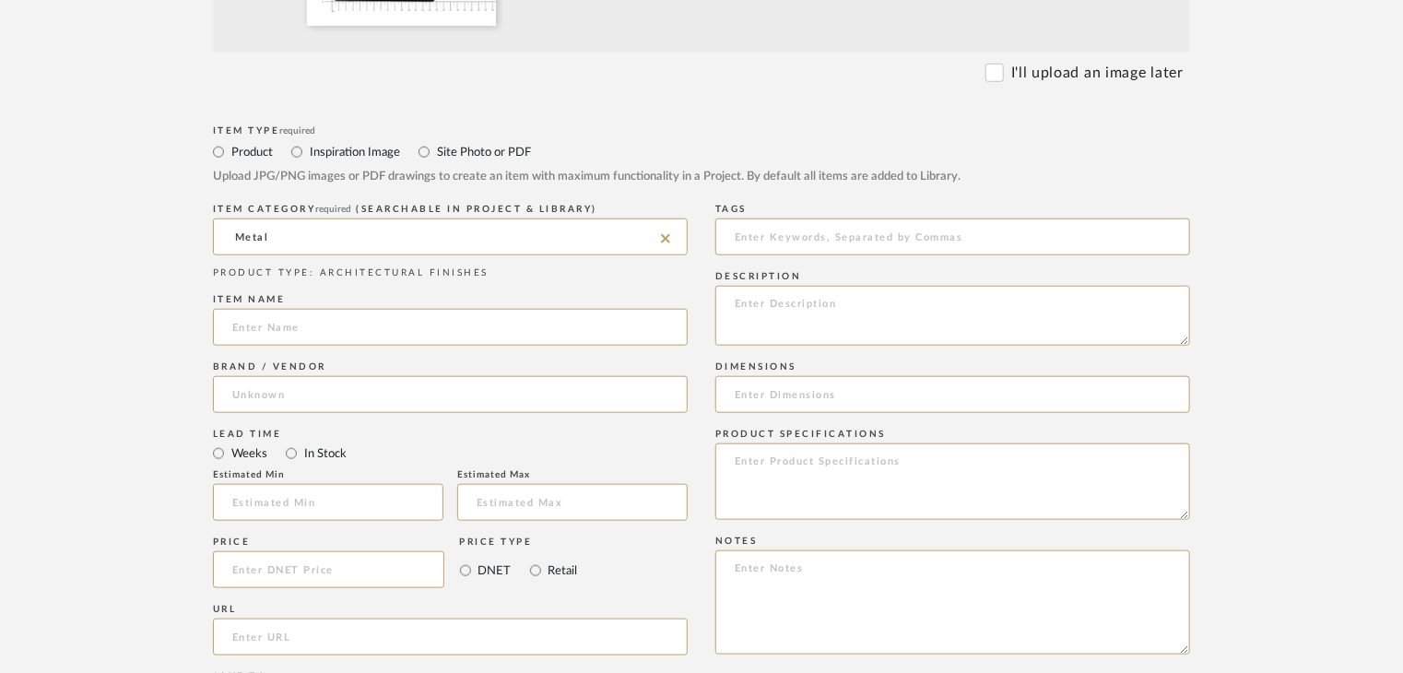
scroll to position [737, 0]
click at [308, 331] on input at bounding box center [450, 326] width 475 height 37
paste input "ALUMINIUM"
type input "ALUMINIUM"
click at [370, 394] on input at bounding box center [450, 393] width 475 height 37
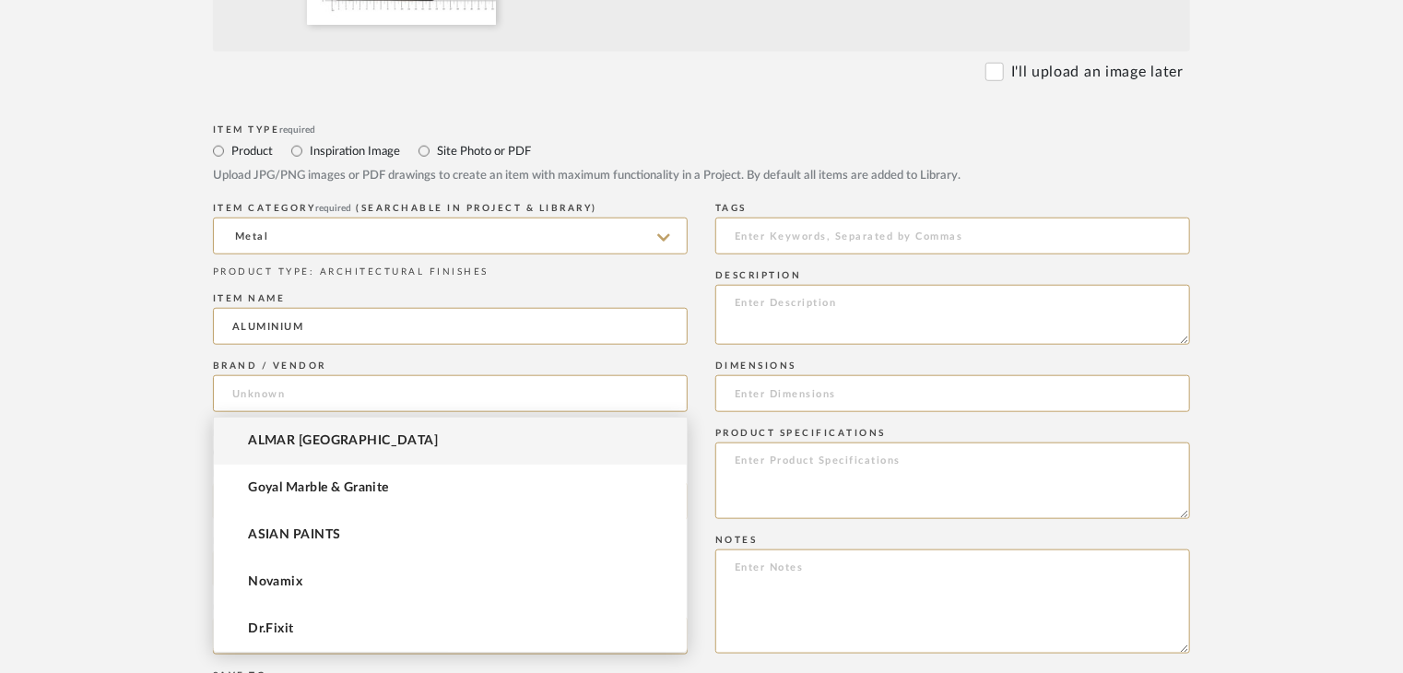
click at [365, 436] on mat-option "ALMAR [GEOGRAPHIC_DATA]" at bounding box center [450, 440] width 473 height 47
type input "ALMAR [GEOGRAPHIC_DATA]"
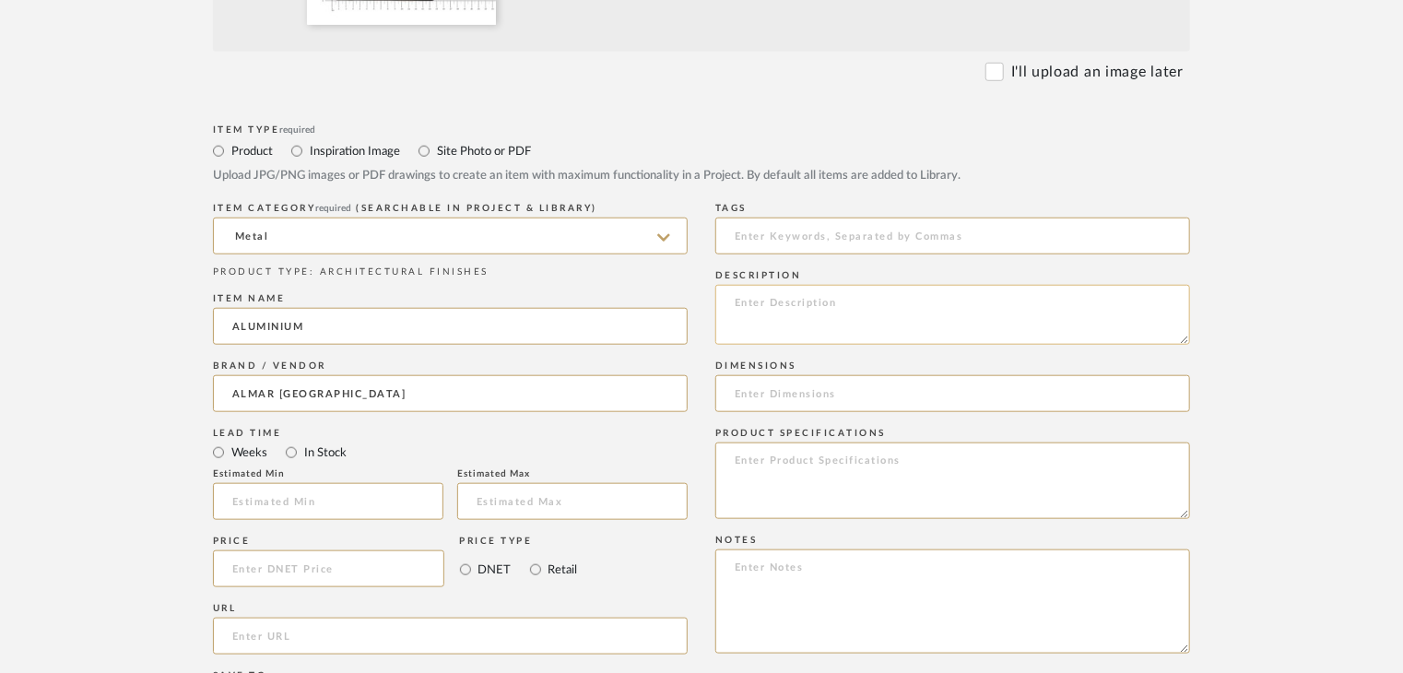
click at [837, 319] on textarea at bounding box center [952, 315] width 475 height 60
paste textarea "Type: metal Dimension(s): (as mentioned) Material/Finishes: (as mentioned) Inst…"
drag, startPoint x: 934, startPoint y: 323, endPoint x: 843, endPoint y: 323, distance: 91.2
click at [843, 323] on textarea "Type: metal Dimension(s): (as mentioned) Material/Finishes: (as mentioned) Inst…" at bounding box center [952, 315] width 475 height 60
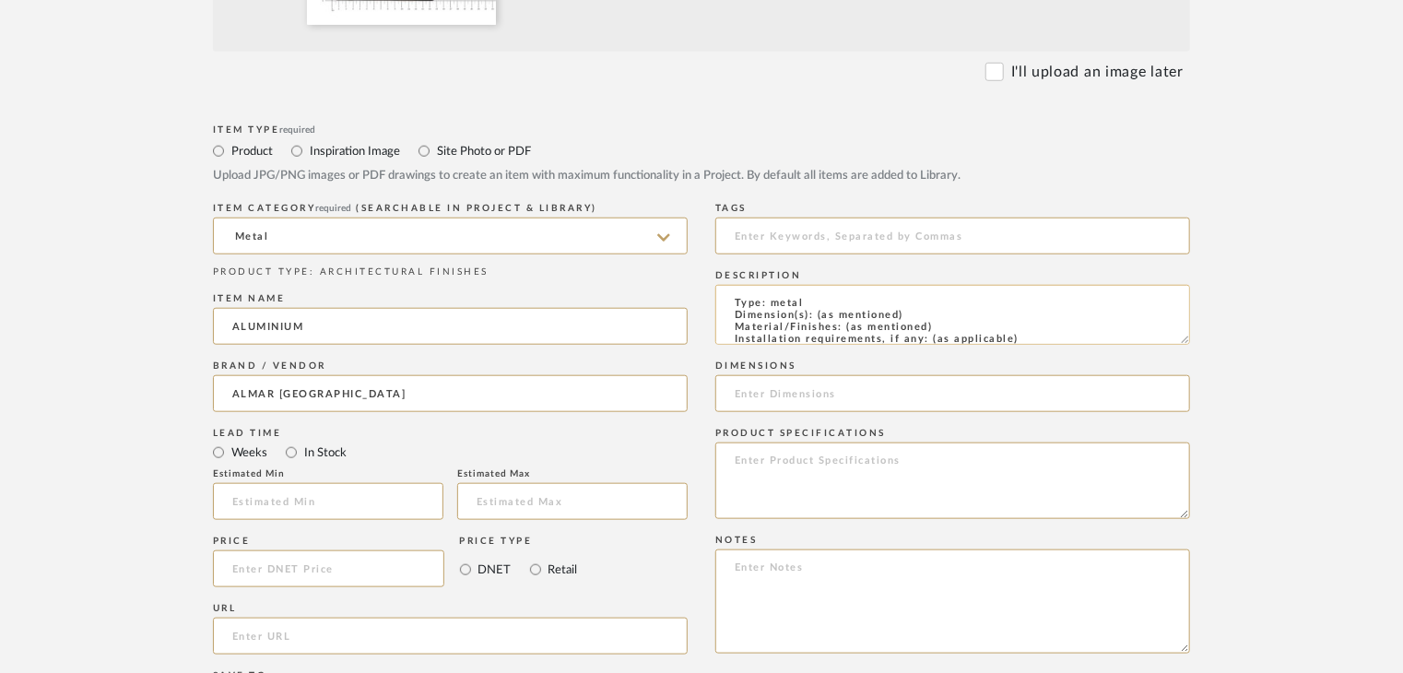
paste textarea "CHROME PLATED"
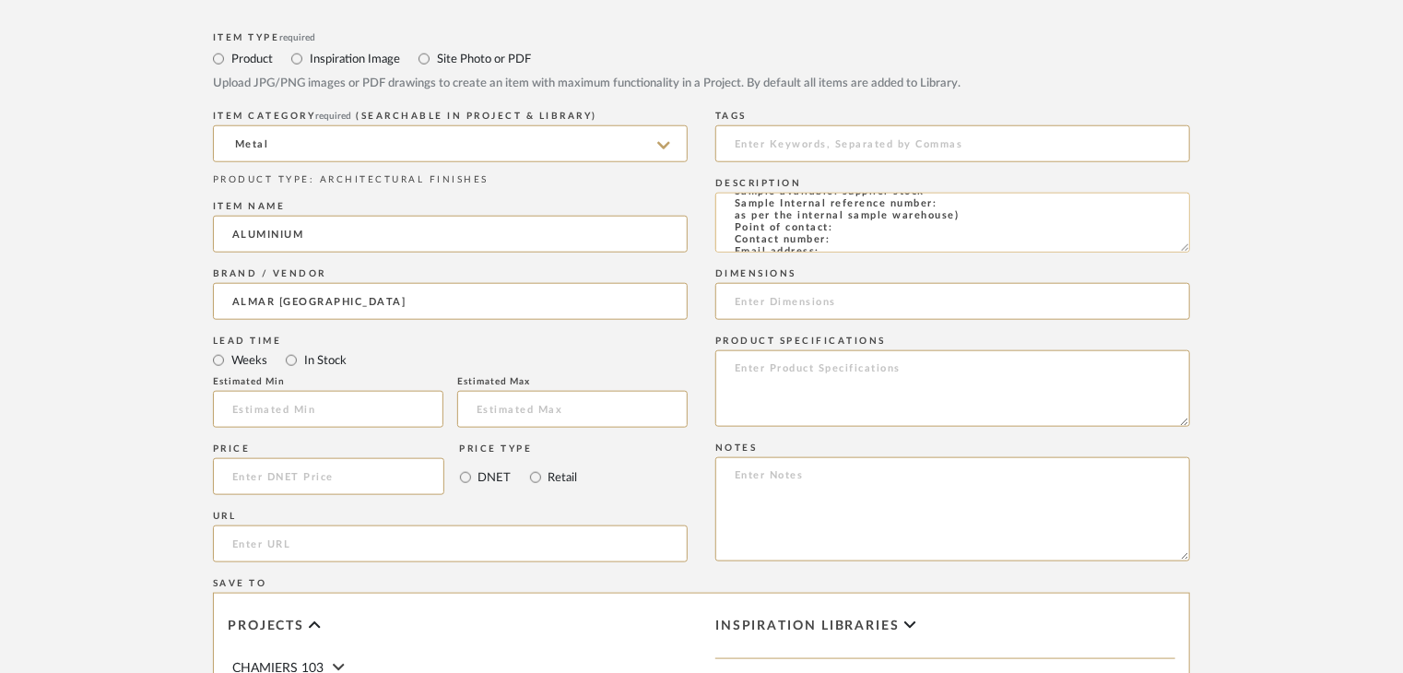
scroll to position [92, 0]
click at [959, 205] on textarea "Type: metal Dimension(s): (as mentioned) Material/Finishes: CHROME PLATED Insta…" at bounding box center [952, 223] width 475 height 60
paste textarea "AF-MT-24"
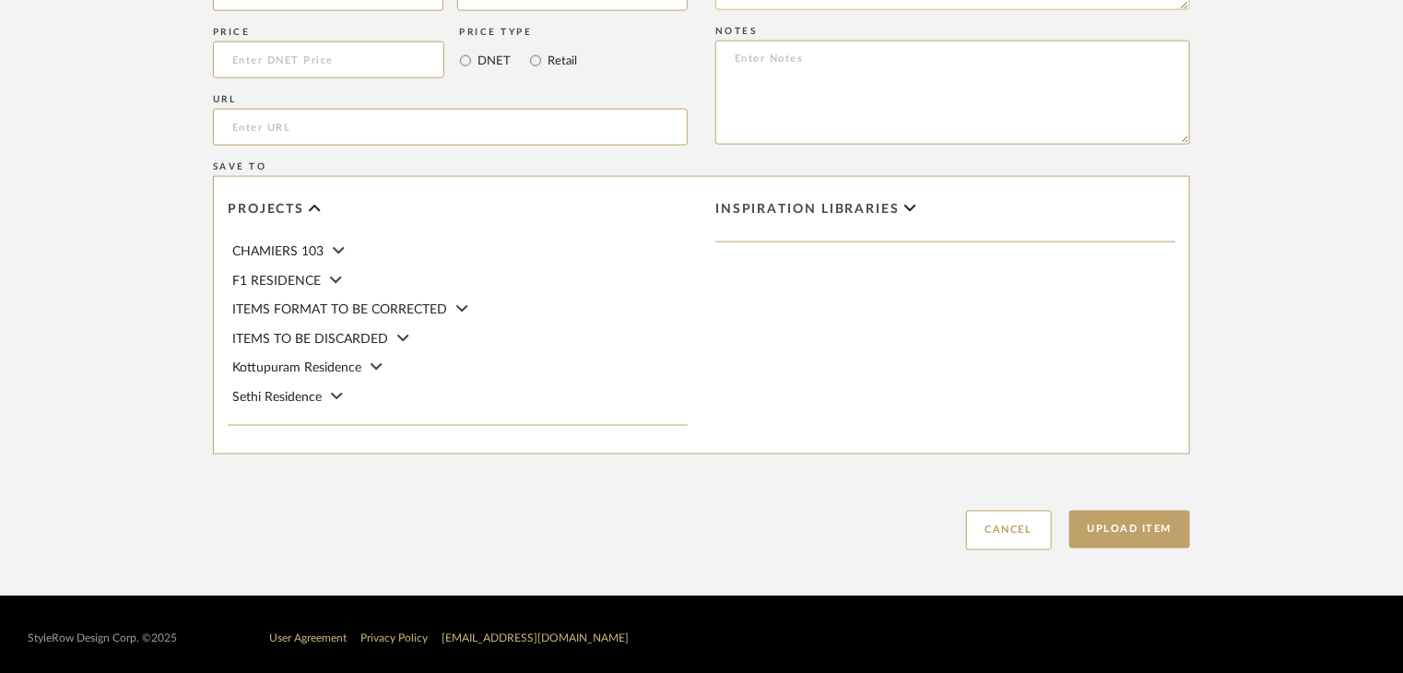
scroll to position [1253, 0]
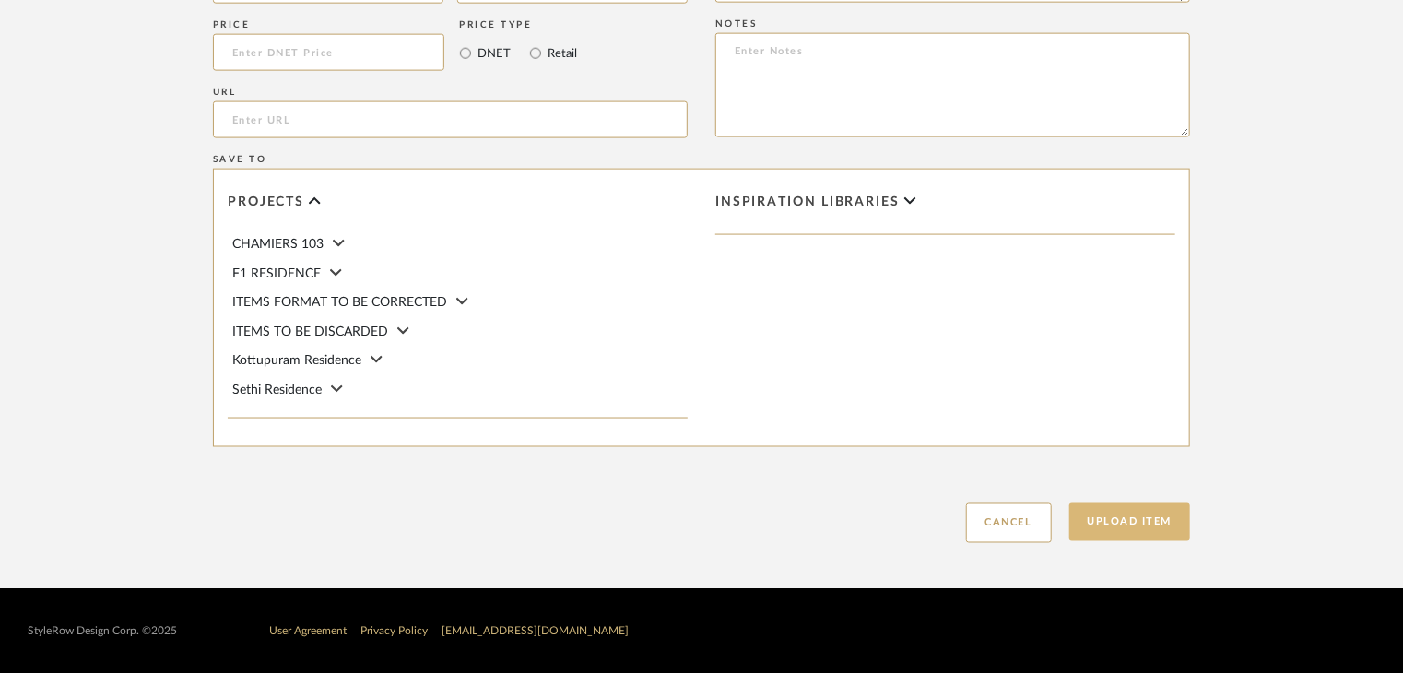
type textarea "Type: metal Dimension(s): (as mentioned) Material/Finishes: CHROME PLATED Insta…"
click at [1105, 513] on button "Upload Item" at bounding box center [1130, 522] width 122 height 38
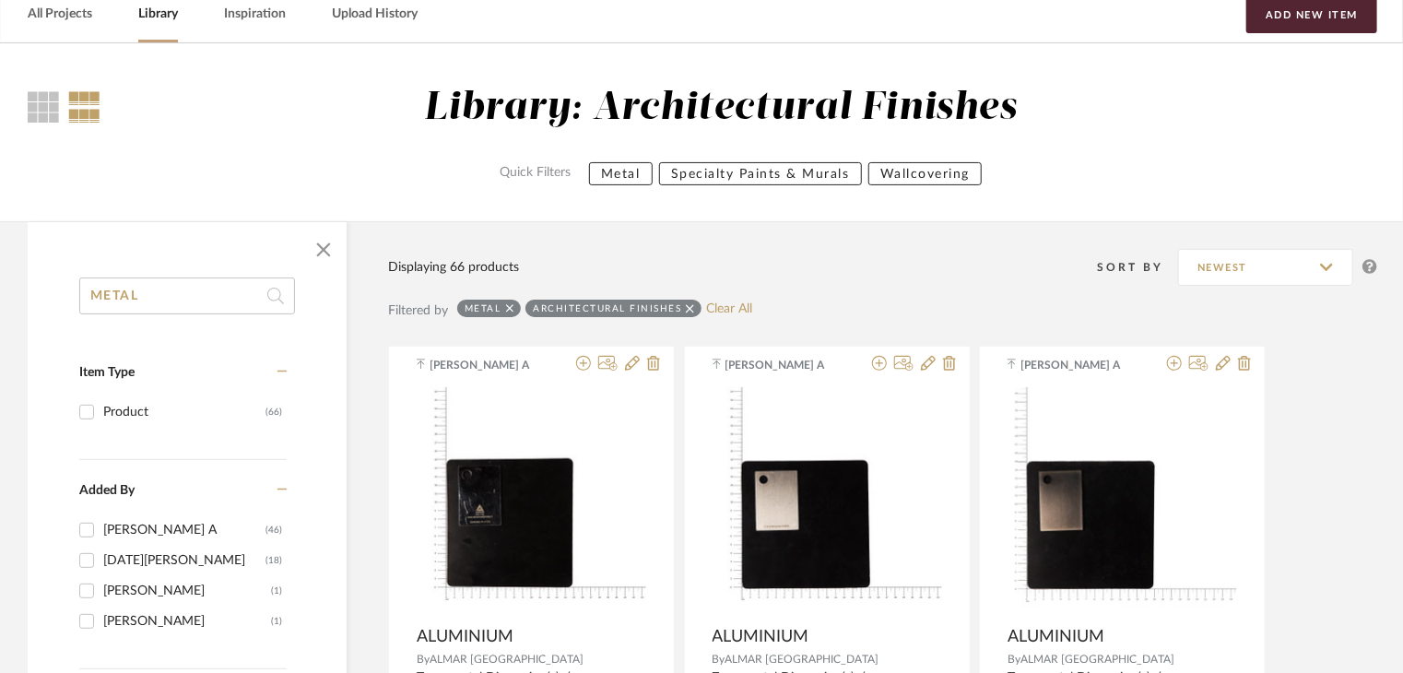
scroll to position [92, 0]
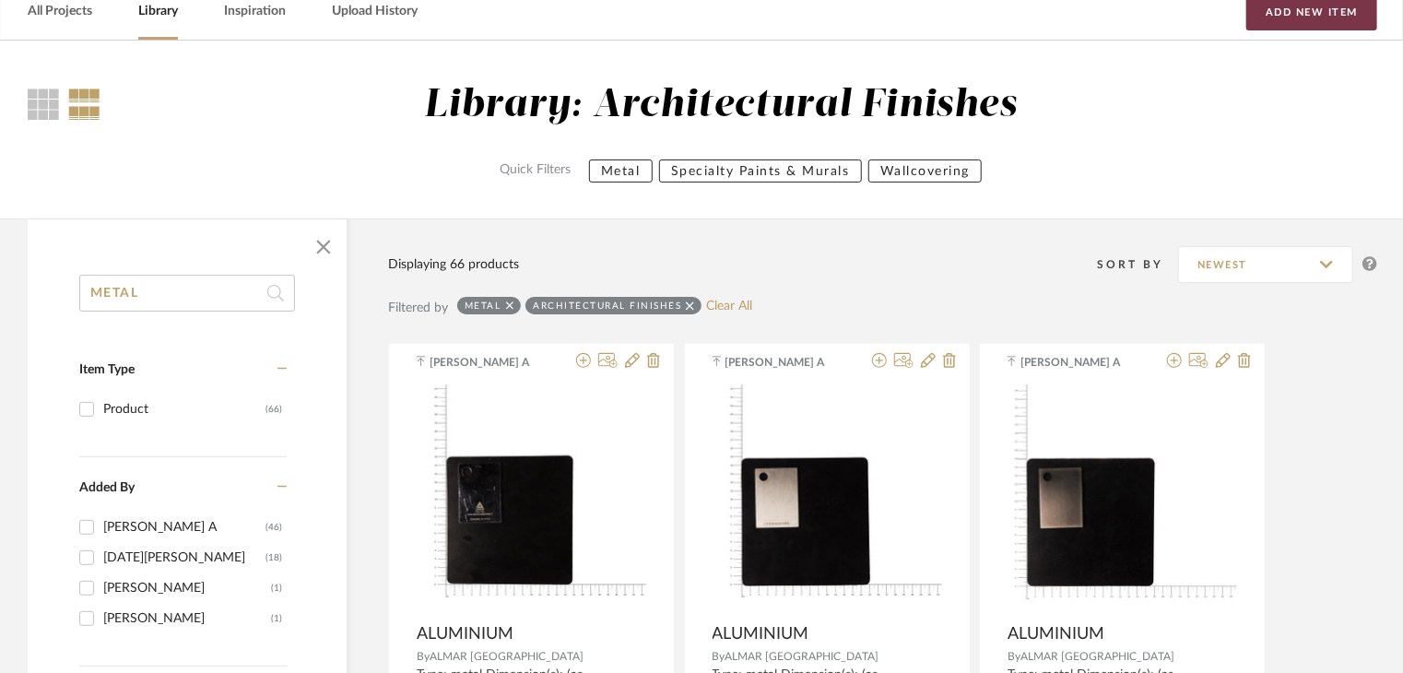
click at [1308, 16] on button "Add New Item" at bounding box center [1311, 12] width 131 height 37
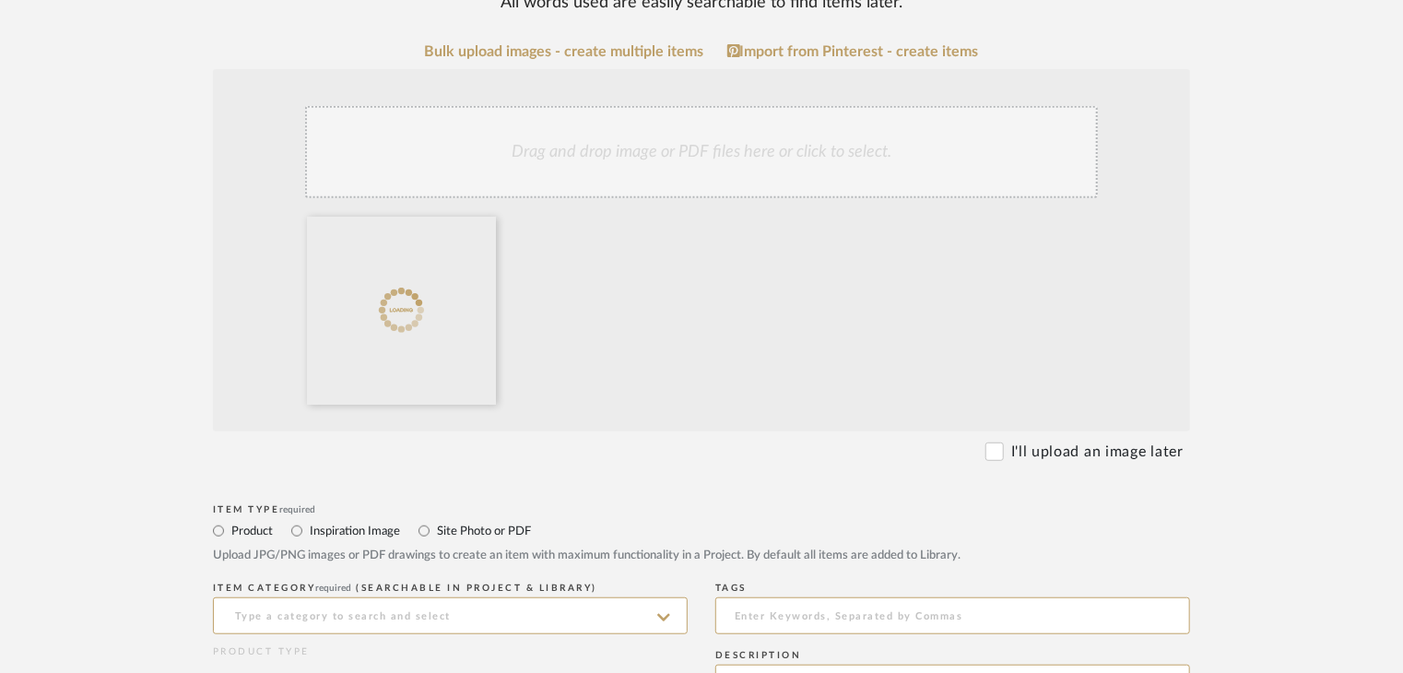
scroll to position [553, 0]
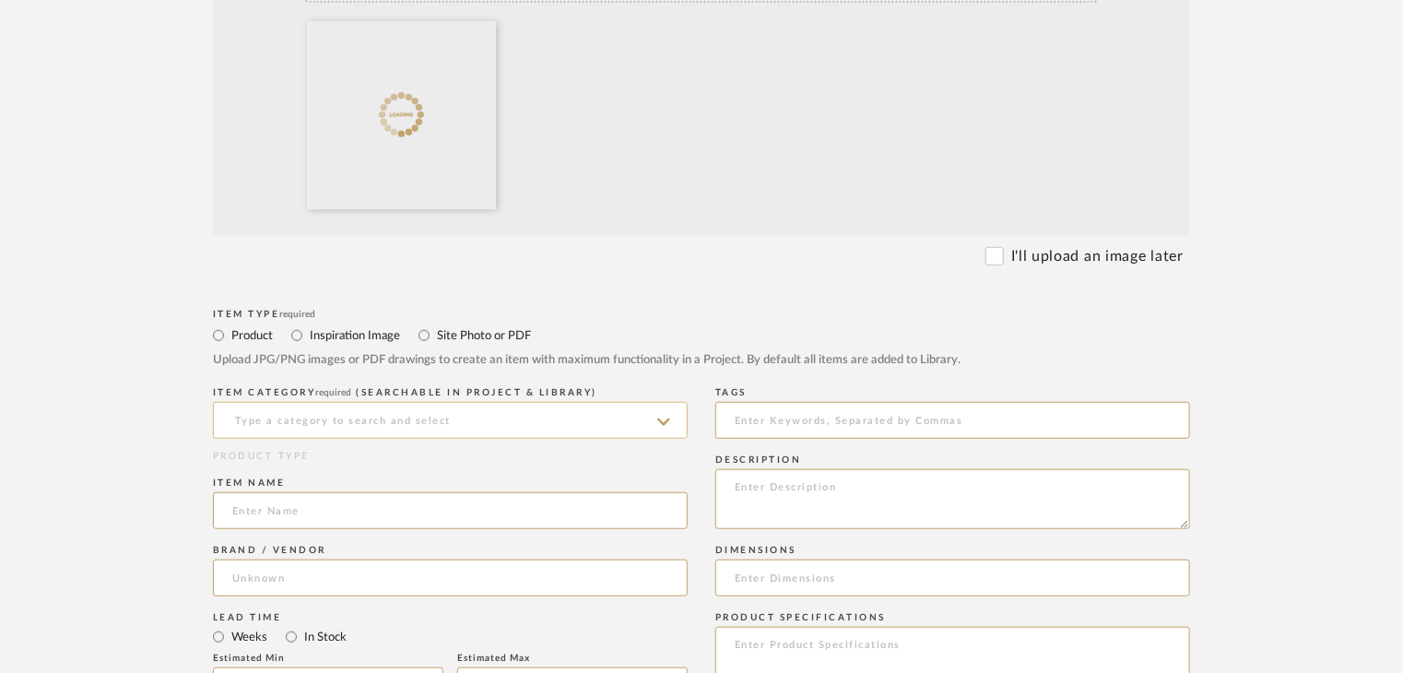
drag, startPoint x: 310, startPoint y: 414, endPoint x: 309, endPoint y: 425, distance: 11.1
click at [310, 414] on input at bounding box center [450, 420] width 475 height 37
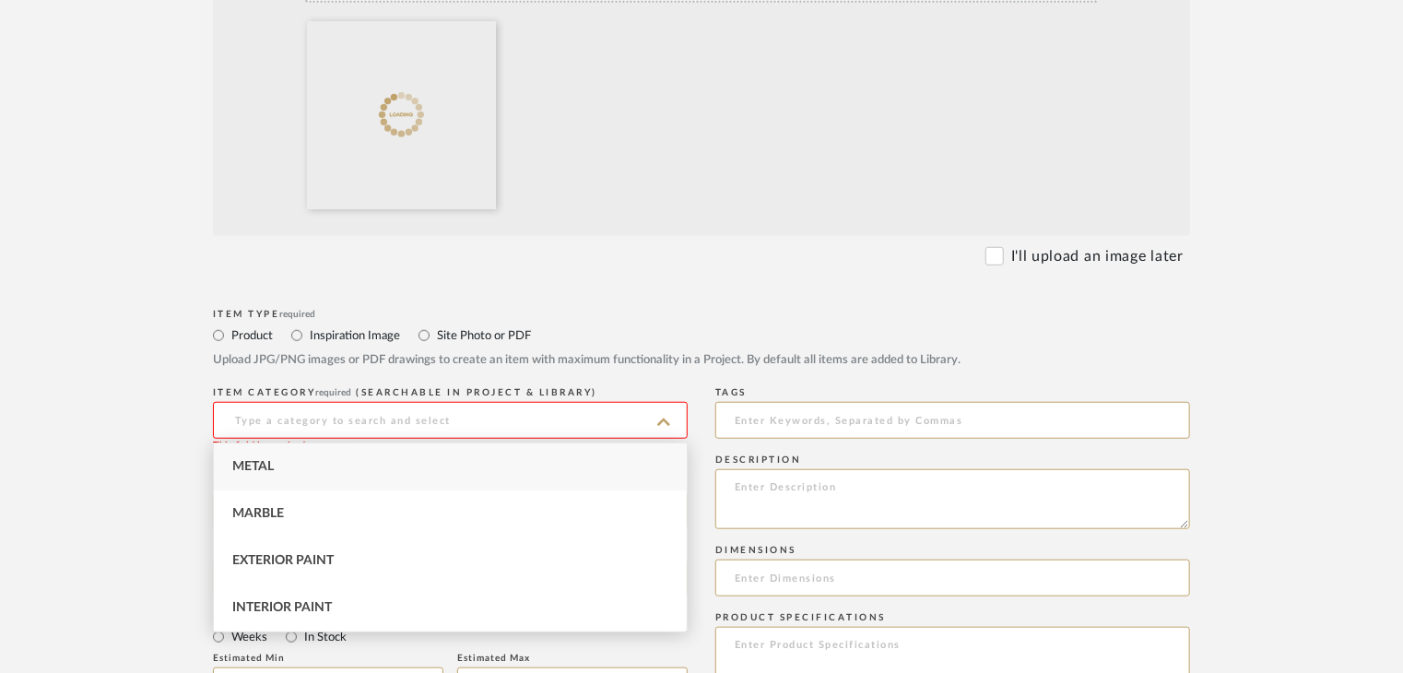
click at [299, 466] on div "Metal" at bounding box center [450, 466] width 473 height 47
type input "Metal"
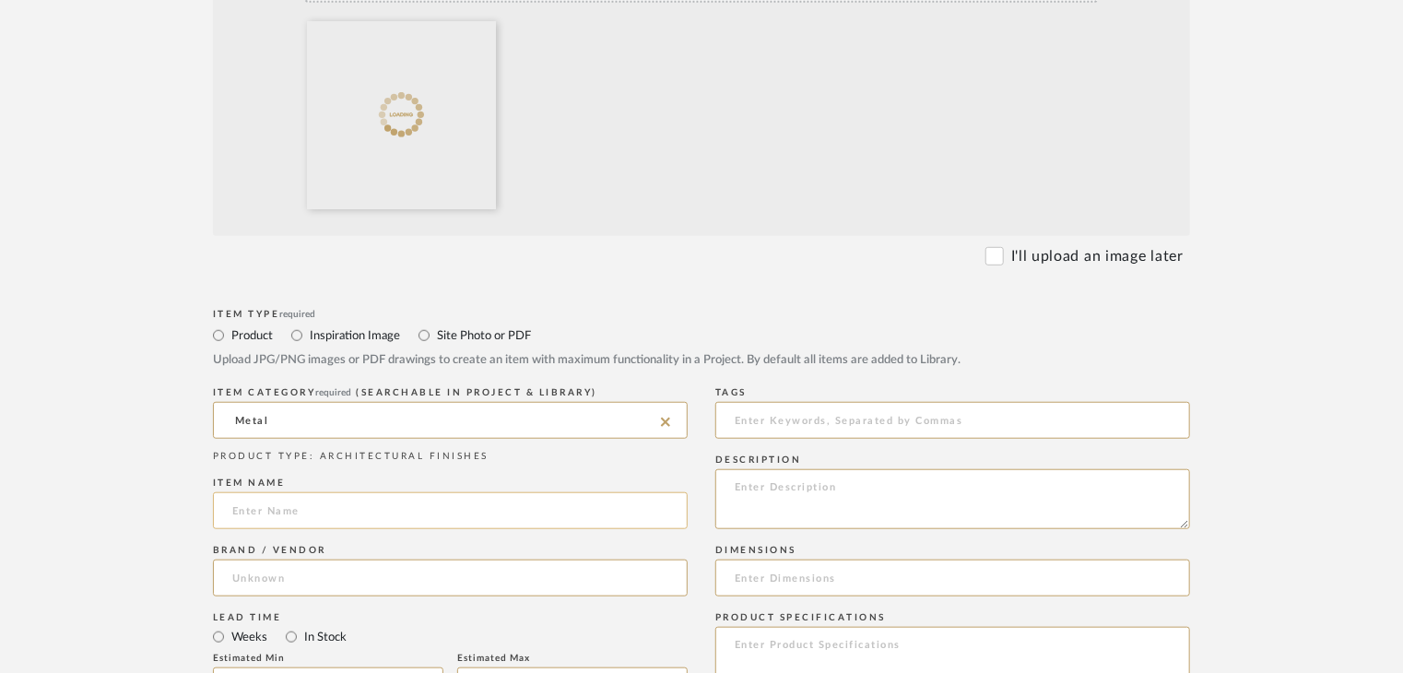
drag, startPoint x: 298, startPoint y: 497, endPoint x: 288, endPoint y: 507, distance: 14.3
click at [297, 499] on input at bounding box center [450, 510] width 475 height 37
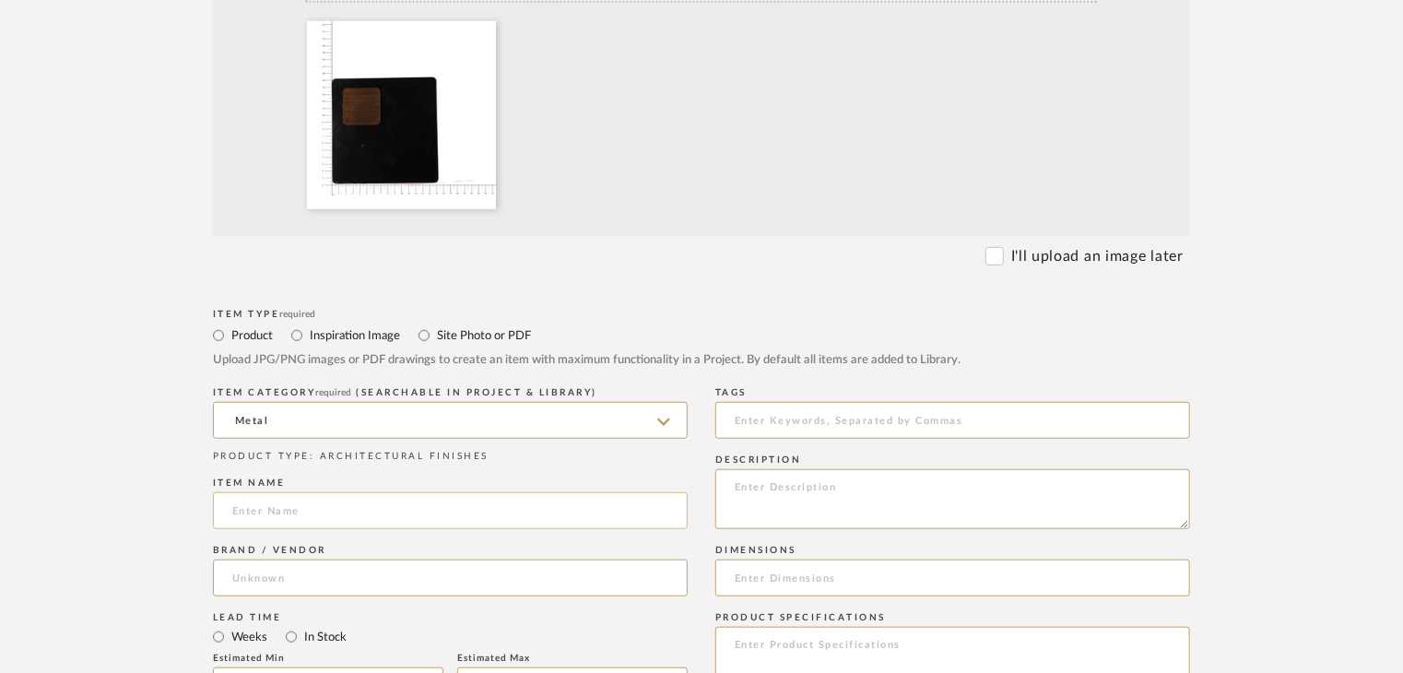
paste input "ALUMINIUM"
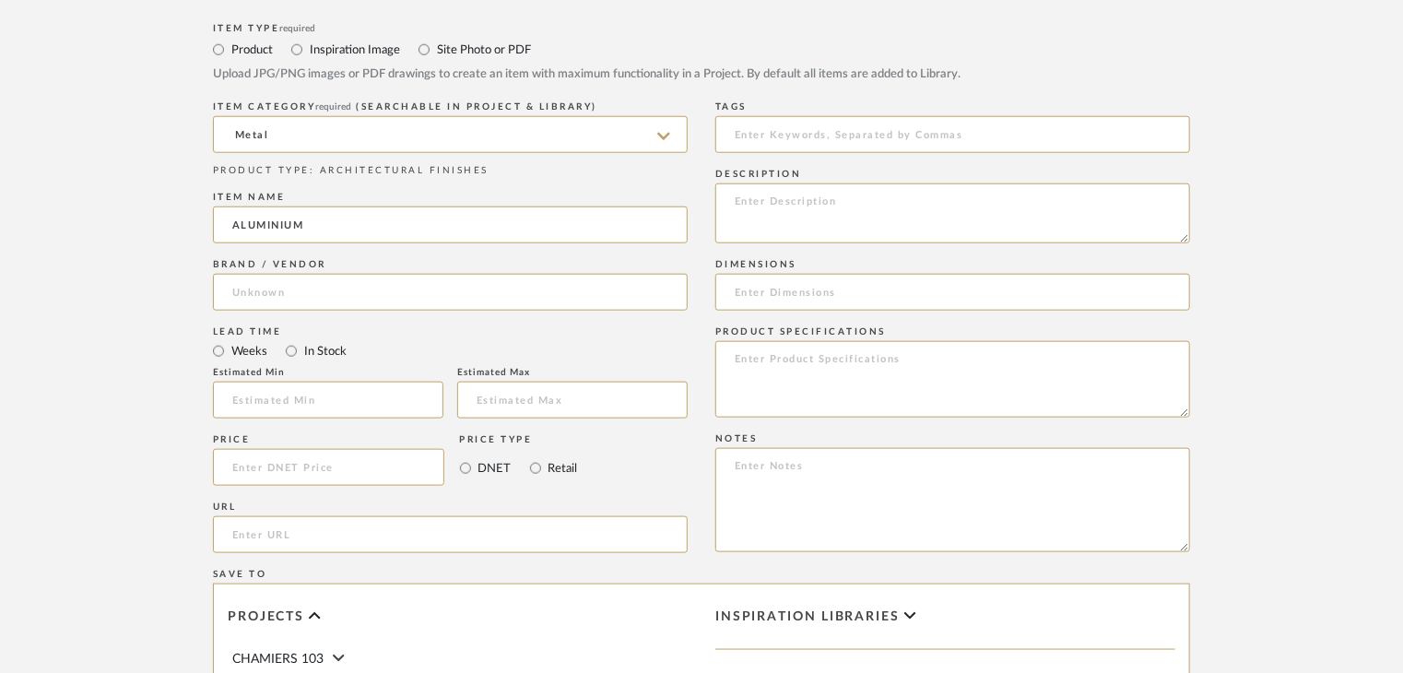
scroll to position [921, 0]
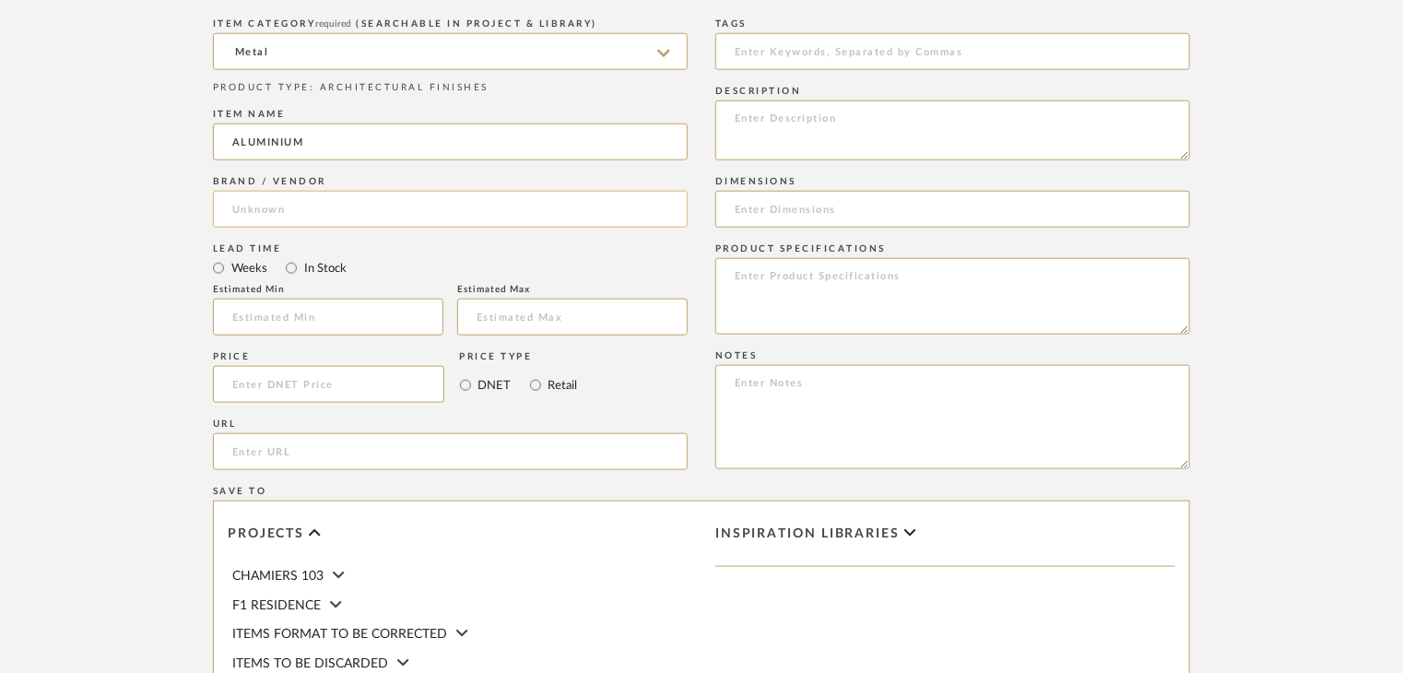
type input "ALUMINIUM"
click at [304, 205] on input at bounding box center [450, 209] width 475 height 37
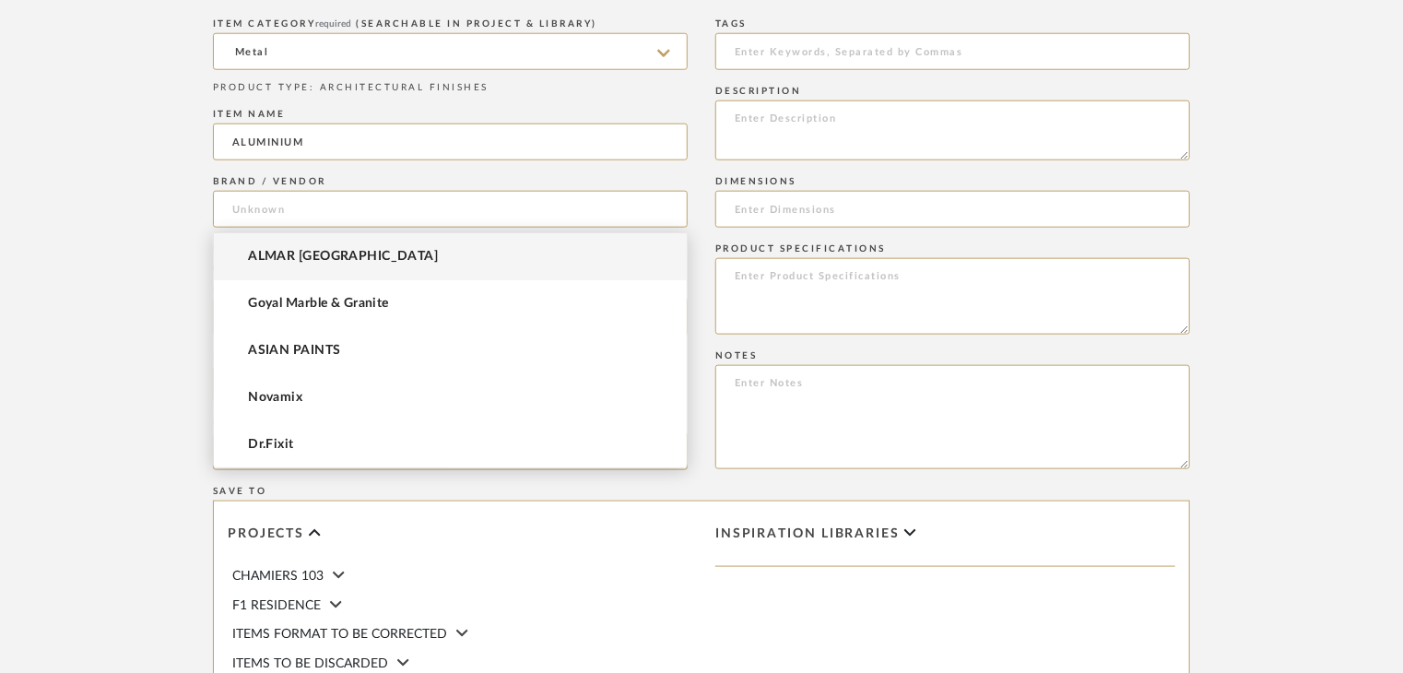
click at [322, 249] on span "ALMAR [GEOGRAPHIC_DATA]" at bounding box center [343, 257] width 190 height 16
type input "ALMAR [GEOGRAPHIC_DATA]"
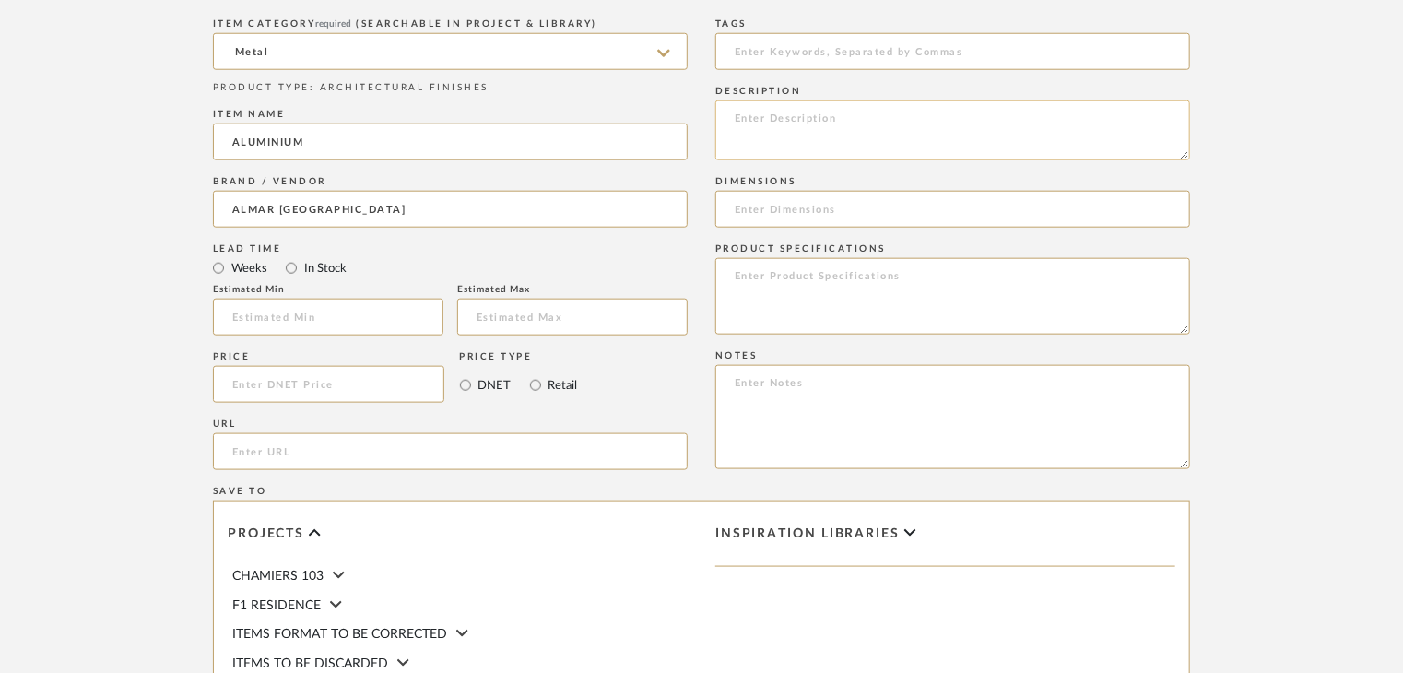
click at [720, 132] on textarea at bounding box center [952, 130] width 475 height 60
paste textarea "Type: metal Dimension(s): (as mentioned) Material/Finishes: (as mentioned) Inst…"
drag, startPoint x: 940, startPoint y: 140, endPoint x: 844, endPoint y: 139, distance: 95.8
click at [844, 139] on textarea "Type: metal Dimension(s): (as mentioned) Material/Finishes: (as mentioned) Inst…" at bounding box center [952, 130] width 475 height 60
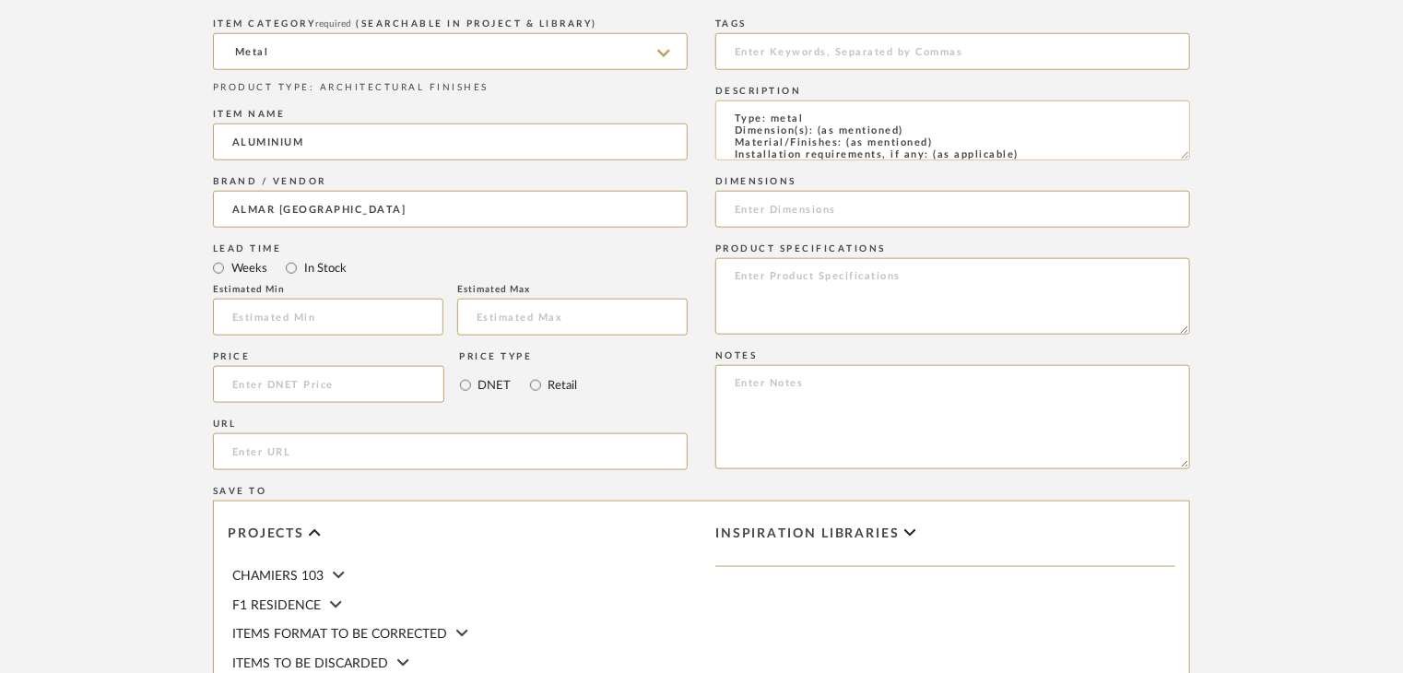
paste textarea "COPPER"
click at [959, 111] on textarea "Type: metal Dimension(s): (as mentioned) Material/Finishes: COPPER Installation…" at bounding box center [952, 130] width 475 height 60
paste textarea "AF-MT-25"
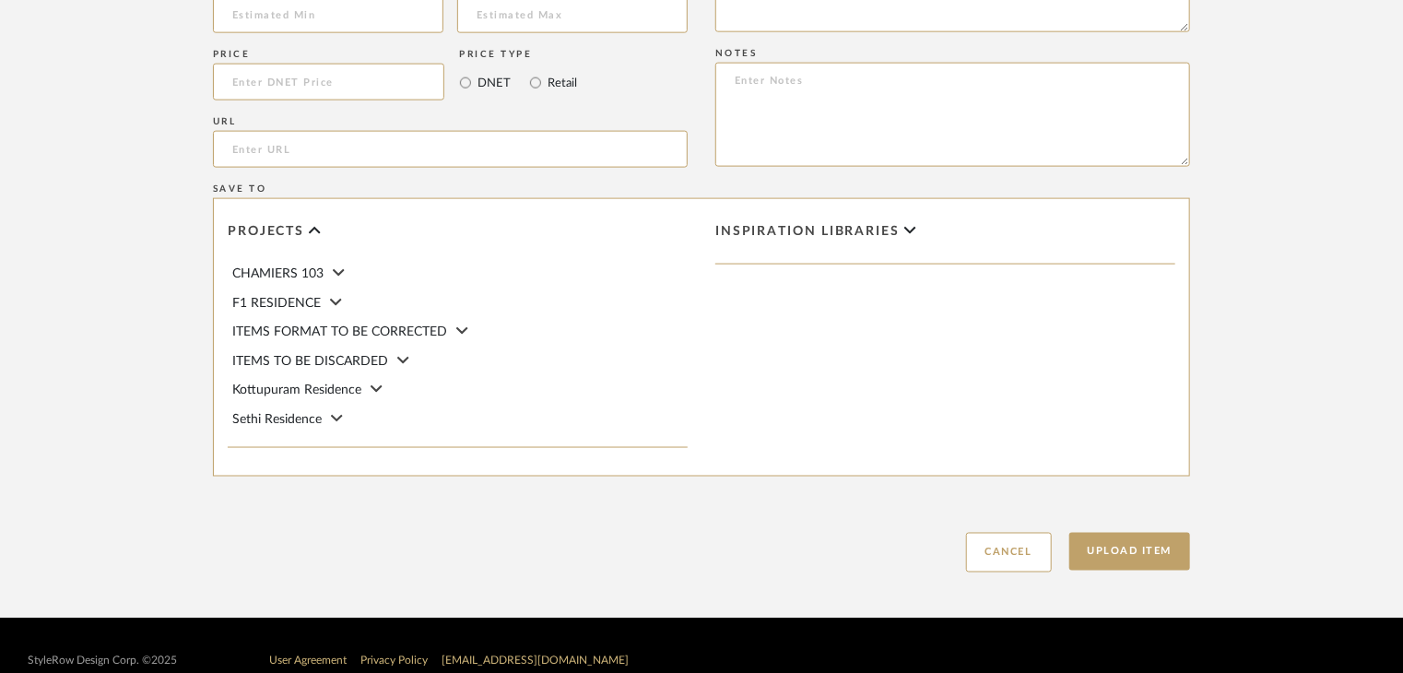
scroll to position [1253, 0]
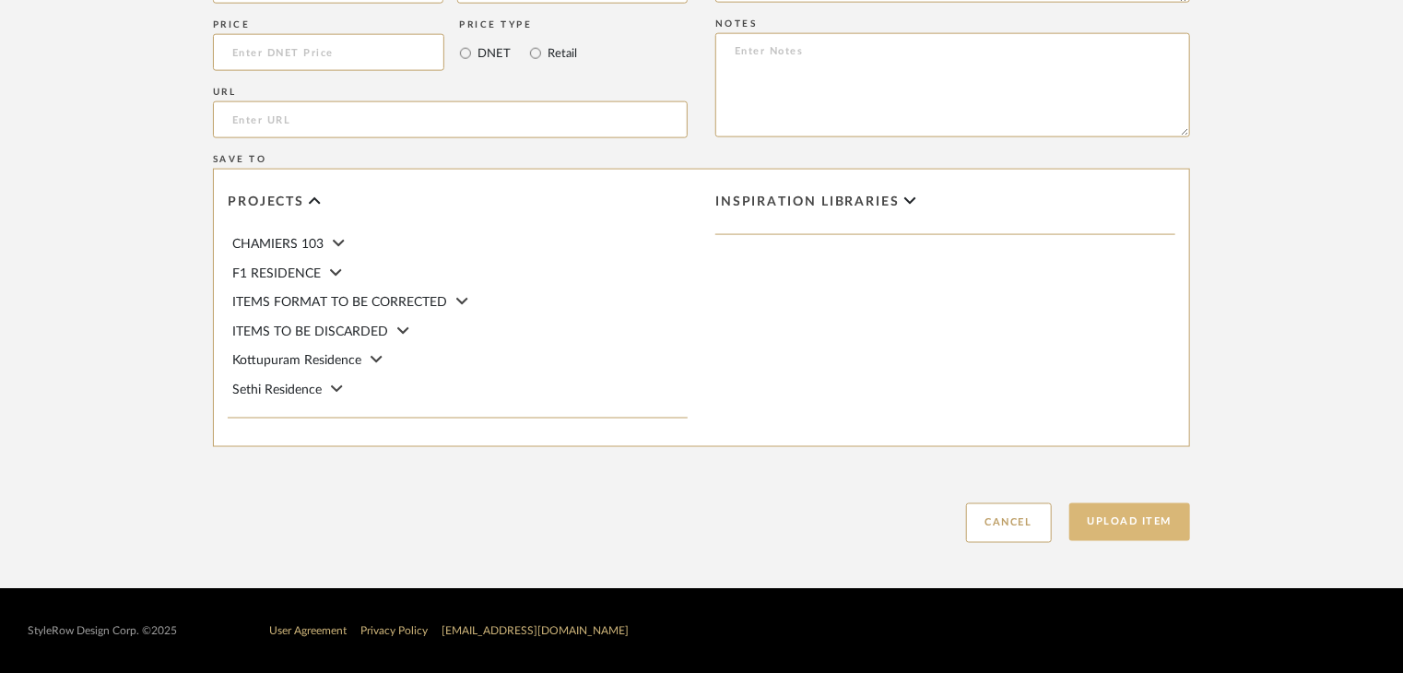
type textarea "Type: metal Dimension(s): (as mentioned) Material/Finishes: COPPER Installation…"
click at [1136, 515] on button "Upload Item" at bounding box center [1130, 522] width 122 height 38
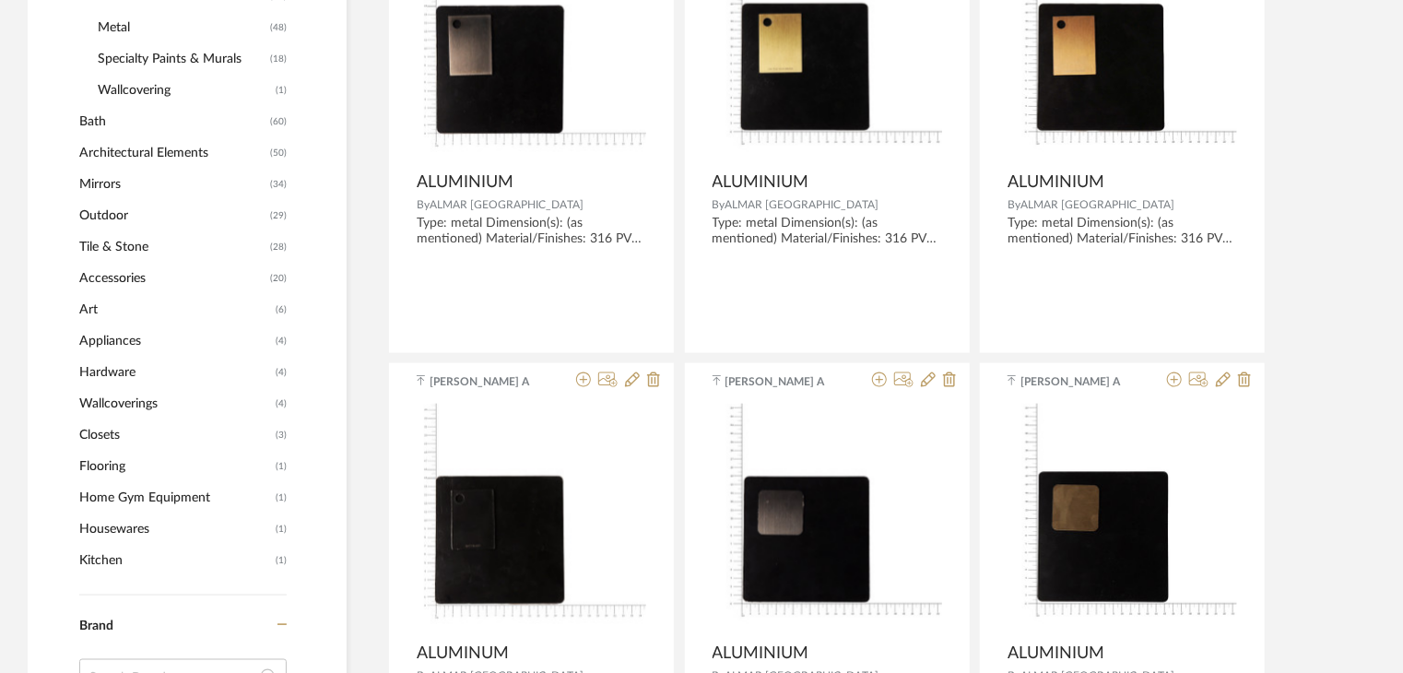
scroll to position [1014, 0]
drag, startPoint x: 122, startPoint y: 459, endPoint x: 107, endPoint y: 464, distance: 15.7
click at [122, 459] on span "Flooring" at bounding box center [175, 466] width 192 height 31
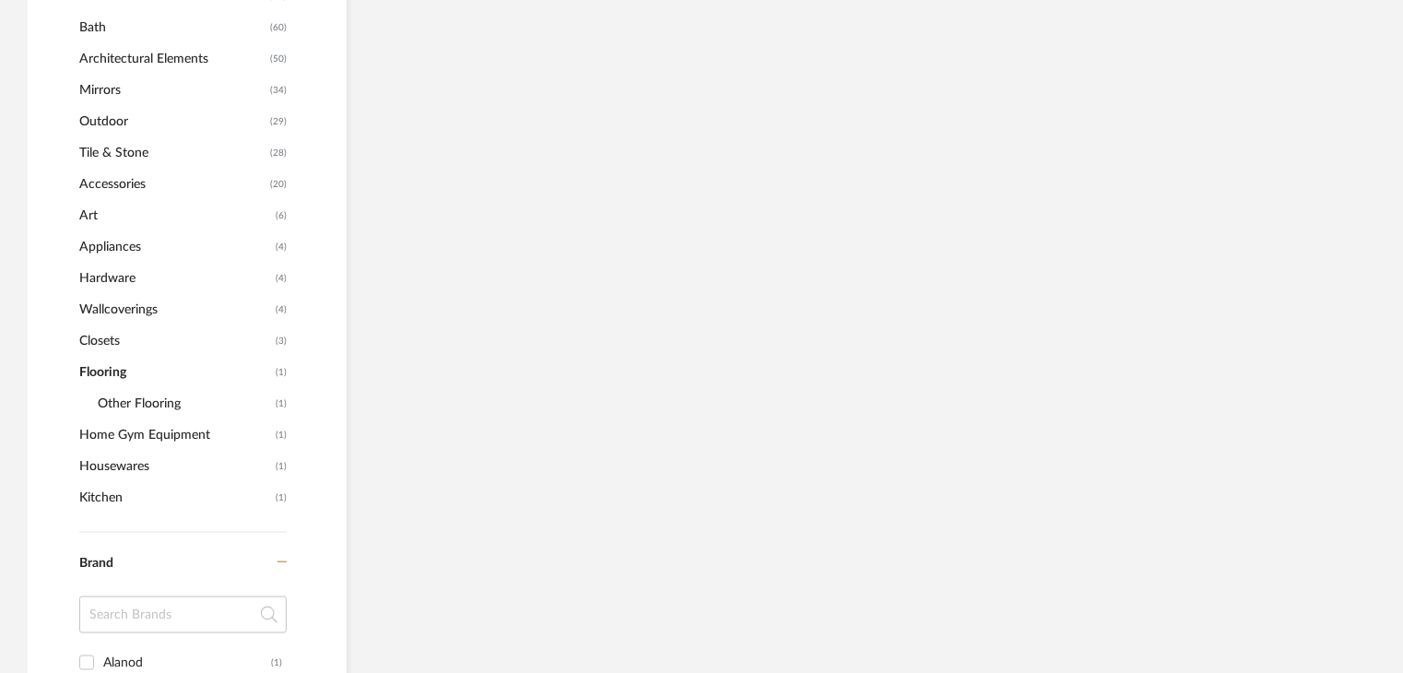
scroll to position [921, 0]
click at [144, 401] on span "Other Flooring" at bounding box center [184, 404] width 173 height 31
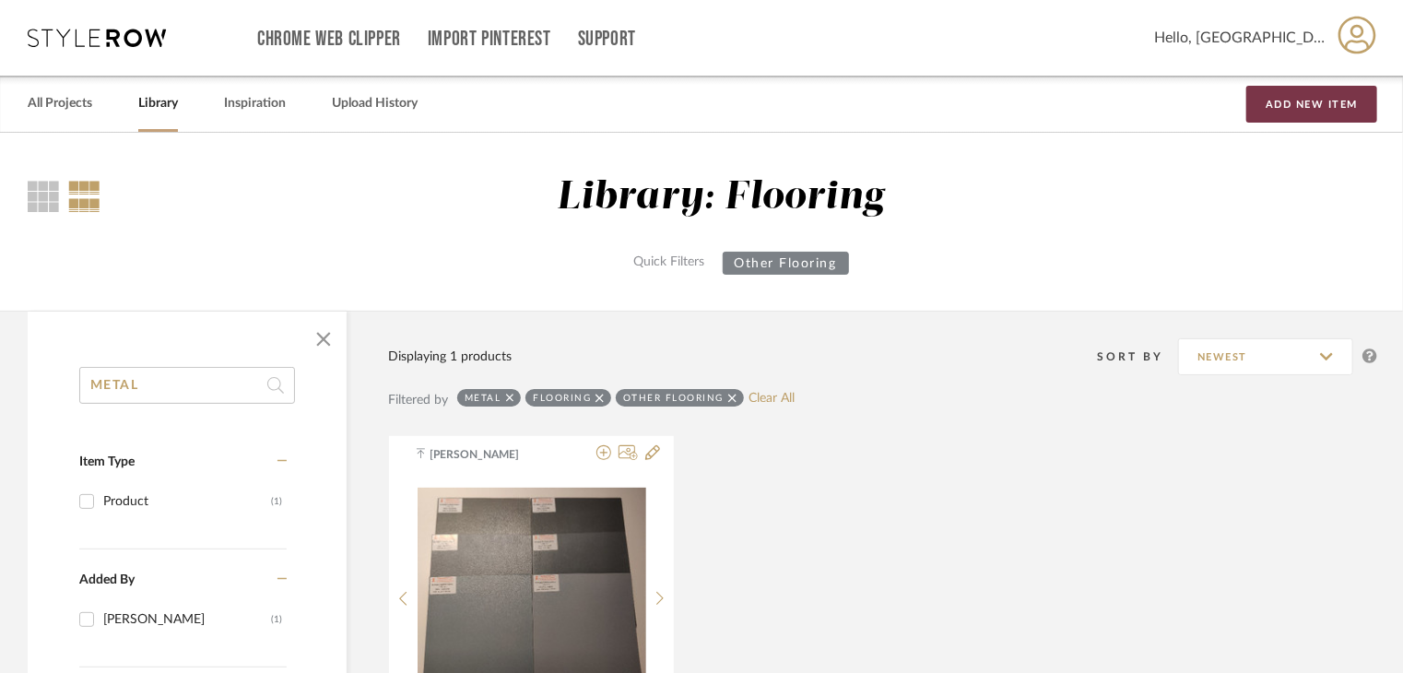
click at [1284, 105] on button "Add New Item" at bounding box center [1311, 104] width 131 height 37
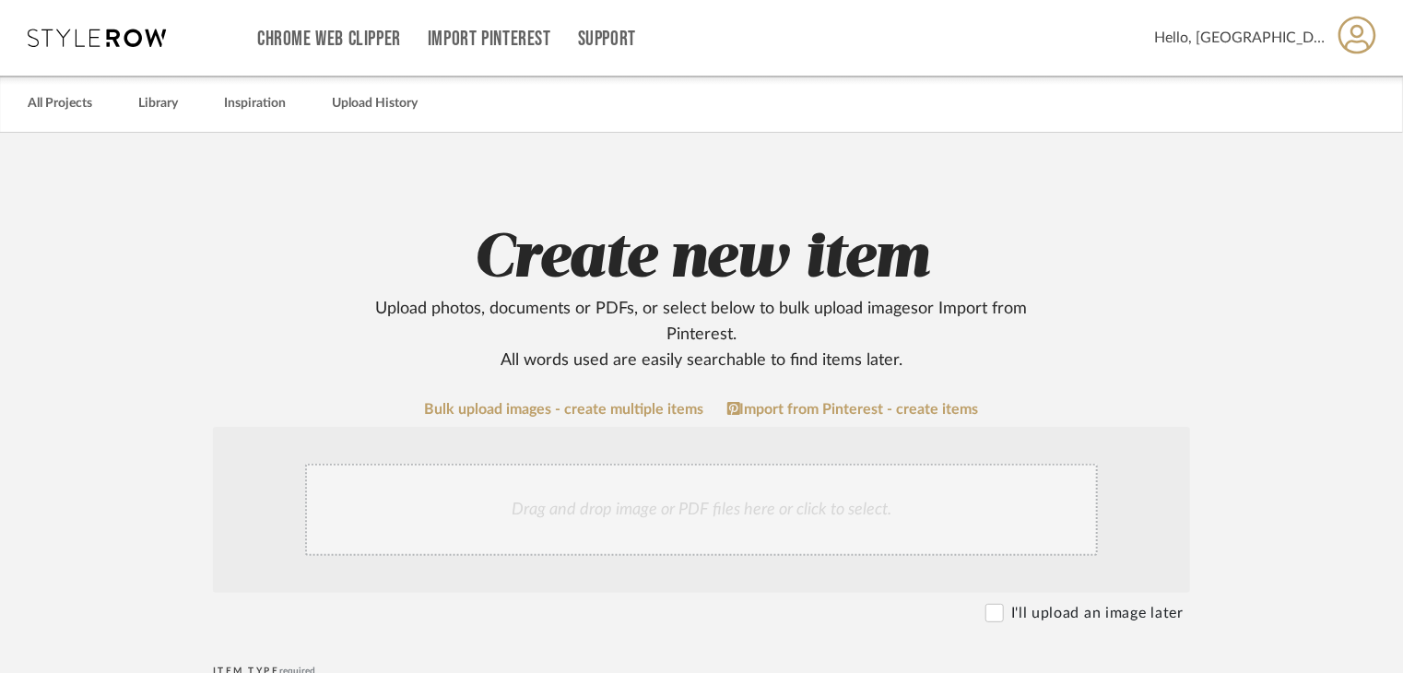
click at [444, 493] on div "Drag and drop image or PDF files here or click to select." at bounding box center [701, 510] width 792 height 92
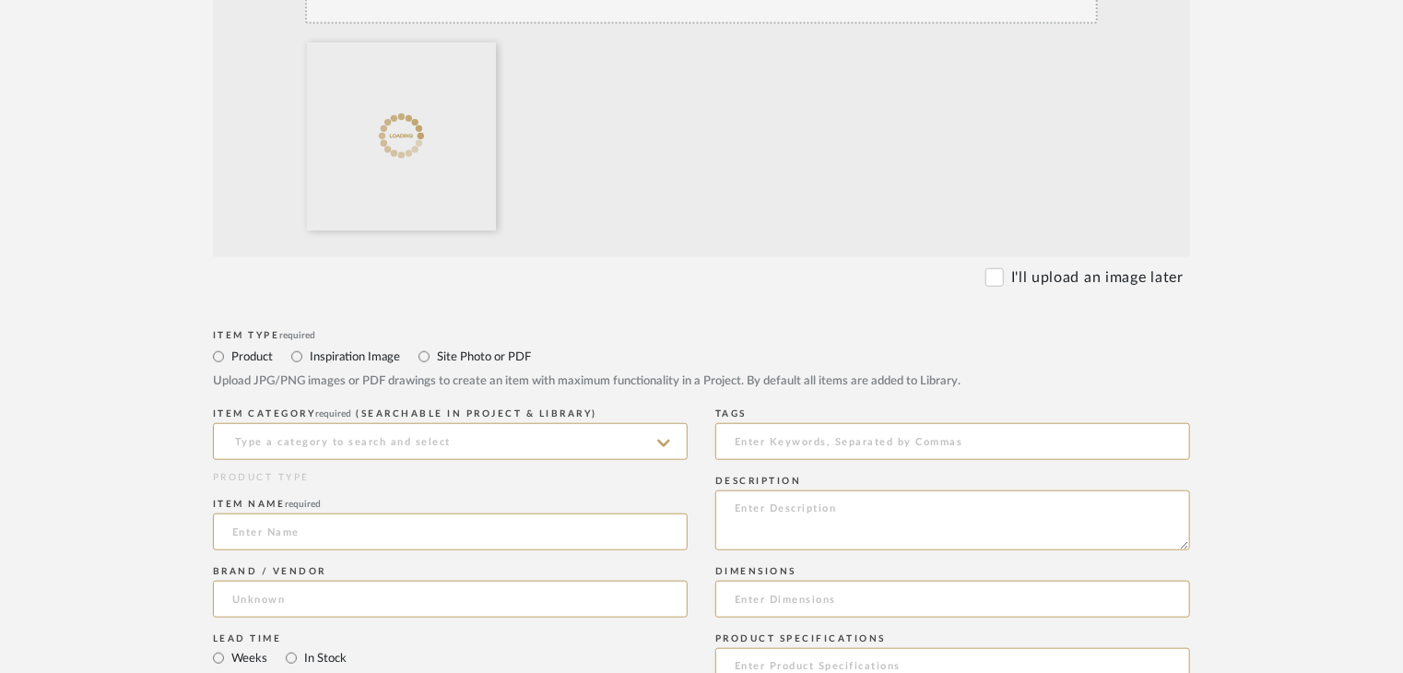
scroll to position [737, 0]
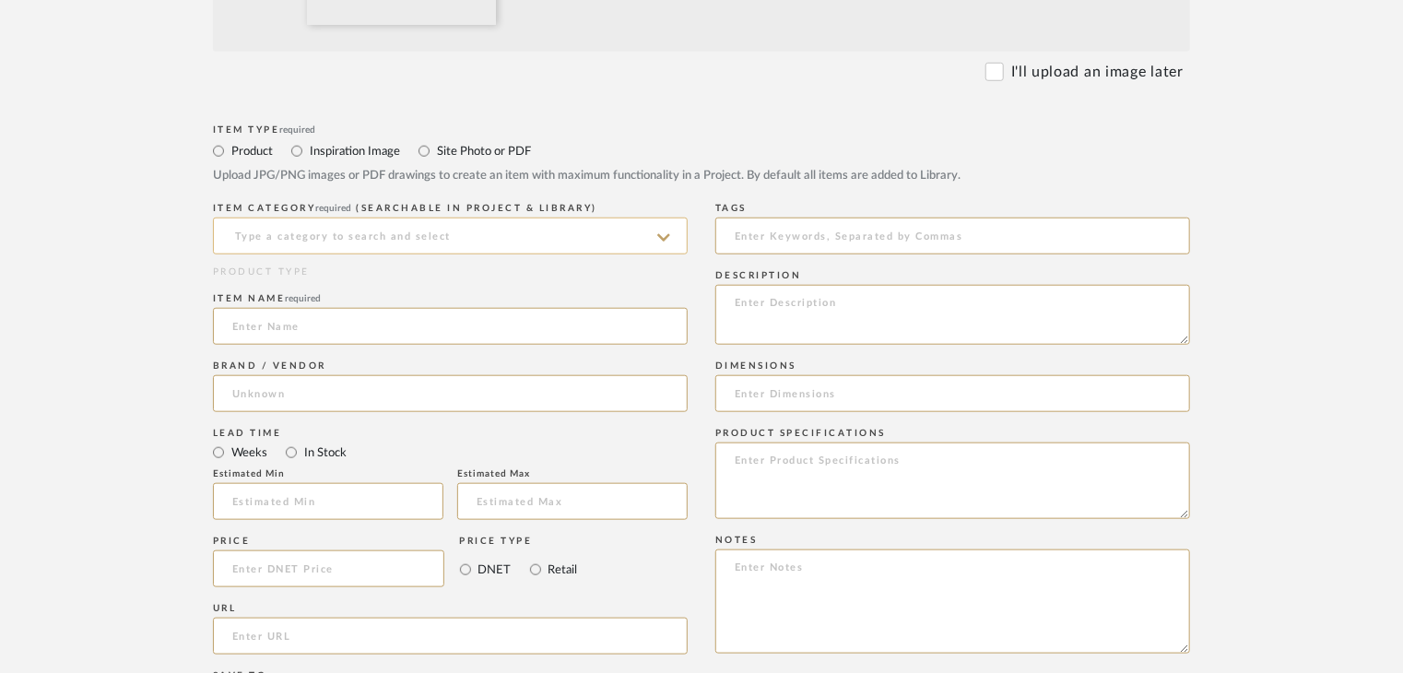
click at [280, 240] on input at bounding box center [450, 235] width 475 height 37
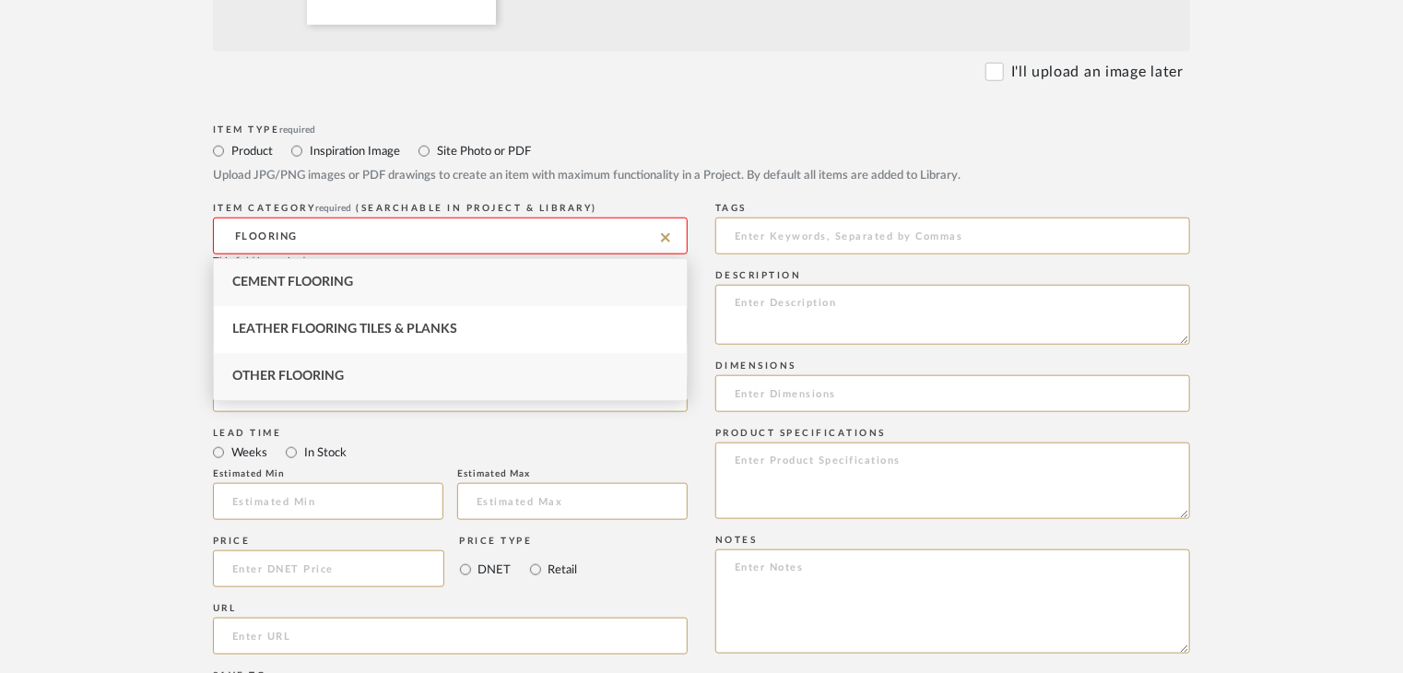
click at [318, 386] on div "Other Flooring" at bounding box center [450, 376] width 473 height 47
type input "Other Flooring"
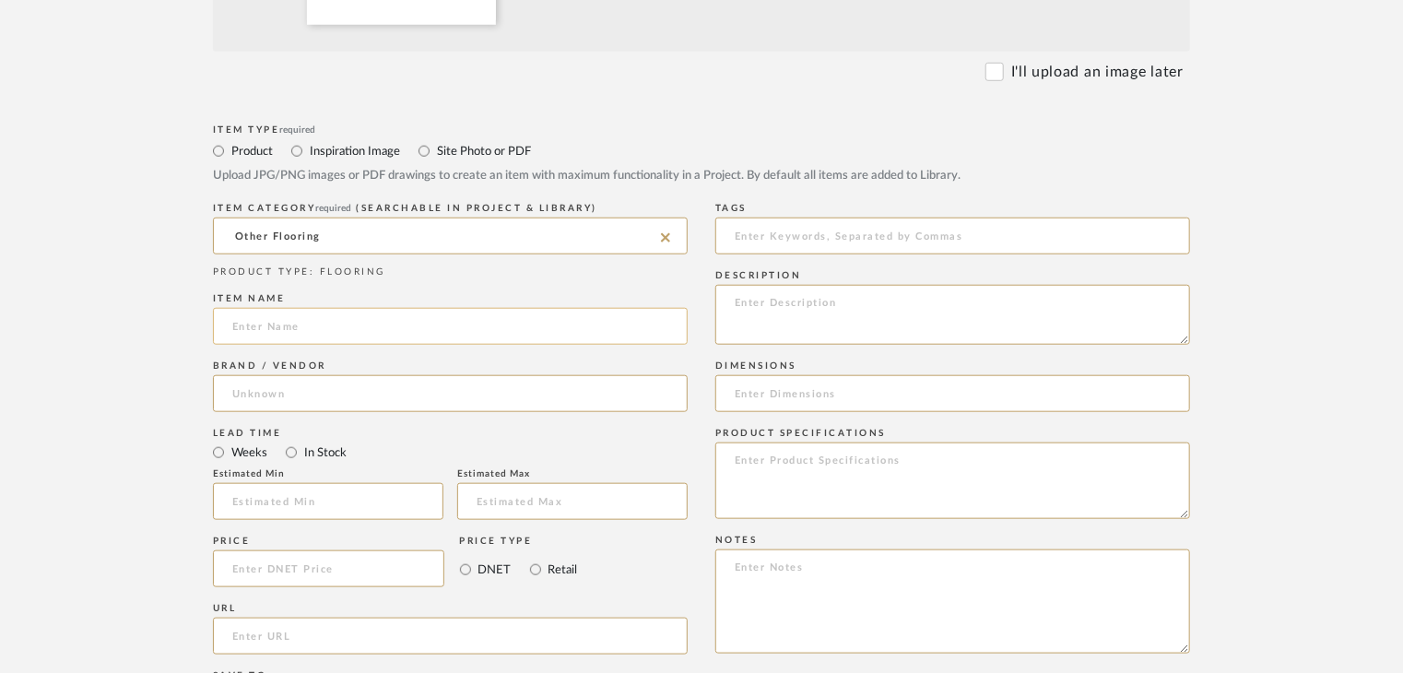
click at [295, 327] on input at bounding box center [450, 326] width 475 height 37
type input "CATALOUGE"
click at [360, 388] on input at bounding box center [450, 393] width 475 height 37
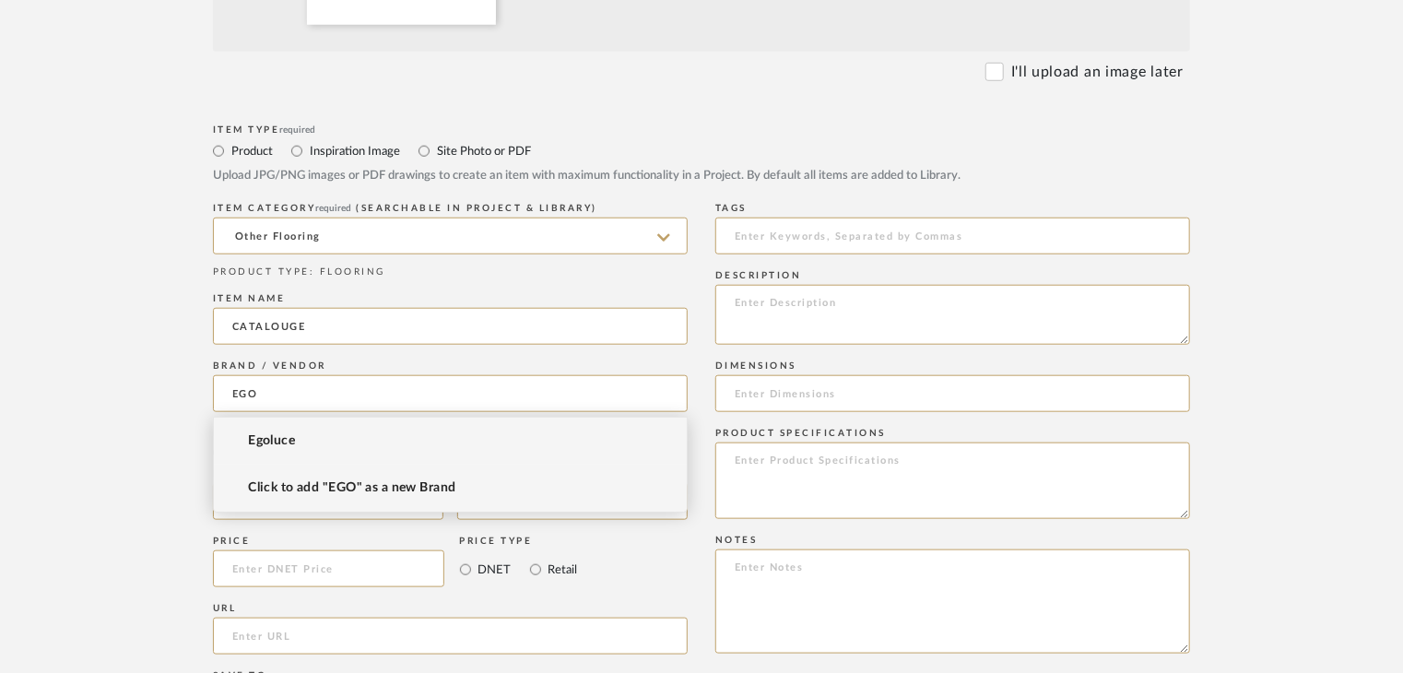
type input "EGO"
click at [415, 479] on mat-option "Click to add "EGO" as a new Brand" at bounding box center [450, 487] width 473 height 47
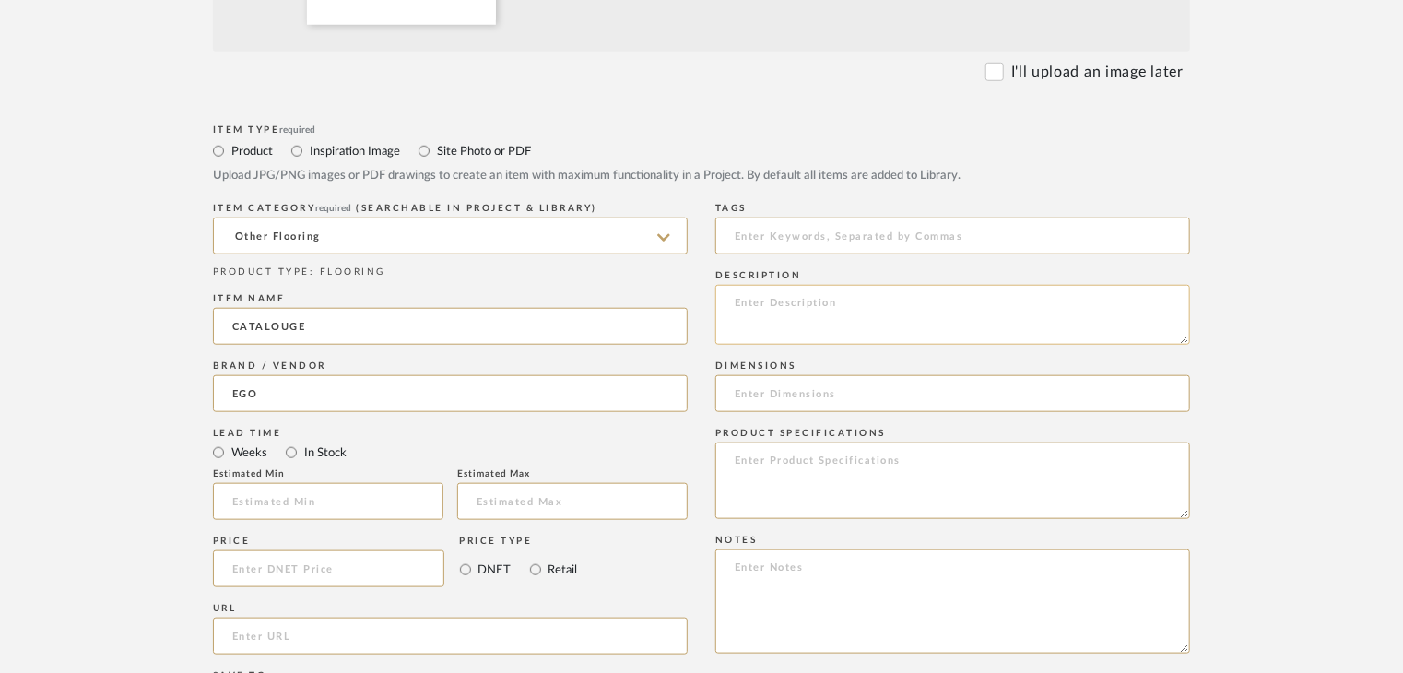
click at [763, 307] on textarea at bounding box center [952, 315] width 475 height 60
paste textarea "Type: metal Dimension(s): (as mentioned) Material/Finishes: (as mentioned) Inst…"
drag, startPoint x: 944, startPoint y: 328, endPoint x: 901, endPoint y: 327, distance: 42.4
click at [901, 327] on textarea "Type: metal Dimension(s): (as mentioned) Material/Finishes: (as mentioned) Inst…" at bounding box center [952, 315] width 475 height 60
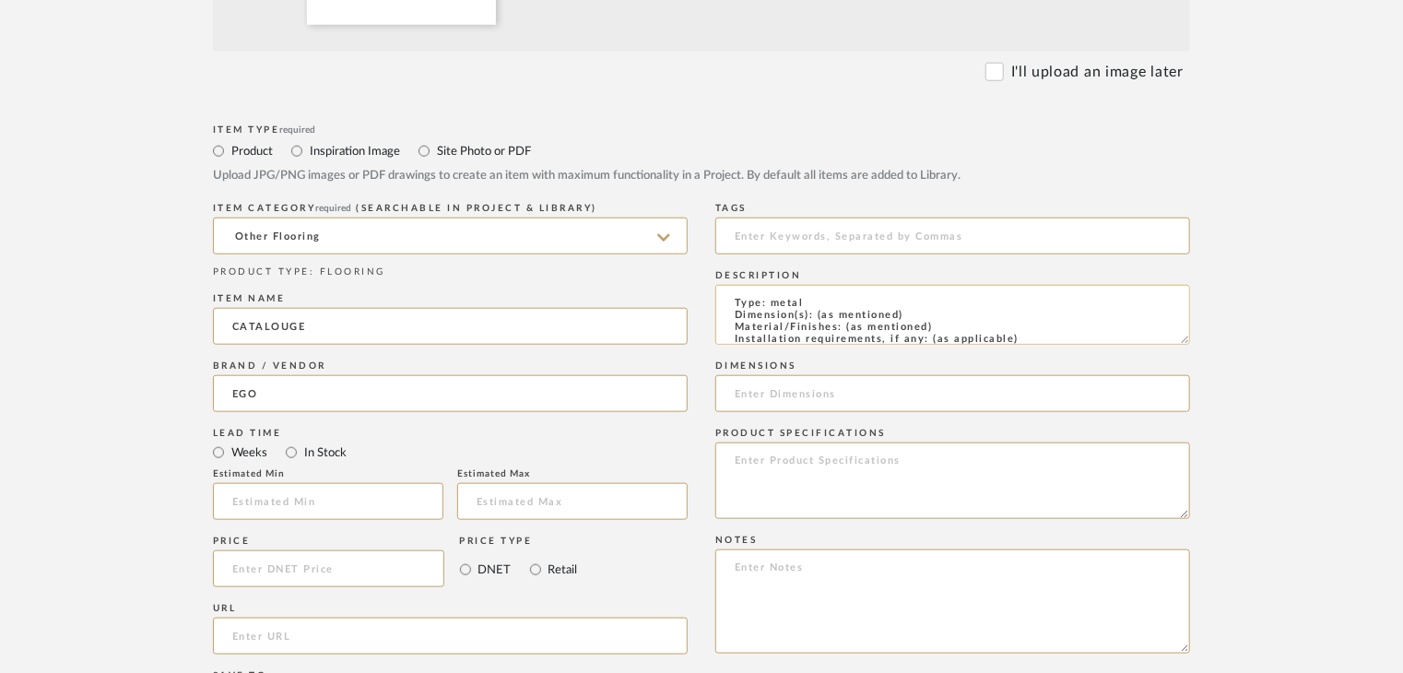
click at [956, 323] on textarea "Type: metal Dimension(s): (as mentioned) Material/Finishes: (as mentioned) Inst…" at bounding box center [952, 315] width 475 height 60
drag, startPoint x: 931, startPoint y: 329, endPoint x: 847, endPoint y: 333, distance: 83.9
click at [847, 333] on textarea "Type: metal Dimension(s): (as mentioned) Material/Finishes: (as mentioned) Inst…" at bounding box center [952, 315] width 475 height 60
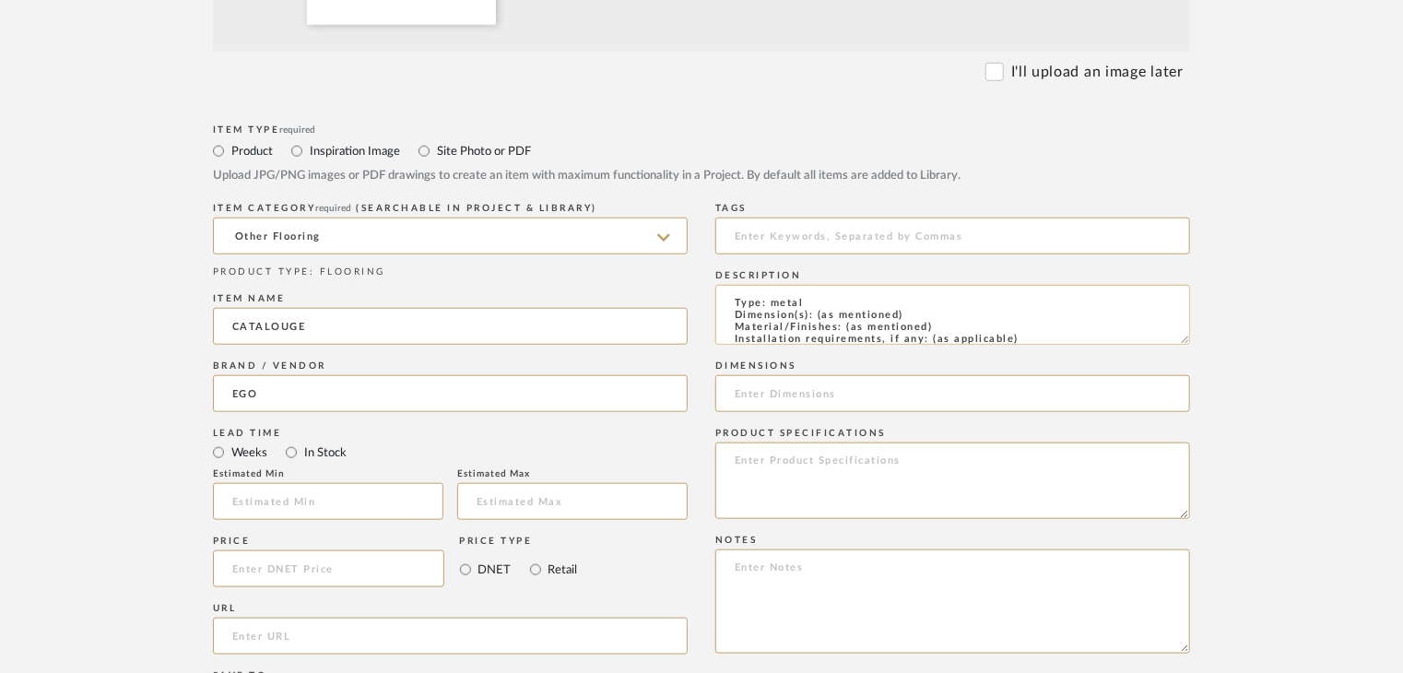
click at [1021, 333] on textarea "Type: metal Dimension(s): (as mentioned) Material/Finishes: (as mentioned) Inst…" at bounding box center [952, 315] width 475 height 60
click at [929, 319] on textarea "Type: metal Dimension(s): (as mentioned) Material/Finishes: (as mentioned) Inst…" at bounding box center [952, 315] width 475 height 60
drag, startPoint x: 936, startPoint y: 322, endPoint x: 844, endPoint y: 324, distance: 92.2
click at [844, 324] on textarea "Type: metal Dimension(s): (as mentioned) Material/Finishes: (as mentioned) Inst…" at bounding box center [952, 315] width 475 height 60
paste textarea "THE DELTA COLLECTION"
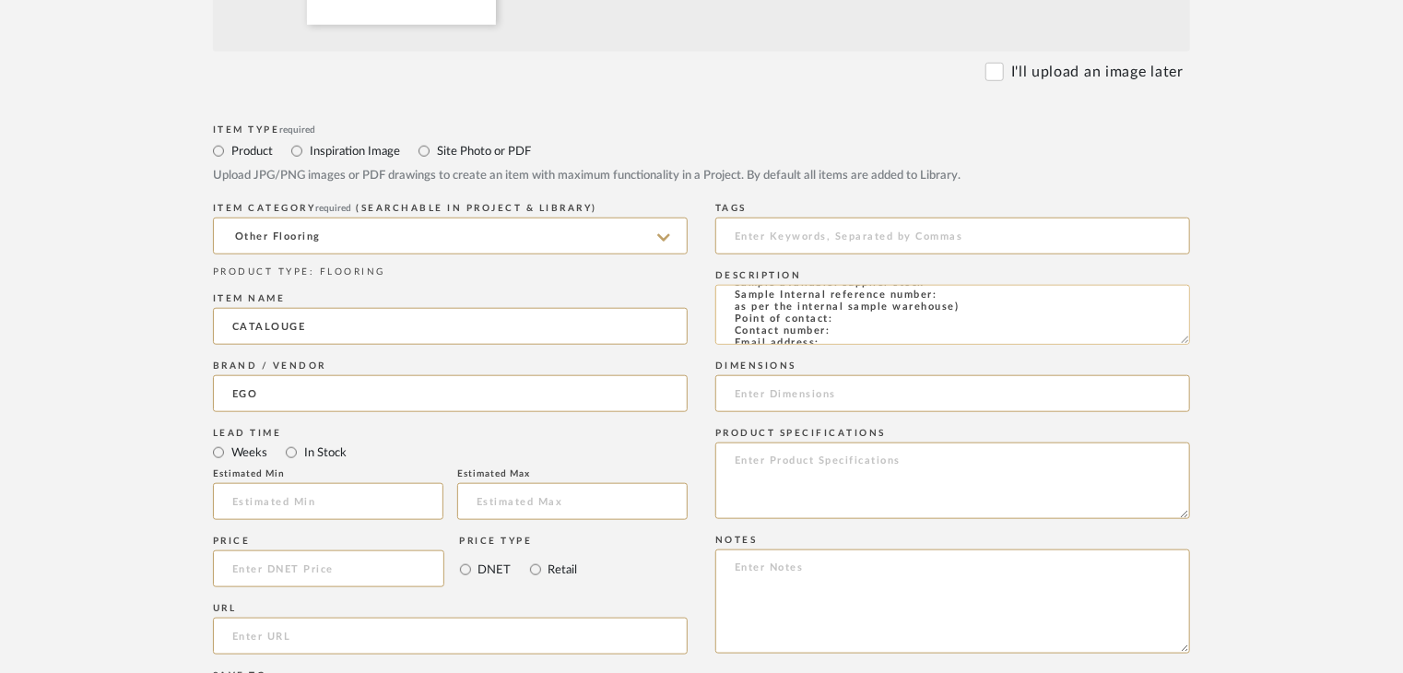
scroll to position [93, 0]
click at [951, 298] on textarea "Type: metal Dimension(s): (as mentioned) Material/Finishes: THE DELTA COLLECTIO…" at bounding box center [952, 315] width 475 height 60
paste textarea "FL-LVT-CT-01"
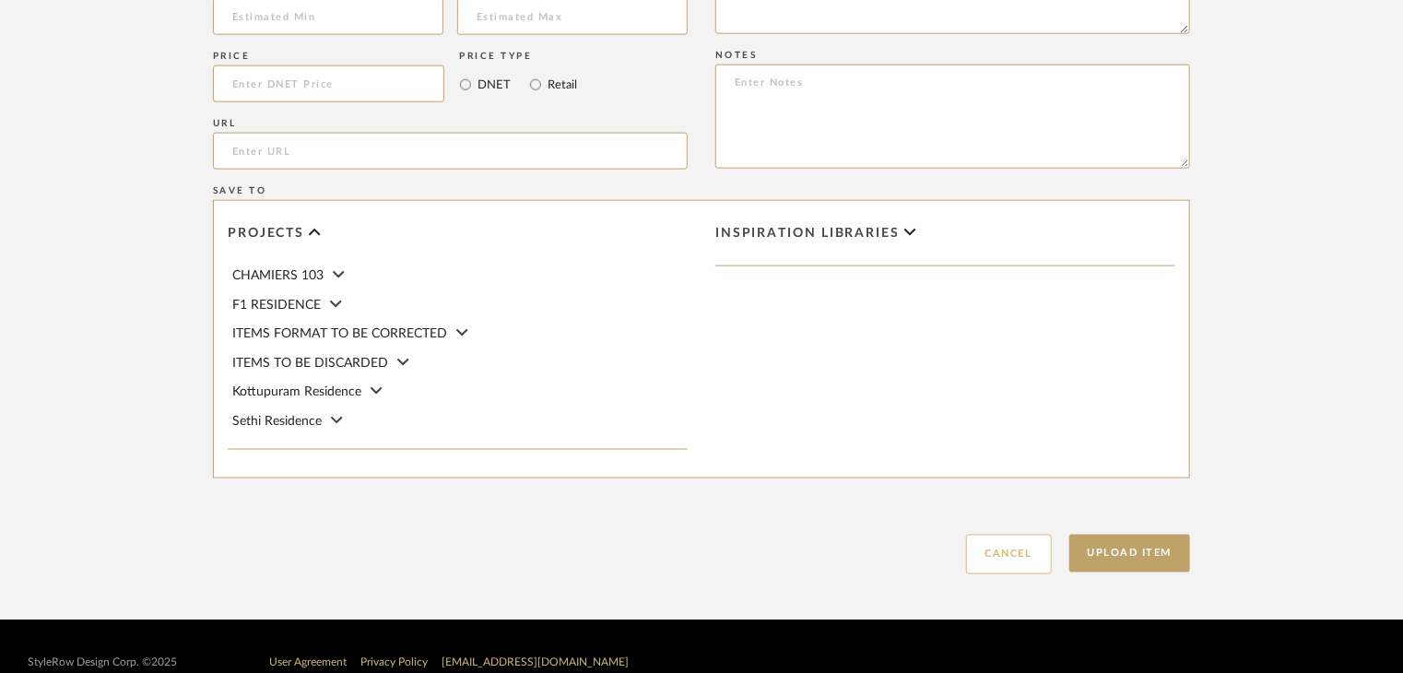
scroll to position [1253, 0]
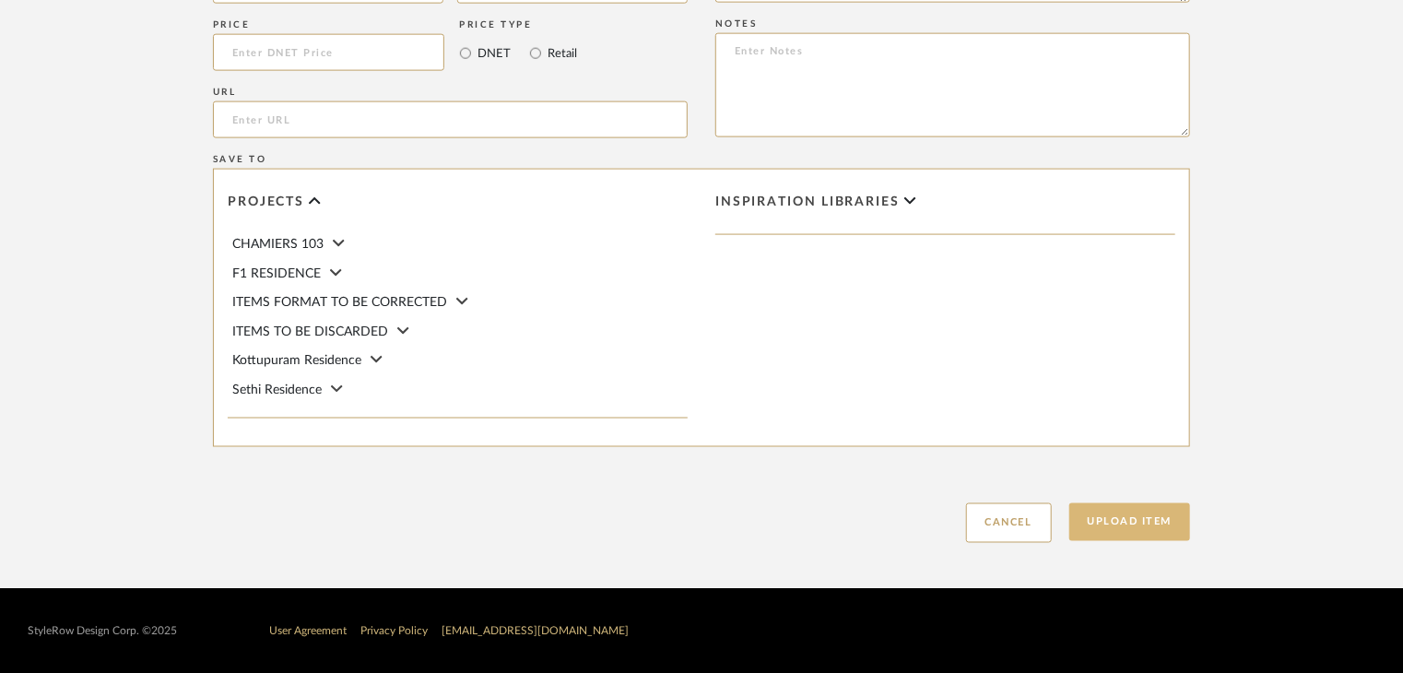
type textarea "Type: metal Dimension(s): (as mentioned) Material/Finishes: THE DELTA COLLECTIO…"
click at [1139, 522] on button "Upload Item" at bounding box center [1130, 522] width 122 height 38
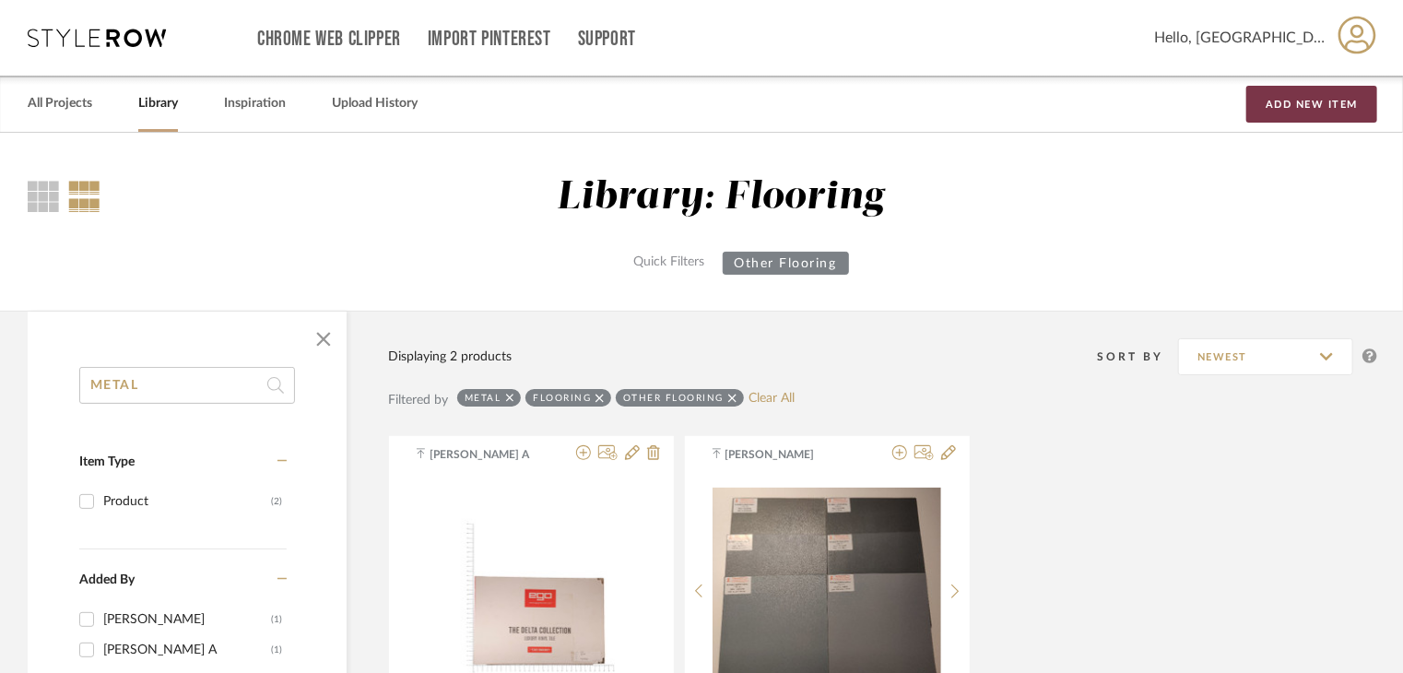
click at [1298, 110] on button "Add New Item" at bounding box center [1311, 104] width 131 height 37
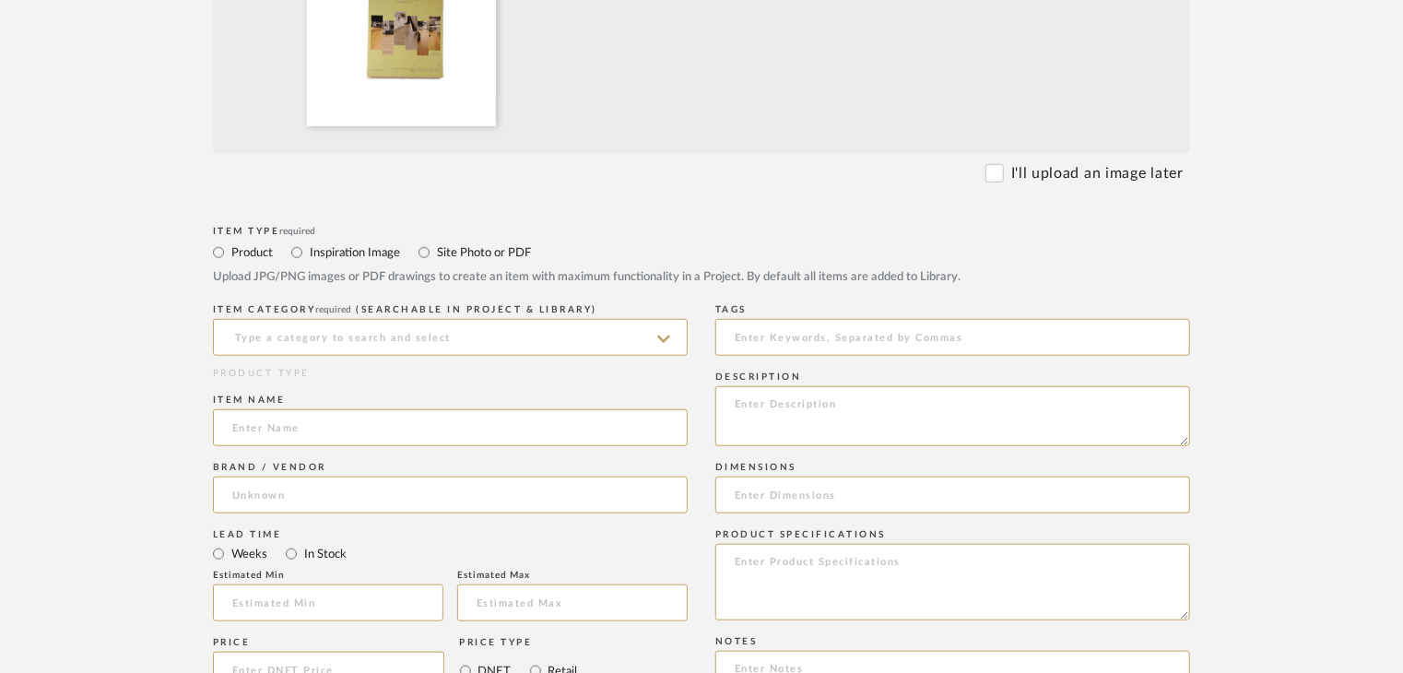
scroll to position [645, 0]
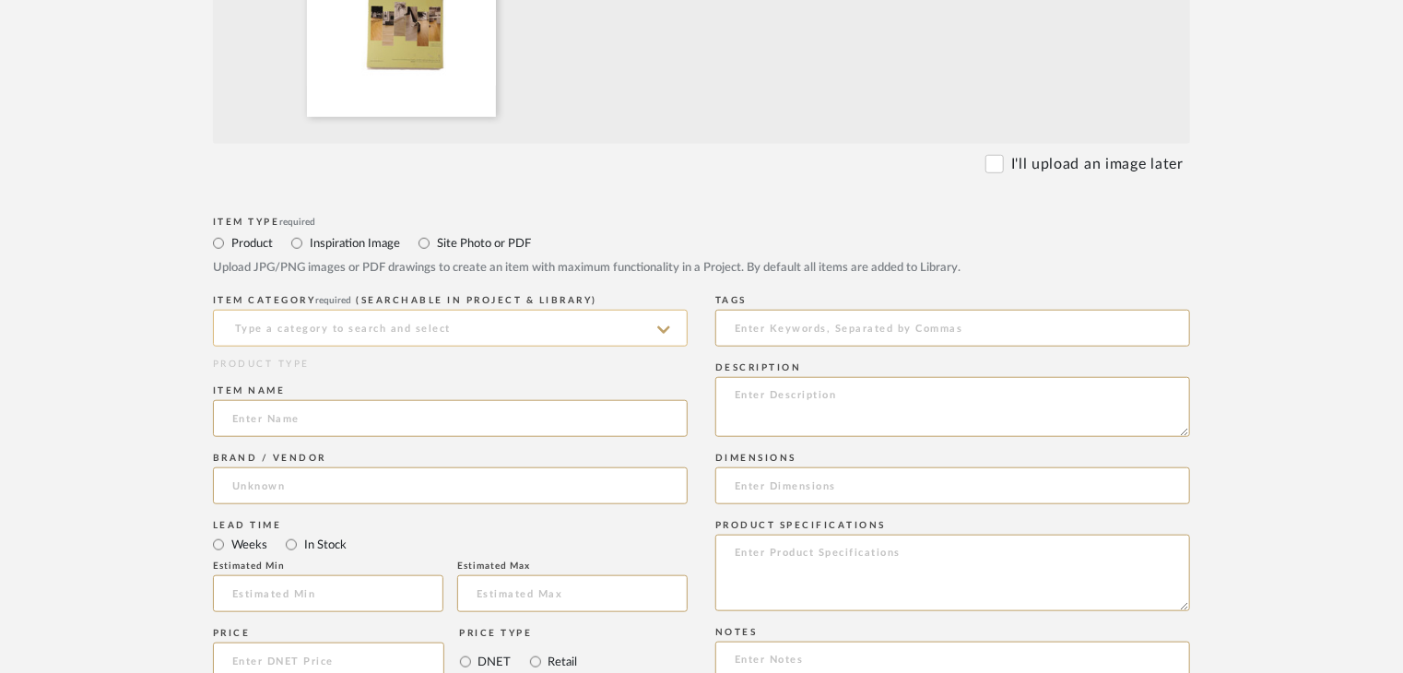
click at [370, 333] on input at bounding box center [450, 328] width 475 height 37
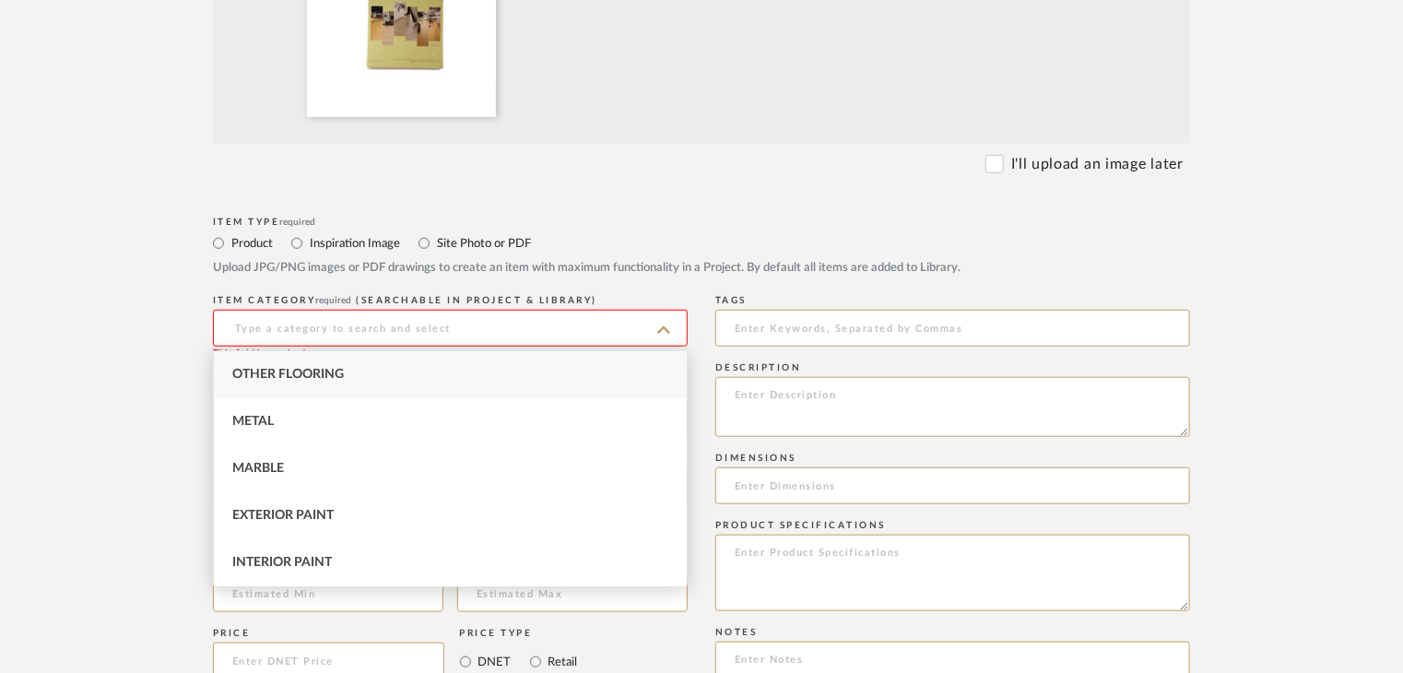
click at [376, 388] on div "Other Flooring" at bounding box center [450, 374] width 473 height 47
type input "Other Flooring"
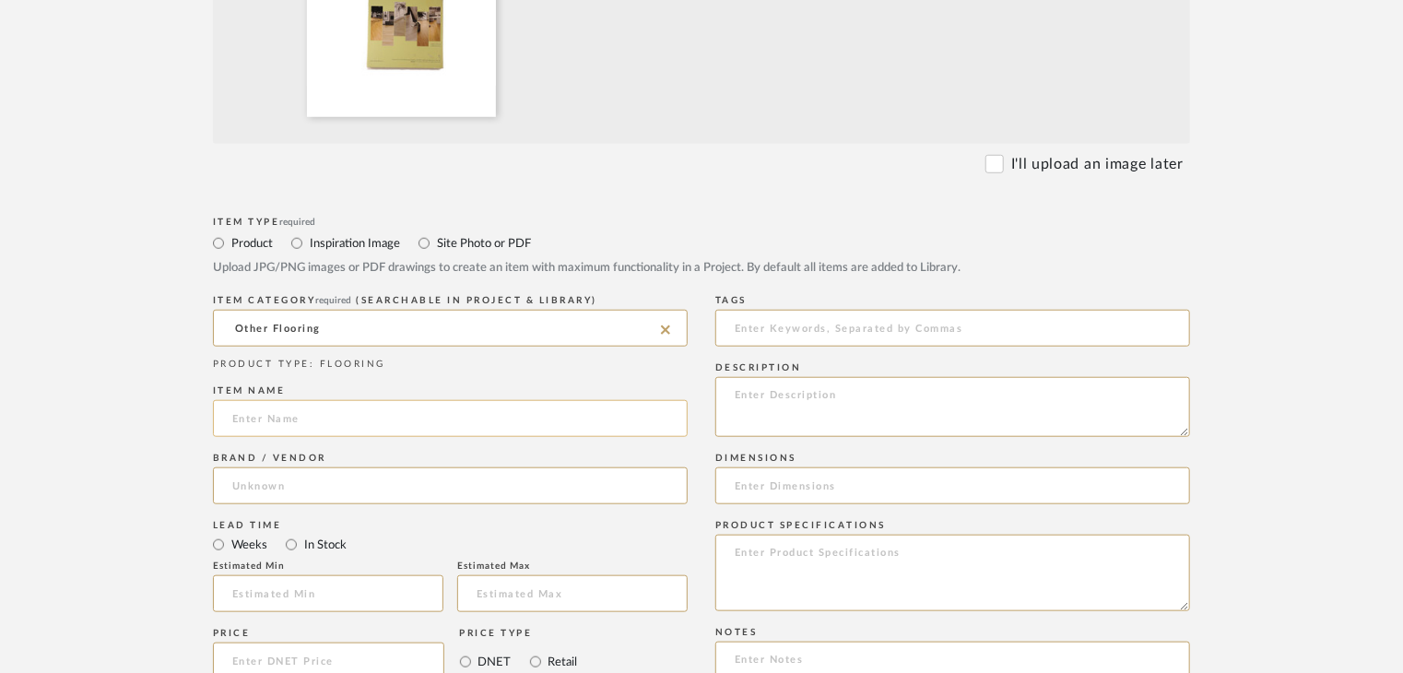
click at [336, 412] on input at bounding box center [450, 418] width 475 height 37
click at [351, 414] on input at bounding box center [450, 418] width 475 height 37
type input "CATALOUGE"
drag, startPoint x: 350, startPoint y: 410, endPoint x: 332, endPoint y: 494, distance: 85.9
click at [332, 498] on input at bounding box center [450, 485] width 475 height 37
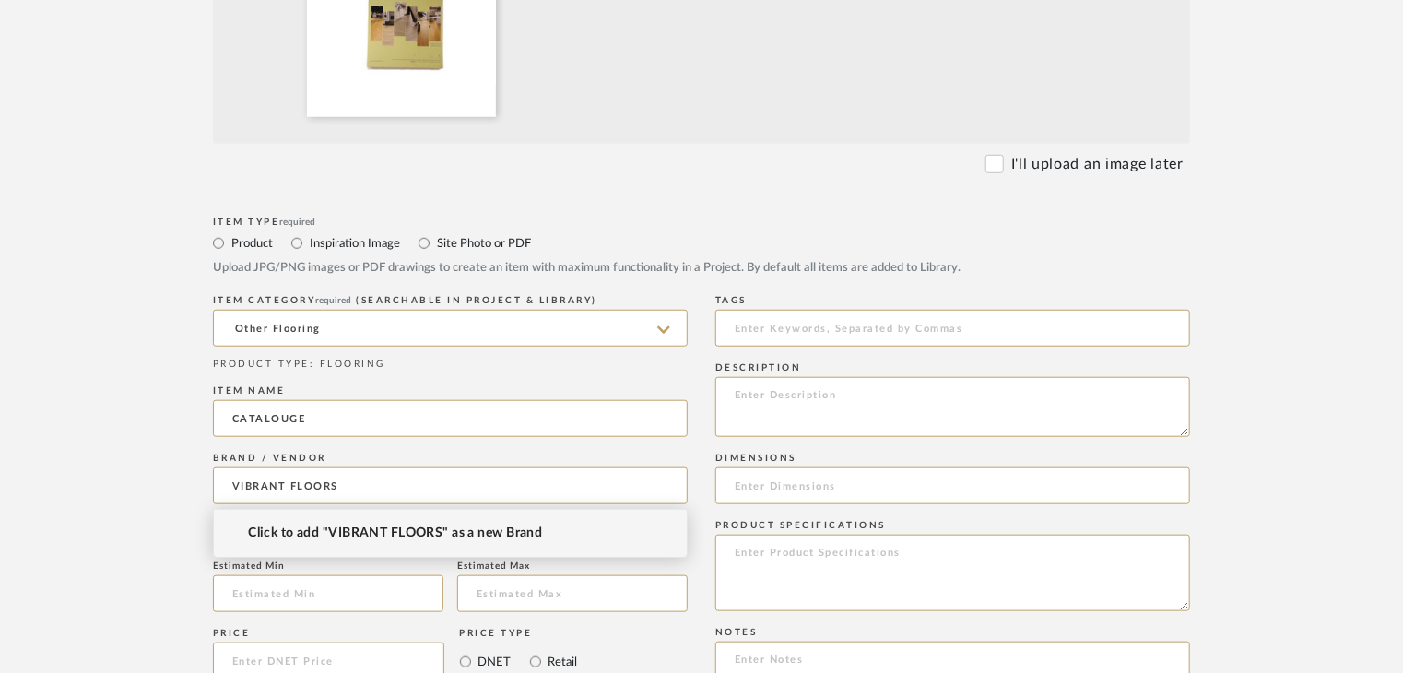
type input "VIBRANT FLOORS"
click at [408, 529] on span "Click to add "VIBRANT FLOORS" as a new Brand" at bounding box center [395, 533] width 294 height 16
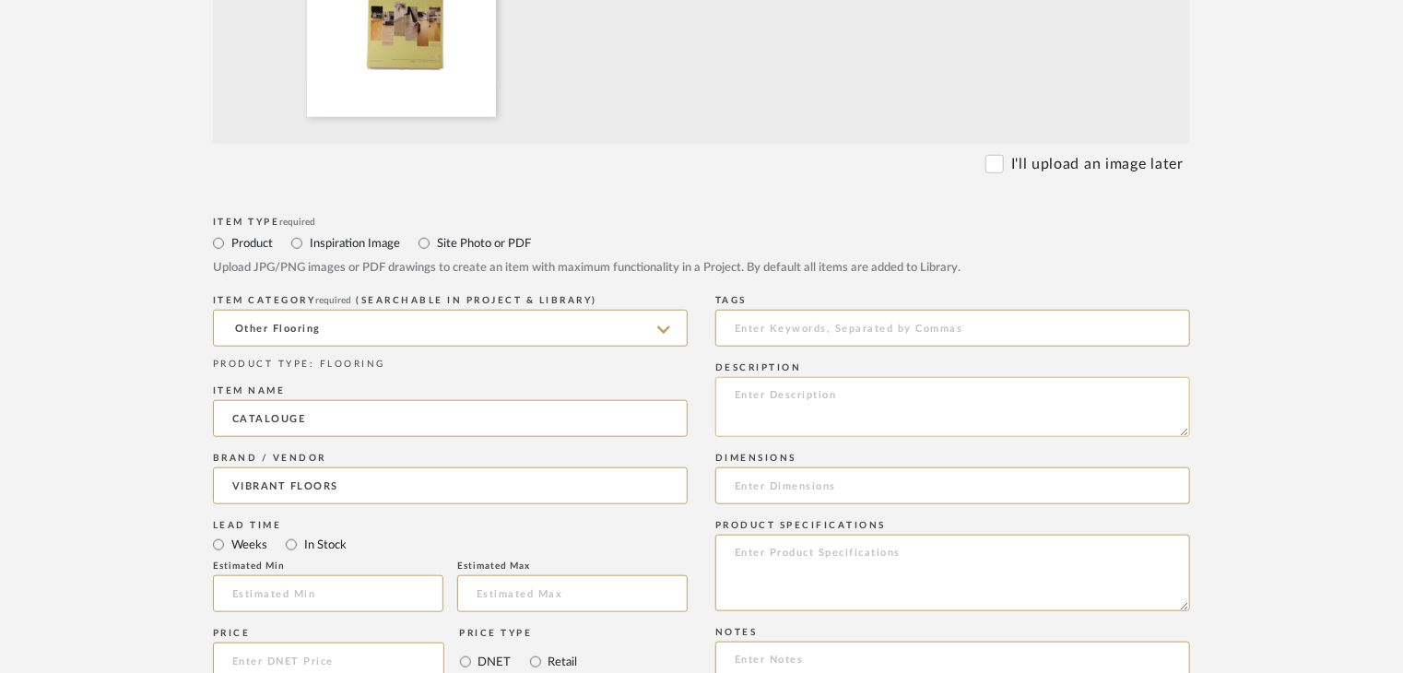
click at [829, 406] on textarea at bounding box center [952, 407] width 475 height 60
paste textarea "Type: metal Dimension(s): (as mentioned) Material/Finishes: (as mentioned) Inst…"
drag, startPoint x: 818, startPoint y: 390, endPoint x: 770, endPoint y: 395, distance: 48.2
click at [770, 395] on textarea "Type: metal Dimension(s): (as mentioned) Material/Finishes: (as mentioned) Inst…" at bounding box center [952, 407] width 475 height 60
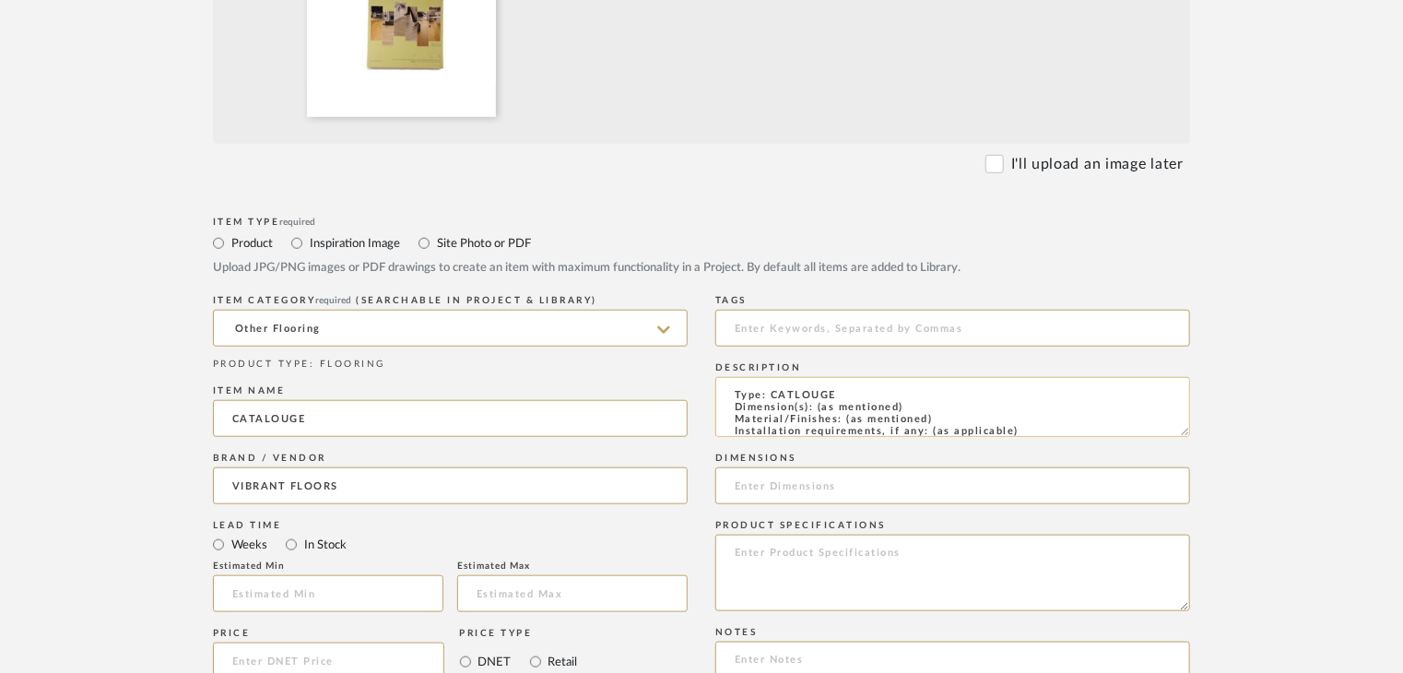
click at [772, 392] on textarea "Type: CATLOUGE Dimension(s): (as mentioned) Material/Finishes: (as mentioned) I…" at bounding box center [952, 407] width 475 height 60
click at [921, 400] on textarea "Type: FLOORING CATLOUGE Dimension(s): (as mentioned) Material/Finishes: (as men…" at bounding box center [952, 407] width 475 height 60
click at [950, 413] on textarea "Type: FLOORING CATLOUGE Dimension(s): (as mentioned) Material/Finishes: (as men…" at bounding box center [952, 407] width 475 height 60
click at [940, 419] on textarea "Type: FLOORING CATLOUGE Dimension(s): (as mentioned) Material/Finishes: (as men…" at bounding box center [952, 407] width 475 height 60
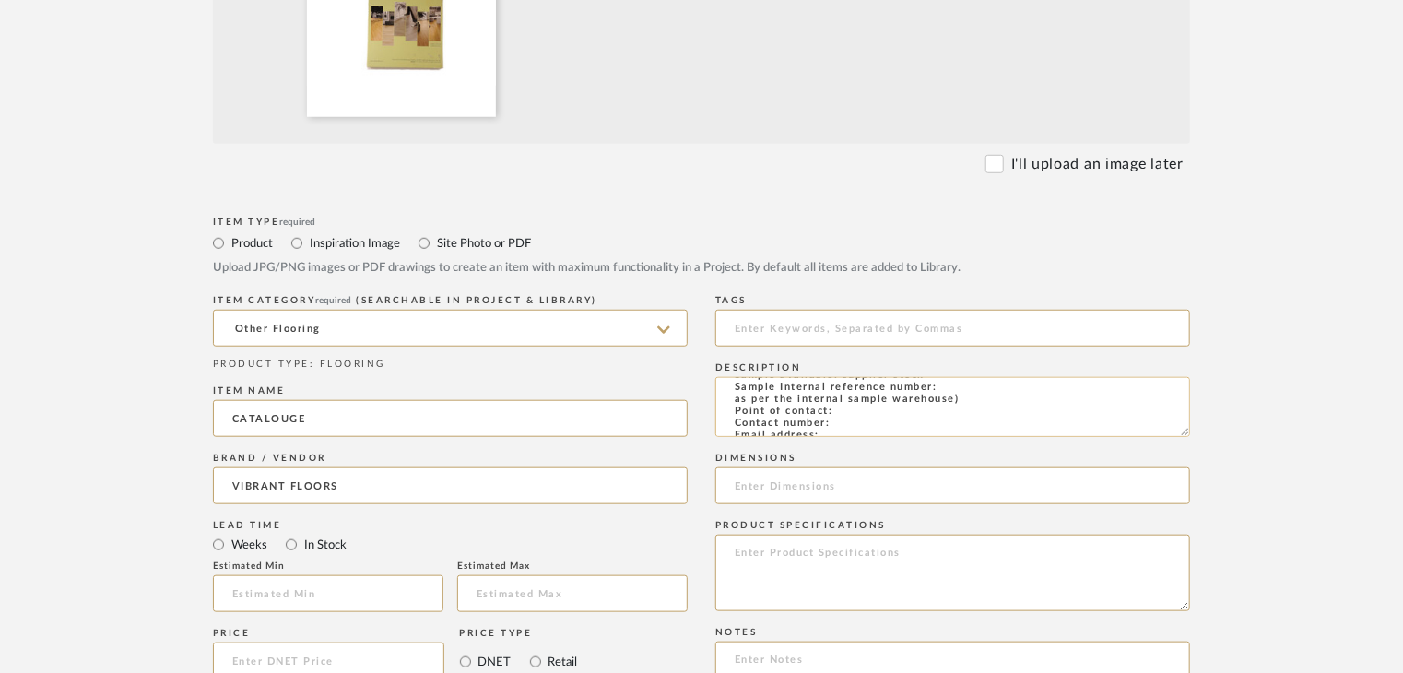
click at [943, 388] on textarea "Type: FLOORING CATLOUGE Dimension(s): (as mentioned) Material/Finishes: NATURA …" at bounding box center [952, 407] width 475 height 60
paste textarea "FL-LVT-CT-03"
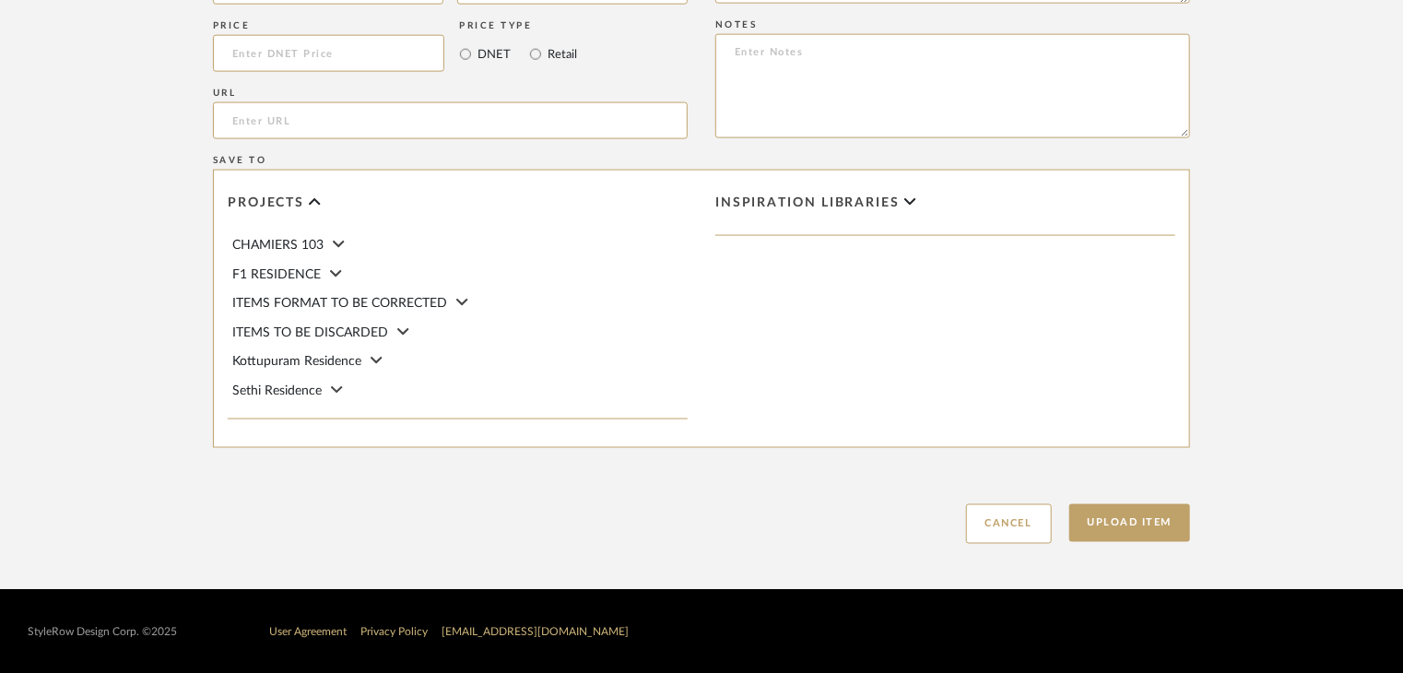
scroll to position [1253, 0]
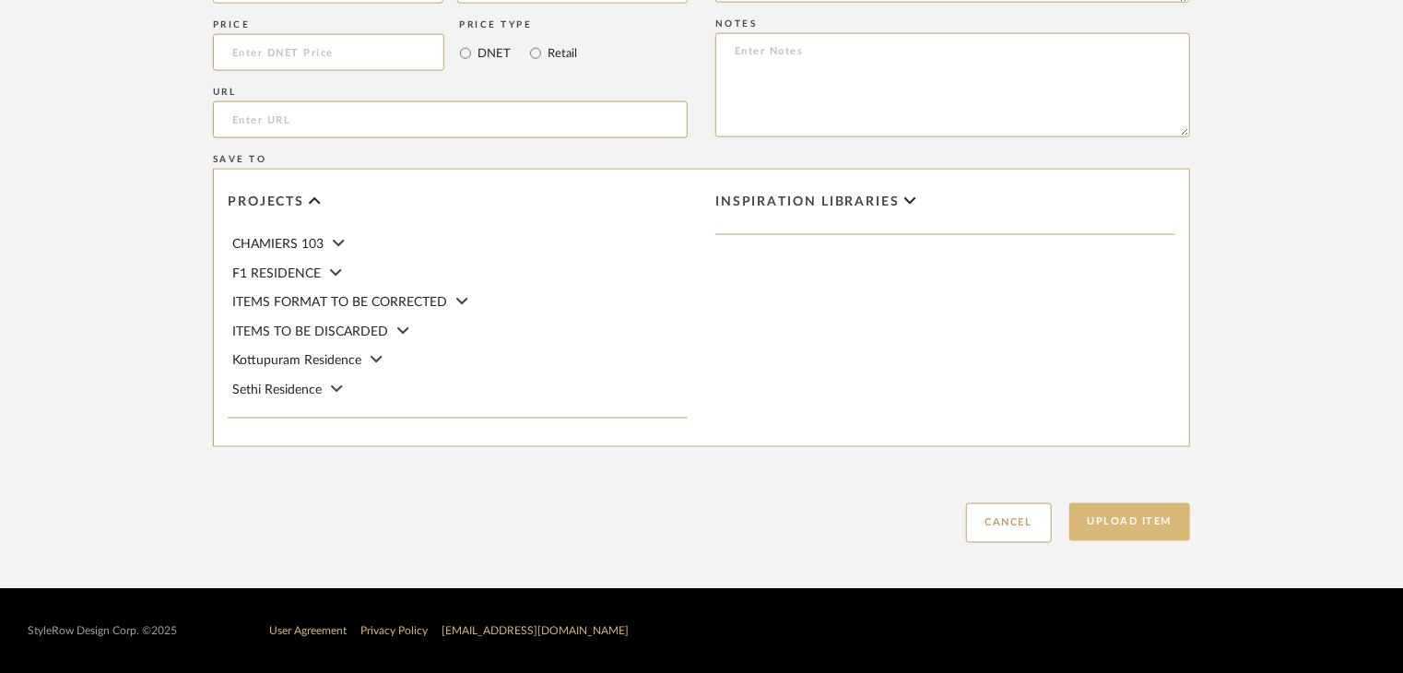
type textarea "Type: FLOORING CATLOUGE Dimension(s): (as mentioned) Material/Finishes: NATURA …"
click at [1124, 528] on button "Upload Item" at bounding box center [1130, 522] width 122 height 38
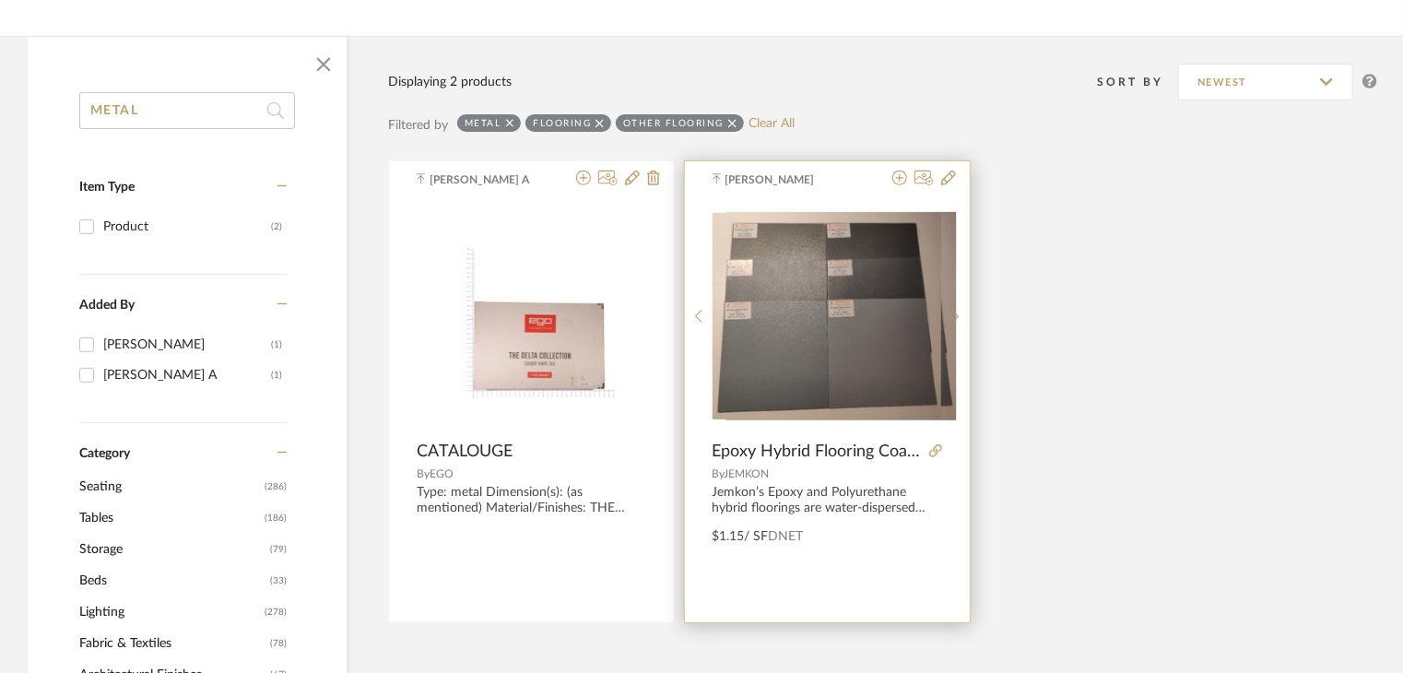
scroll to position [276, 0]
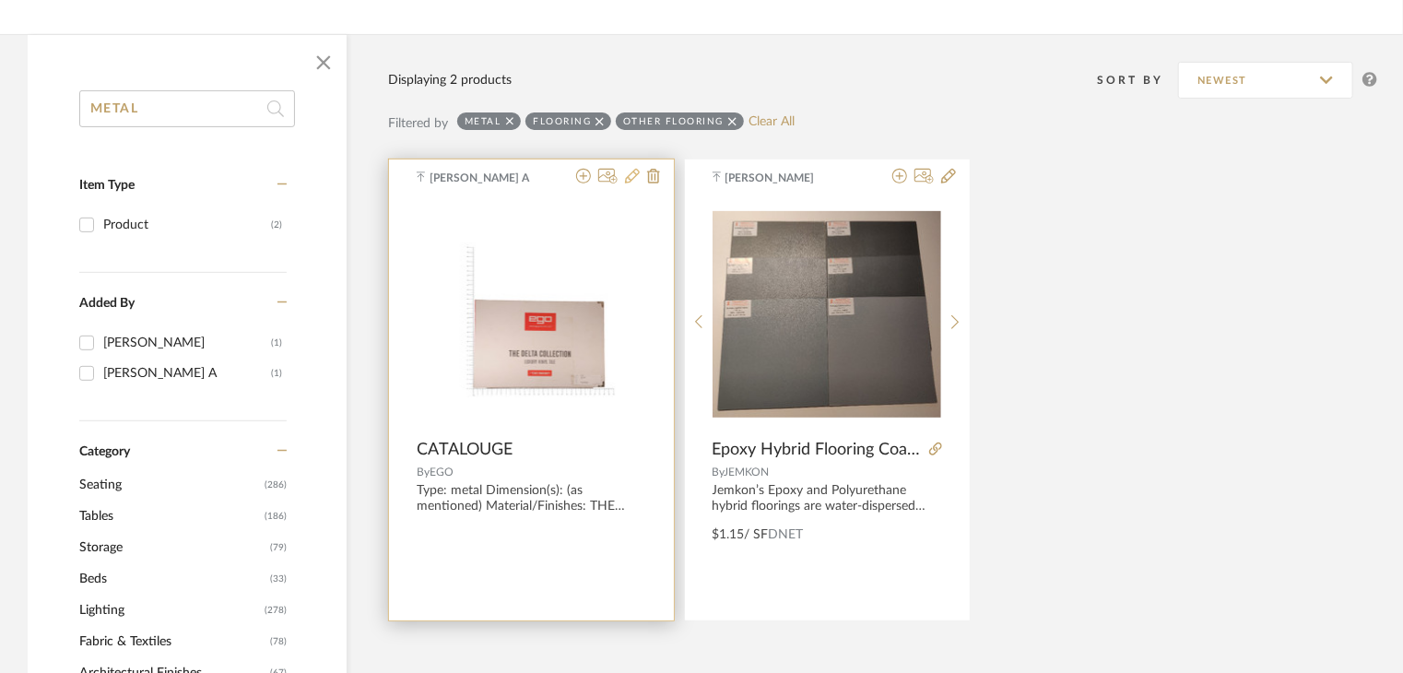
click at [632, 182] on icon at bounding box center [632, 176] width 15 height 15
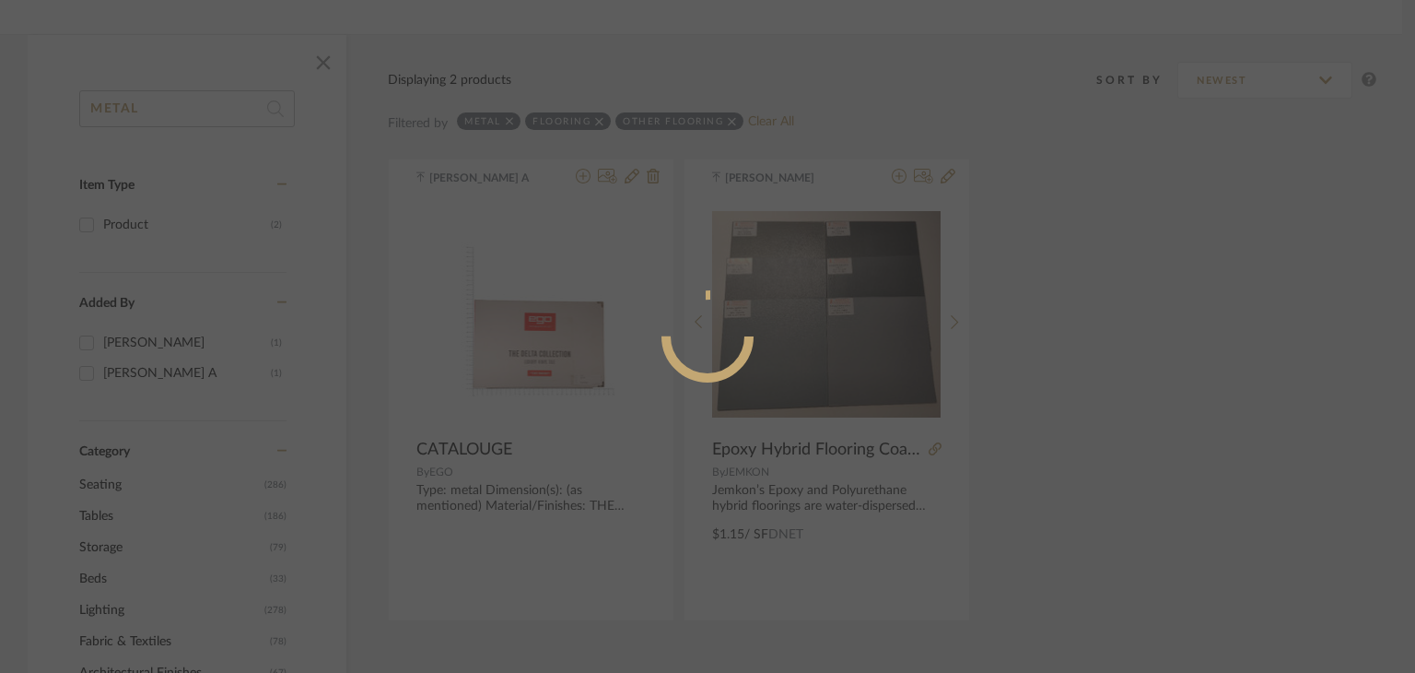
radio input "true"
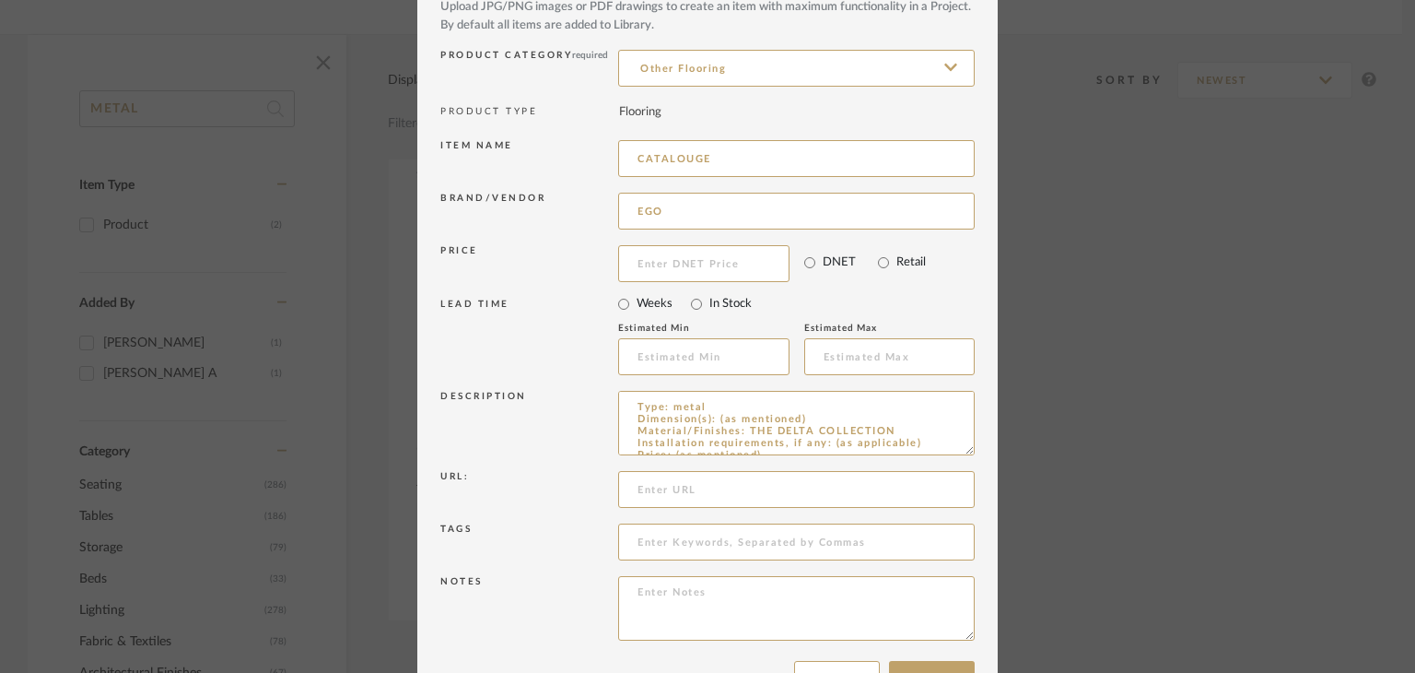
scroll to position [166, 0]
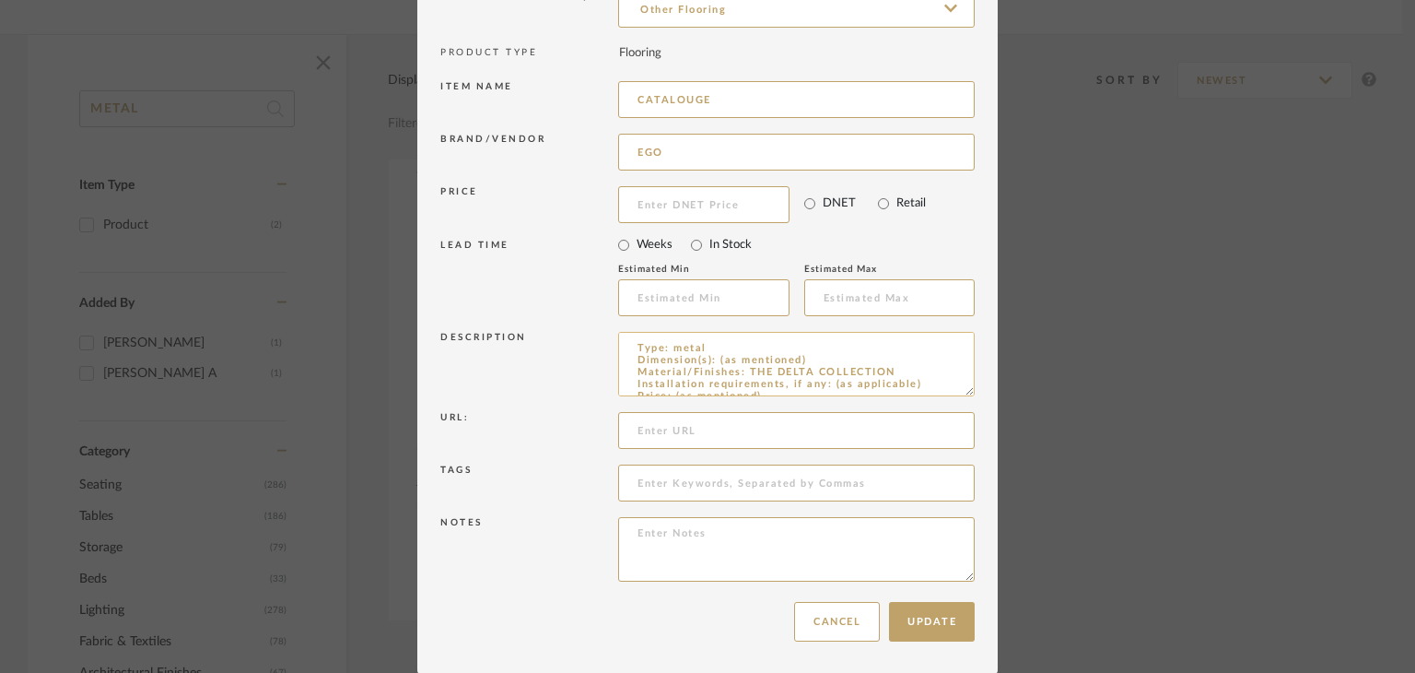
drag, startPoint x: 700, startPoint y: 341, endPoint x: 664, endPoint y: 348, distance: 36.7
click at [664, 348] on textarea "Type: metal Dimension(s): (as mentioned) Material/Finishes: THE DELTA COLLECTIO…" at bounding box center [796, 364] width 357 height 65
type textarea "Type: FLOORING CATALOUGE Dimension(s): (as mentioned) Material/Finishes: THE DE…"
click at [900, 620] on button "Update" at bounding box center [932, 622] width 86 height 40
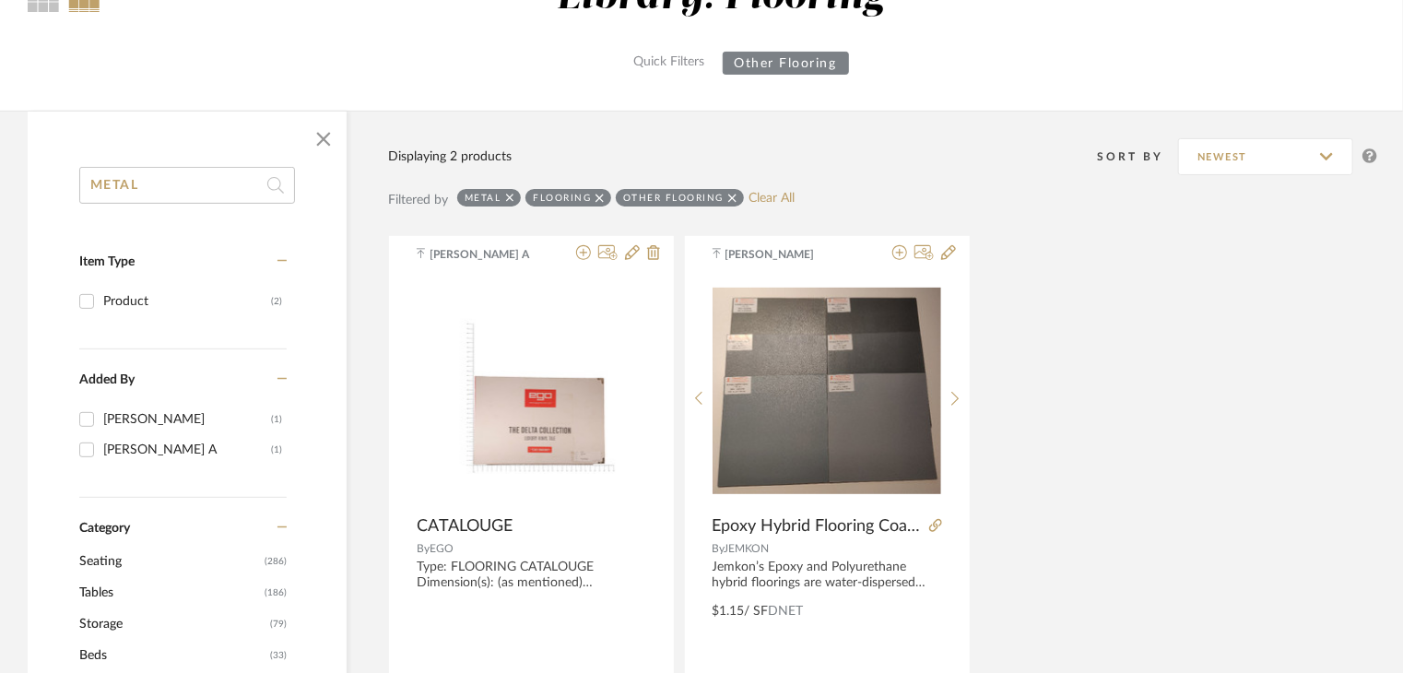
scroll to position [184, 0]
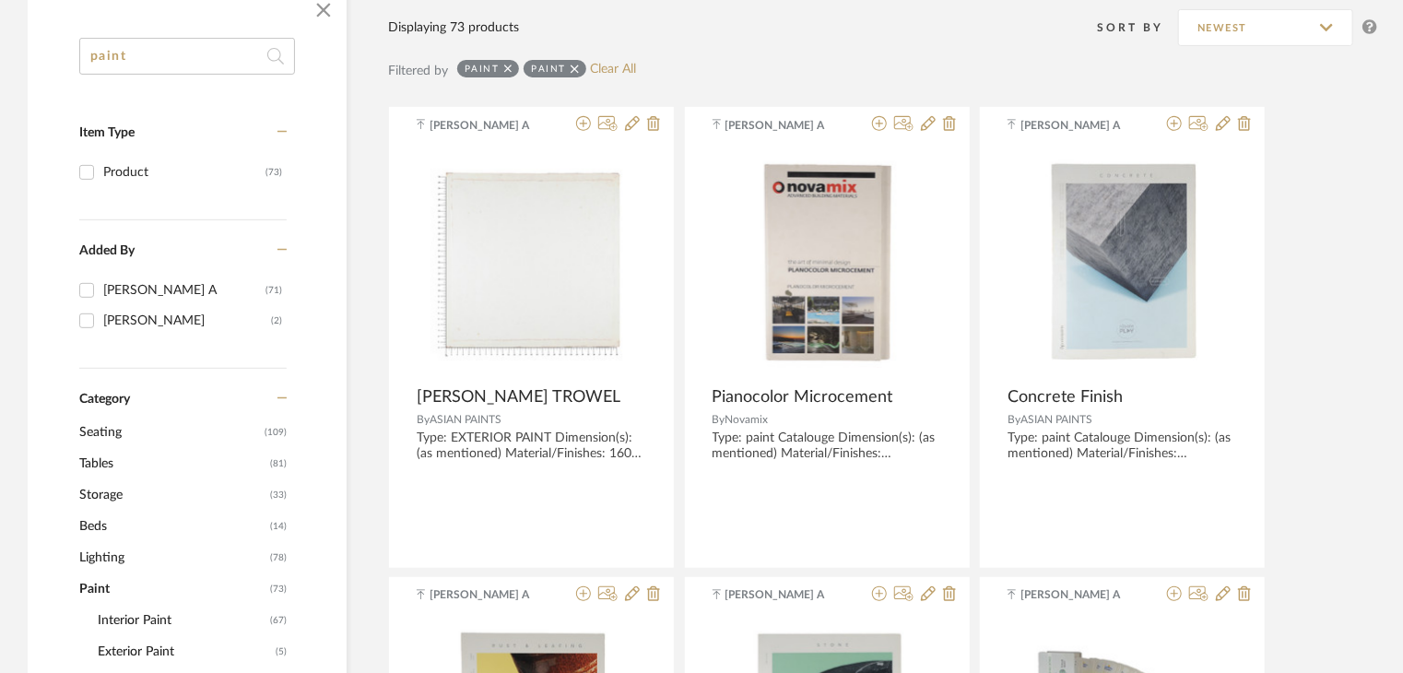
scroll to position [369, 0]
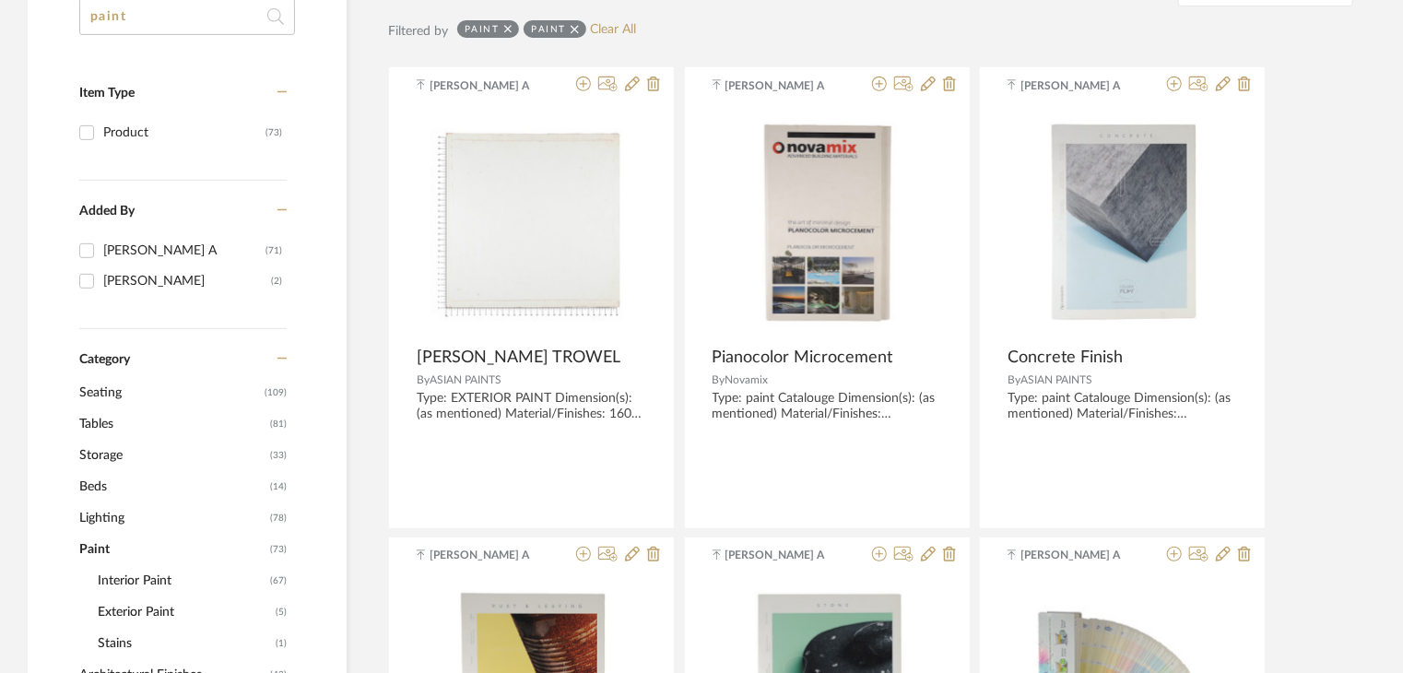
click at [144, 236] on div "[PERSON_NAME] A" at bounding box center [184, 250] width 162 height 29
click at [101, 236] on input "Chandru A (71)" at bounding box center [86, 250] width 29 height 29
checkbox input "true"
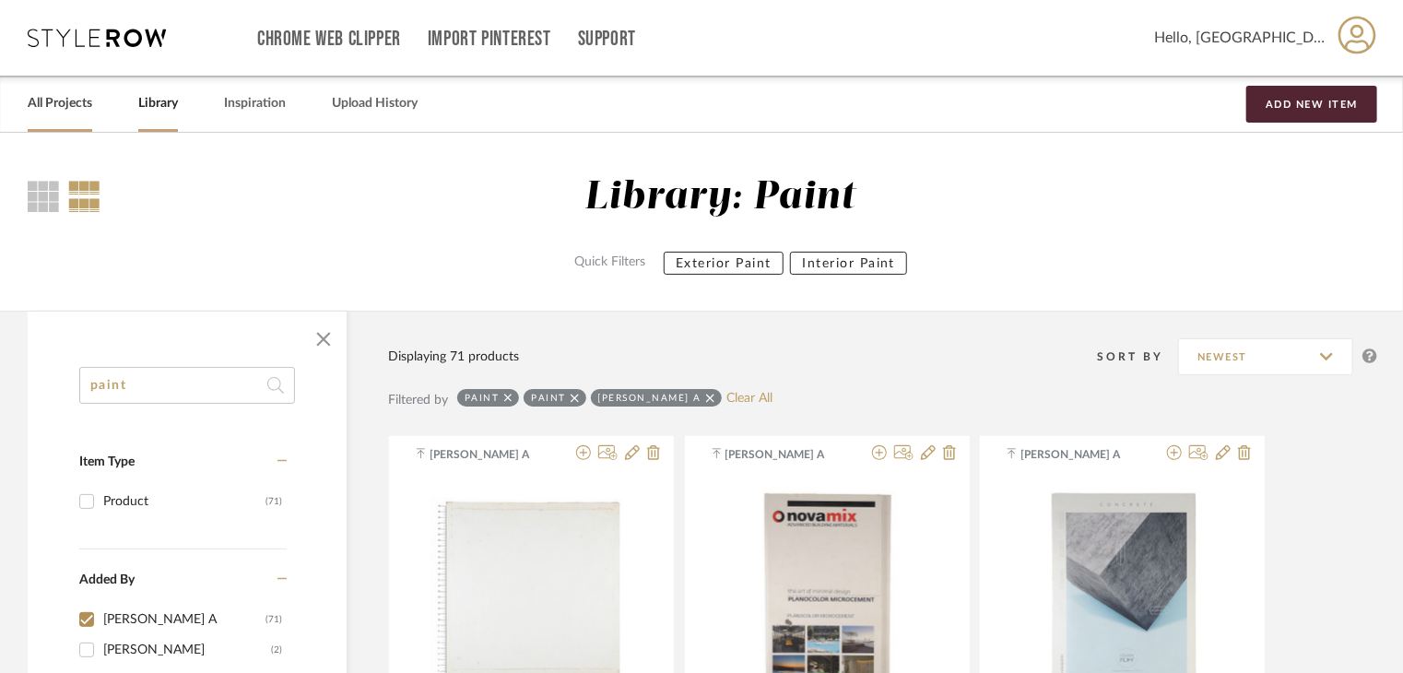
click at [47, 104] on link "All Projects" at bounding box center [60, 103] width 65 height 25
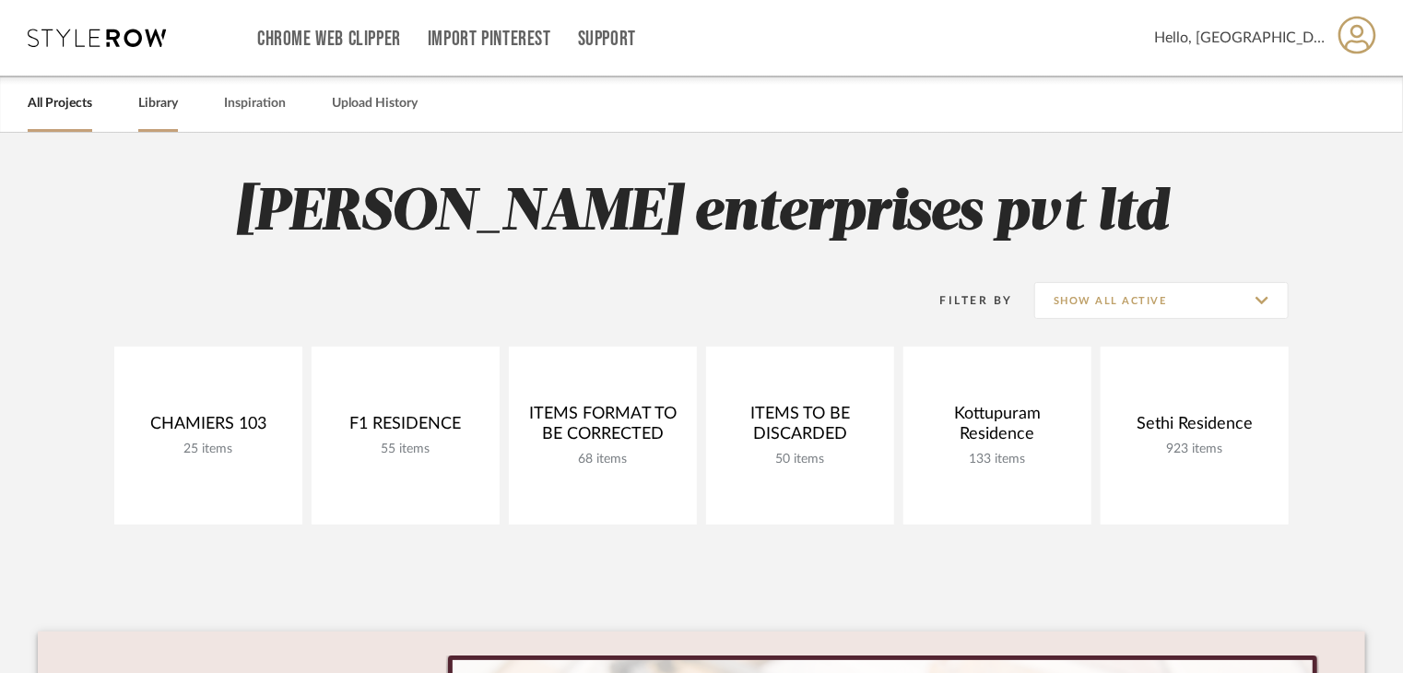
click at [167, 105] on link "Library" at bounding box center [158, 103] width 40 height 25
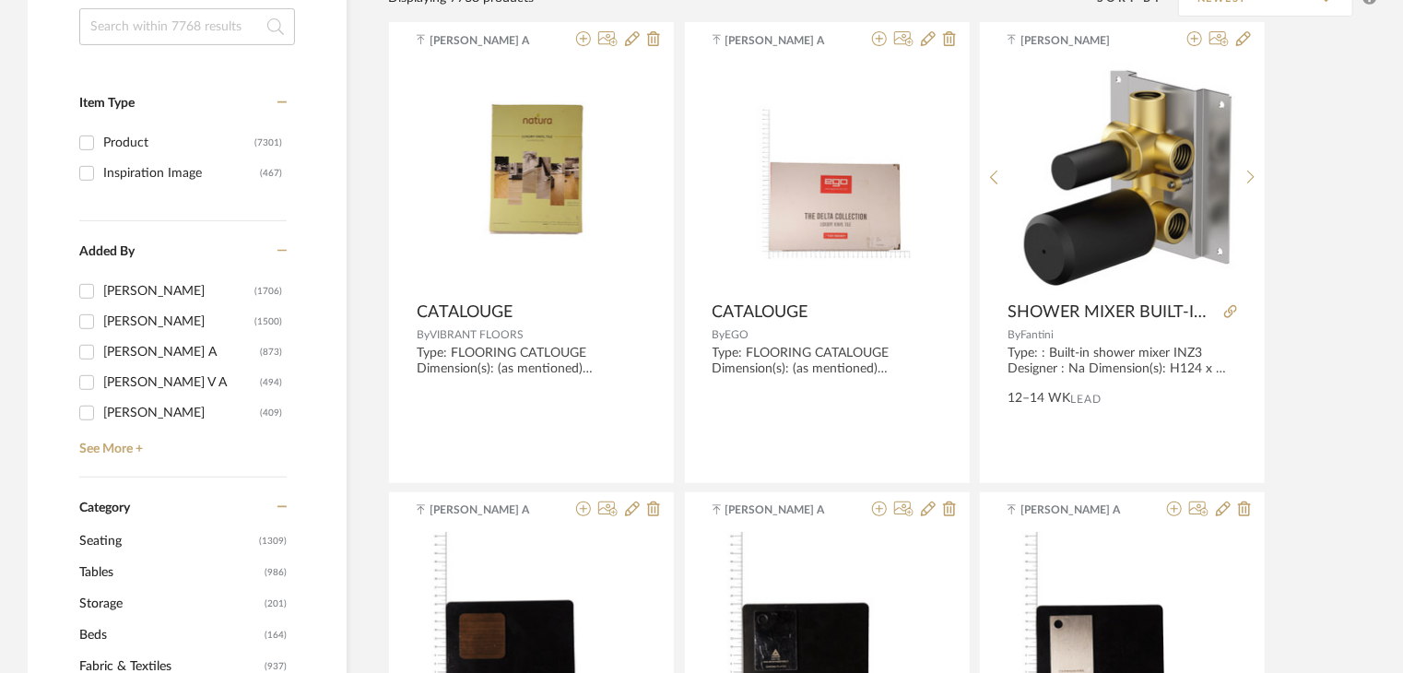
scroll to position [276, 0]
